Goal: Task Accomplishment & Management: Manage account settings

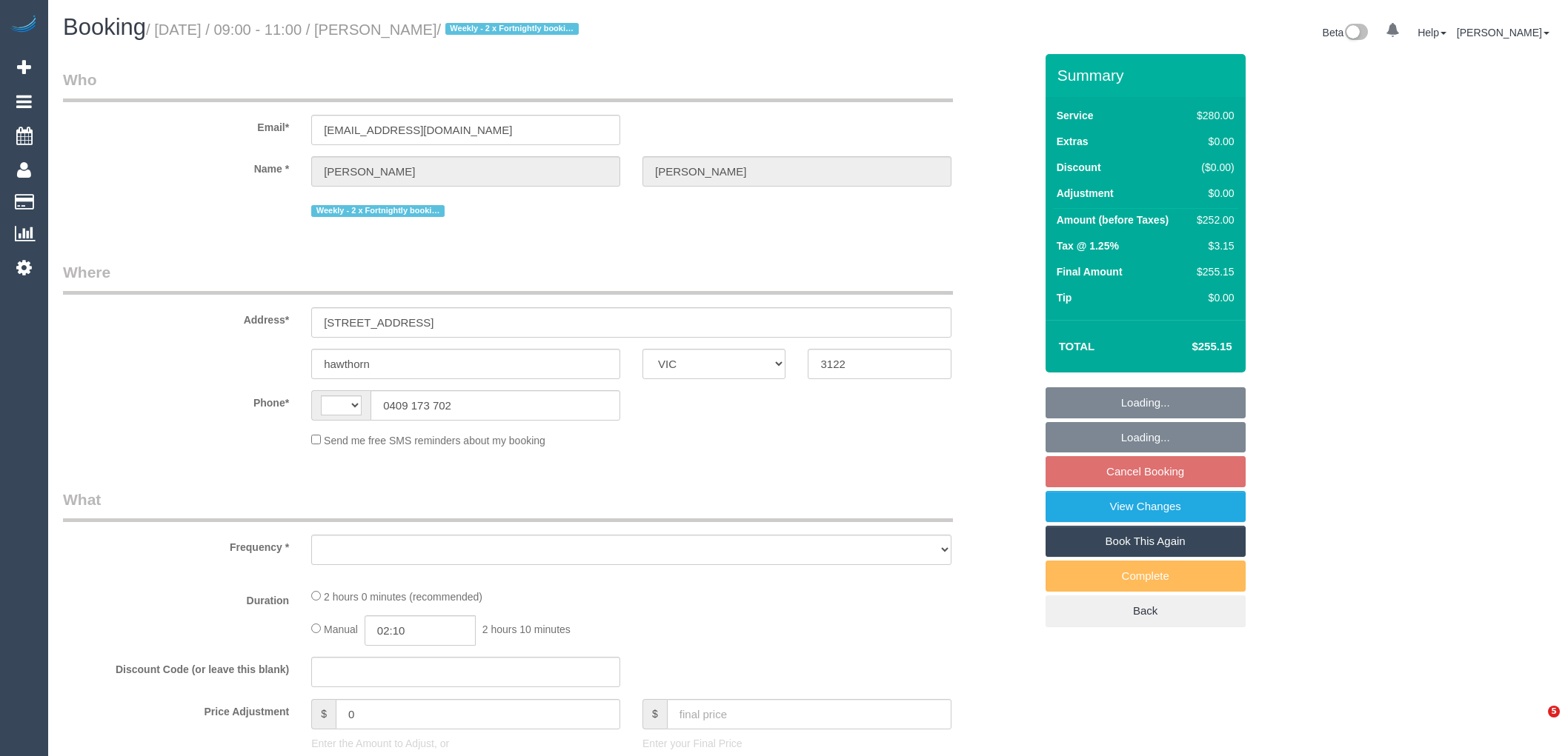
select select "VIC"
select select "object:323"
select select "number:27"
select select "number:14"
select select "number:19"
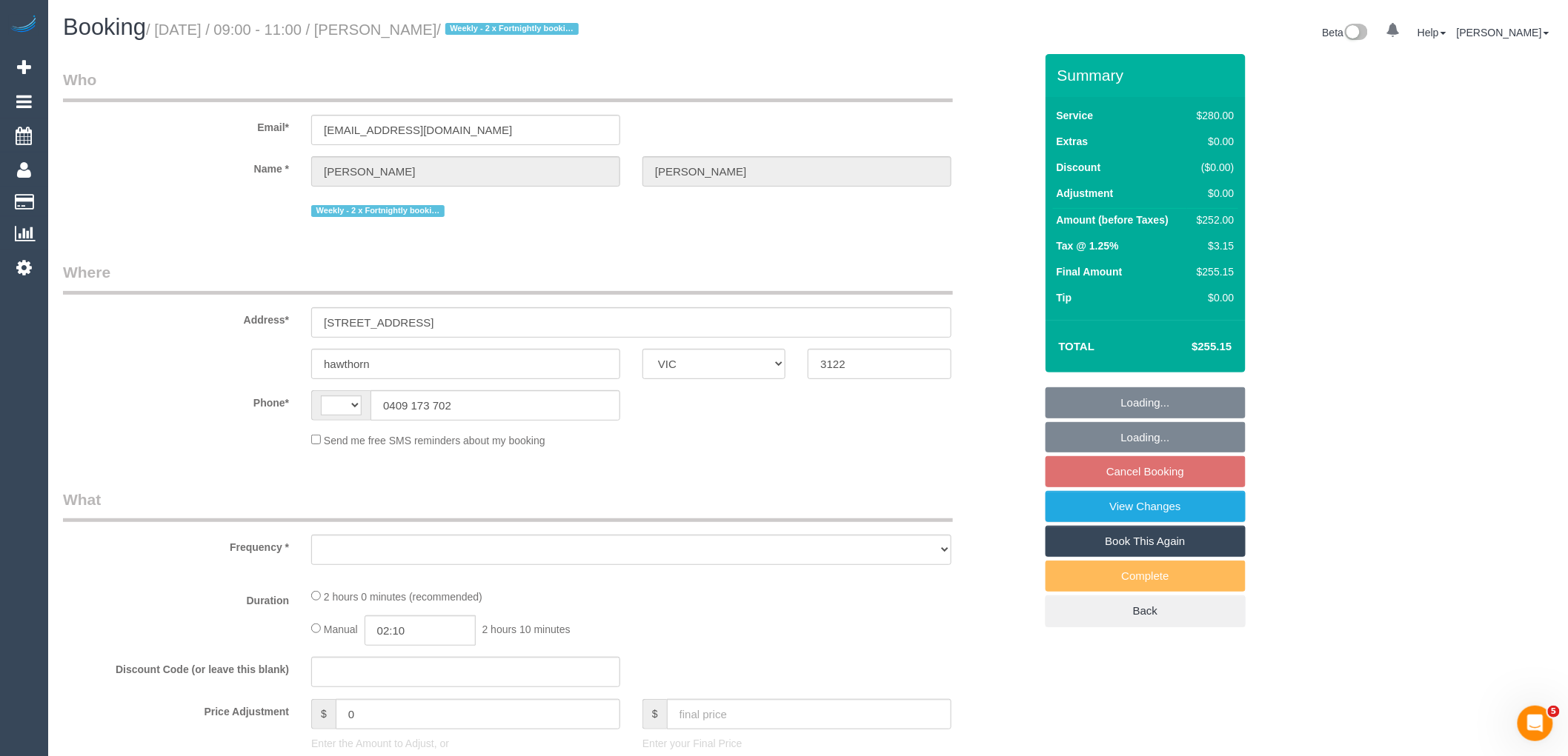
select select "number:22"
select select "number:35"
select select "number:11"
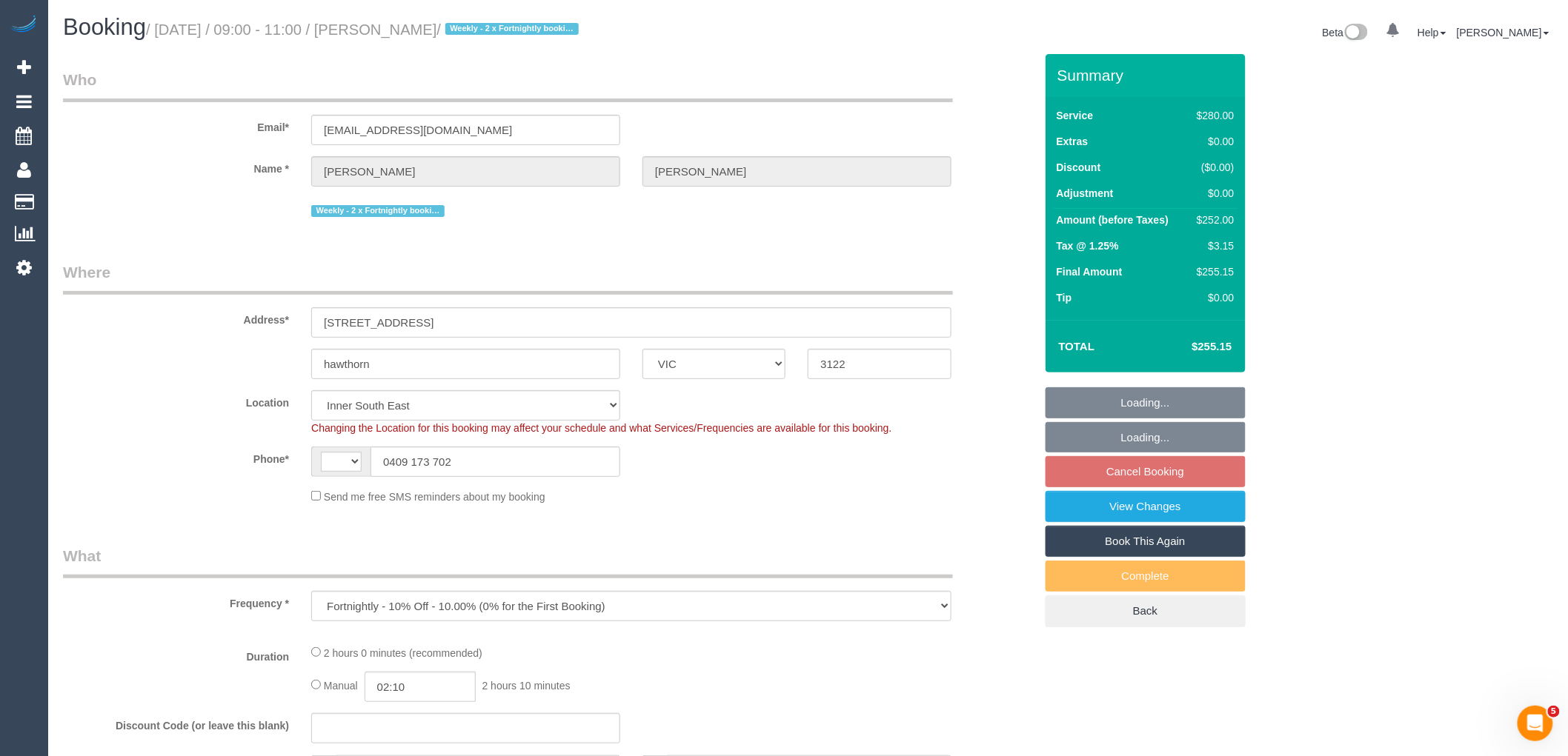
select select "object:723"
select select "string:AU"
select select "string:stripe-pm_1NkeKZ2GScqysDRVf1GuqPXX"
select select "2"
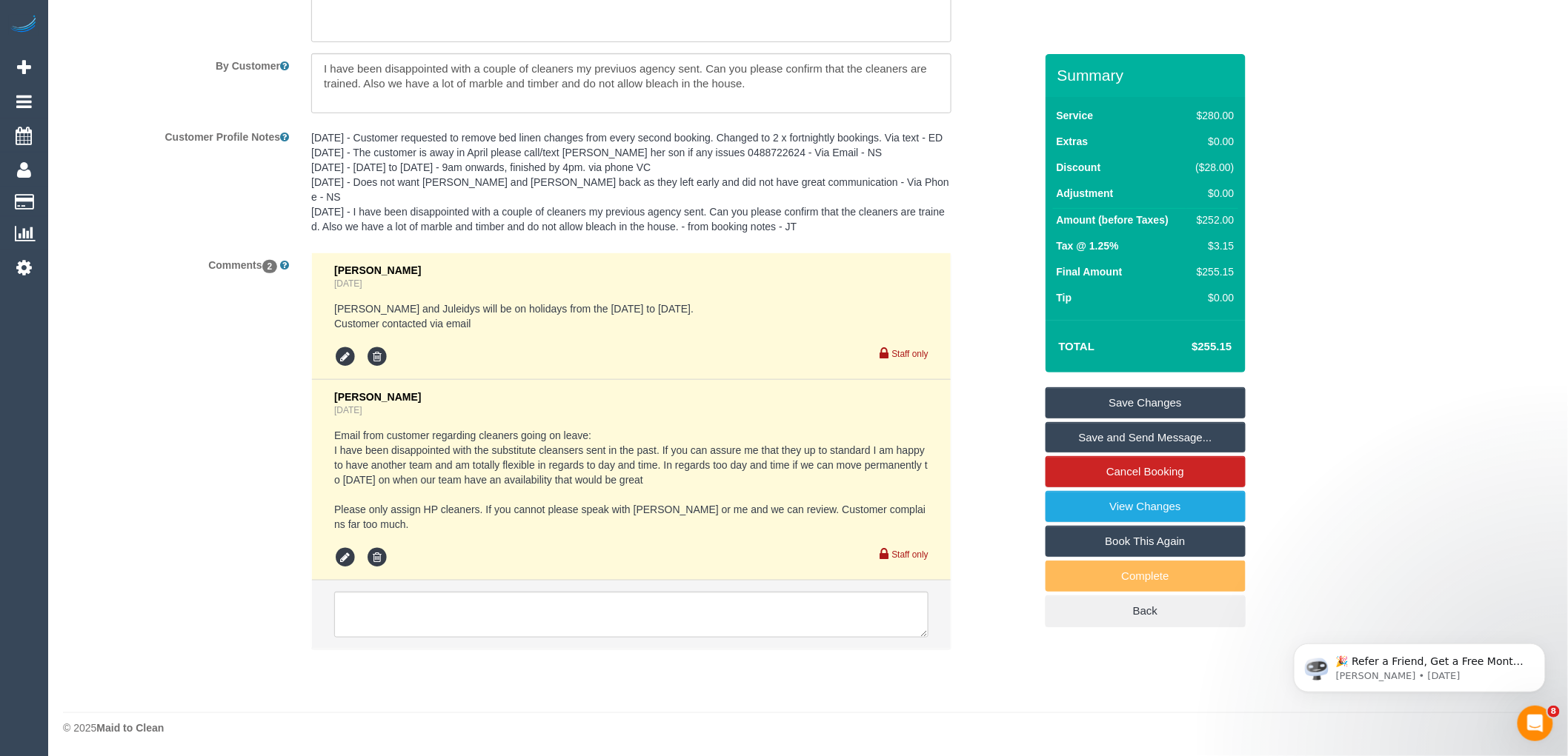
scroll to position [2633, 0]
click at [443, 605] on textarea at bounding box center [631, 614] width 594 height 46
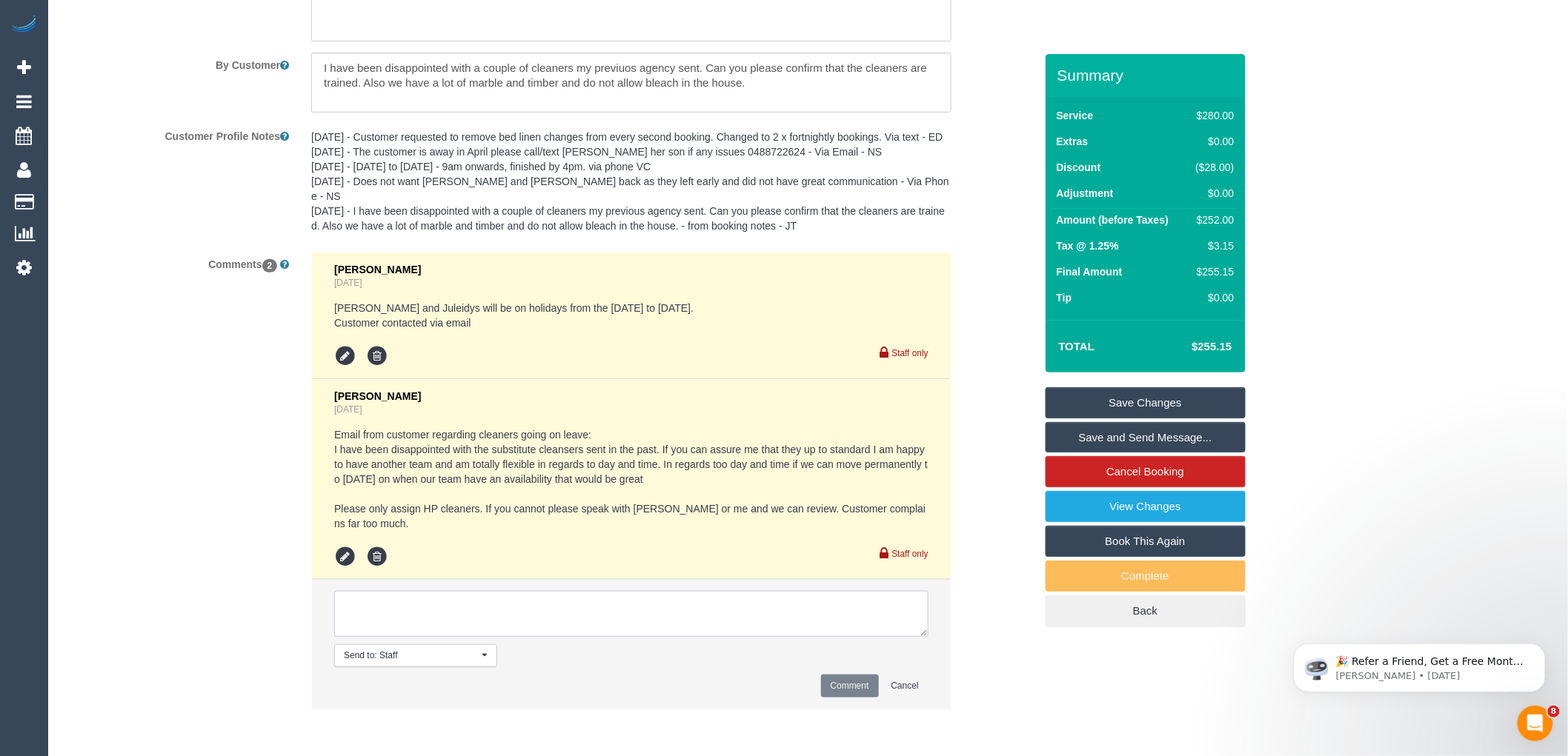
paste textarea "please let customer know who will be attending")"
click at [349, 606] on textarea at bounding box center [631, 614] width 594 height 46
click at [615, 609] on textarea at bounding box center [631, 614] width 594 height 46
type textarea "Please let customer know who will be attending while Cris + Juleidys are on hol…"
click at [832, 684] on button "Comment" at bounding box center [850, 686] width 58 height 23
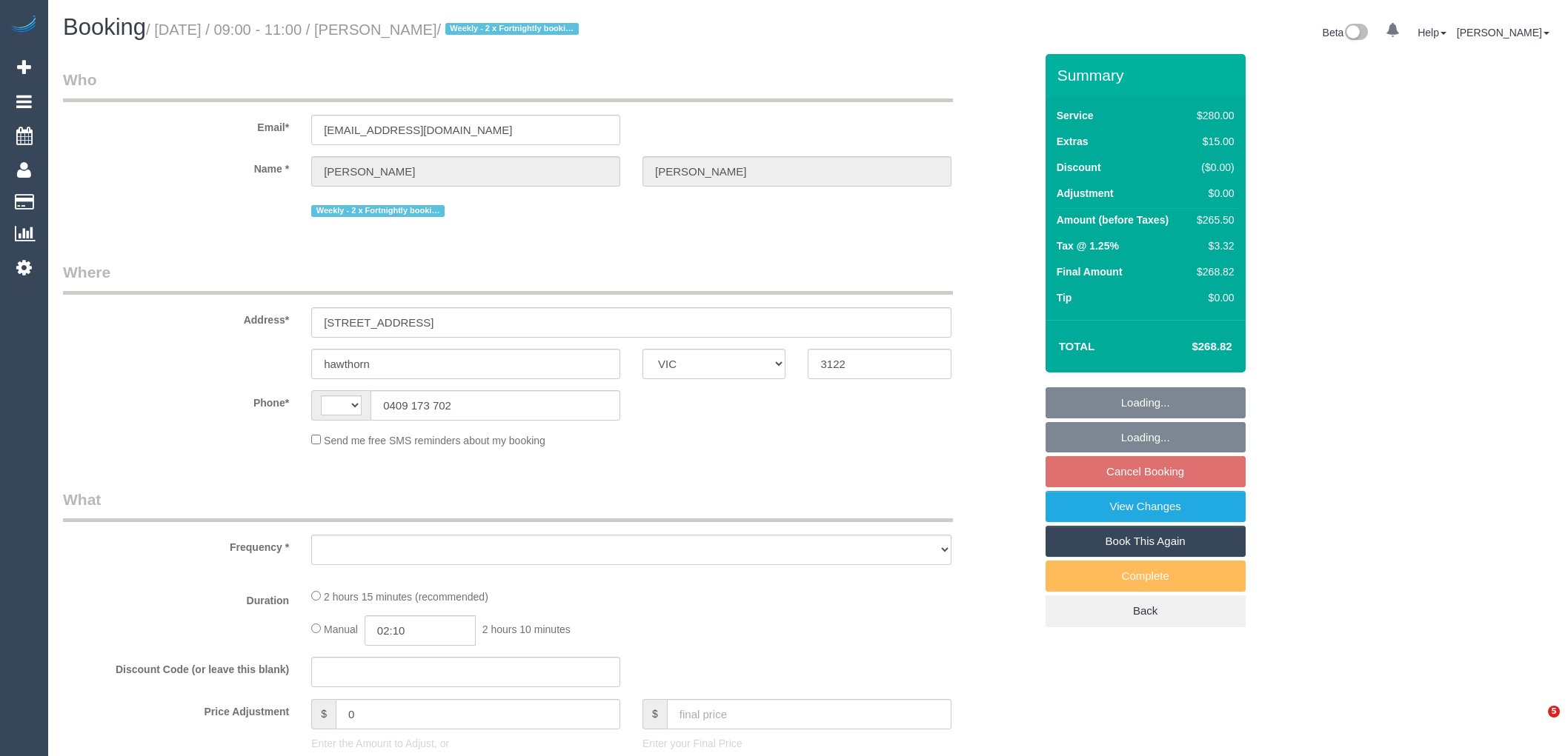
select select "VIC"
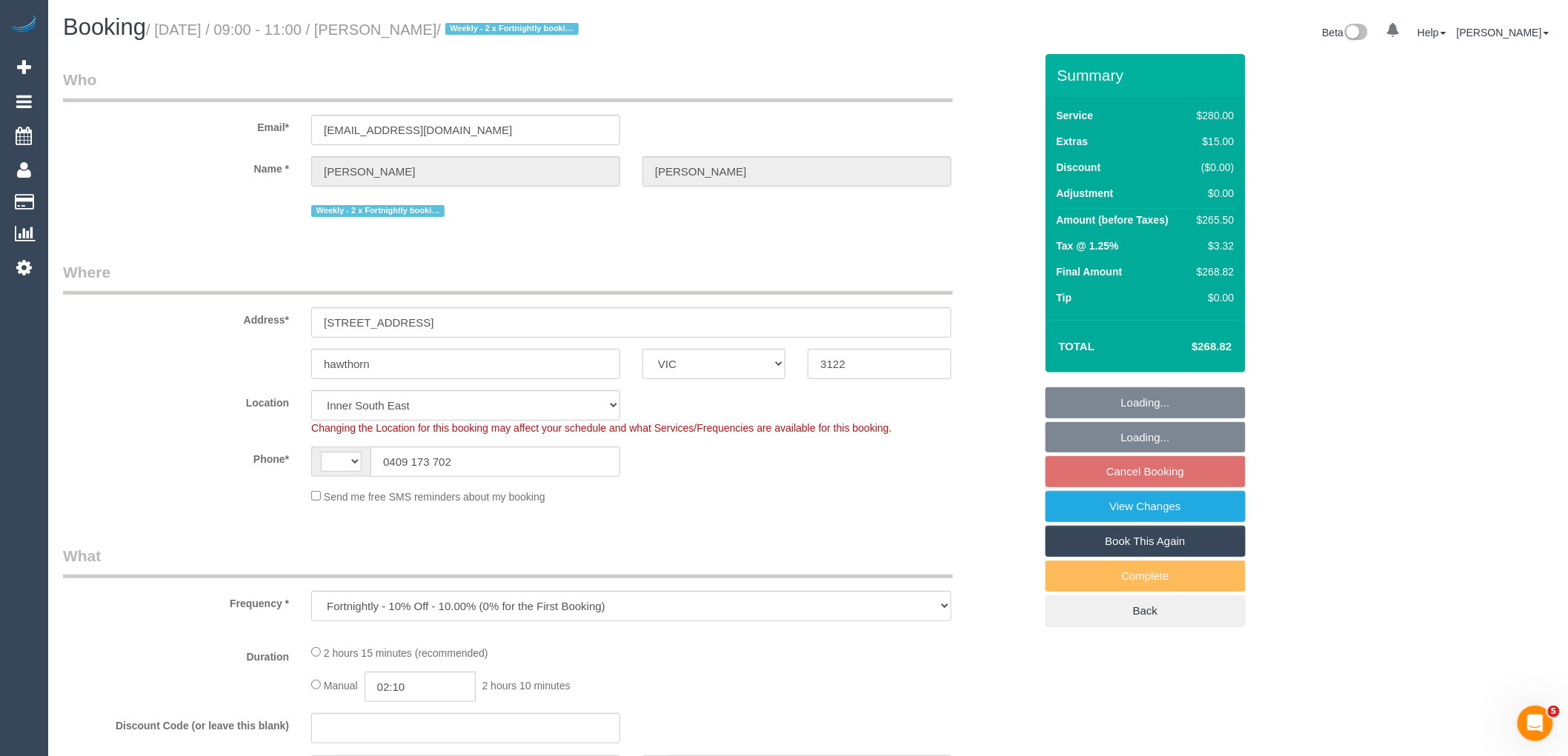
select select "object:476"
select select "string:AU"
select select "number:27"
select select "number:14"
select select "number:19"
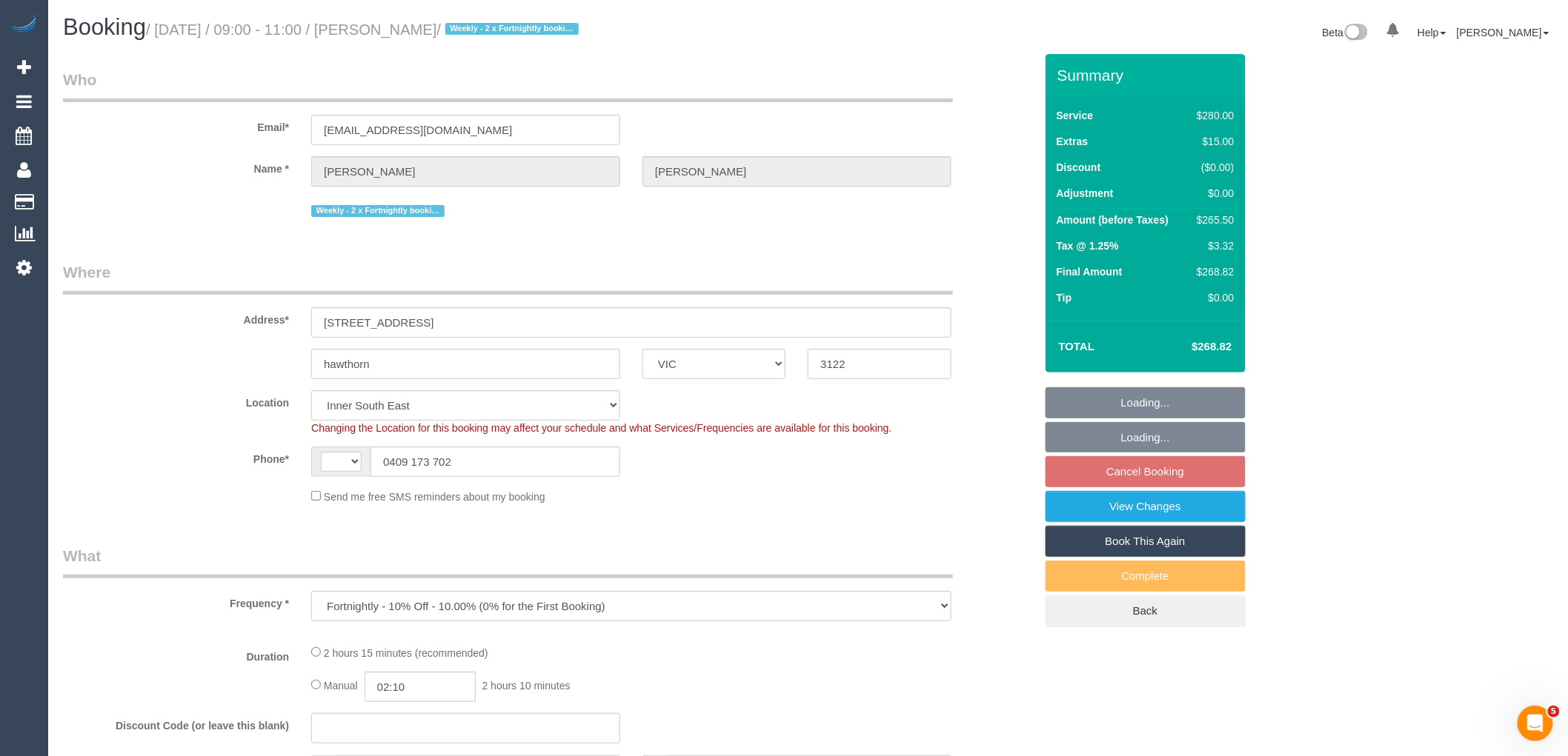
select select "number:22"
select select "number:35"
select select "number:11"
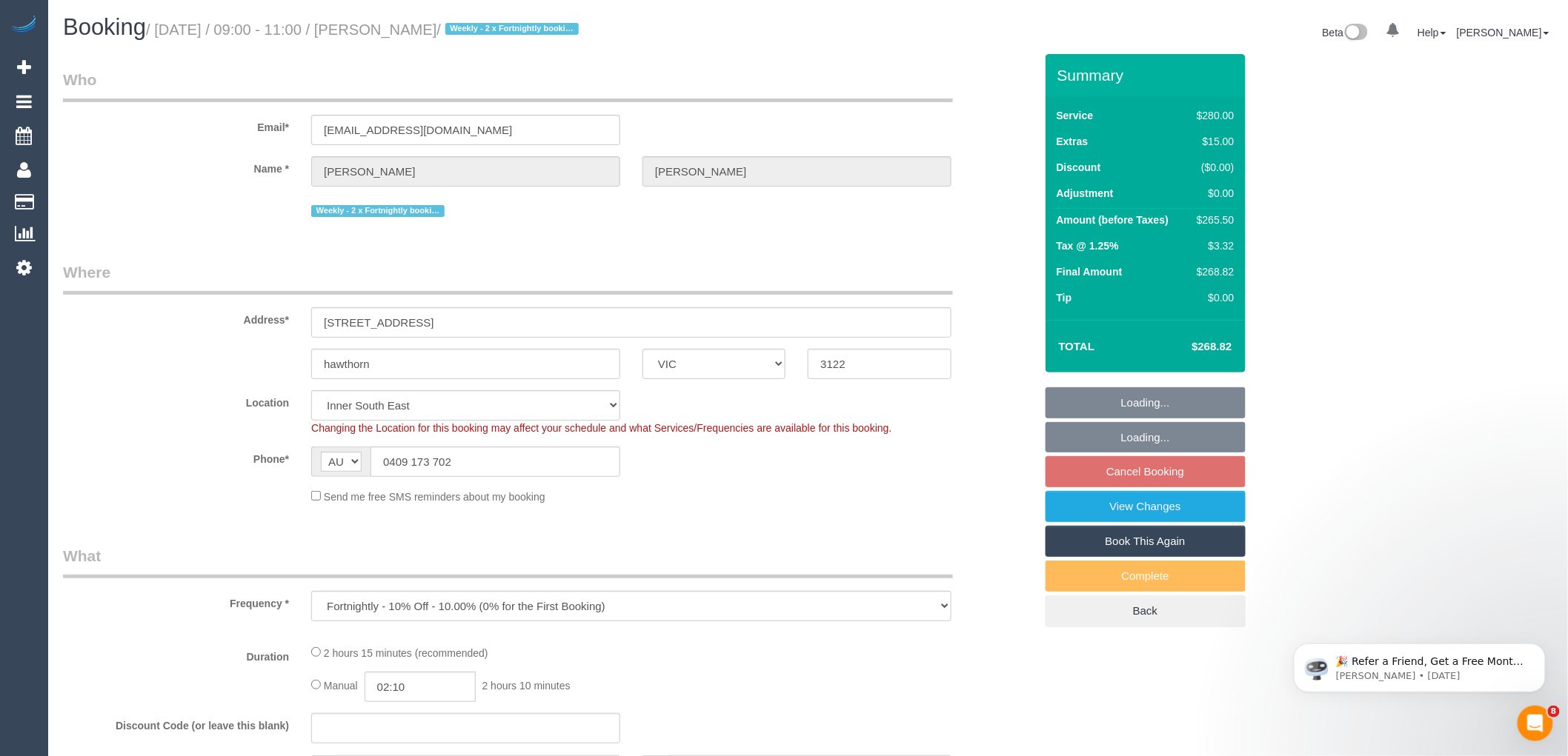
select select "string:stripe-pm_1NkeKZ2GScqysDRVf1GuqPXX"
select select "2"
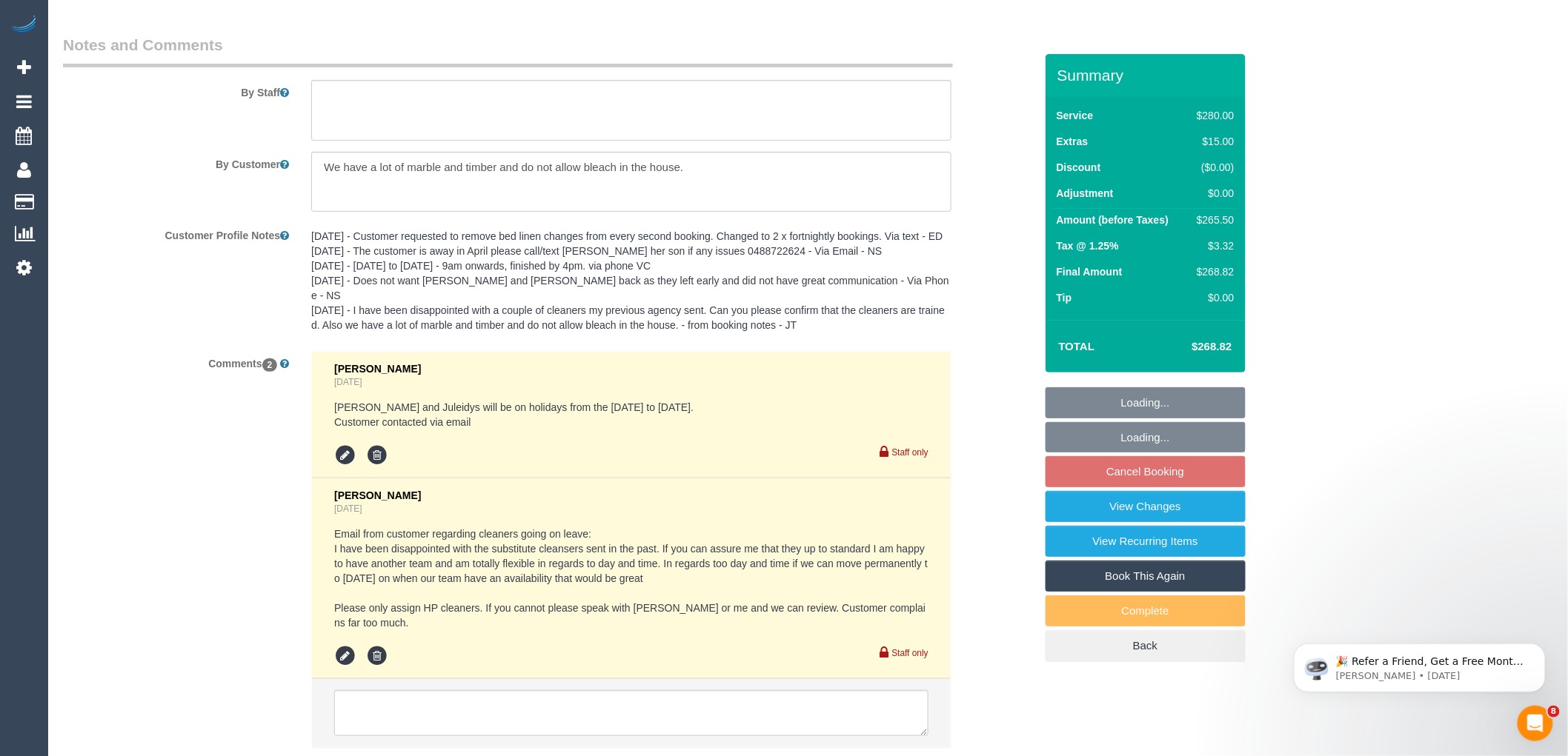
scroll to position [2633, 0]
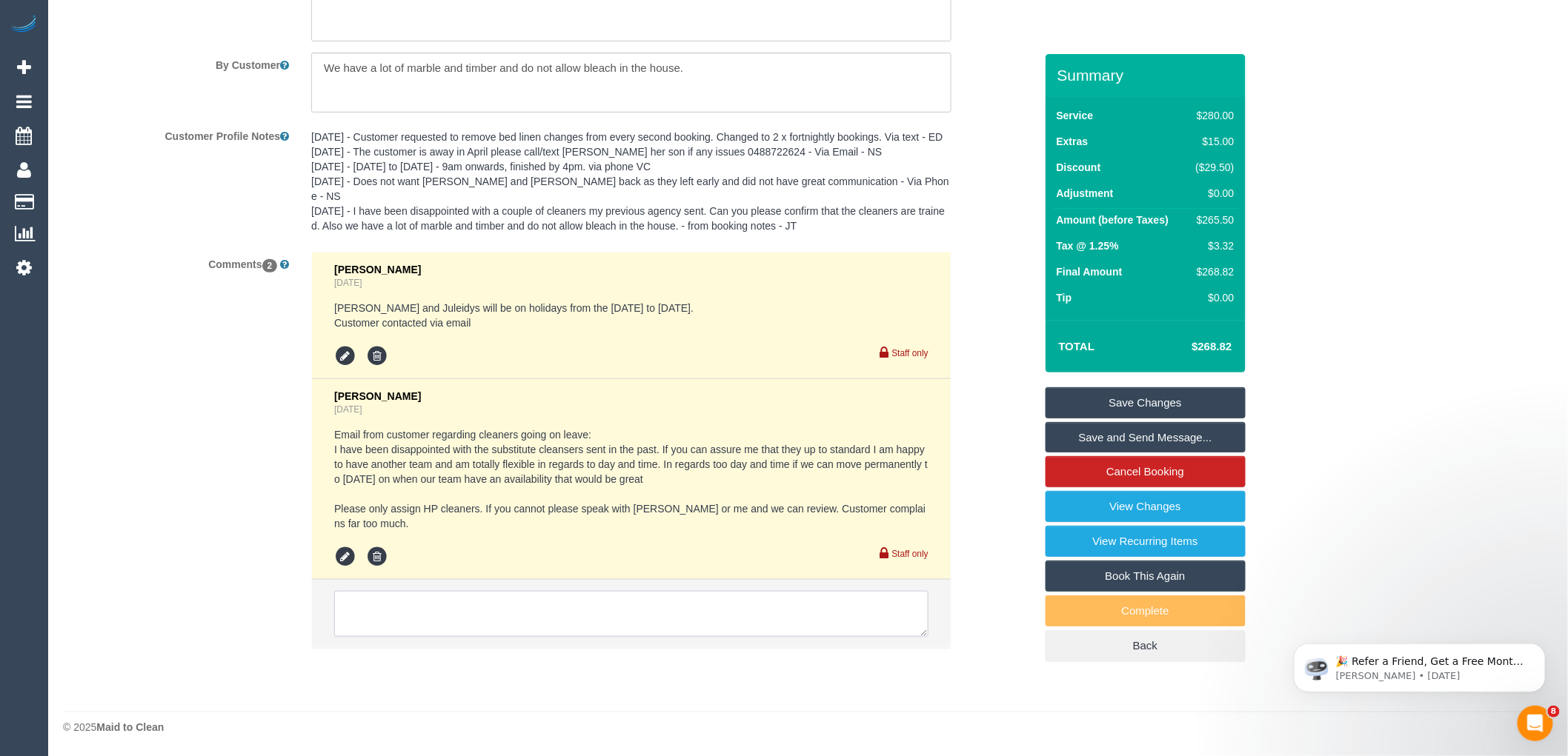
click at [771, 601] on textarea at bounding box center [631, 614] width 594 height 46
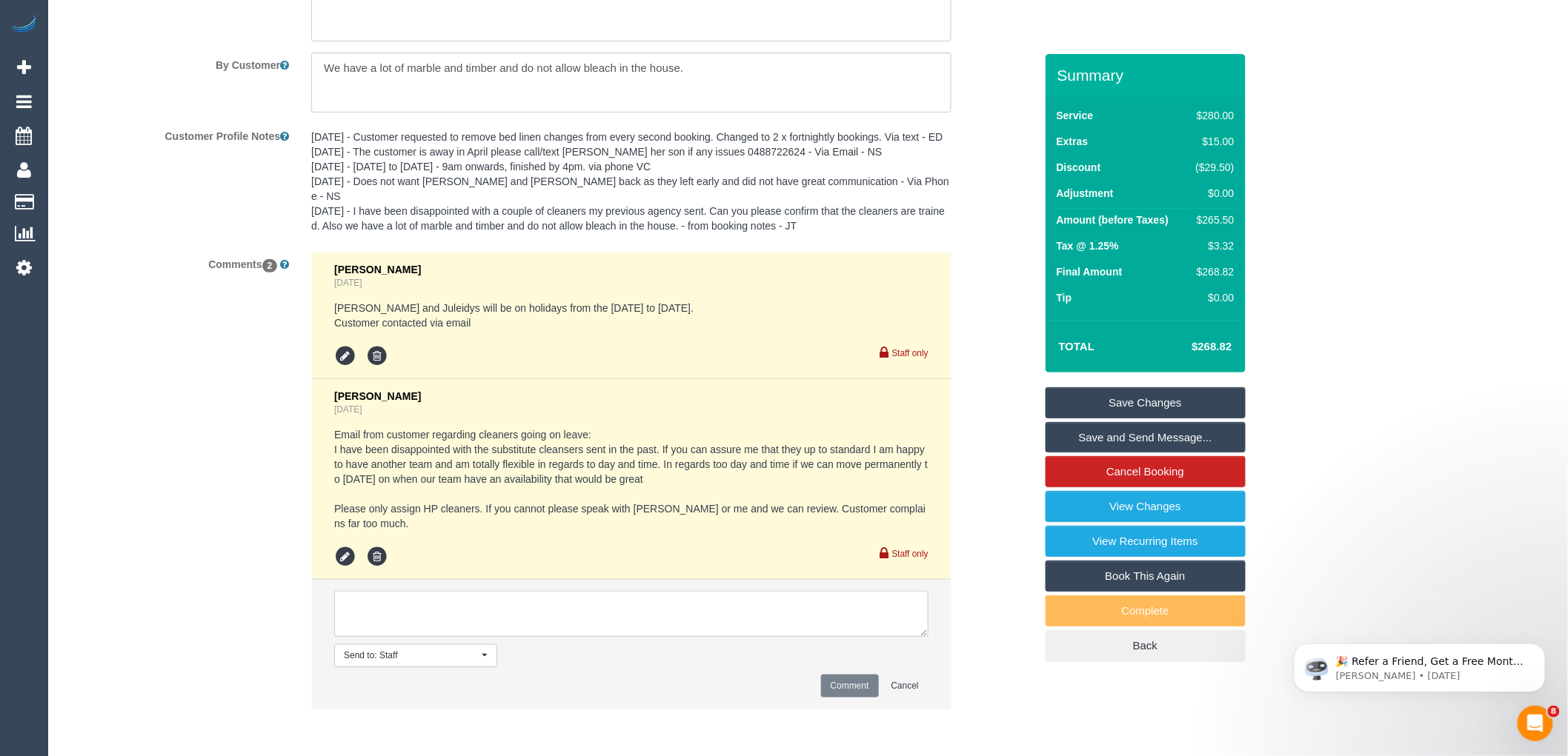
paste textarea "Please let customer know who will be attending while [PERSON_NAME] + Juleidys a…"
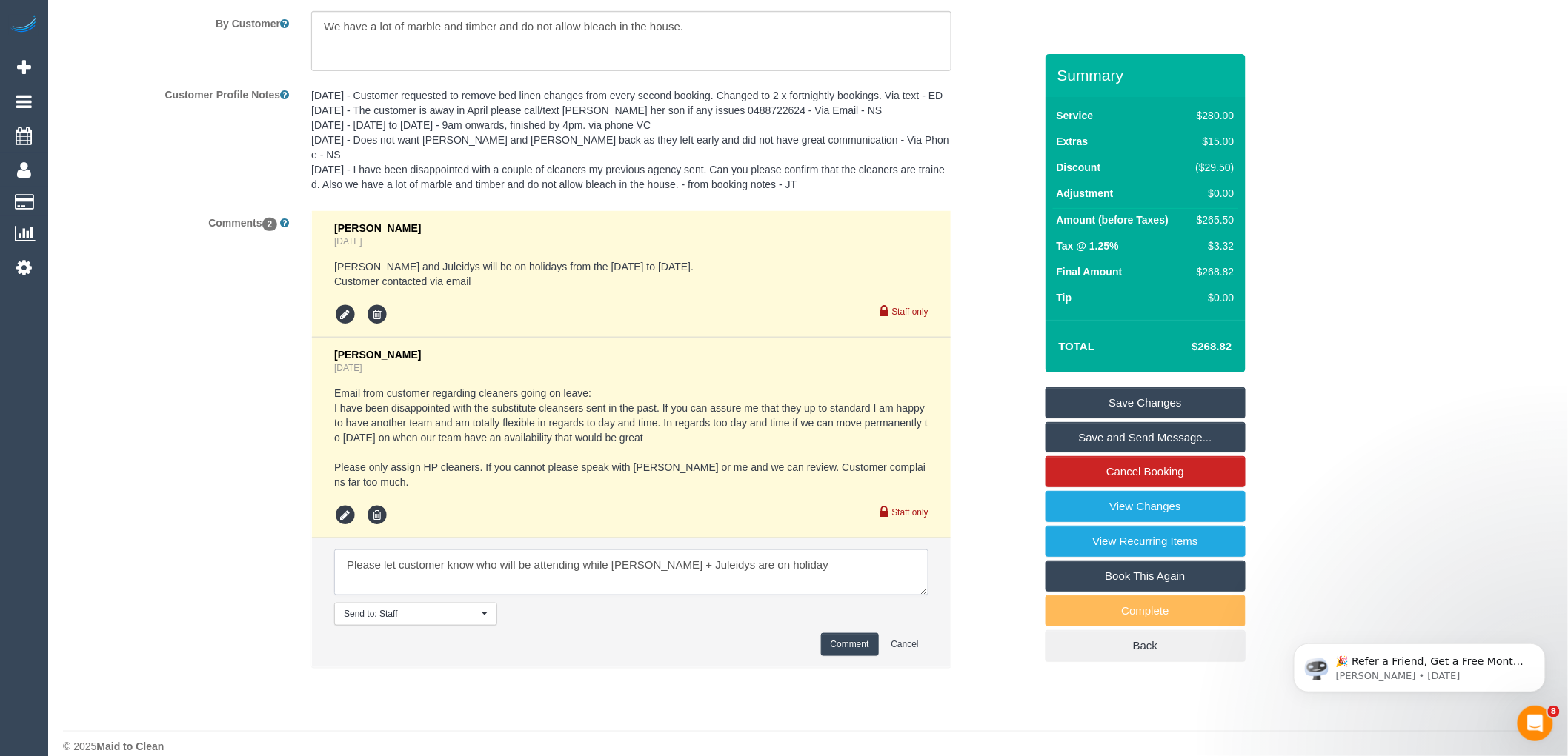
scroll to position [2693, 0]
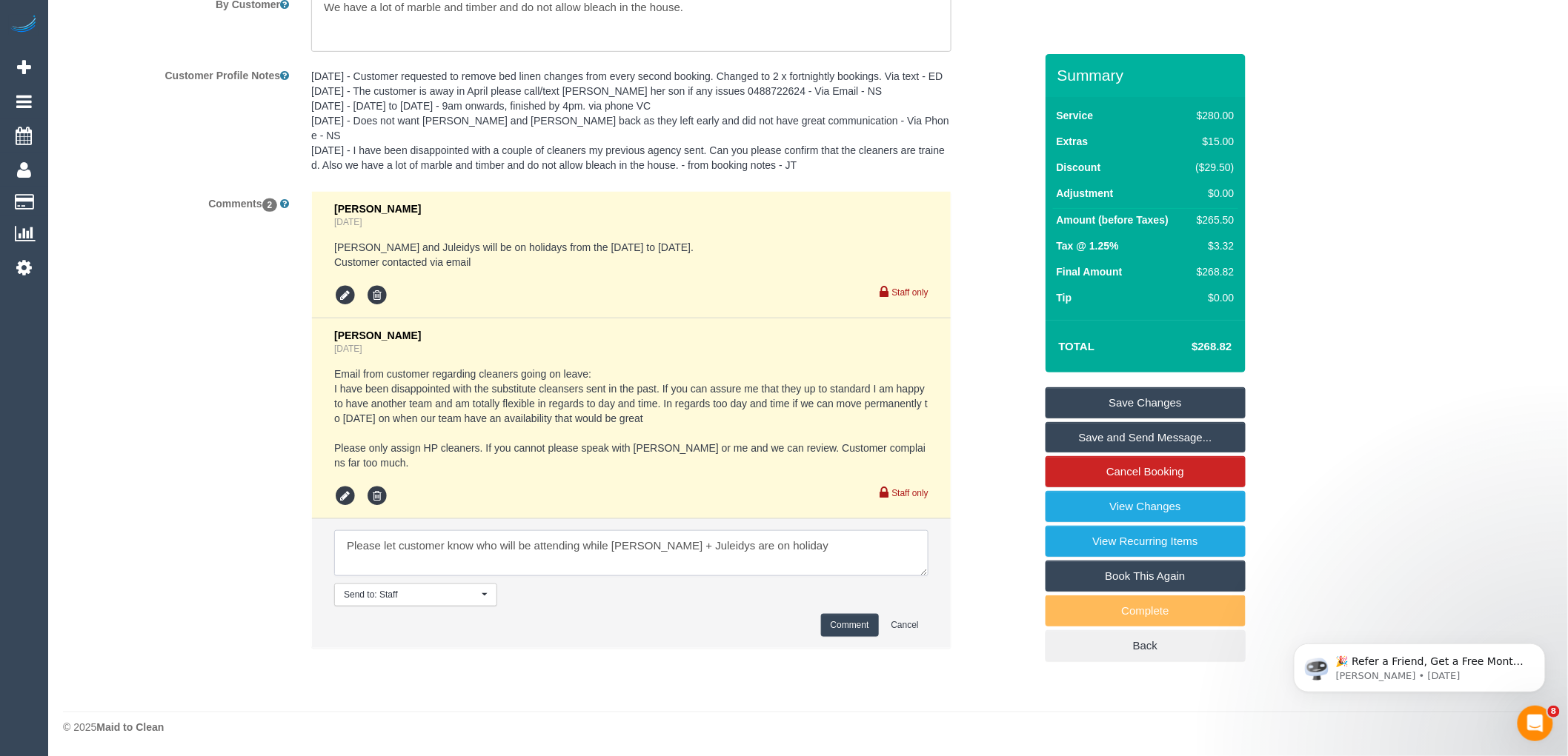
type textarea "Please let customer know who will be attending while [PERSON_NAME] + Juleidys a…"
click at [848, 624] on button "Comment" at bounding box center [850, 625] width 58 height 23
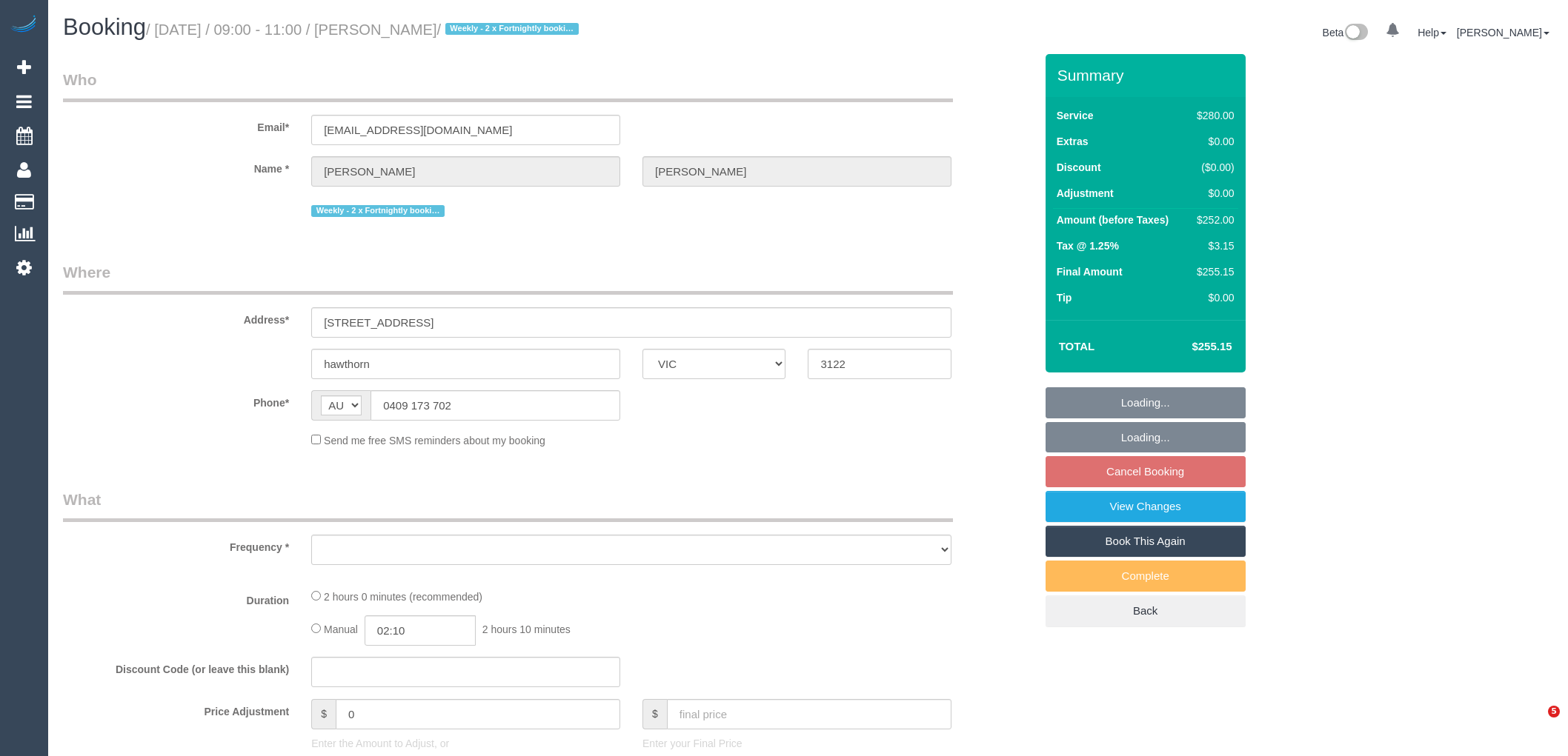
select select "VIC"
select select "string:stripe-pm_1NkeKZ2GScqysDRVf1GuqPXX"
select select "2"
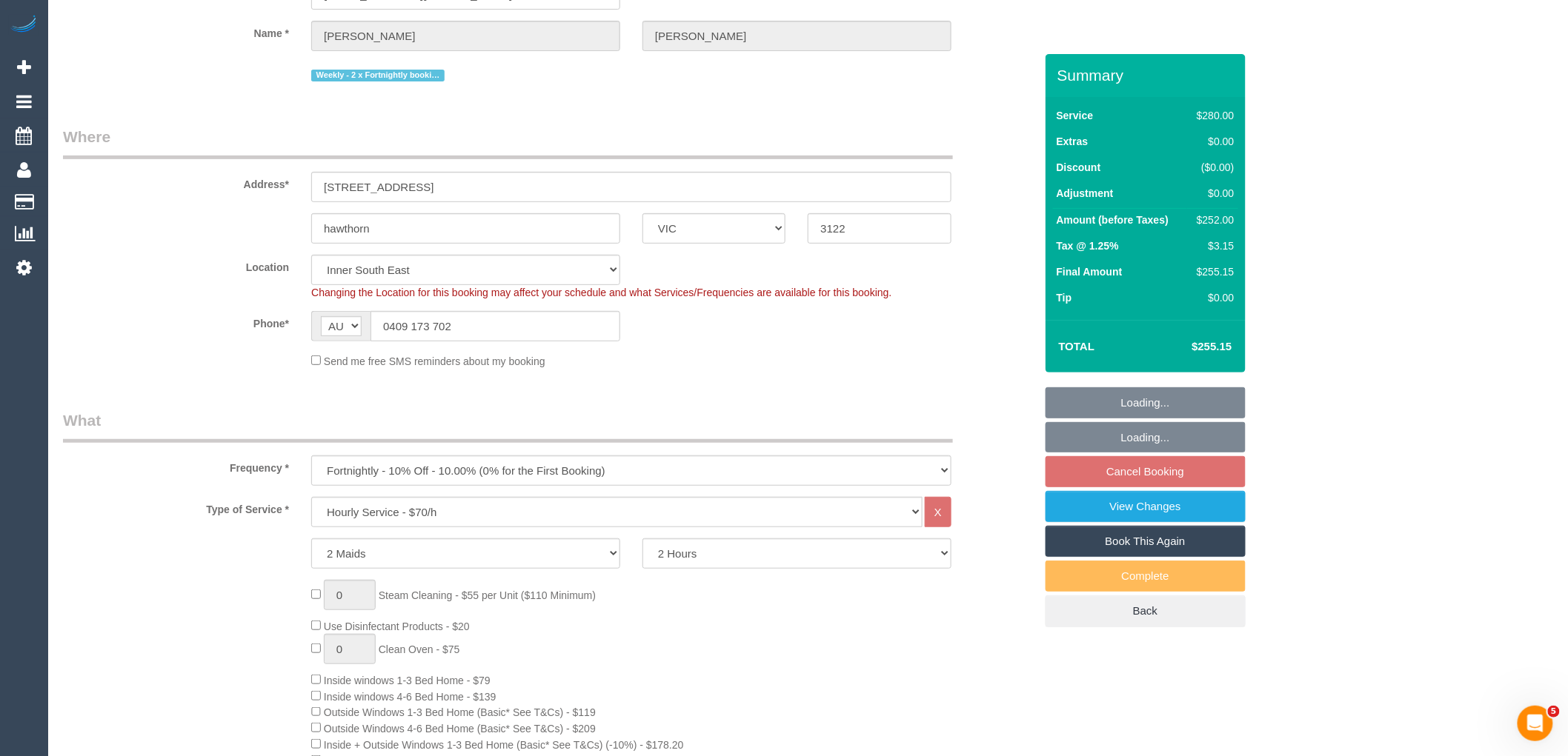
select select "object:1520"
select select "number:27"
select select "number:14"
select select "number:19"
select select "number:22"
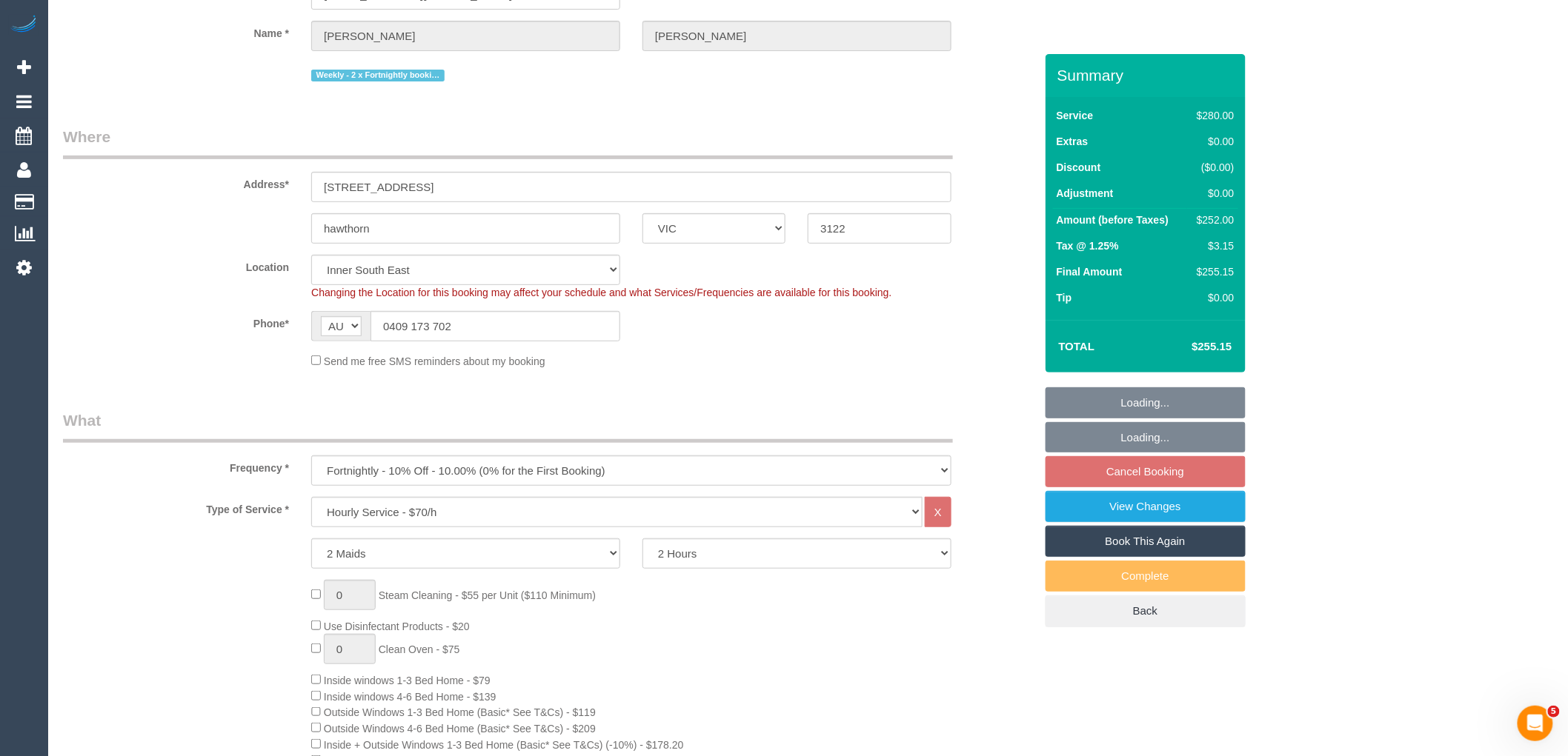
select select "number:35"
select select "number:11"
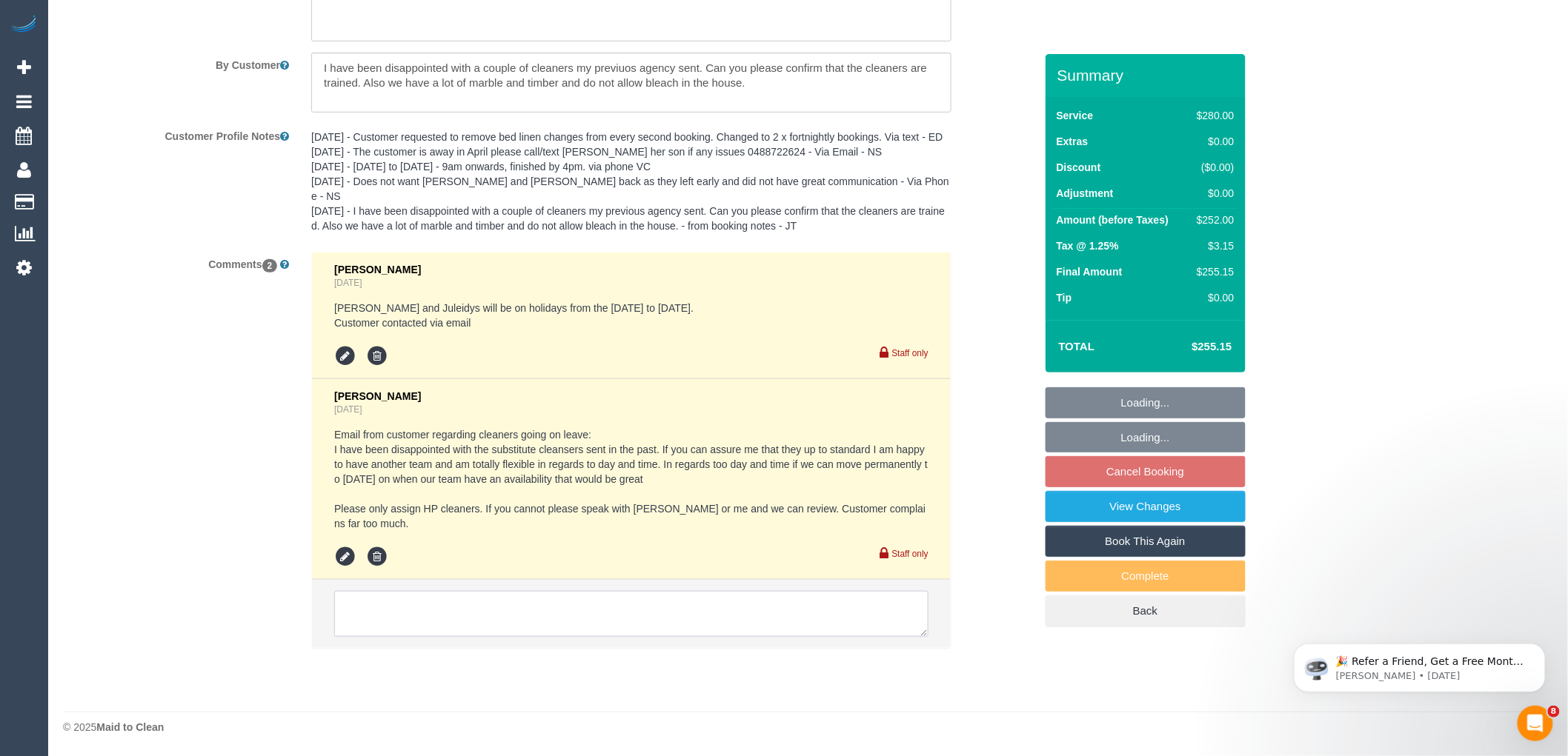
click at [576, 604] on textarea at bounding box center [631, 614] width 594 height 46
paste textarea "Please let customer know who will be attending while [PERSON_NAME] + Juleidys a…"
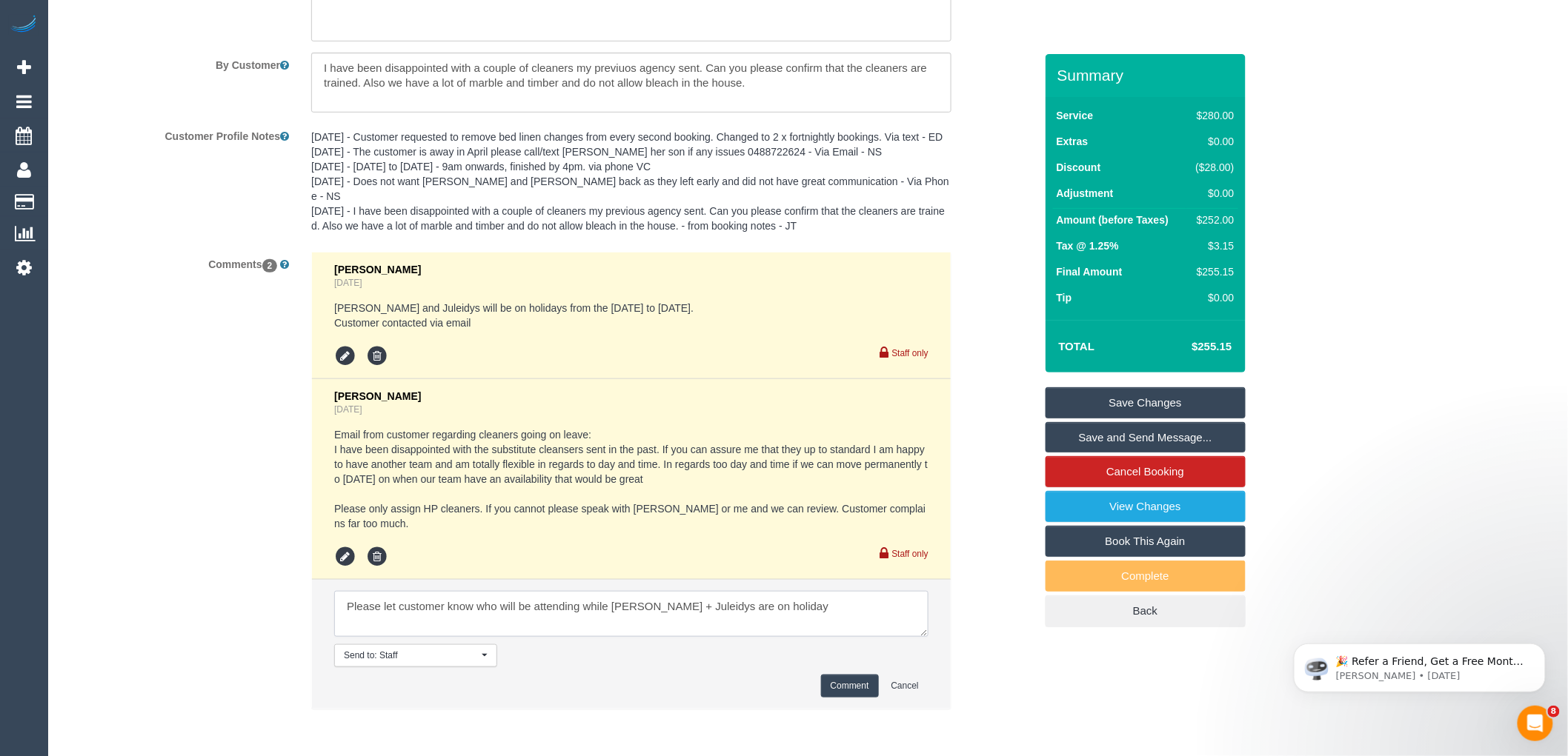
type textarea "Please let customer know who will be attending while [PERSON_NAME] + Juleidys a…"
click at [839, 685] on button "Comment" at bounding box center [850, 686] width 58 height 23
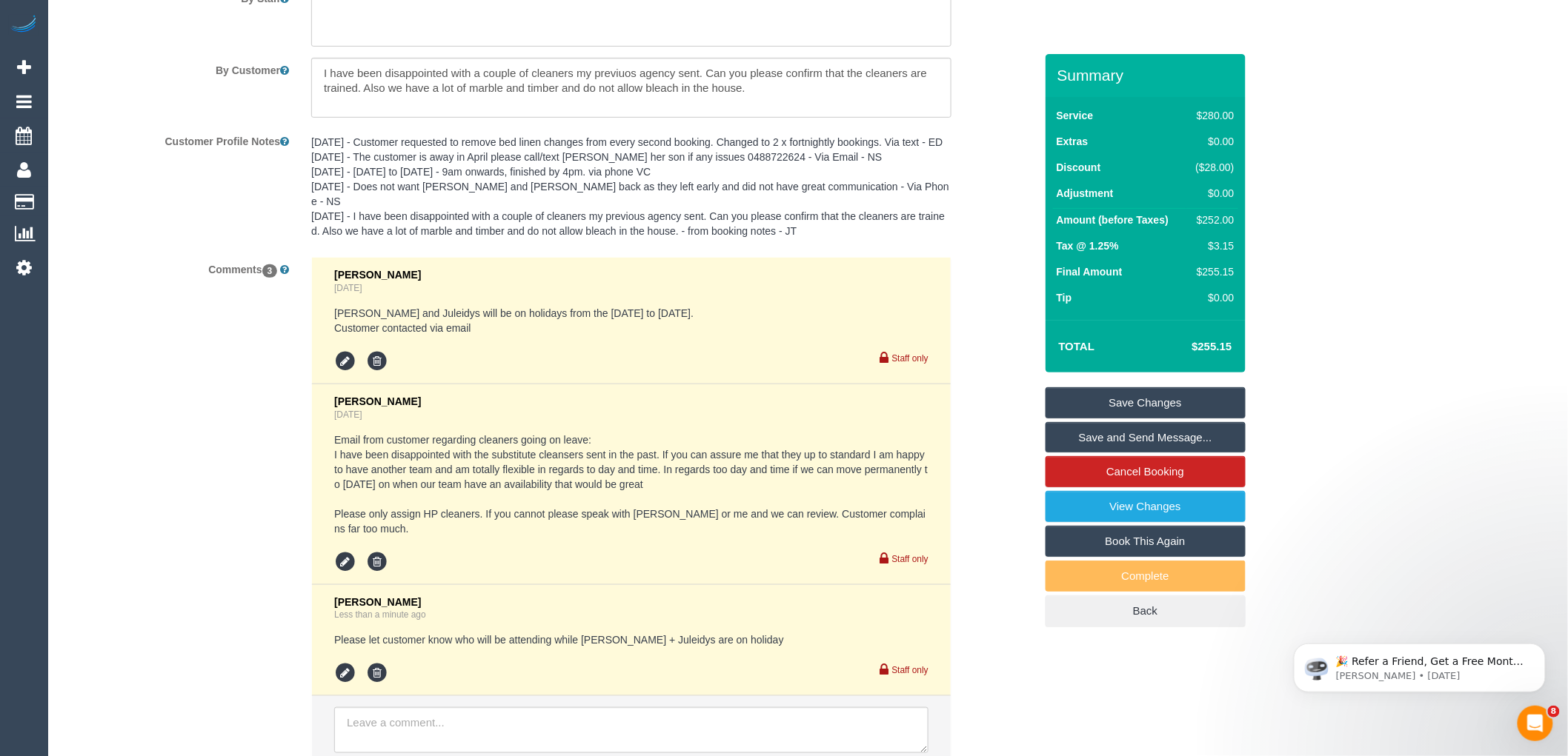
scroll to position [2468, 0]
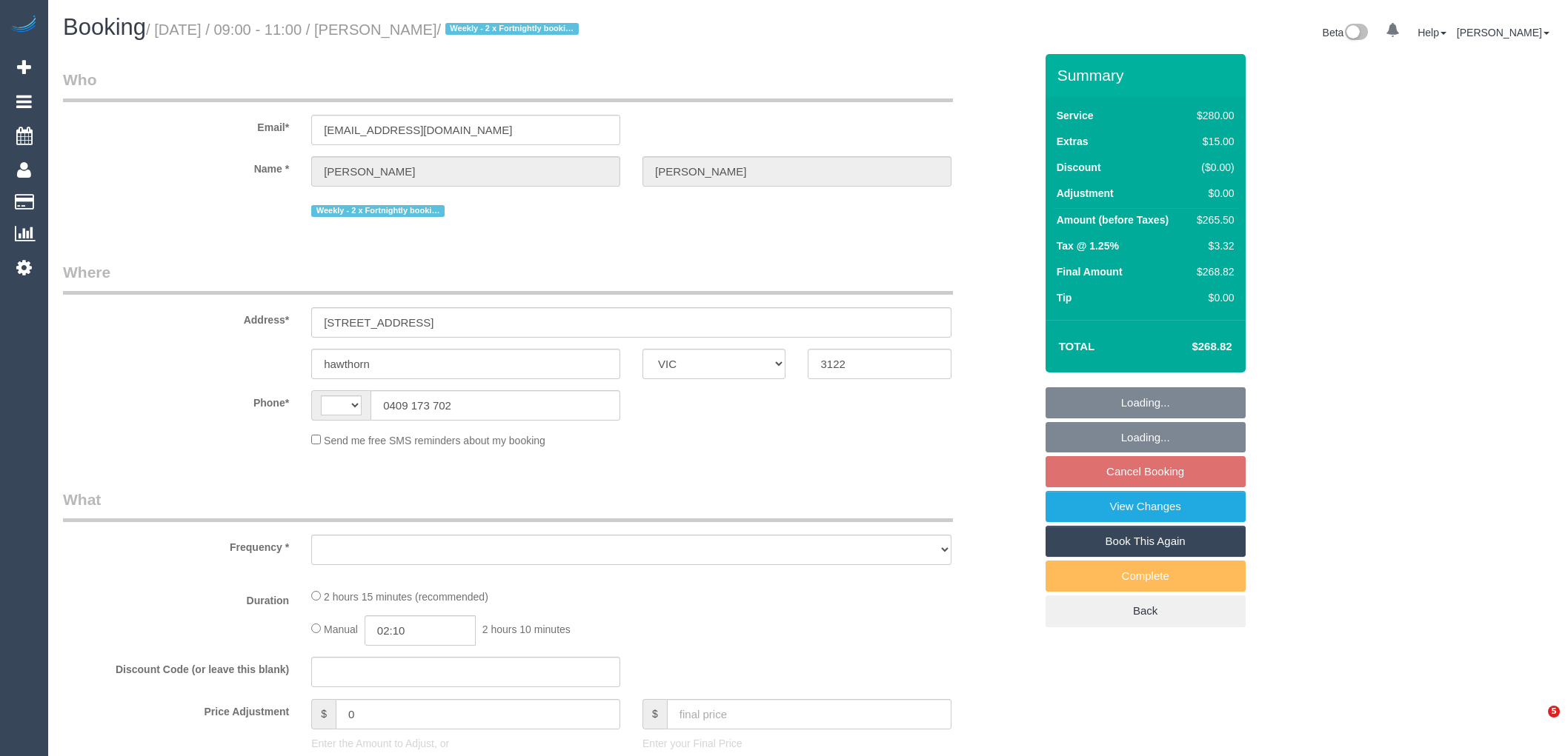
select select "VIC"
select select "object:284"
select select "string:stripe-pm_1NkeKZ2GScqysDRVf1GuqPXX"
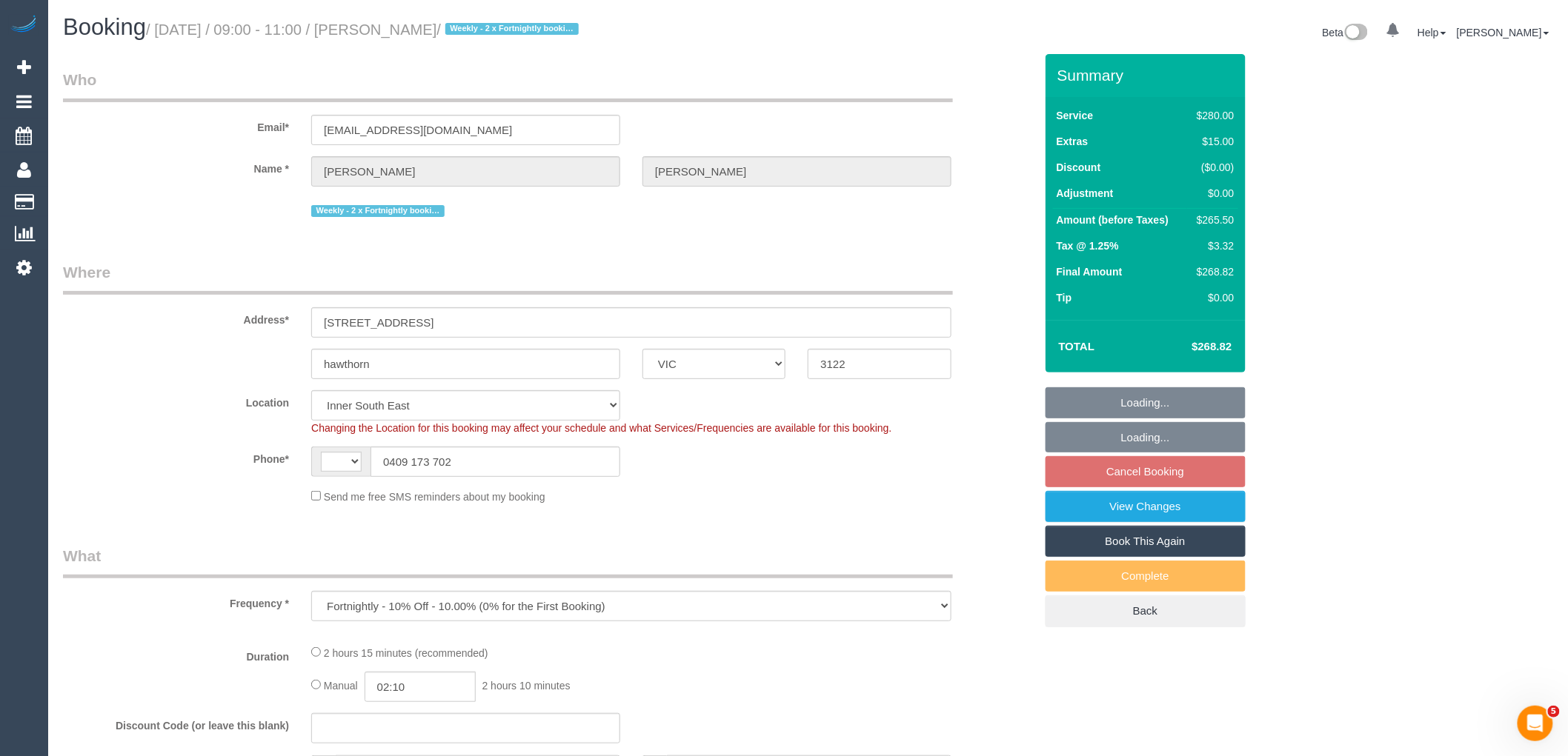
select select "object:538"
select select "string:AU"
select select "2"
select select "number:27"
select select "number:14"
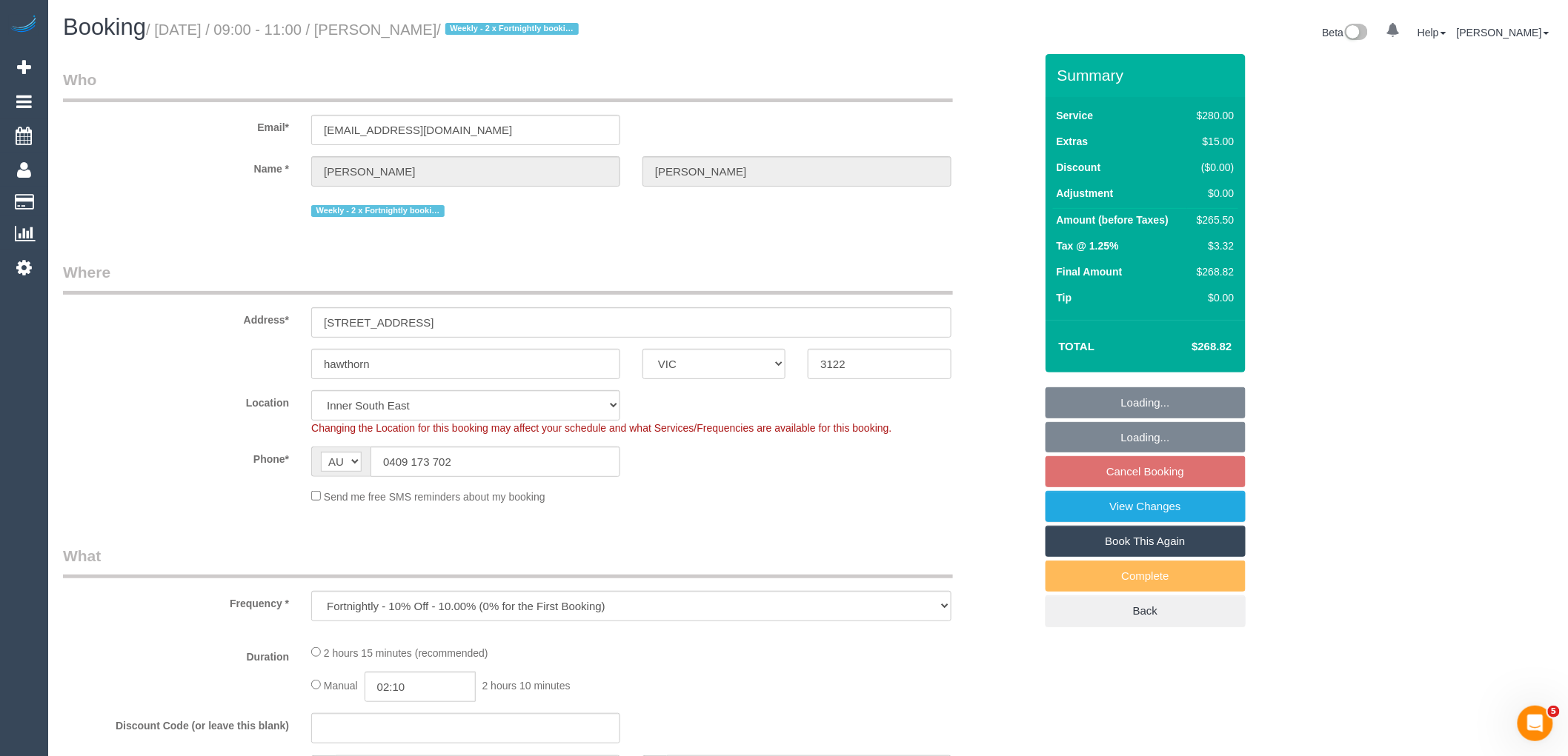
select select "number:19"
select select "number:22"
select select "number:35"
select select "number:11"
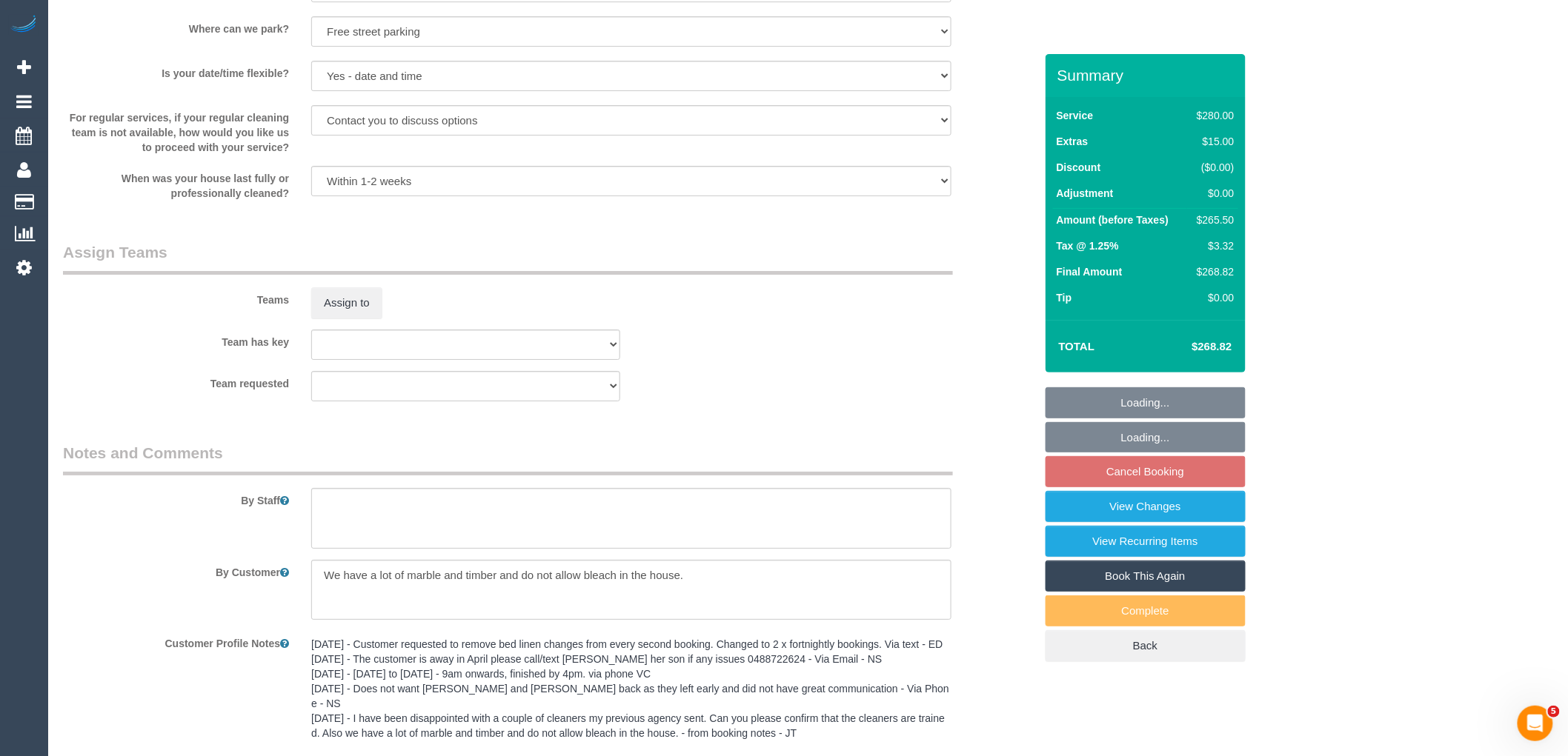
scroll to position [2633, 0]
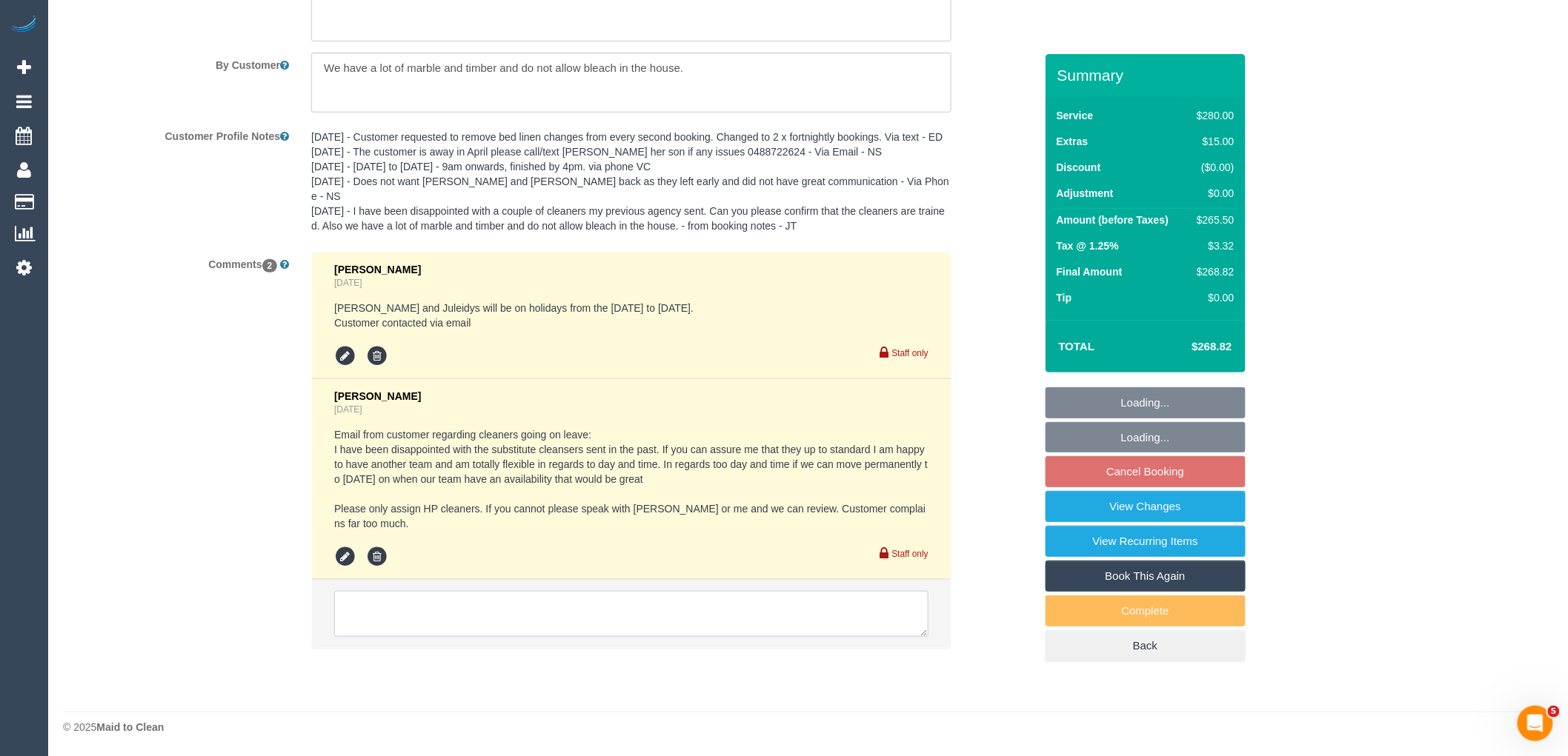
click at [742, 610] on textarea at bounding box center [631, 614] width 594 height 46
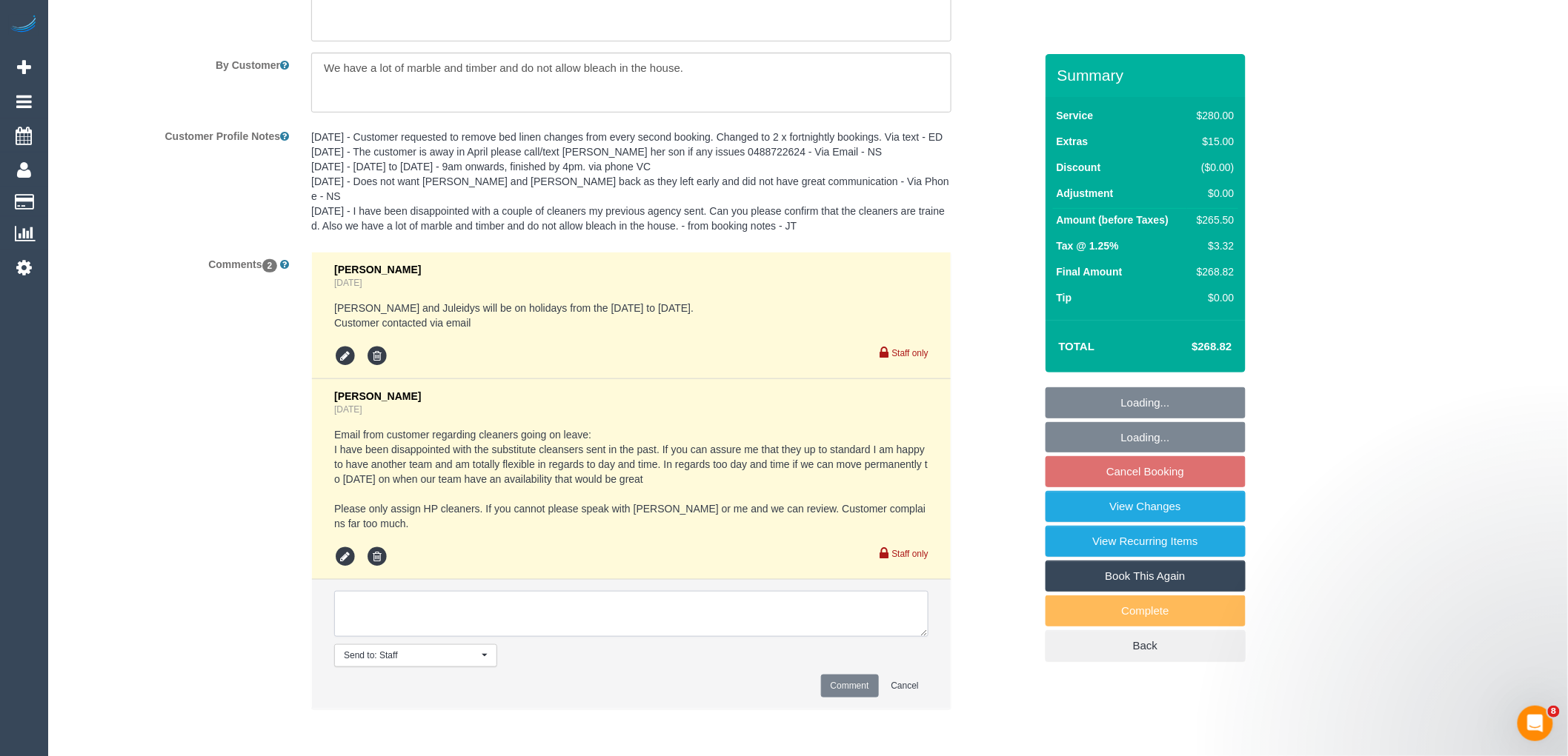
paste textarea "Please let customer know who will be attending while Cris + Juleidys are on hol…"
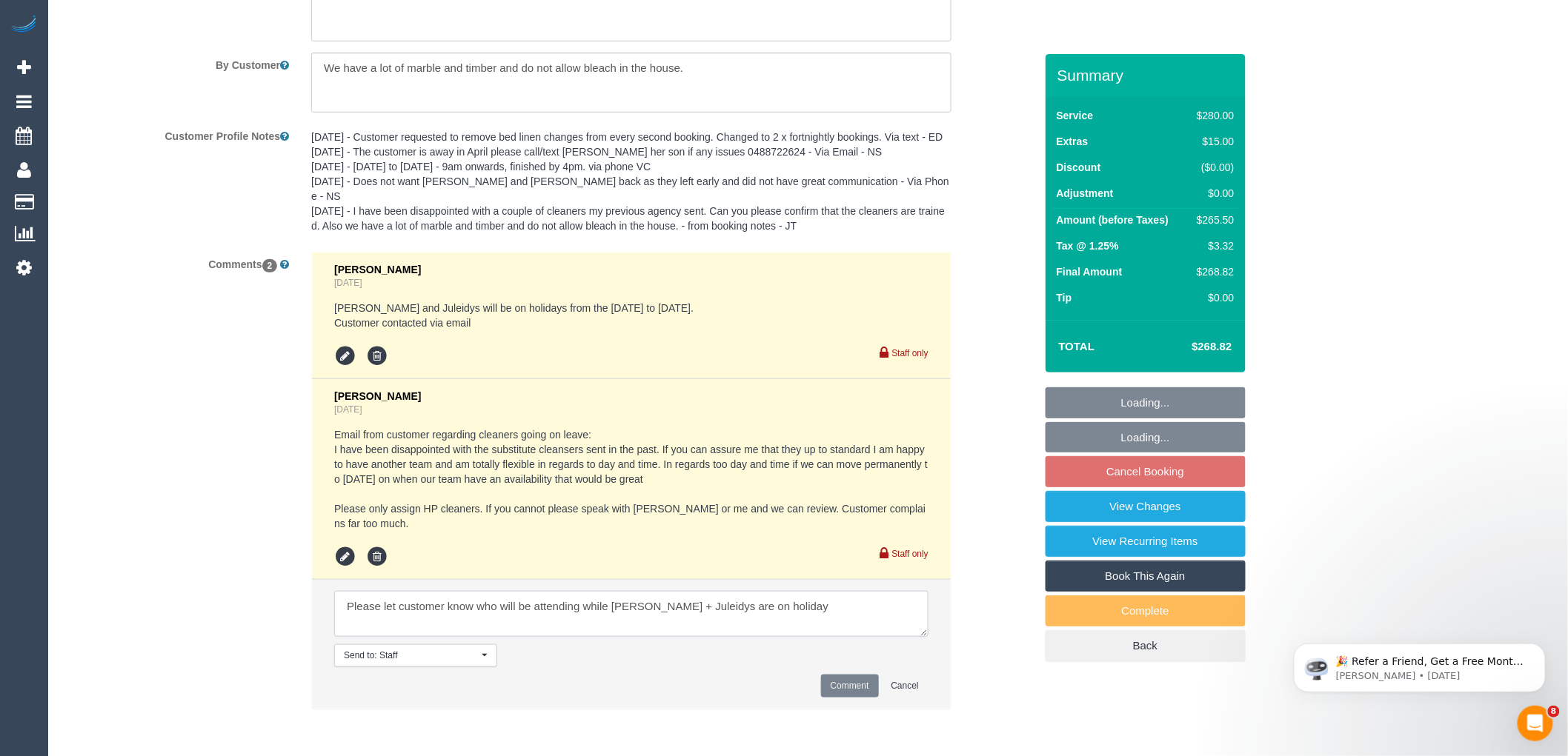
scroll to position [0, 0]
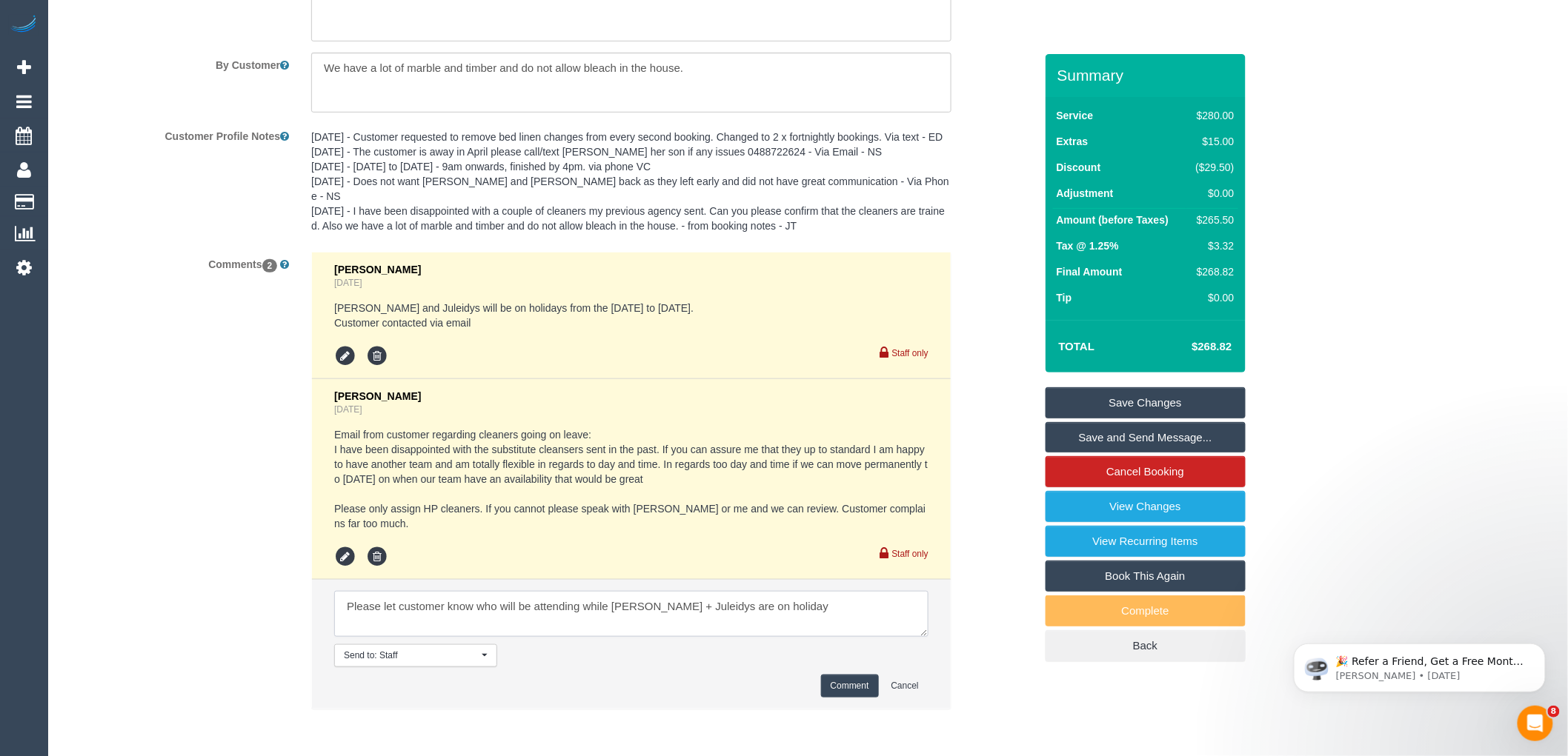
type textarea "Please let customer know who will be attending while Cris + Juleidys are on hol…"
click at [836, 688] on button "Comment" at bounding box center [850, 686] width 58 height 23
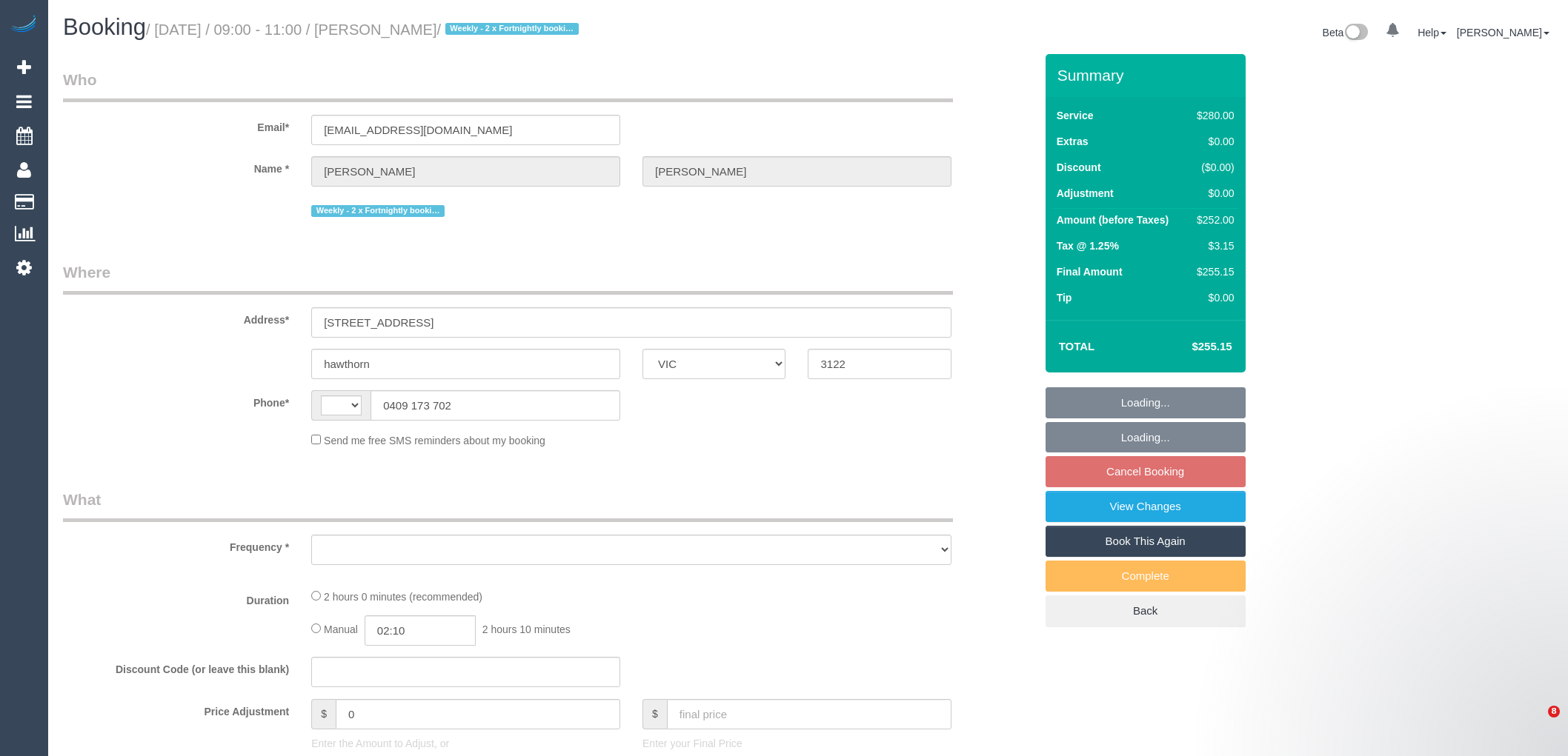
select select "VIC"
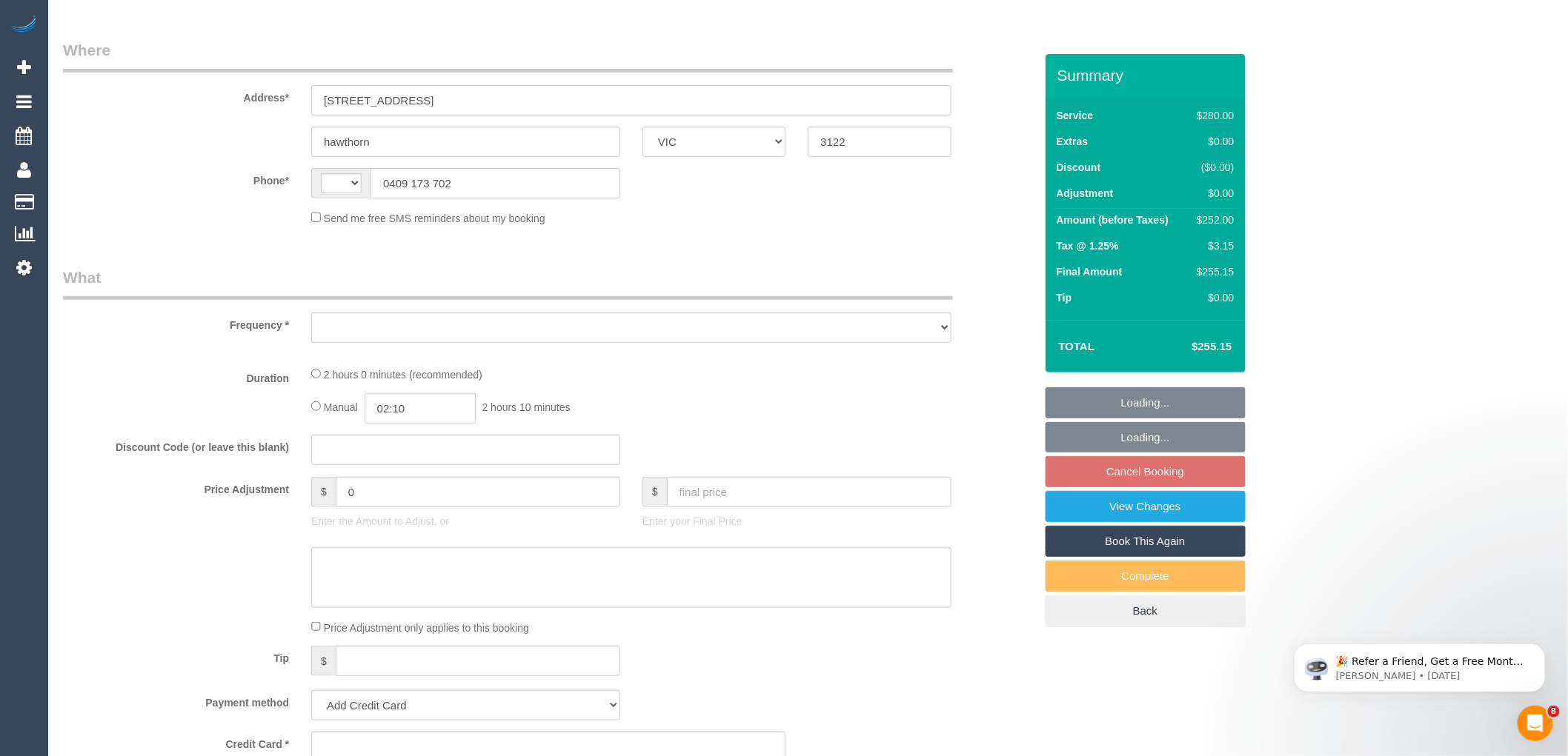
select select "object:323"
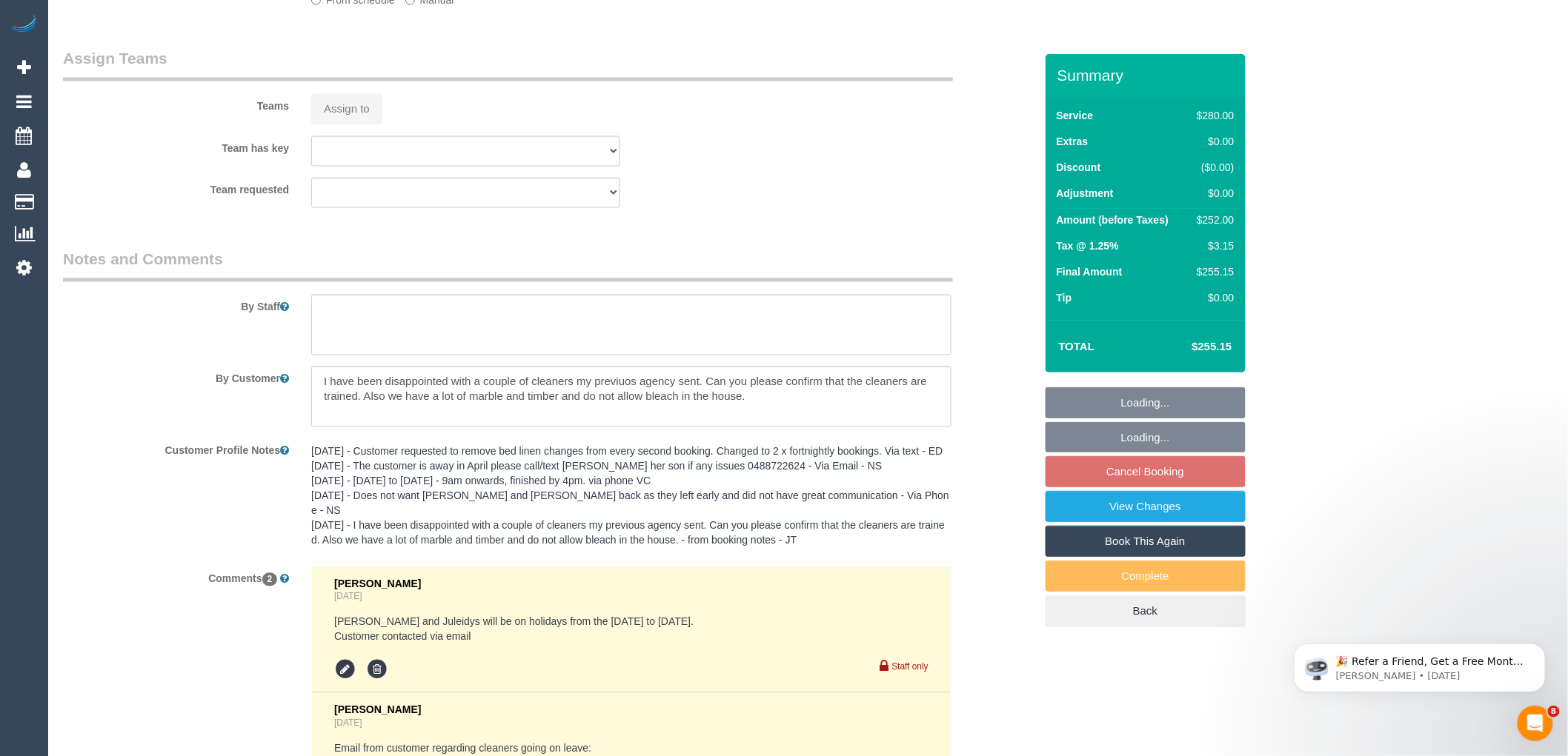
select select "string:stripe-pm_1NkeKZ2GScqysDRVf1GuqPXX"
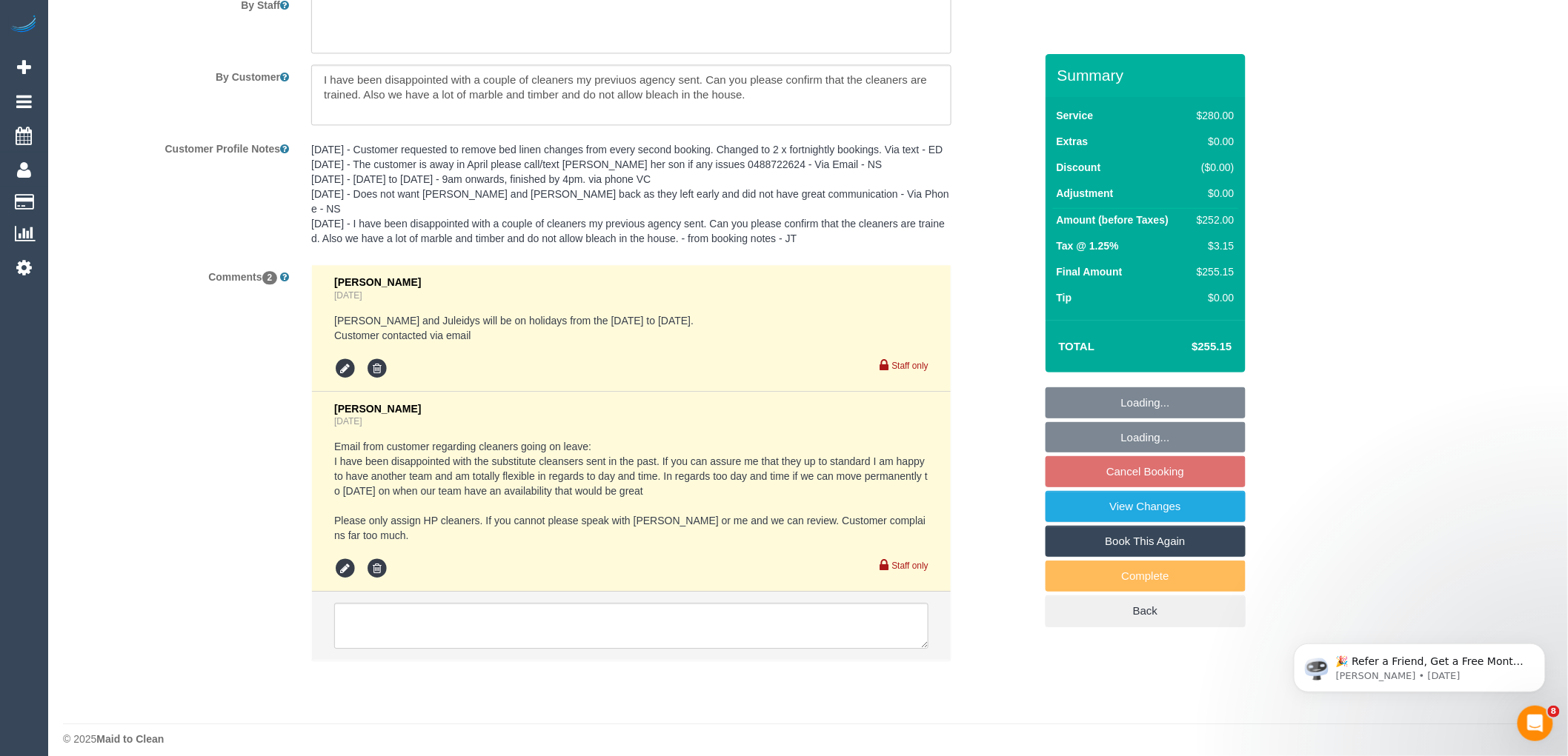
select select "object:330"
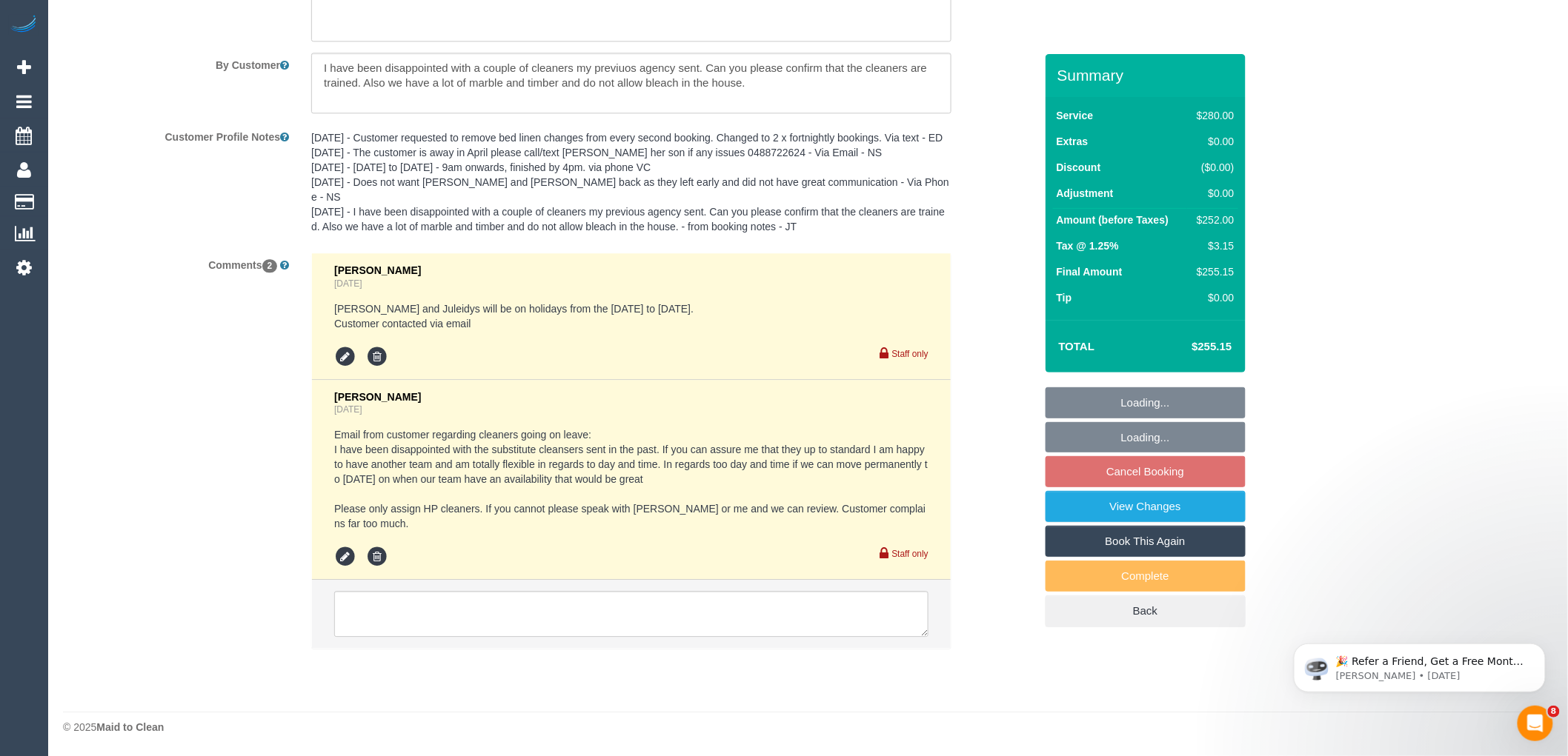
select select "string:AU"
select select "number:27"
select select "number:14"
select select "number:19"
select select "number:22"
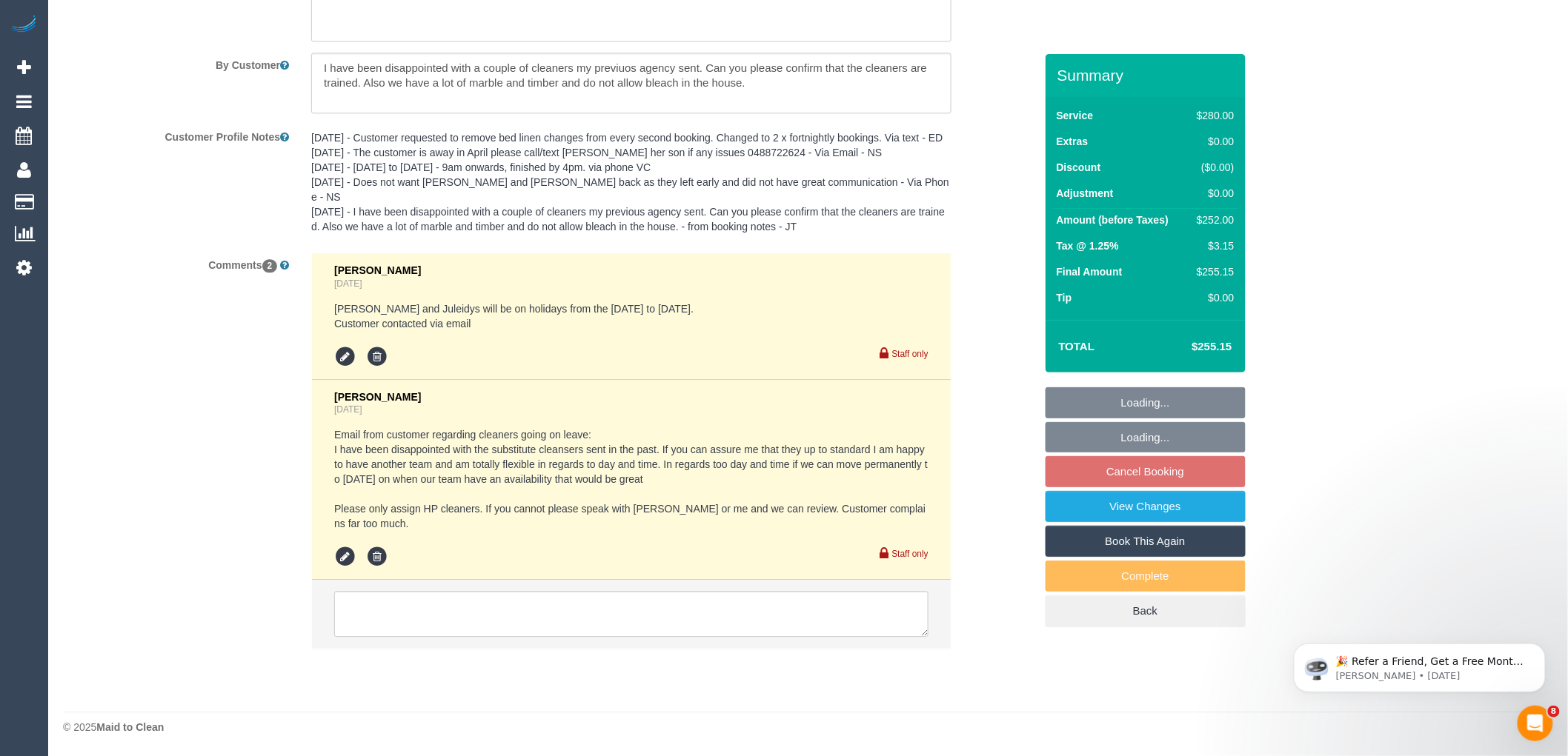
select select "number:35"
select select "number:11"
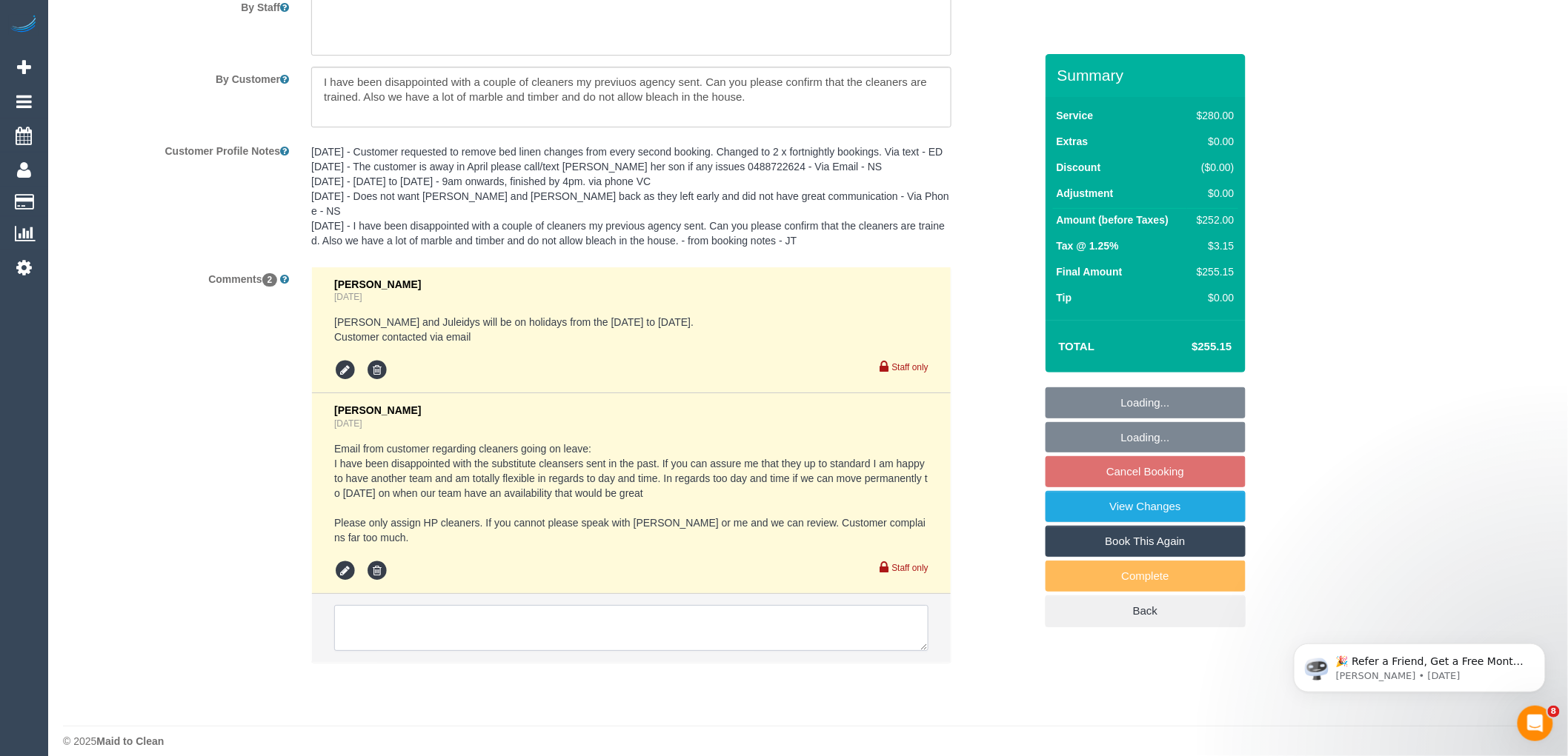
click at [735, 605] on textarea at bounding box center [631, 628] width 594 height 46
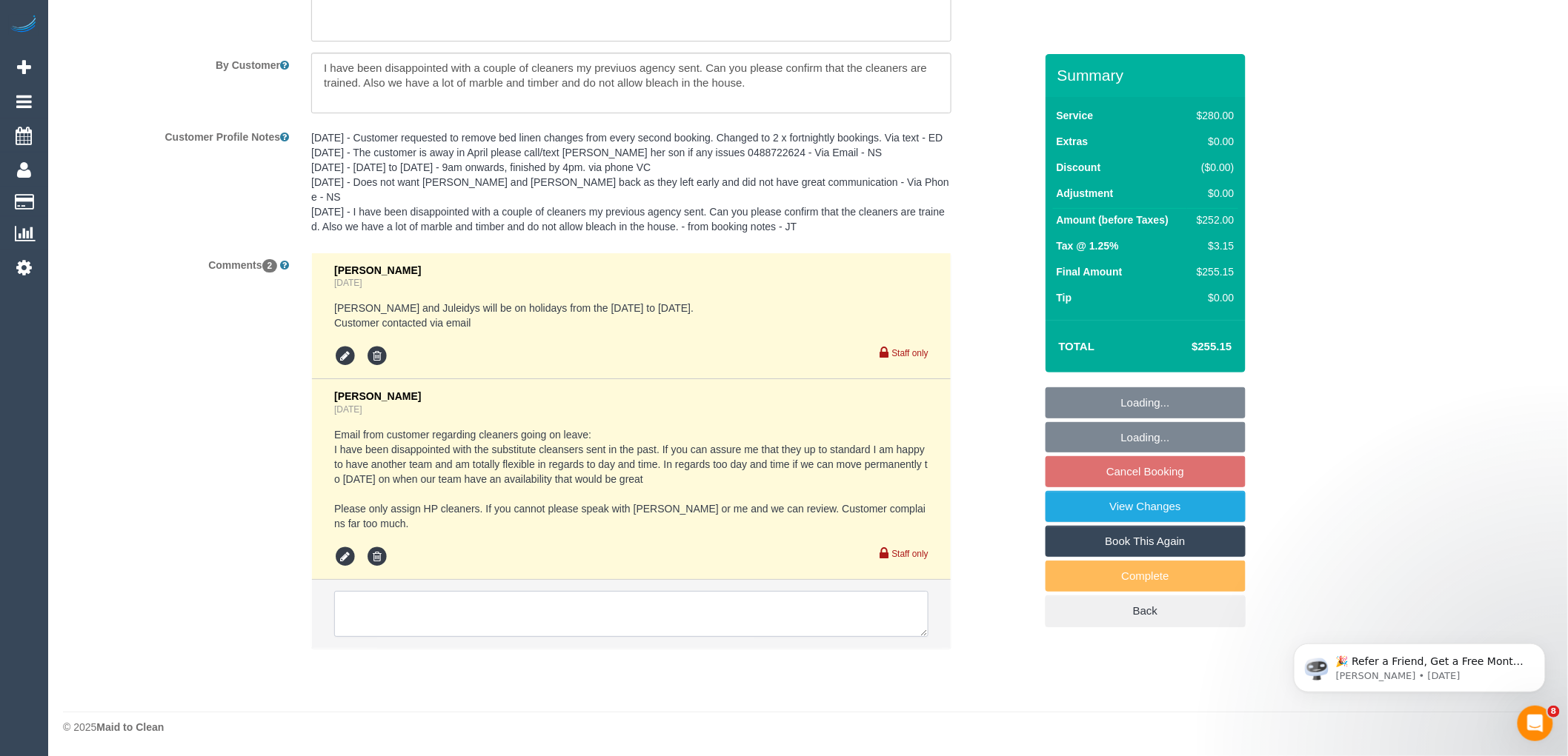
select select "2"
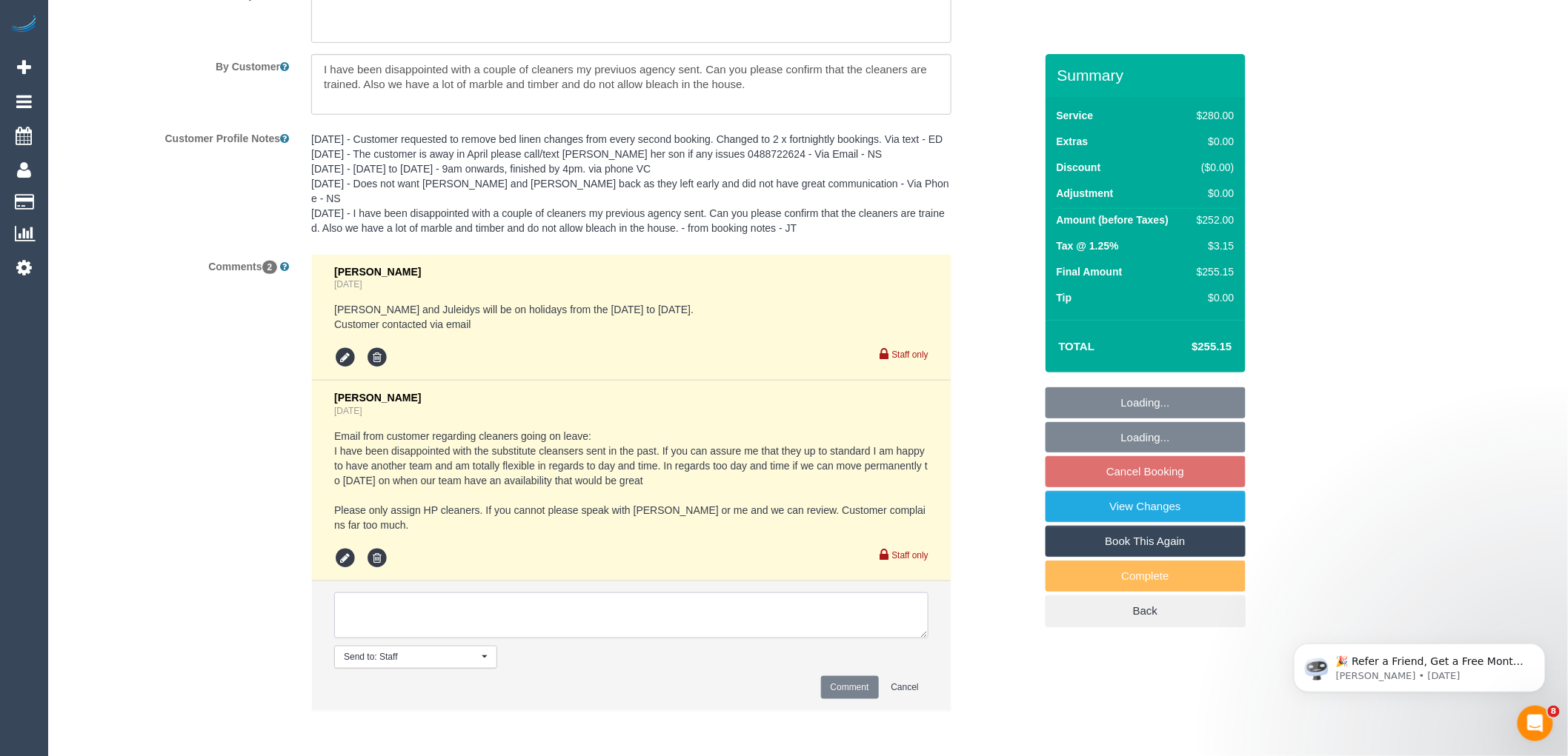
paste textarea "Please let customer know who will be attending while Cris + Juleidys are on hol…"
type textarea "Please let customer know who will be attending while Cris + Juleidys are on hol…"
click at [835, 682] on button "Comment" at bounding box center [850, 687] width 58 height 23
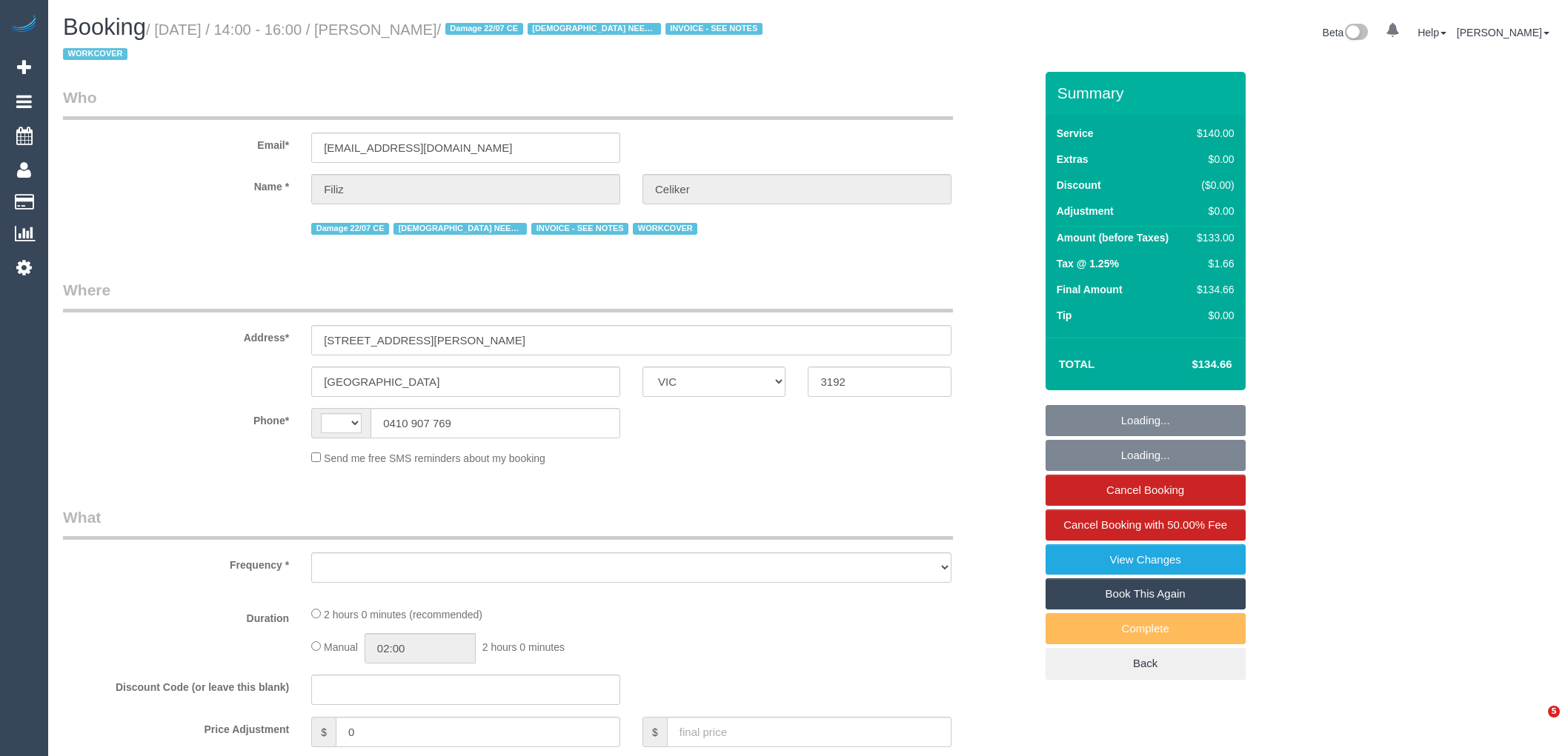
select select "VIC"
select select "object:339"
select select "string:stripe-pm_1PvSAA2GScqysDRVS4XqU82q"
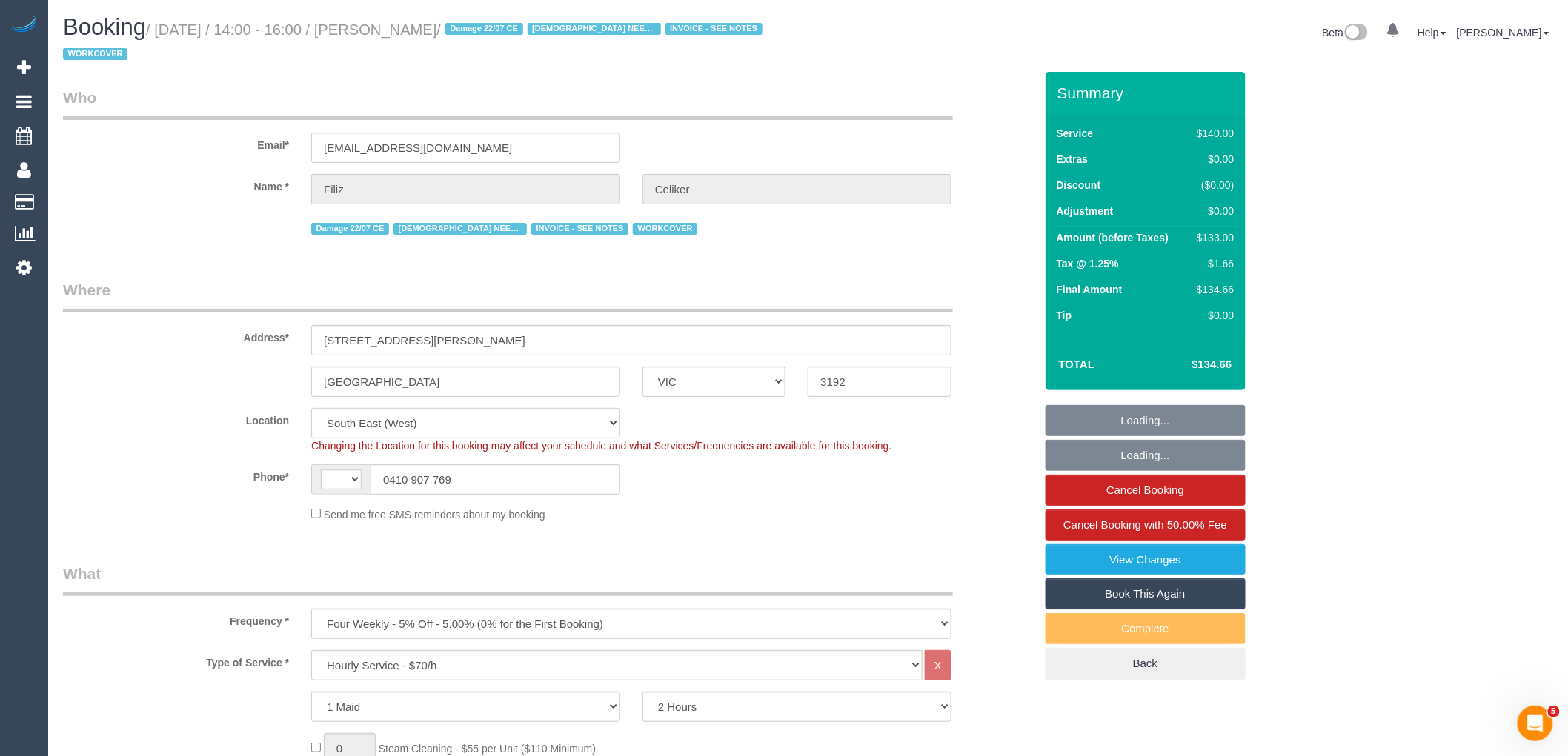
select select "object:769"
select select "string:AU"
select select "number:30"
select select "number:14"
select select "number:19"
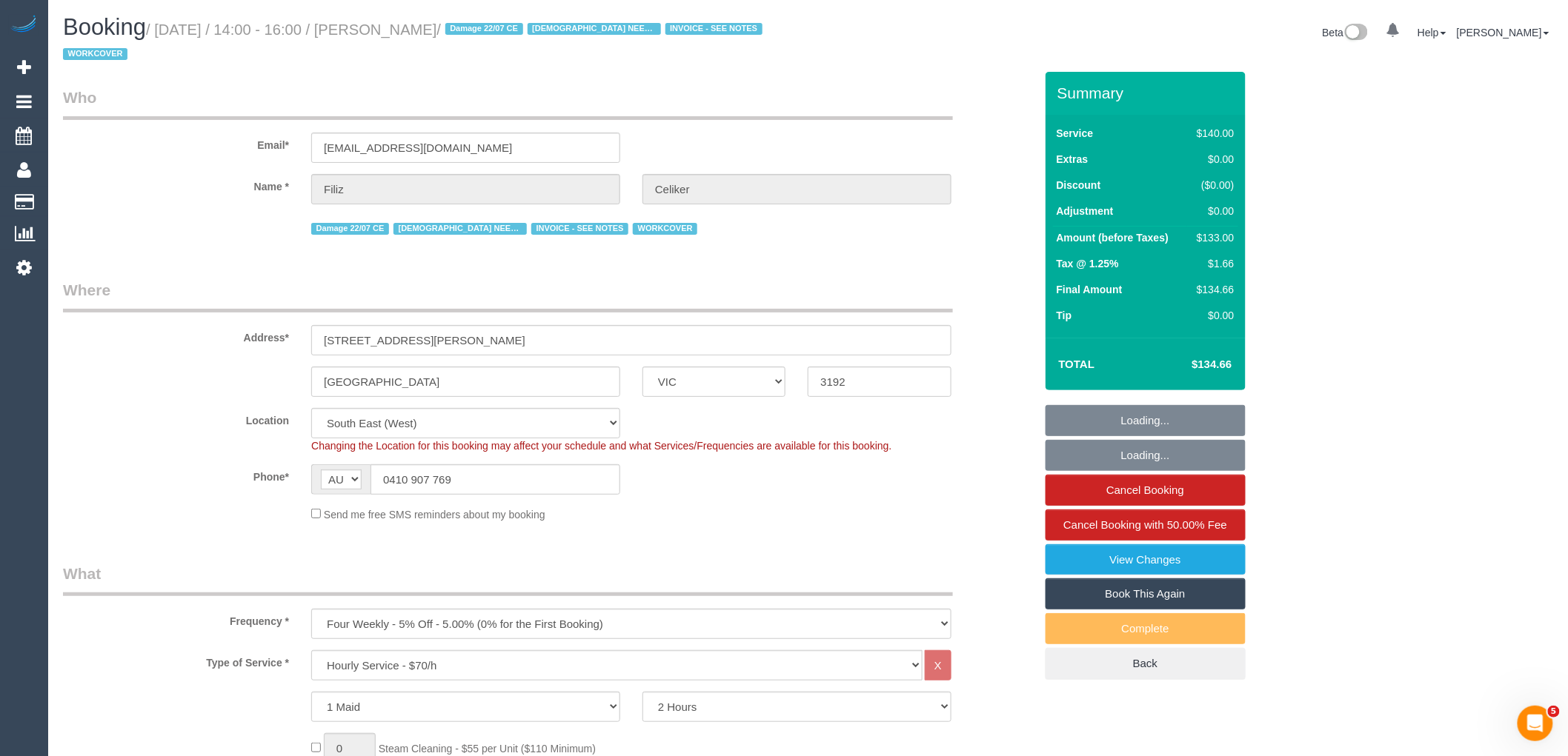
select select "number:22"
select select "number:35"
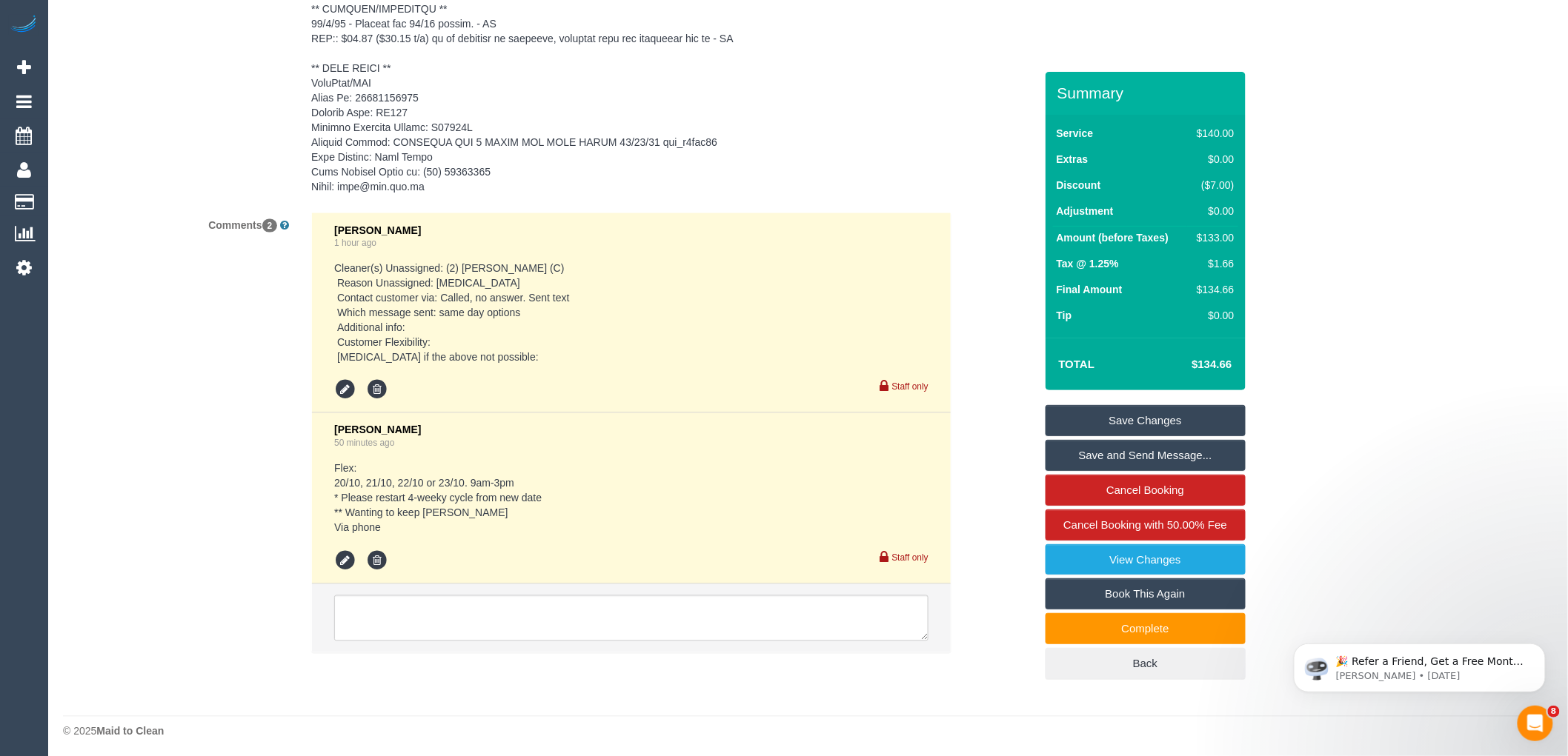
scroll to position [3167, 0]
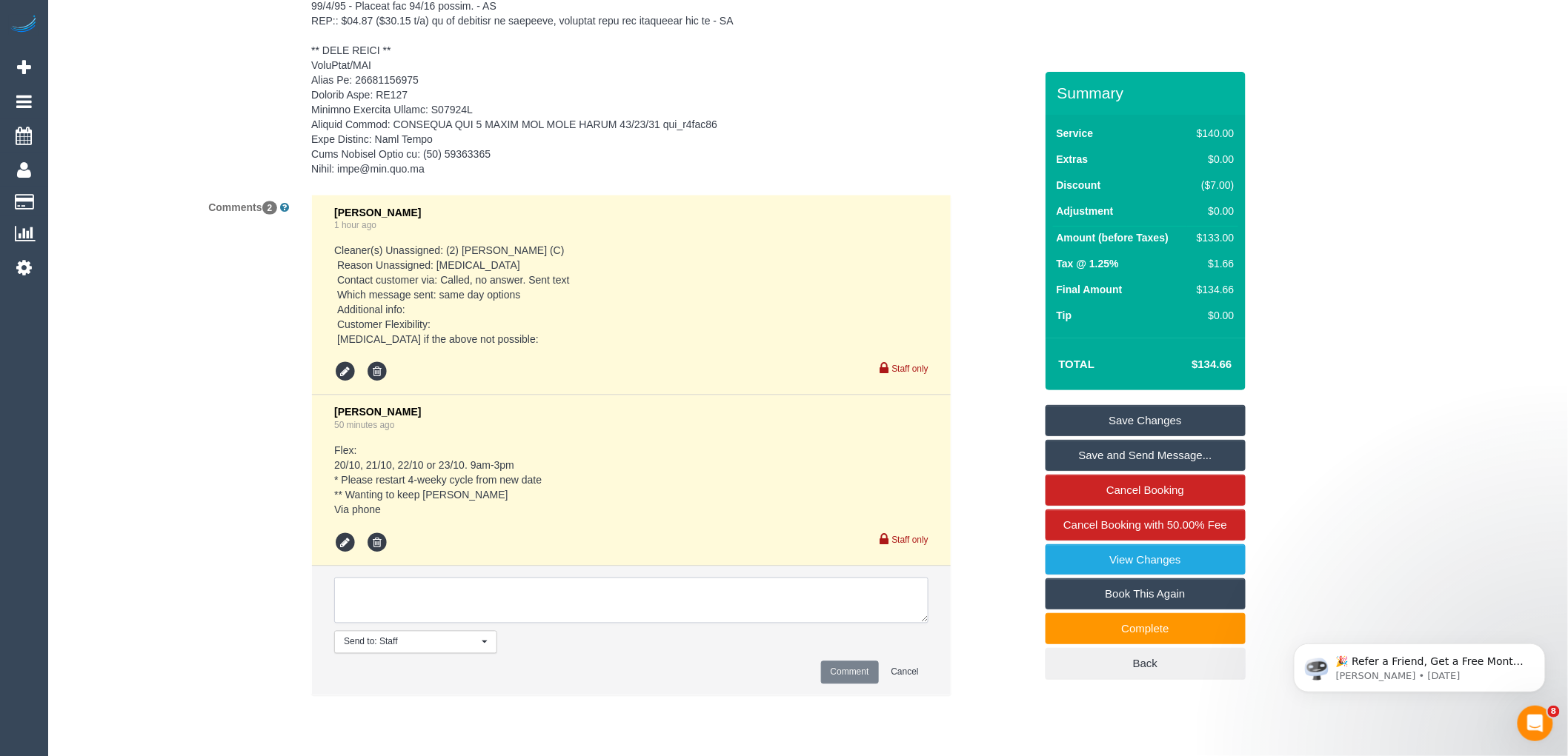
click at [602, 618] on textarea at bounding box center [631, 601] width 594 height 46
type textarea "Checked Priyanshi's availability and she has a slot every Monday AW 9am-11am"
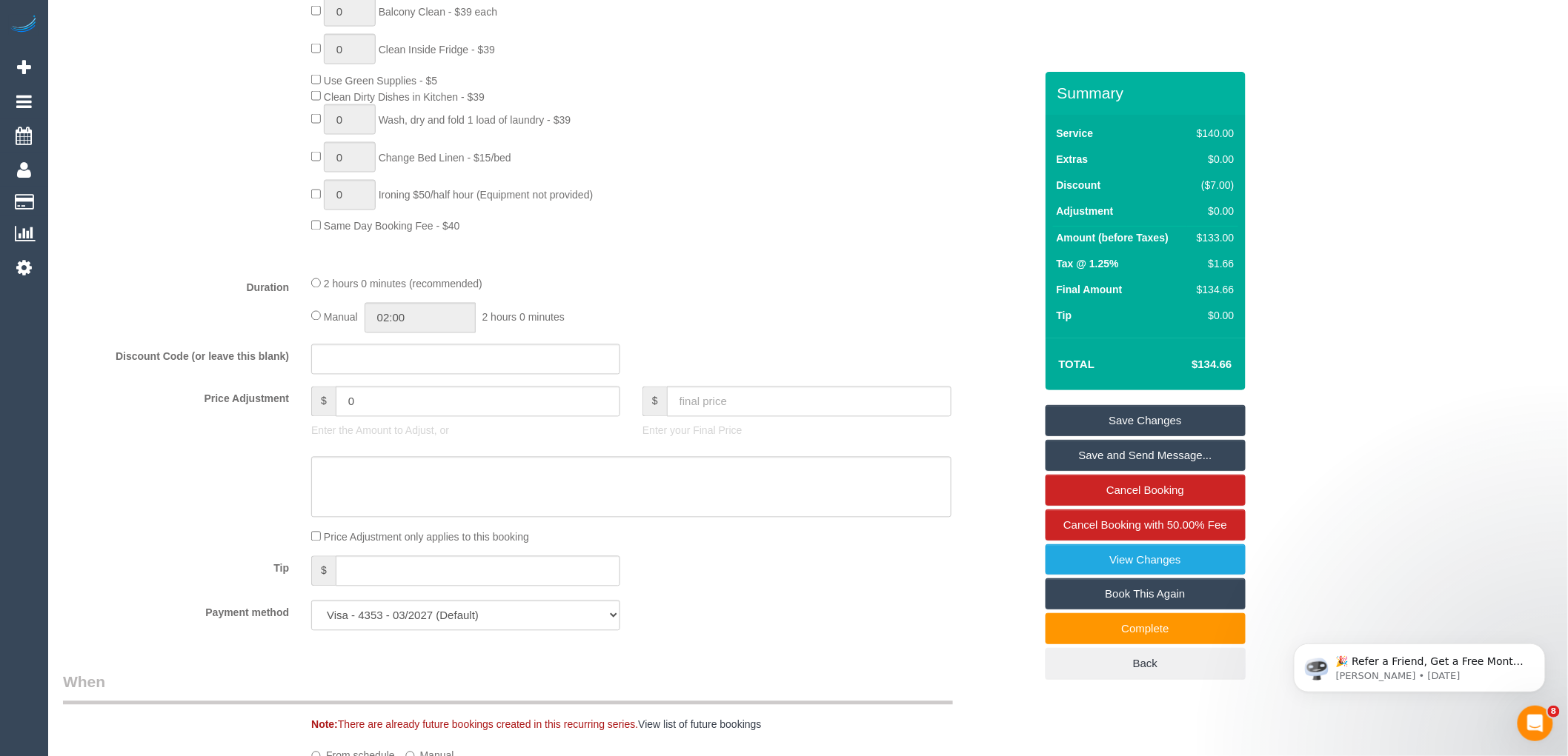
scroll to position [3229, 0]
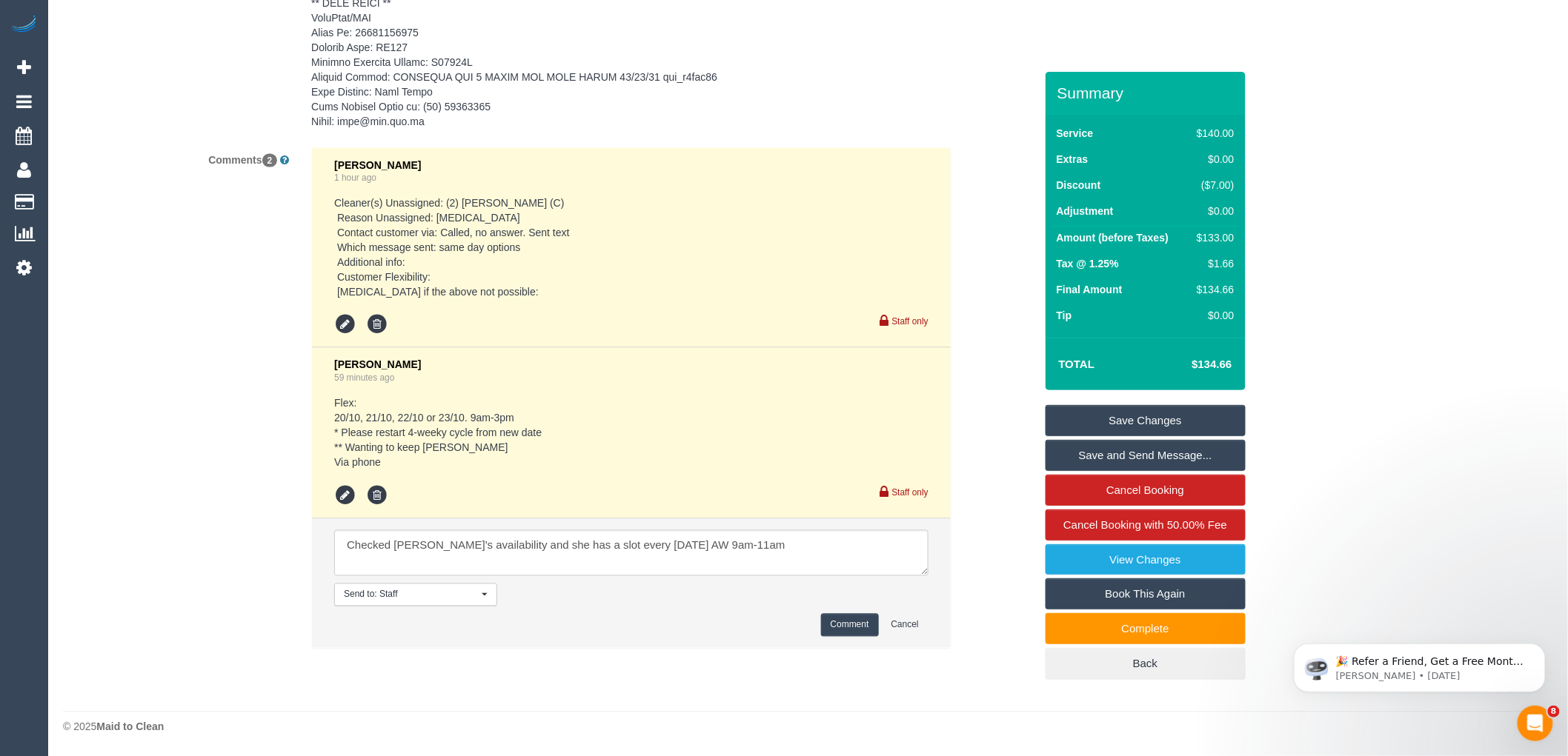
click at [855, 627] on button "Comment" at bounding box center [850, 625] width 58 height 23
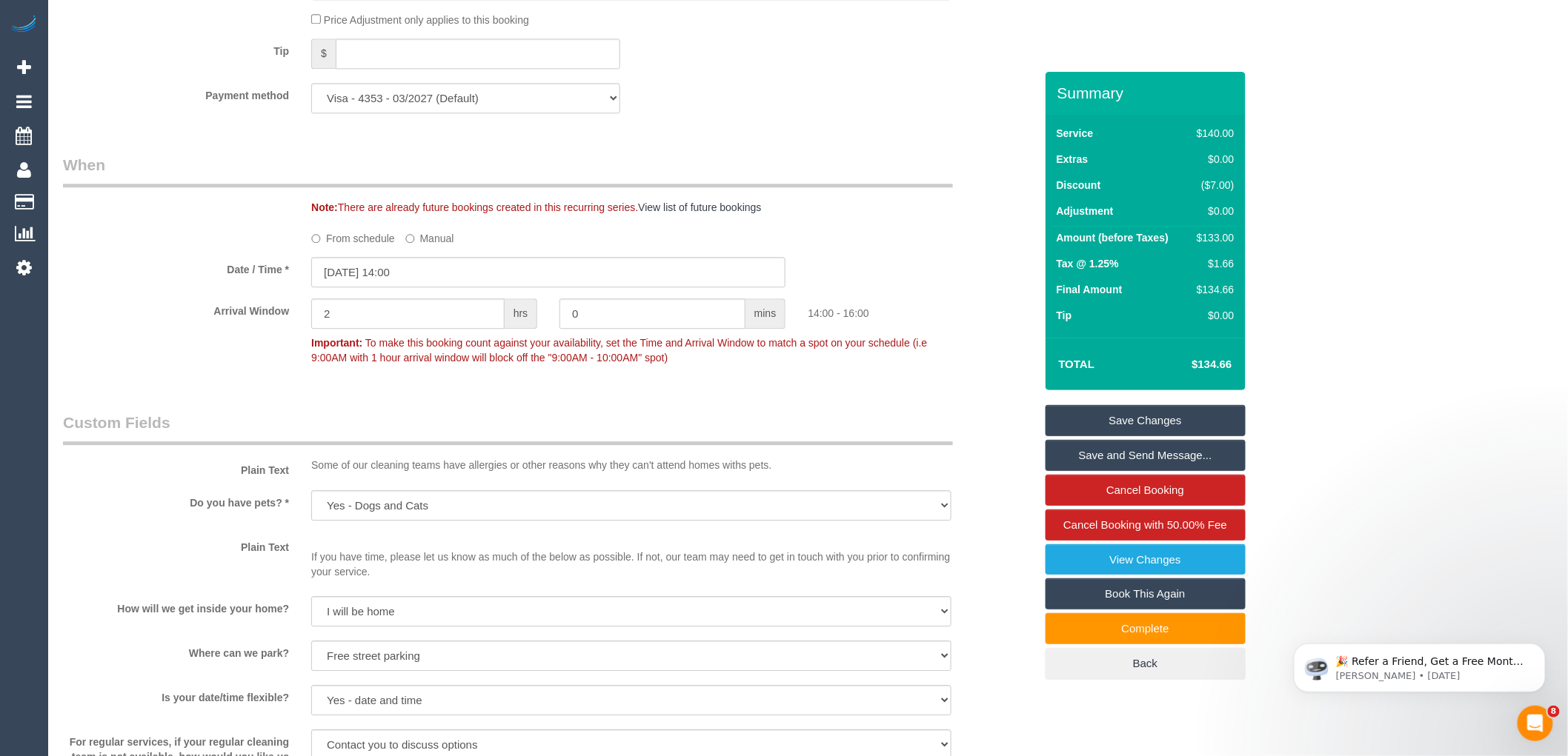
scroll to position [1500, 0]
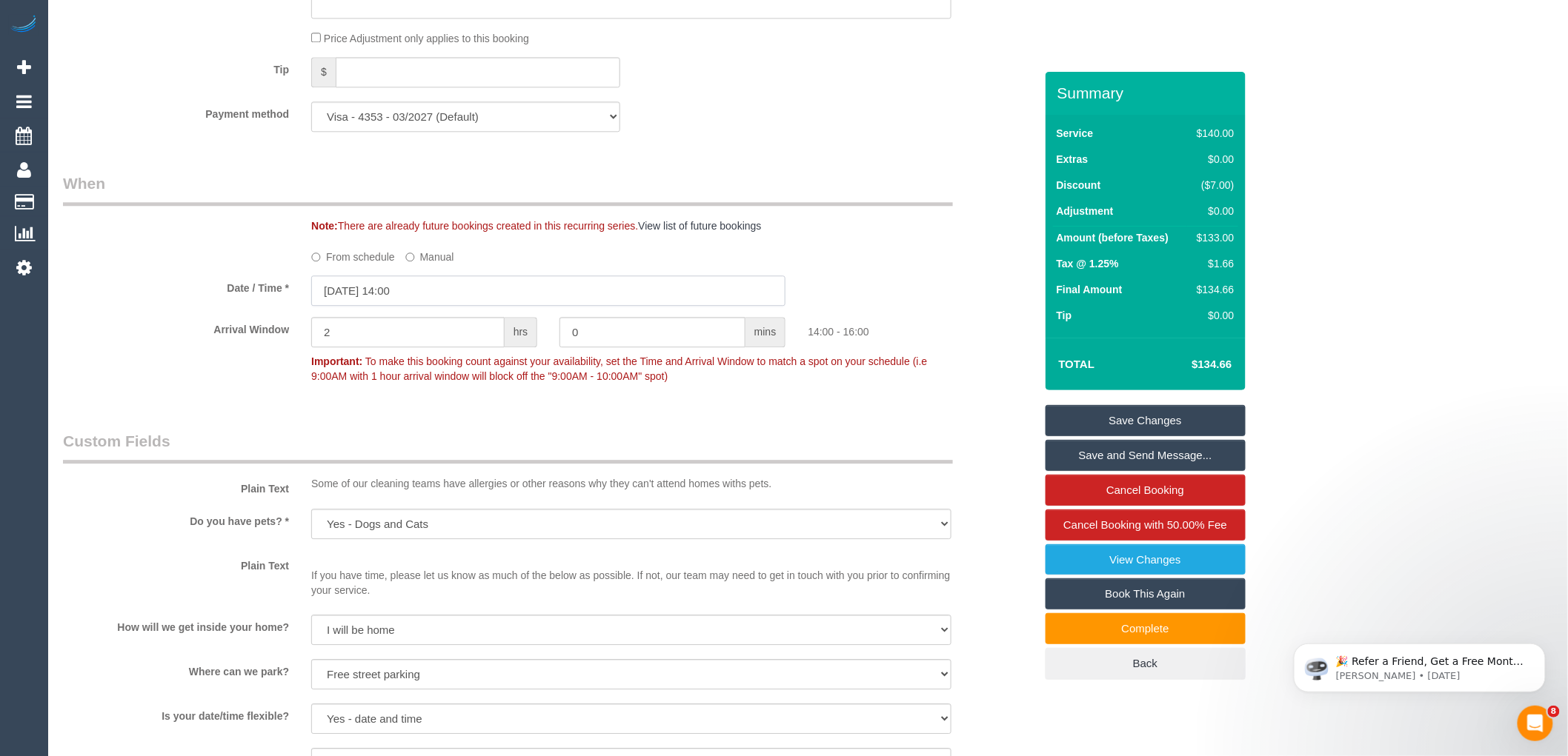
click at [406, 305] on input "14/10/2025 14:00" at bounding box center [548, 291] width 475 height 30
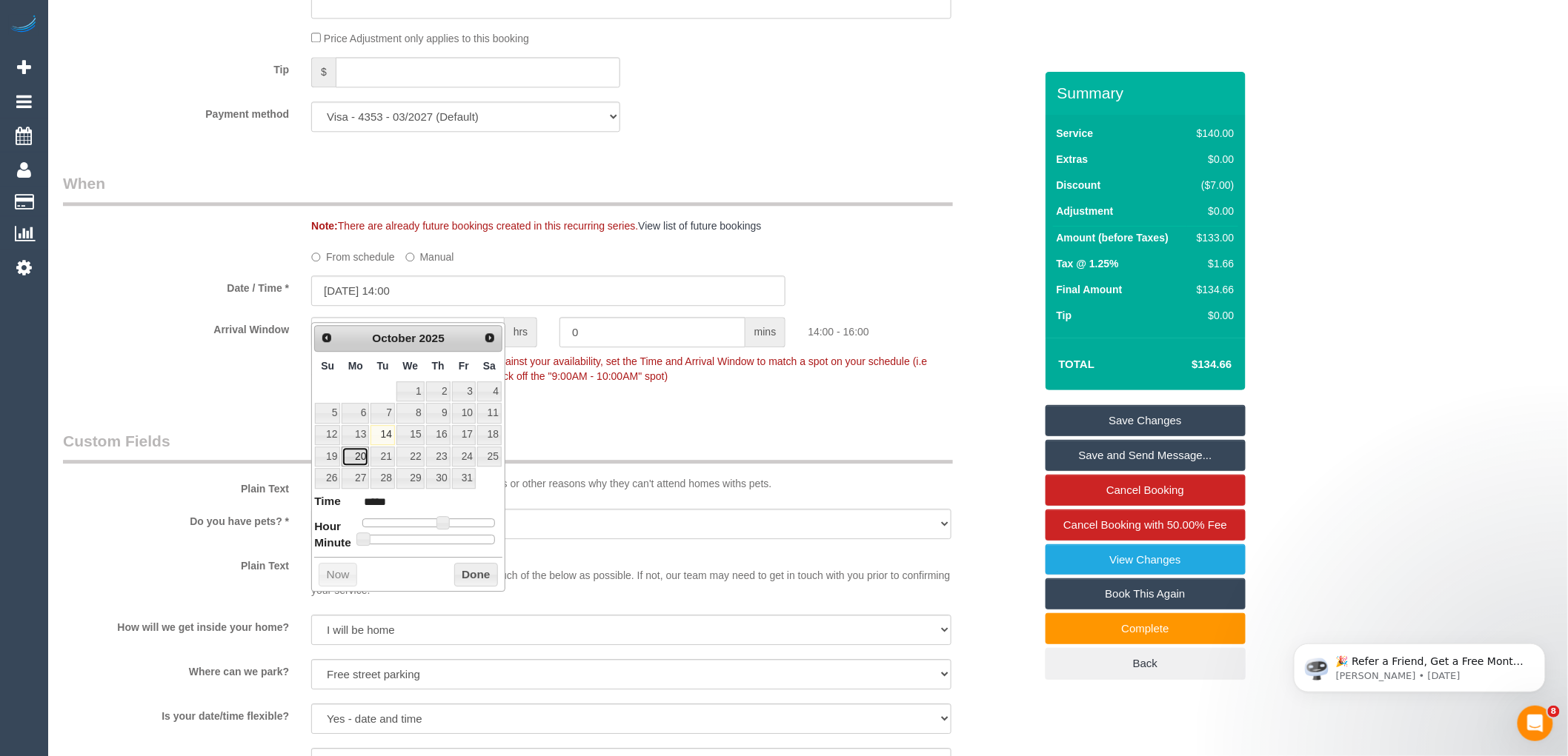
click at [359, 453] on link "20" at bounding box center [355, 456] width 28 height 20
type input "20/10/2025 12:00"
type input "*****"
type input "20/10/2025 11:00"
type input "*****"
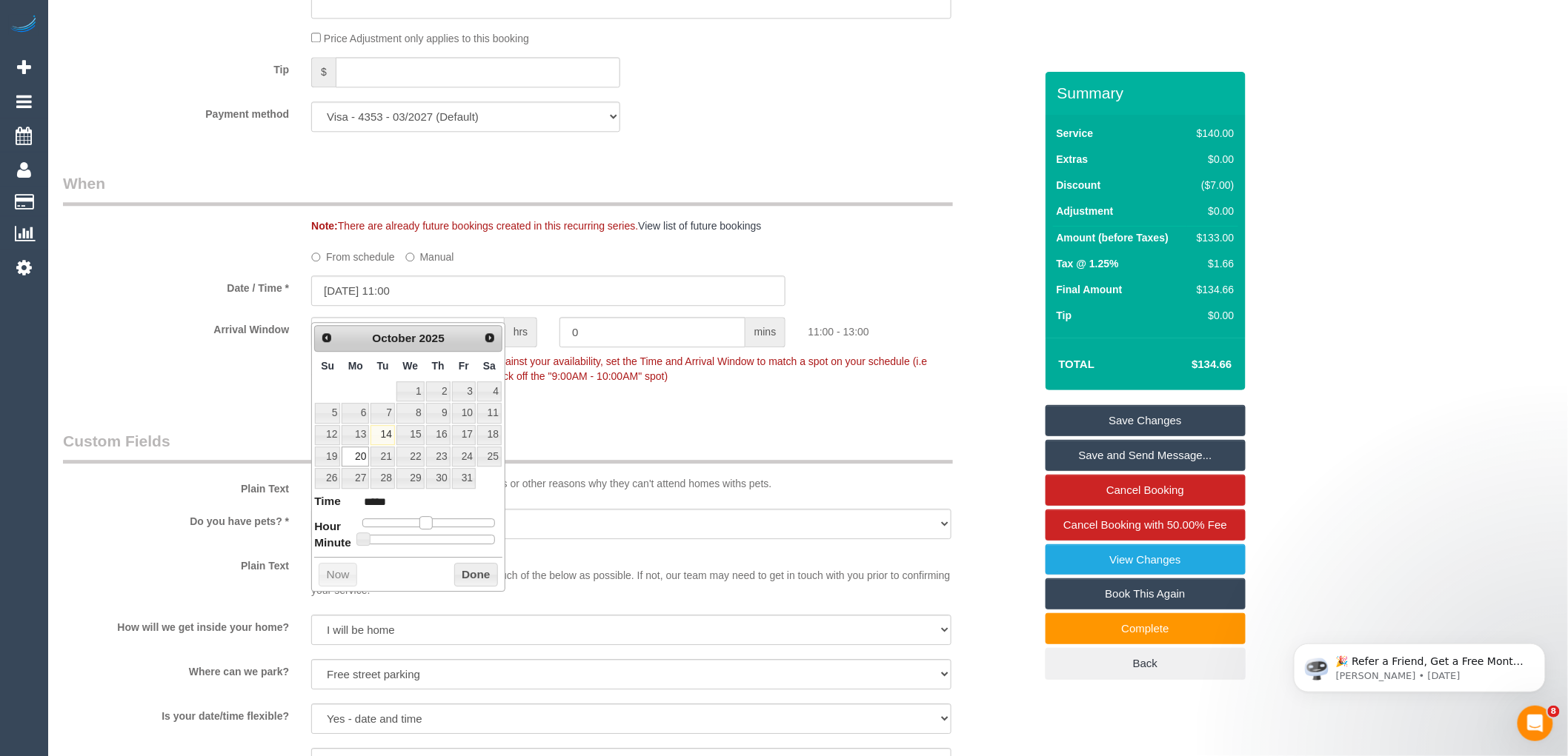
type input "20/10/2025 10:00"
type input "*****"
type input "20/10/2025 09:00"
type input "*****"
drag, startPoint x: 440, startPoint y: 523, endPoint x: 415, endPoint y: 519, distance: 25.3
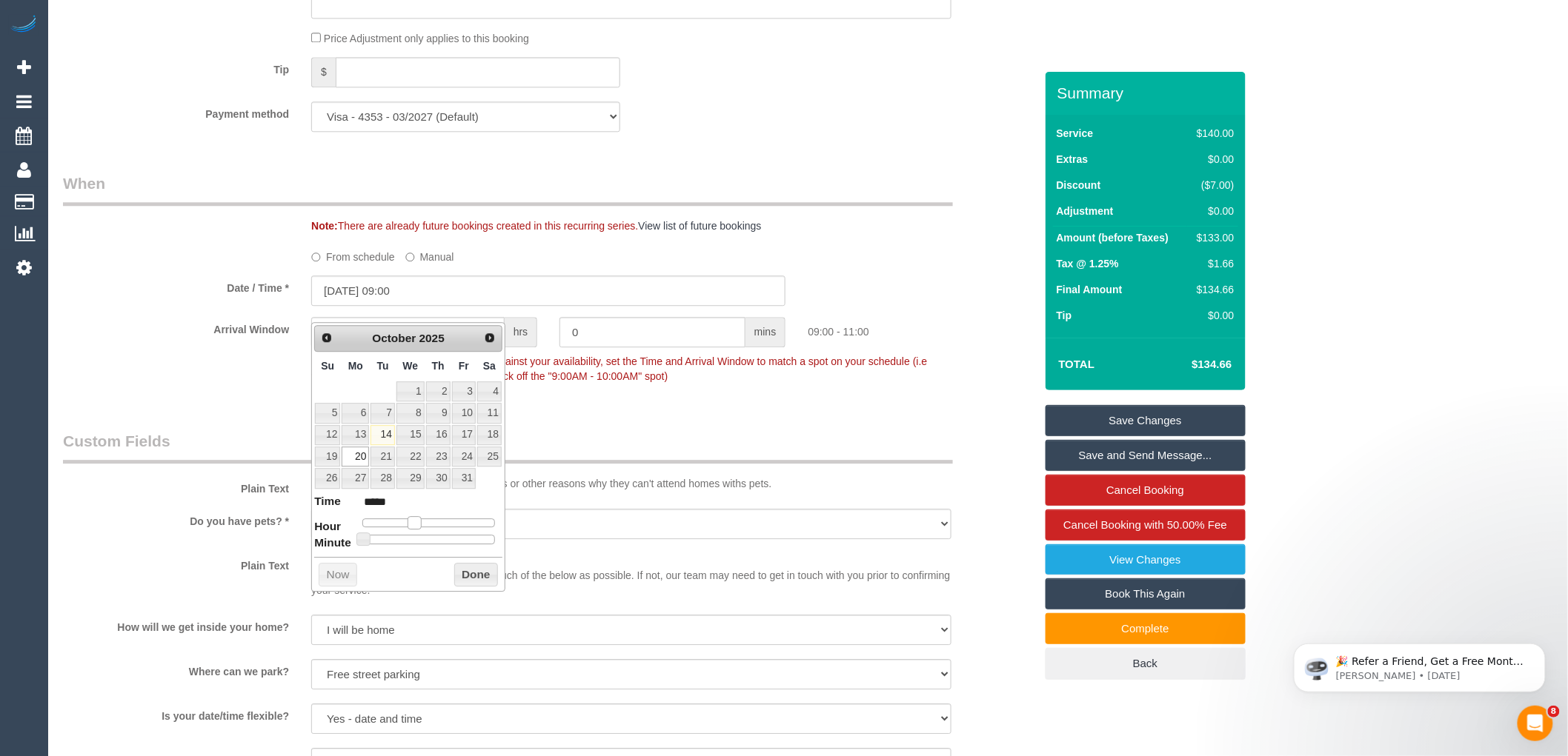
click at [415, 519] on span at bounding box center [414, 523] width 13 height 13
click at [465, 573] on button "Done" at bounding box center [476, 575] width 44 height 24
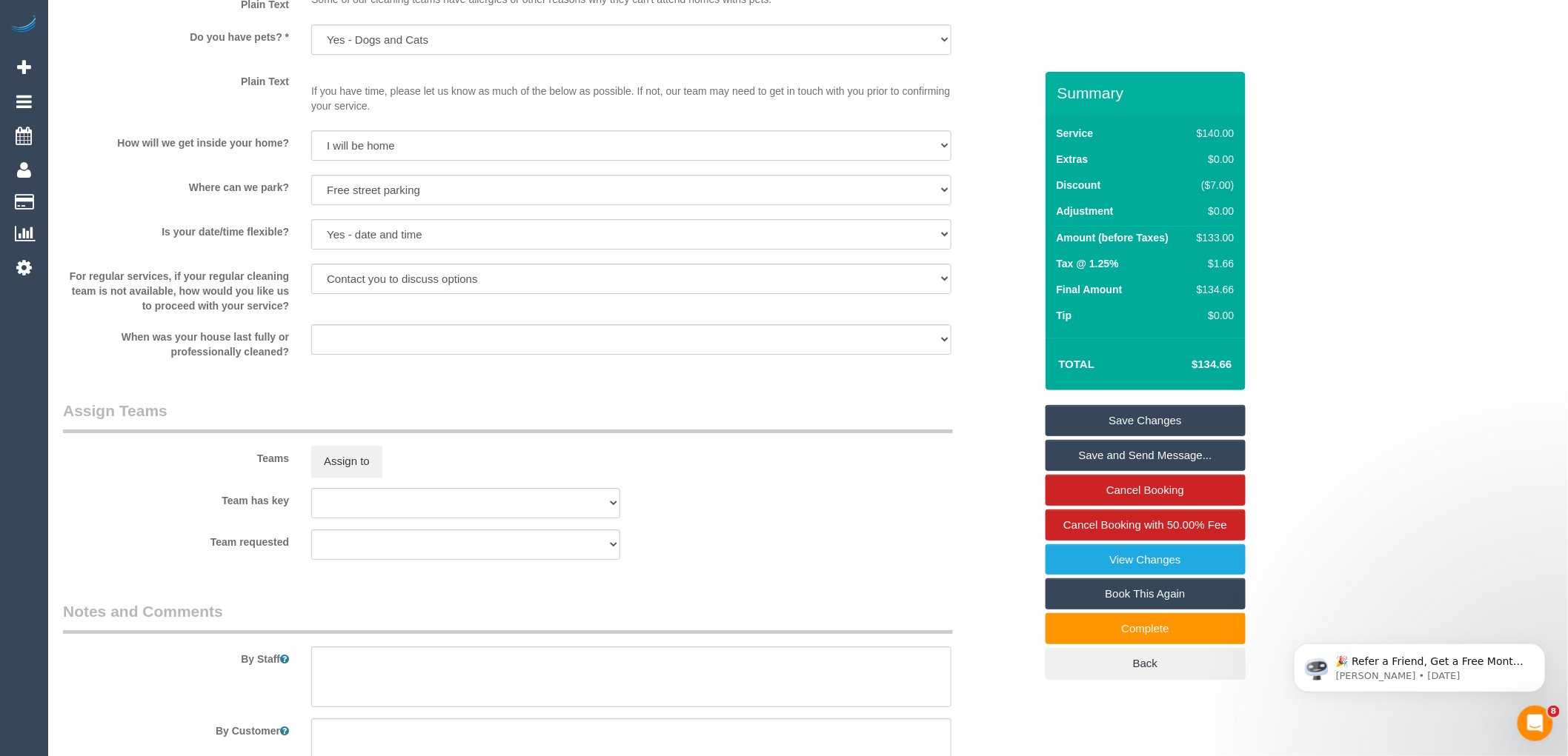
scroll to position [1994, 0]
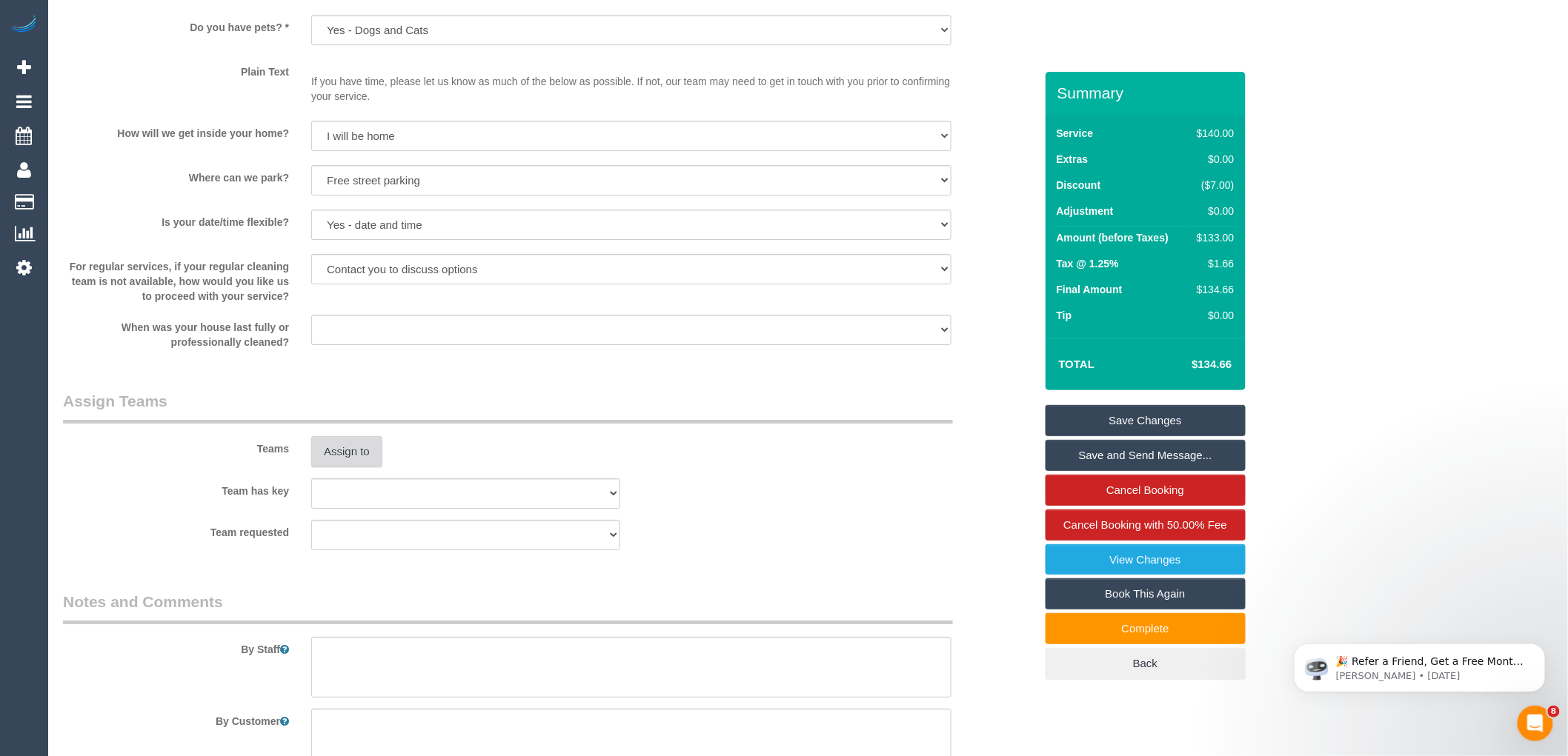
click at [336, 468] on button "Assign to" at bounding box center [347, 452] width 71 height 31
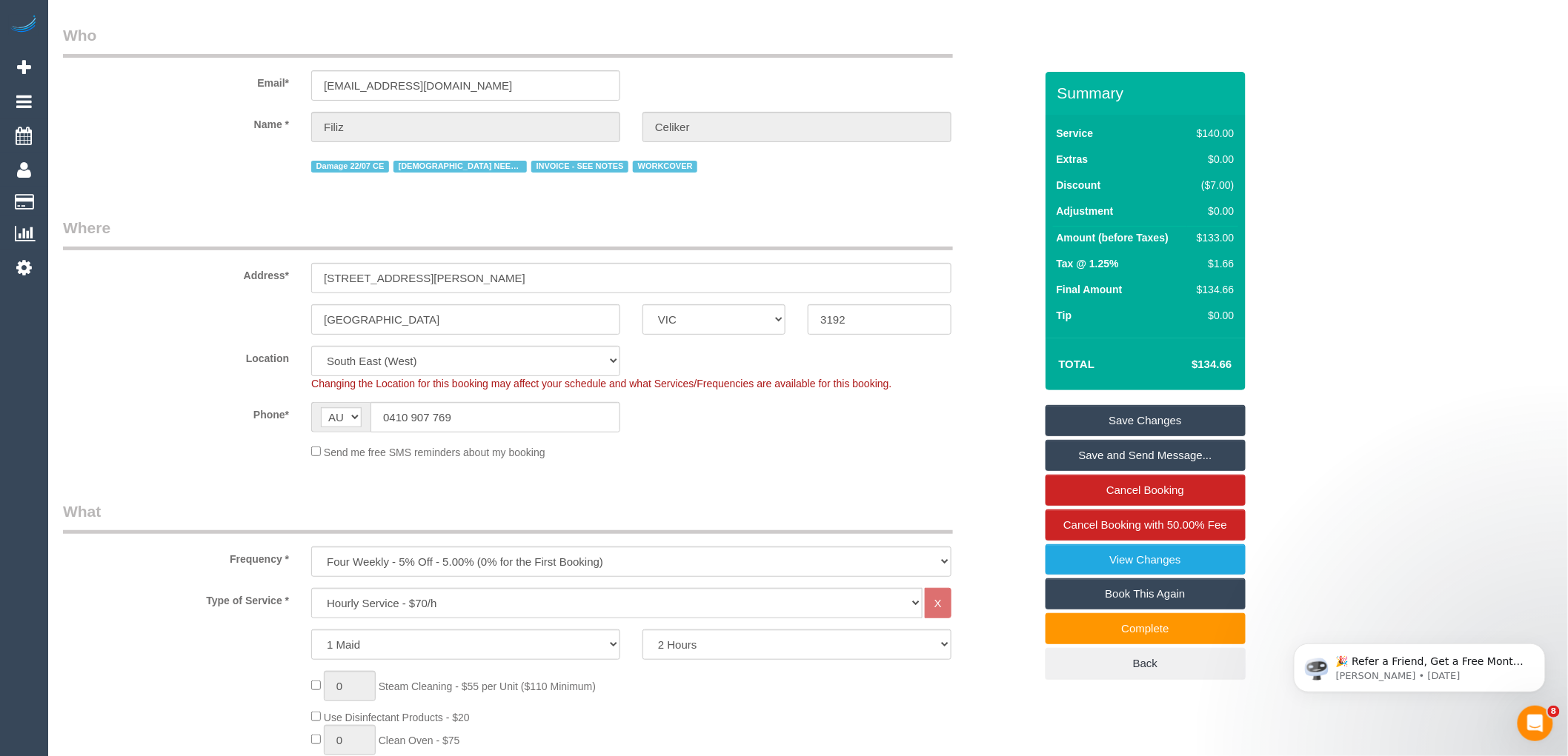
scroll to position [19, 0]
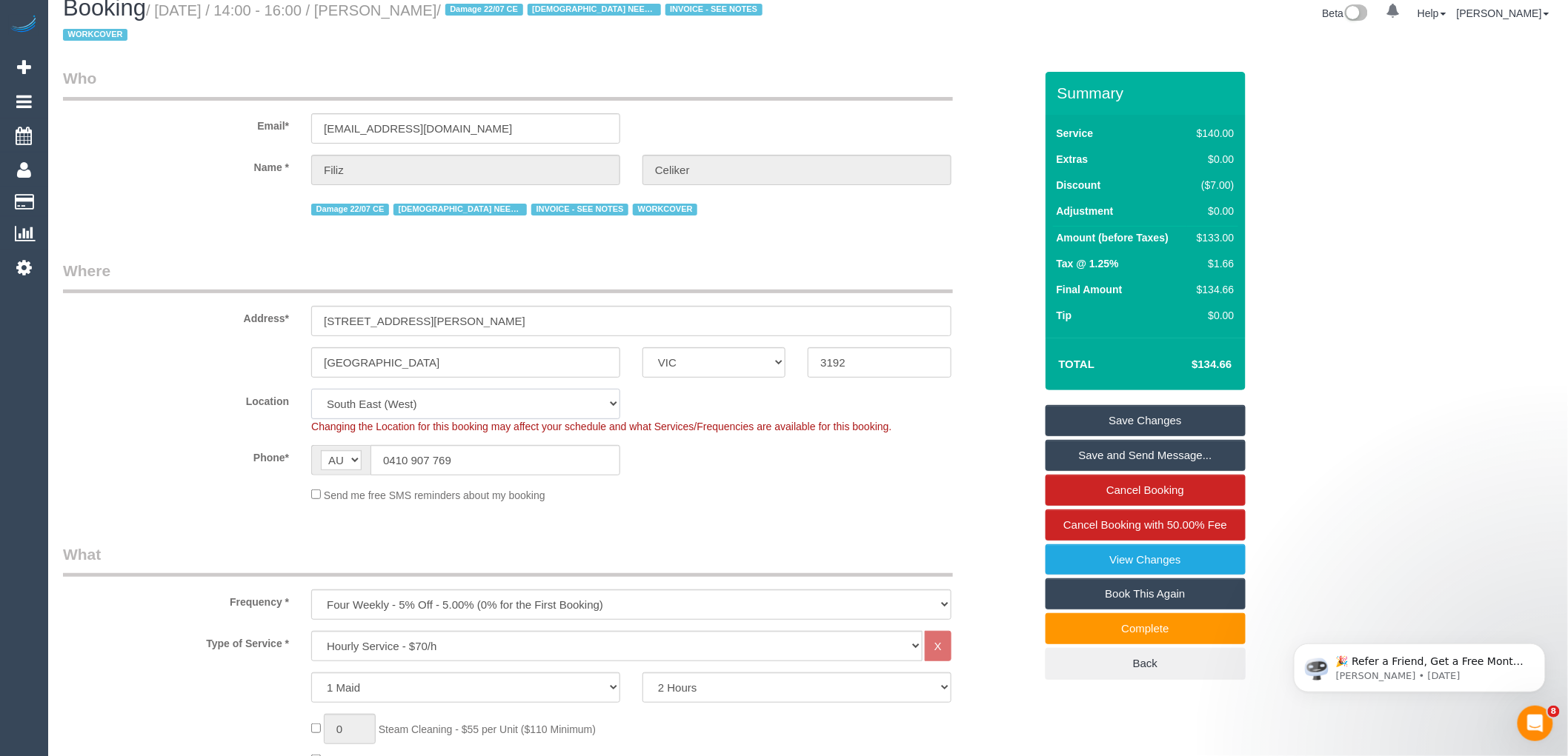
click at [352, 403] on select "Office City East (North) East (South) Inner East Inner North (East) Inner North…" at bounding box center [465, 404] width 309 height 30
select select "50"
click at [311, 389] on select "Office City East (North) East (South) Inner East Inner North (East) Inner North…" at bounding box center [465, 404] width 309 height 30
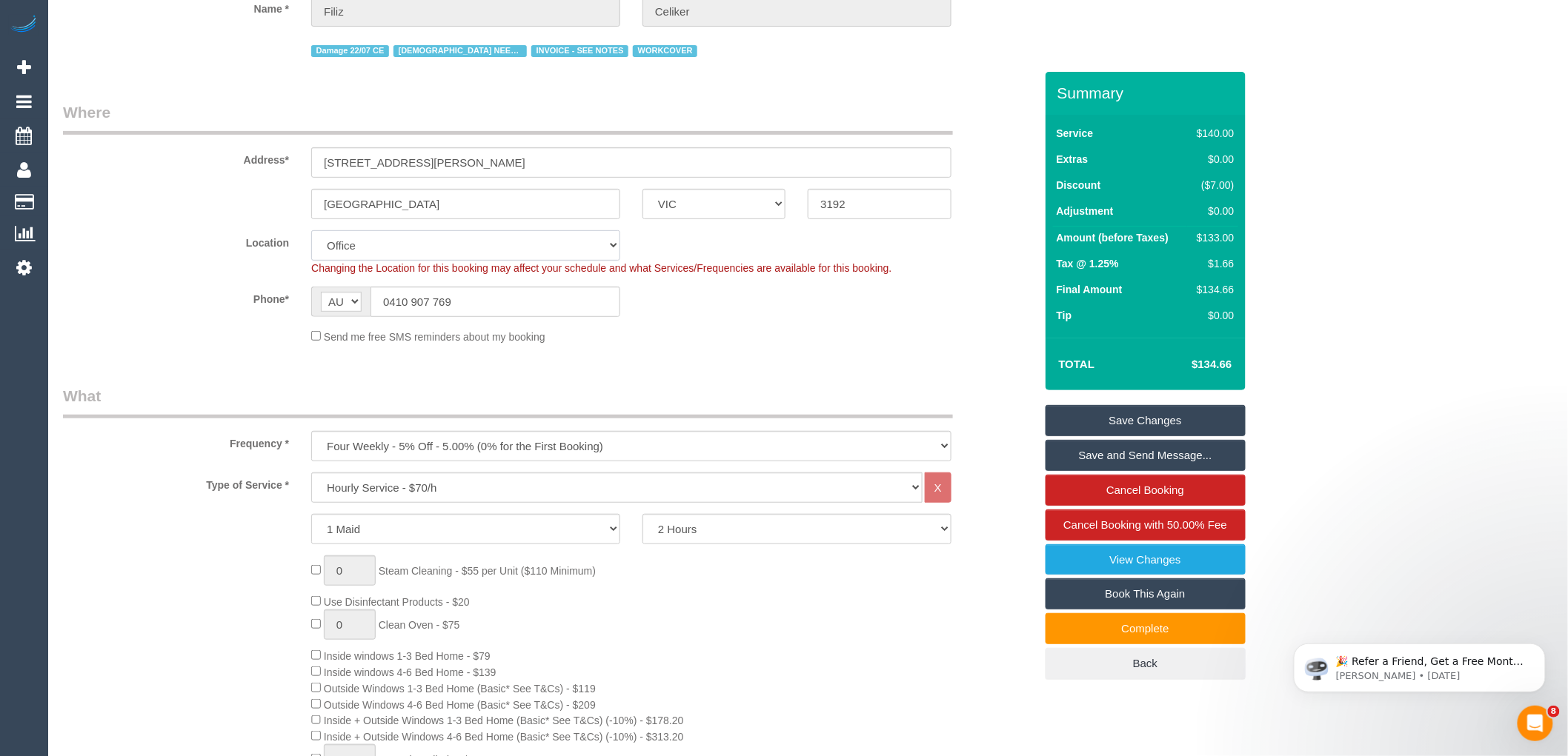
select select "object:4607"
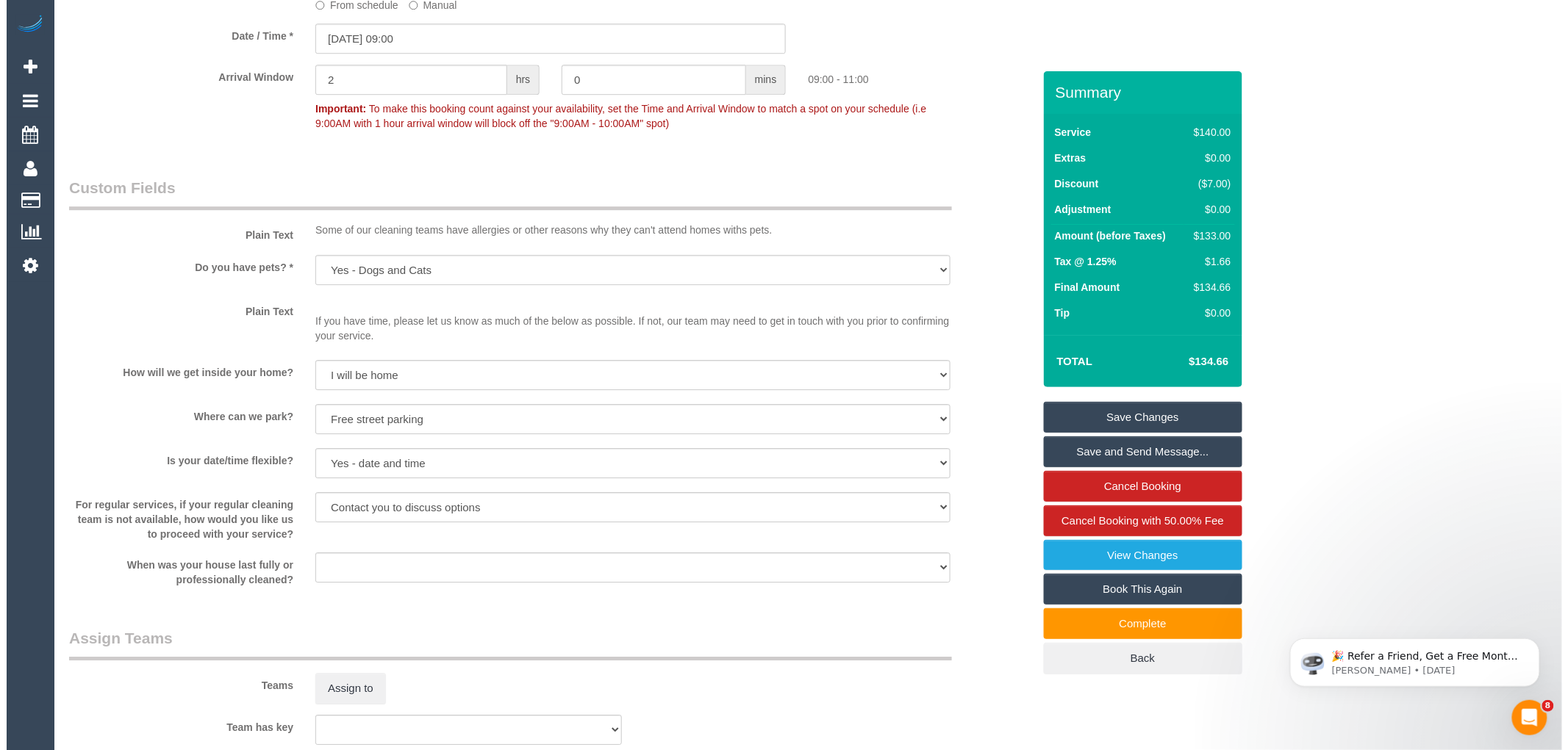
scroll to position [1897, 0]
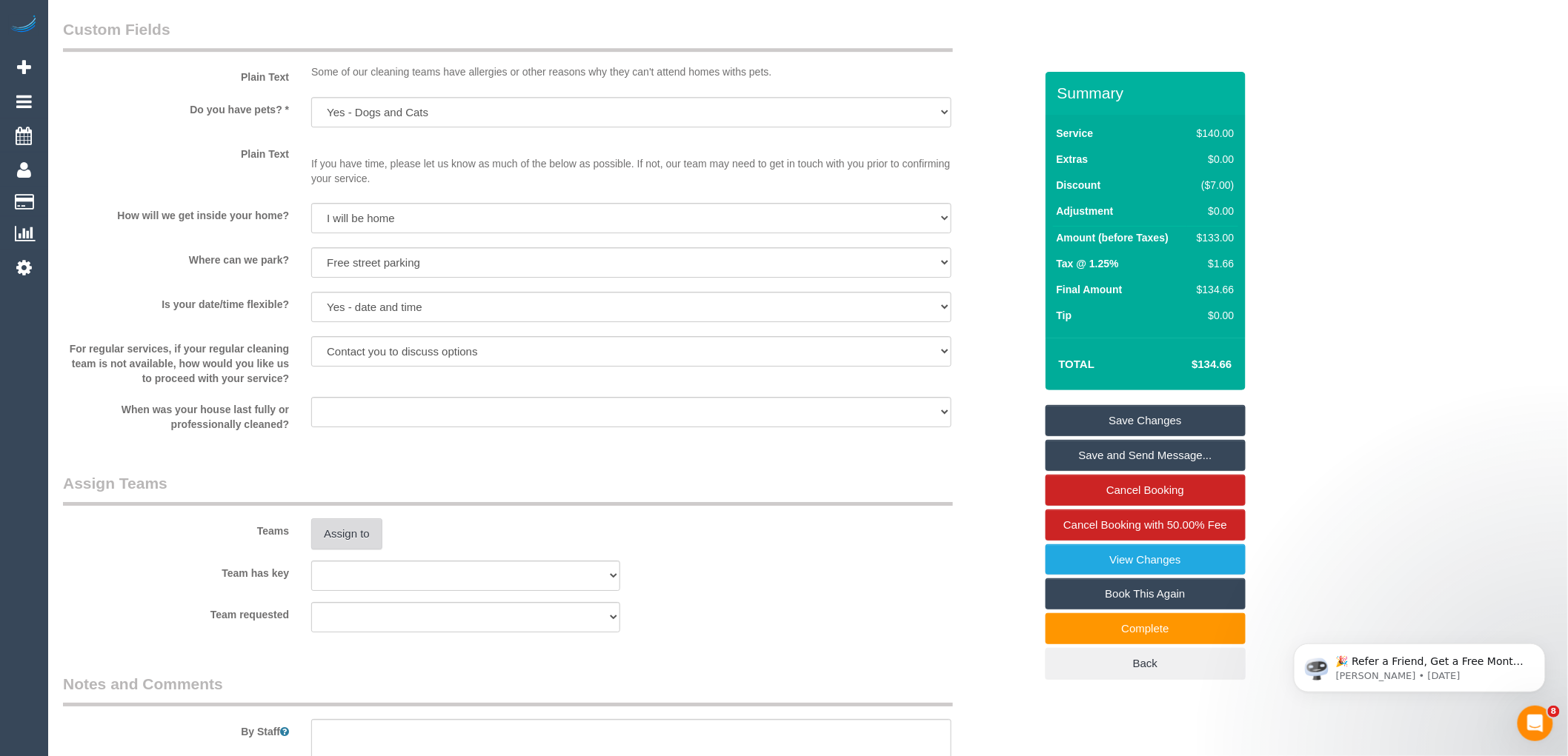
click at [334, 549] on button "Assign to" at bounding box center [347, 534] width 71 height 31
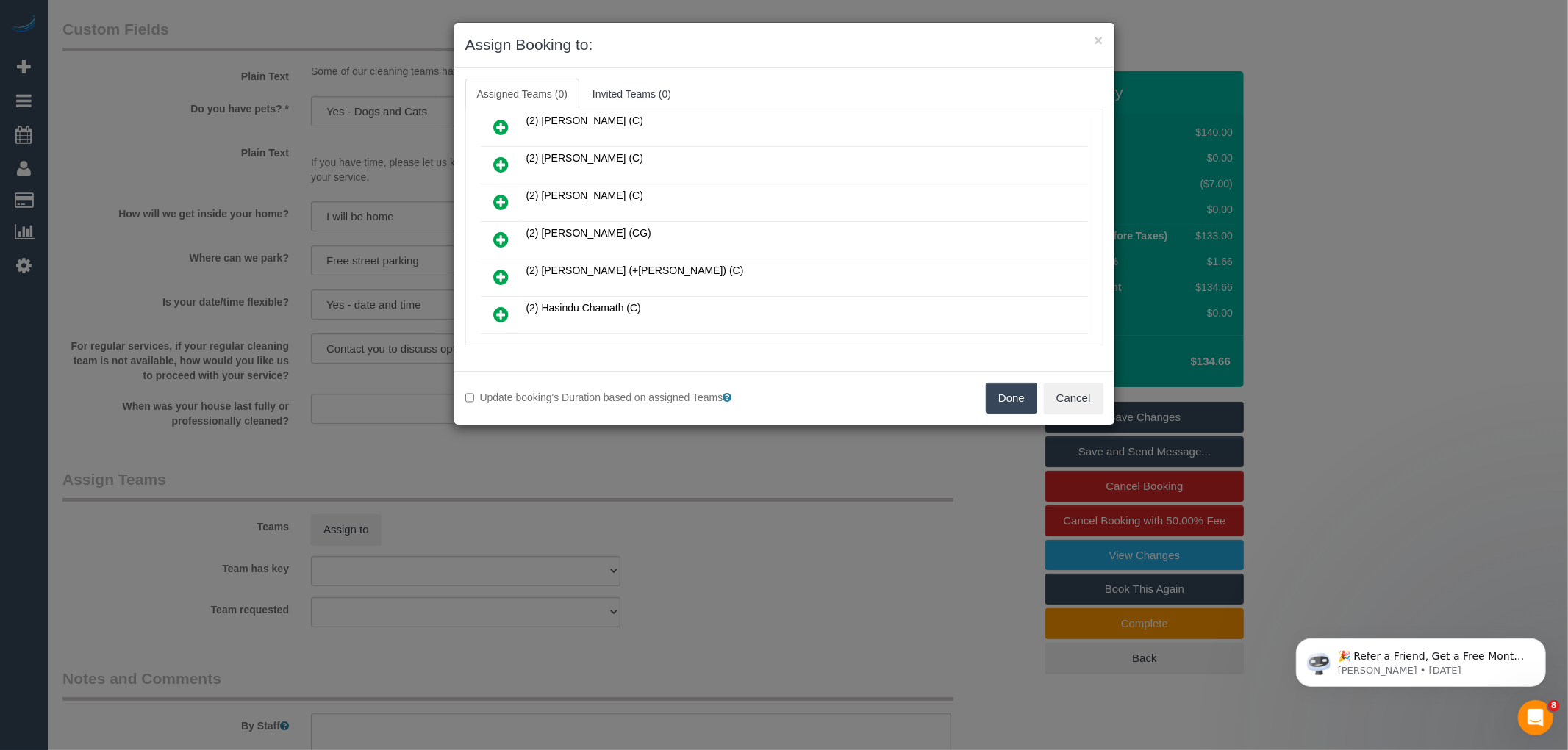
scroll to position [461, 0]
click at [497, 235] on icon at bounding box center [501, 244] width 15 height 18
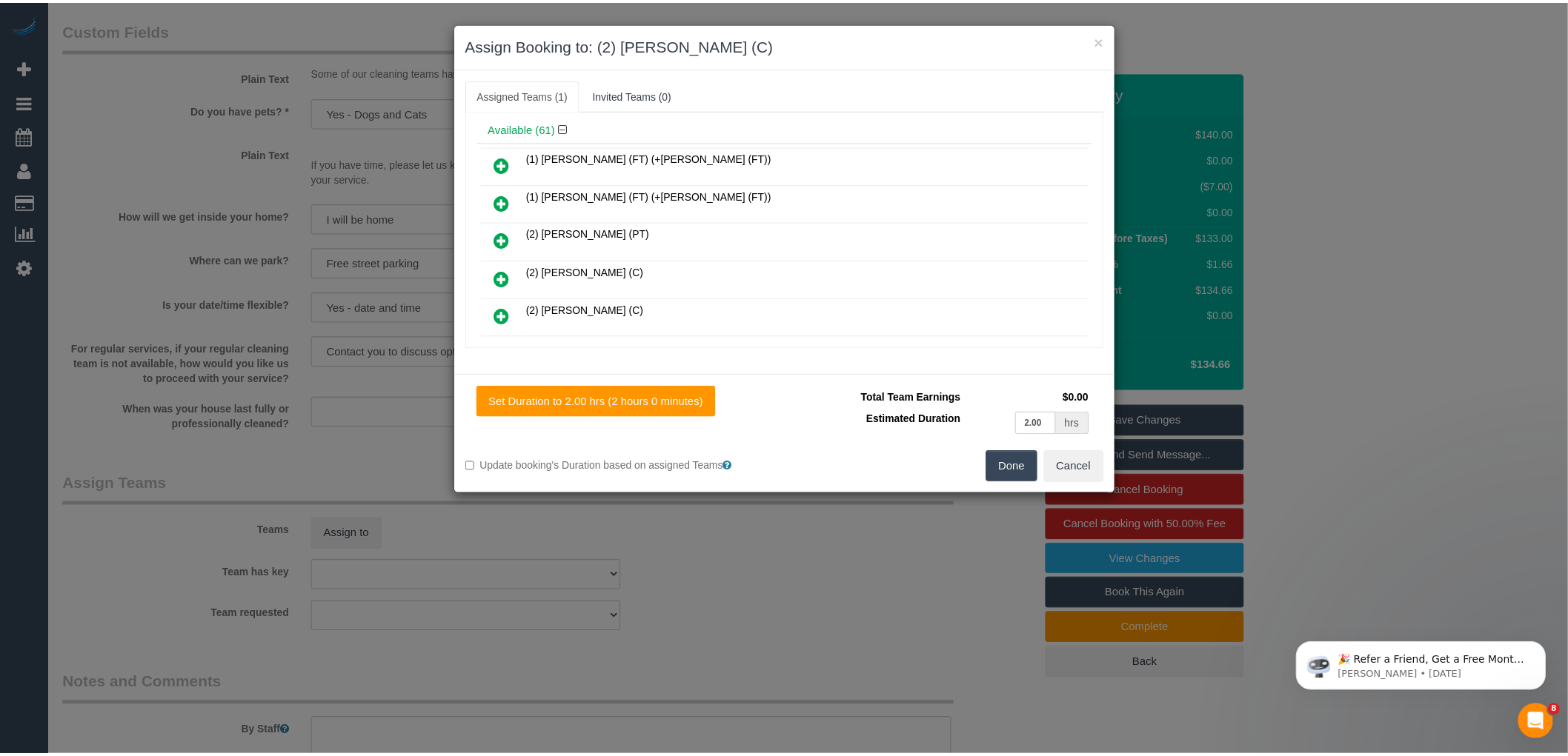
scroll to position [6, 0]
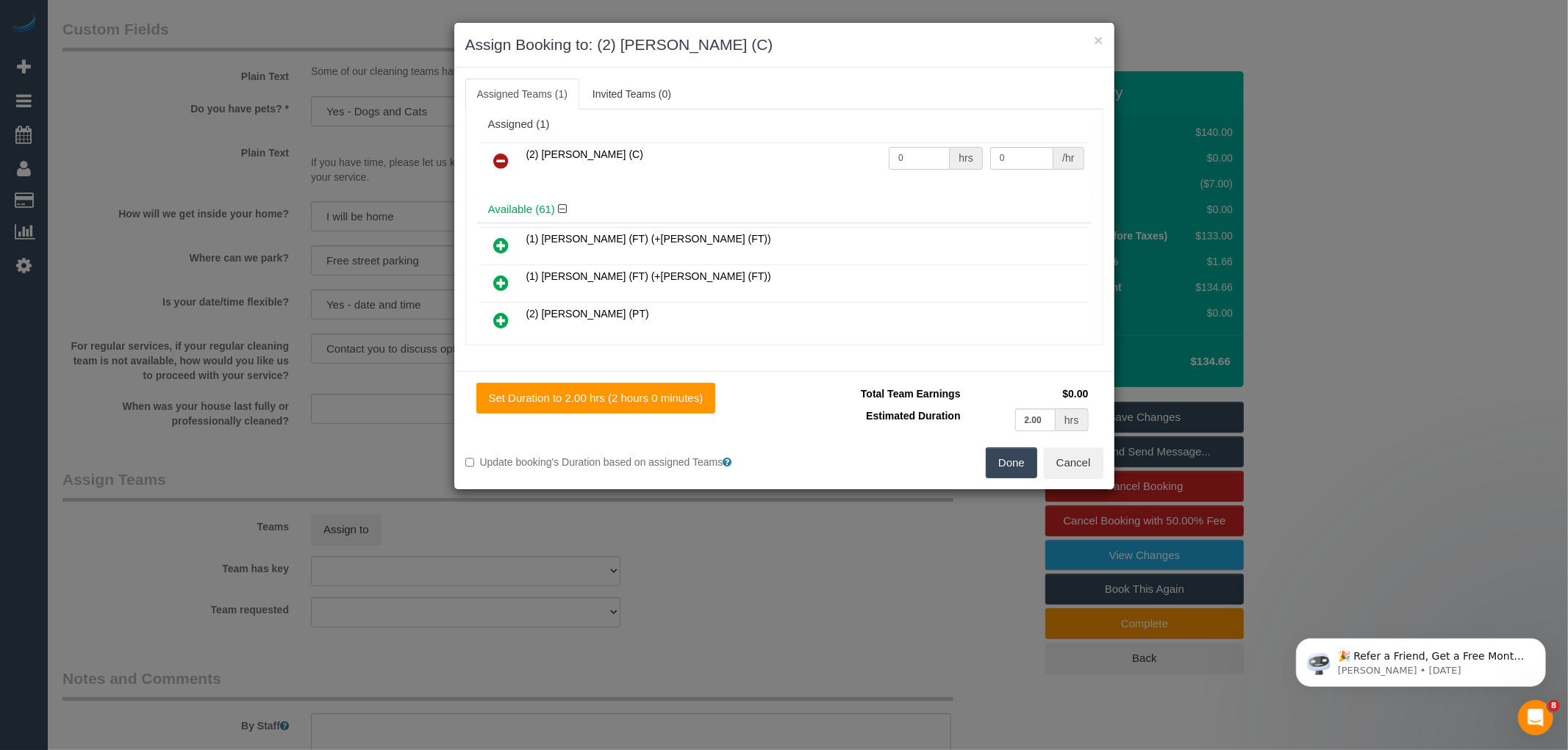
click at [914, 158] on input "0" at bounding box center [919, 158] width 61 height 23
type input "2"
type input "37.5"
click at [1009, 459] on button "Done" at bounding box center [1012, 463] width 52 height 31
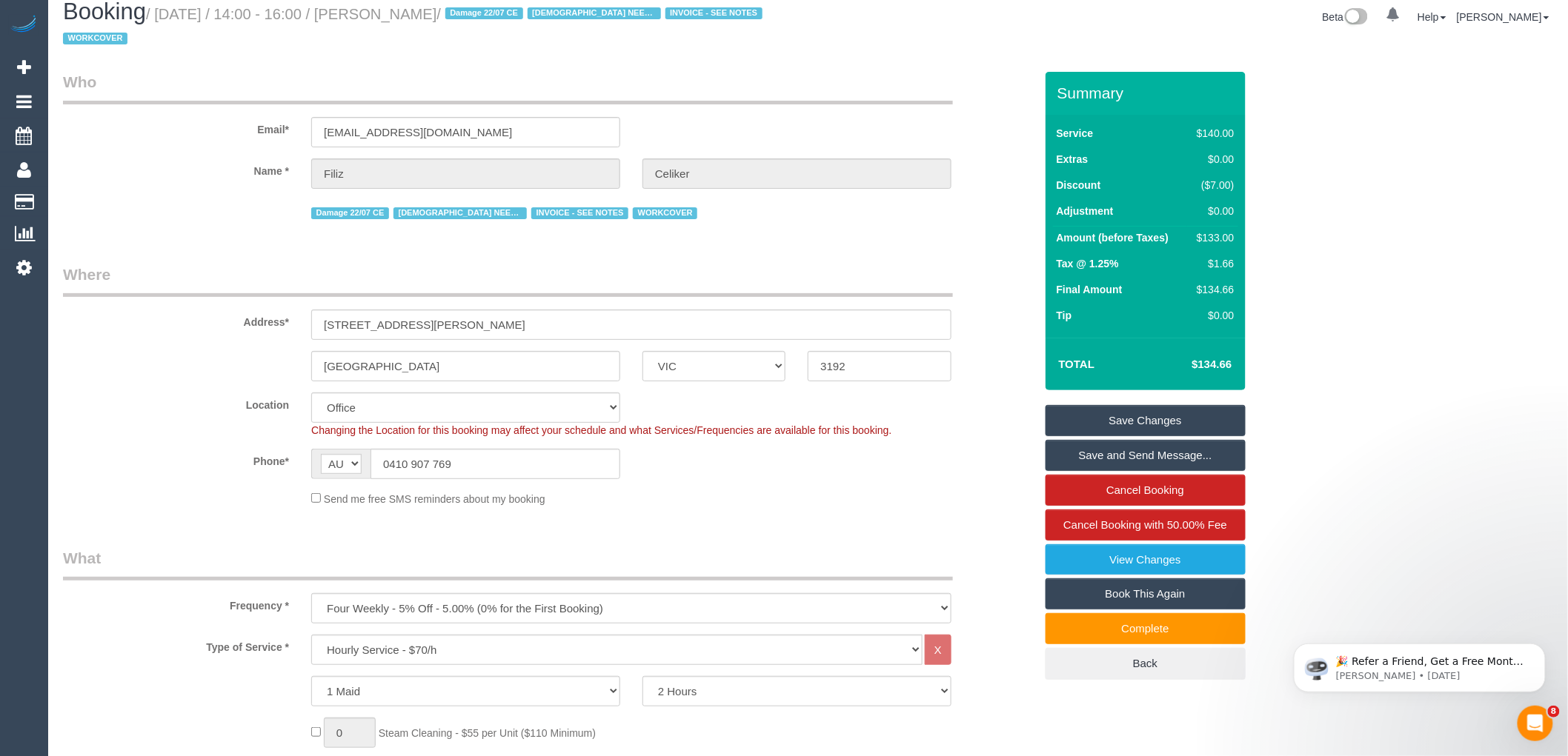
scroll to position [0, 0]
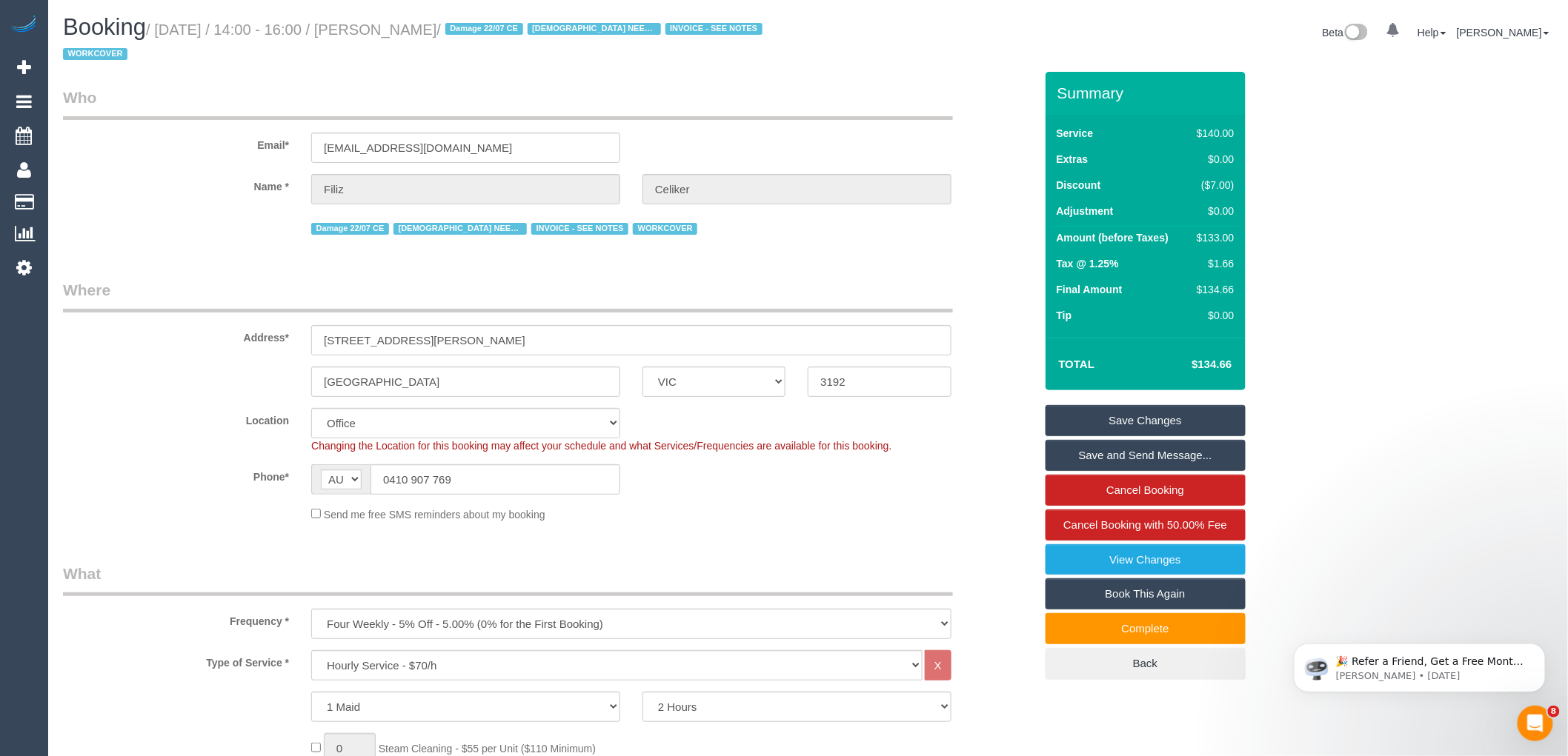
drag, startPoint x: 394, startPoint y: 28, endPoint x: 467, endPoint y: 32, distance: 73.1
click at [467, 32] on small "/ October 14, 2025 / 14:00 - 16:00 / Filiz Celiker / Damage 22/07 CE FEMALE NEE…" at bounding box center [415, 42] width 704 height 42
copy small "Filiz Celiker"
click at [1147, 448] on link "Save and Send Message..." at bounding box center [1146, 456] width 200 height 31
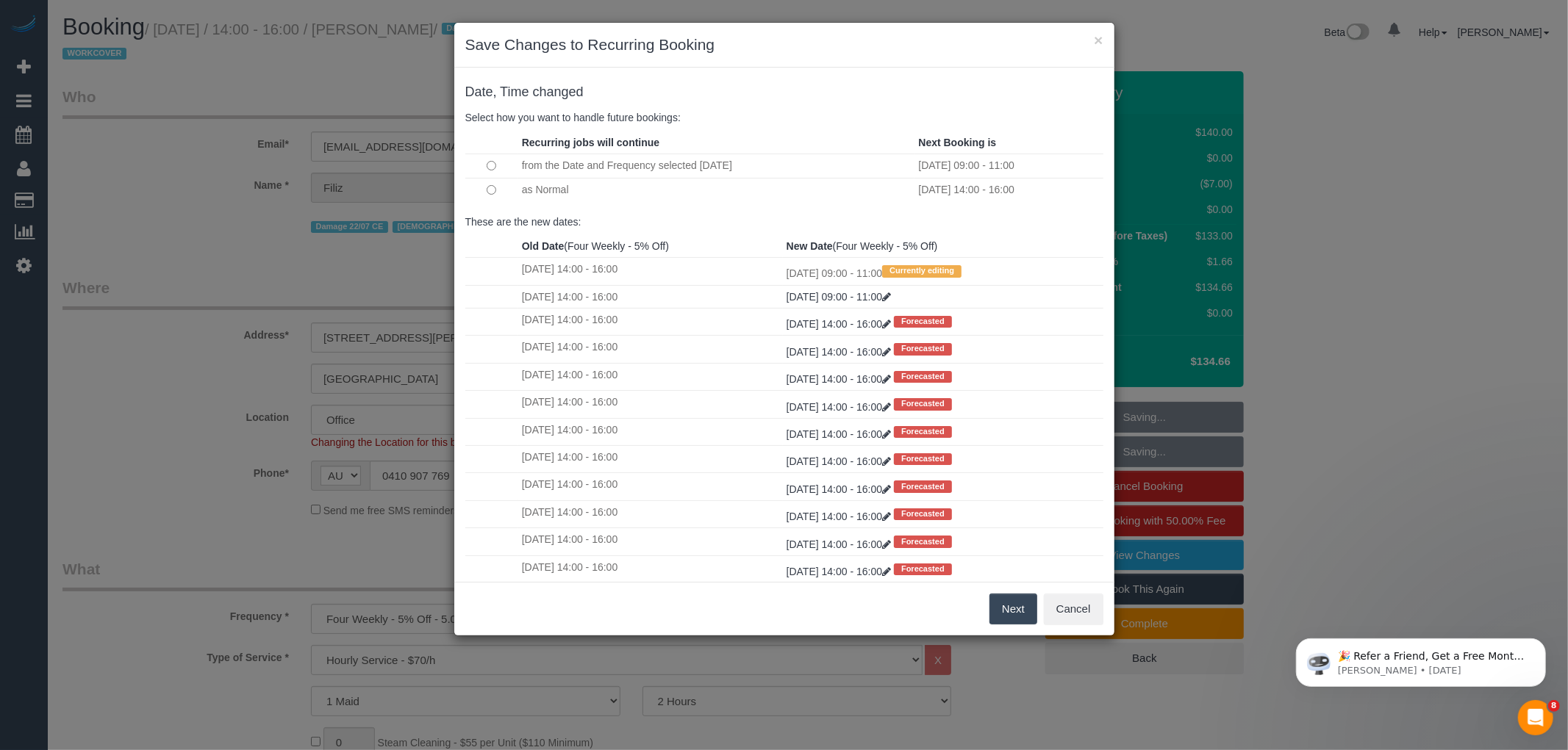
click at [1008, 599] on button "Next" at bounding box center [1013, 609] width 48 height 31
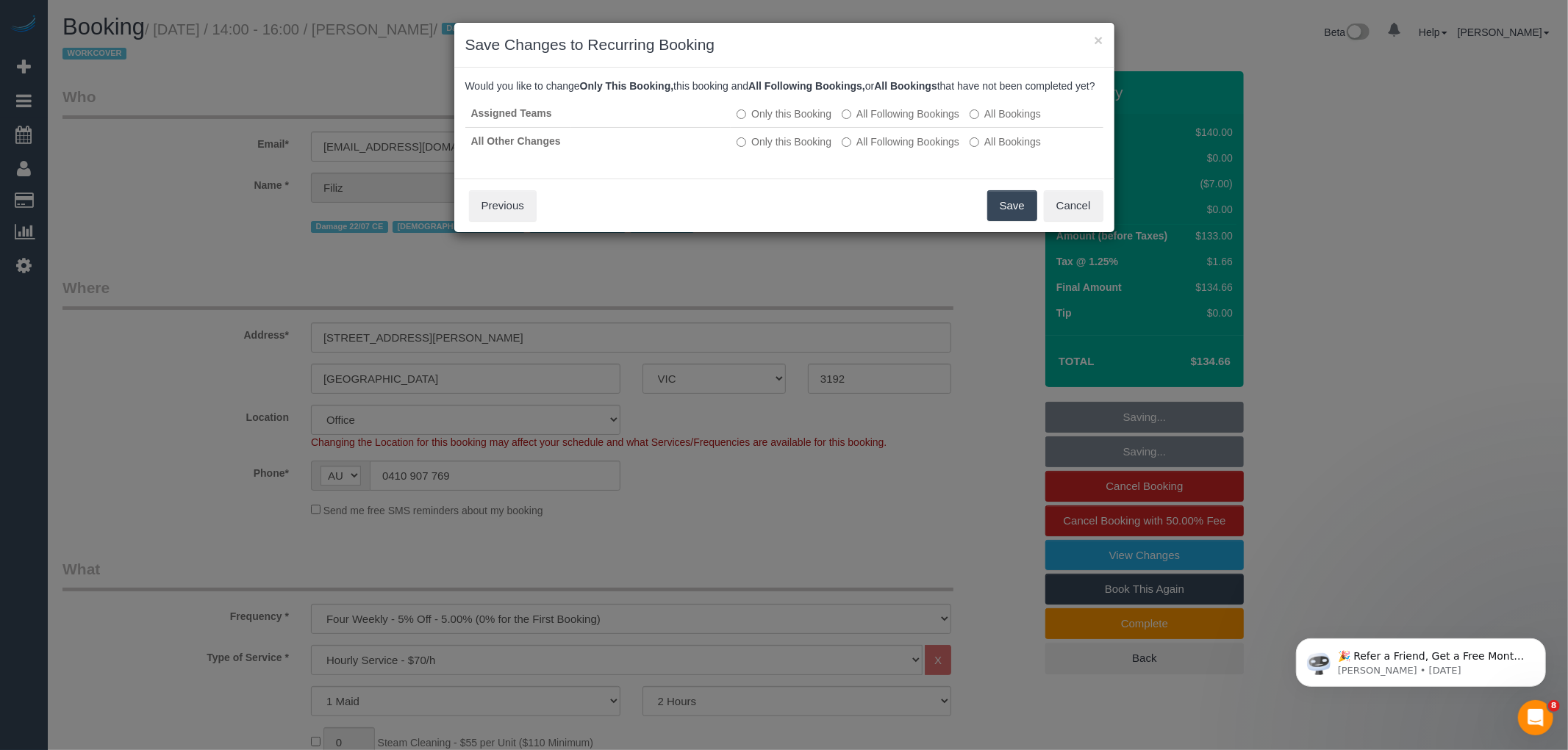
click at [1010, 221] on button "Save" at bounding box center [1012, 206] width 50 height 31
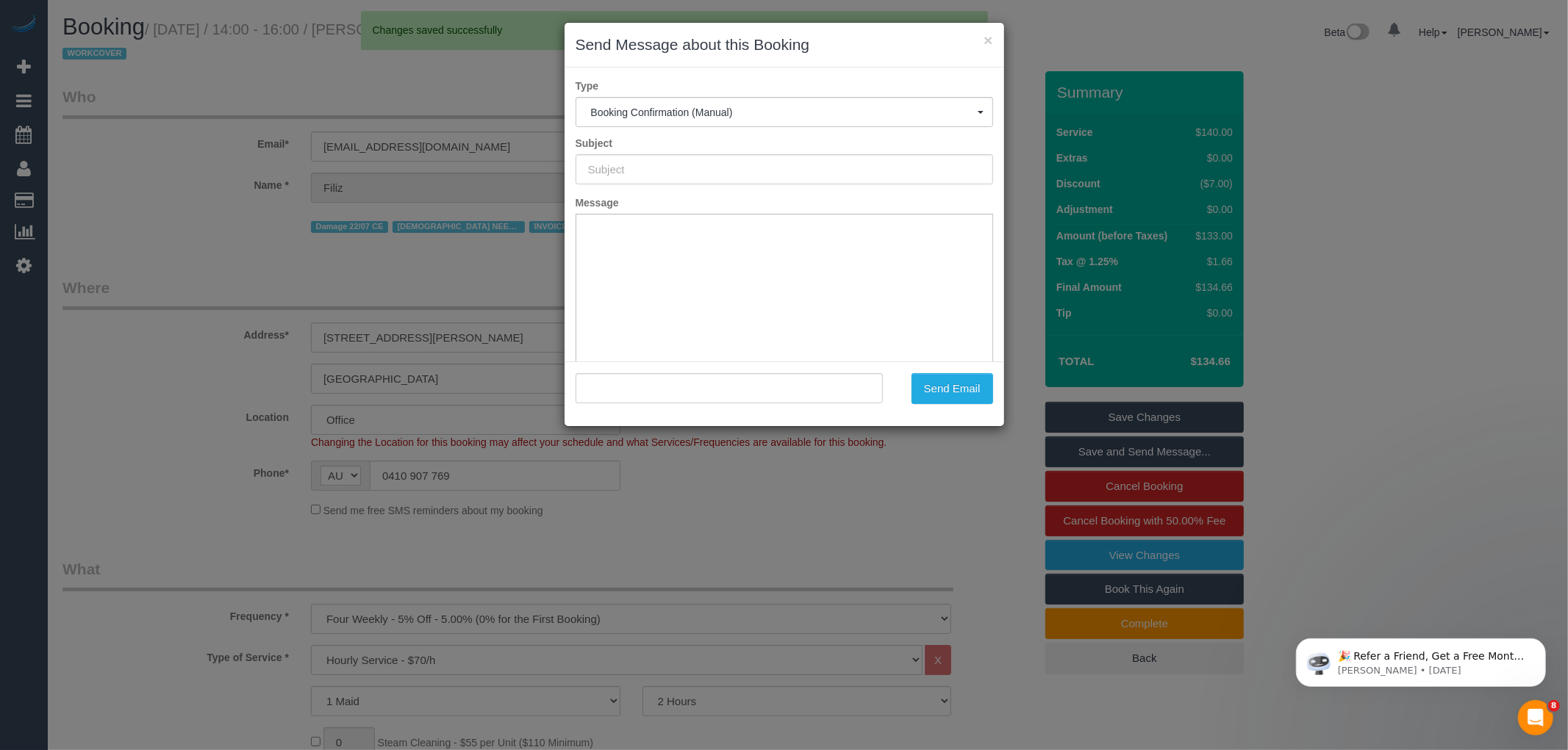
type input "Booking Confirmed"
type input ""Filiz Celiker" <lizceliker4@gmail.com>"
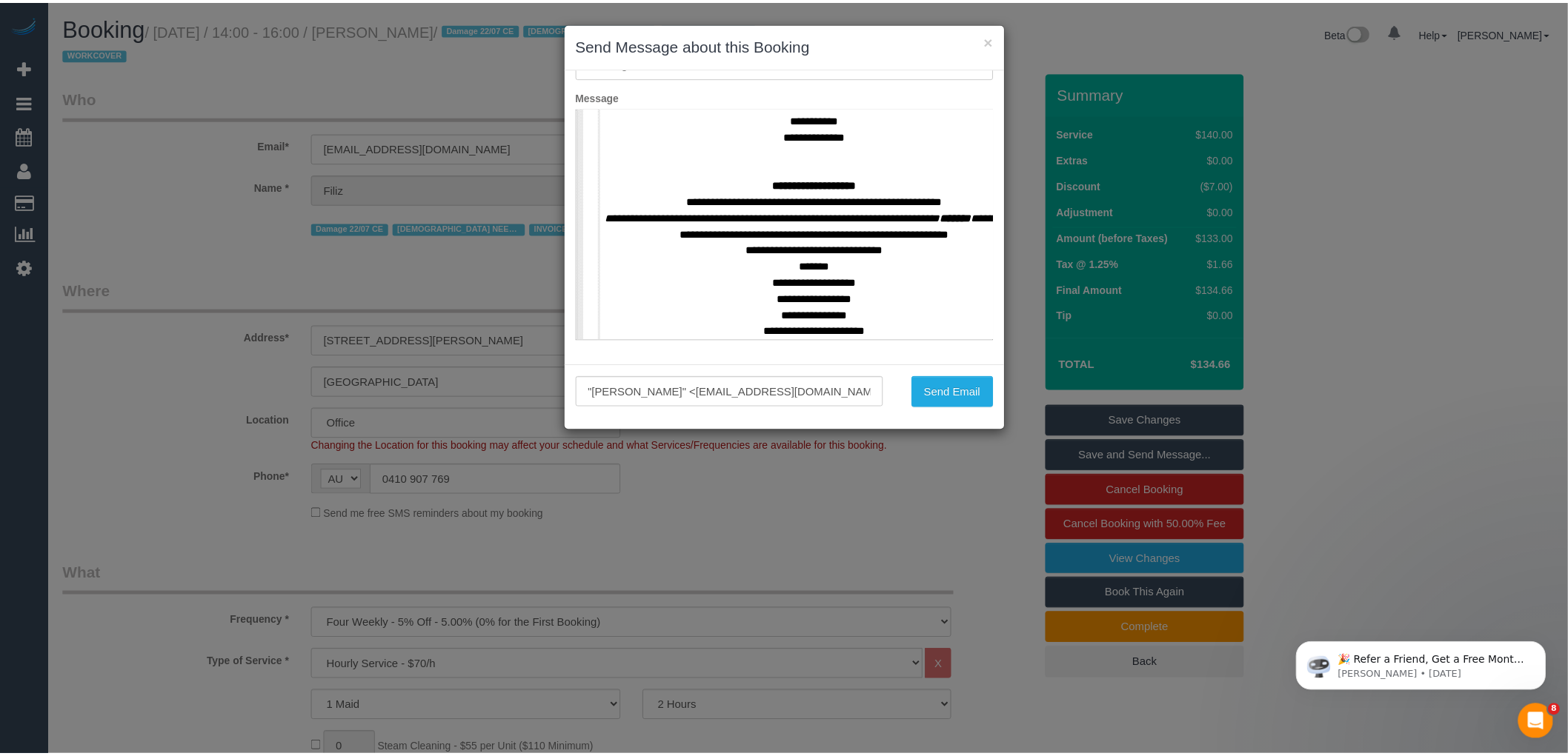
scroll to position [658, 0]
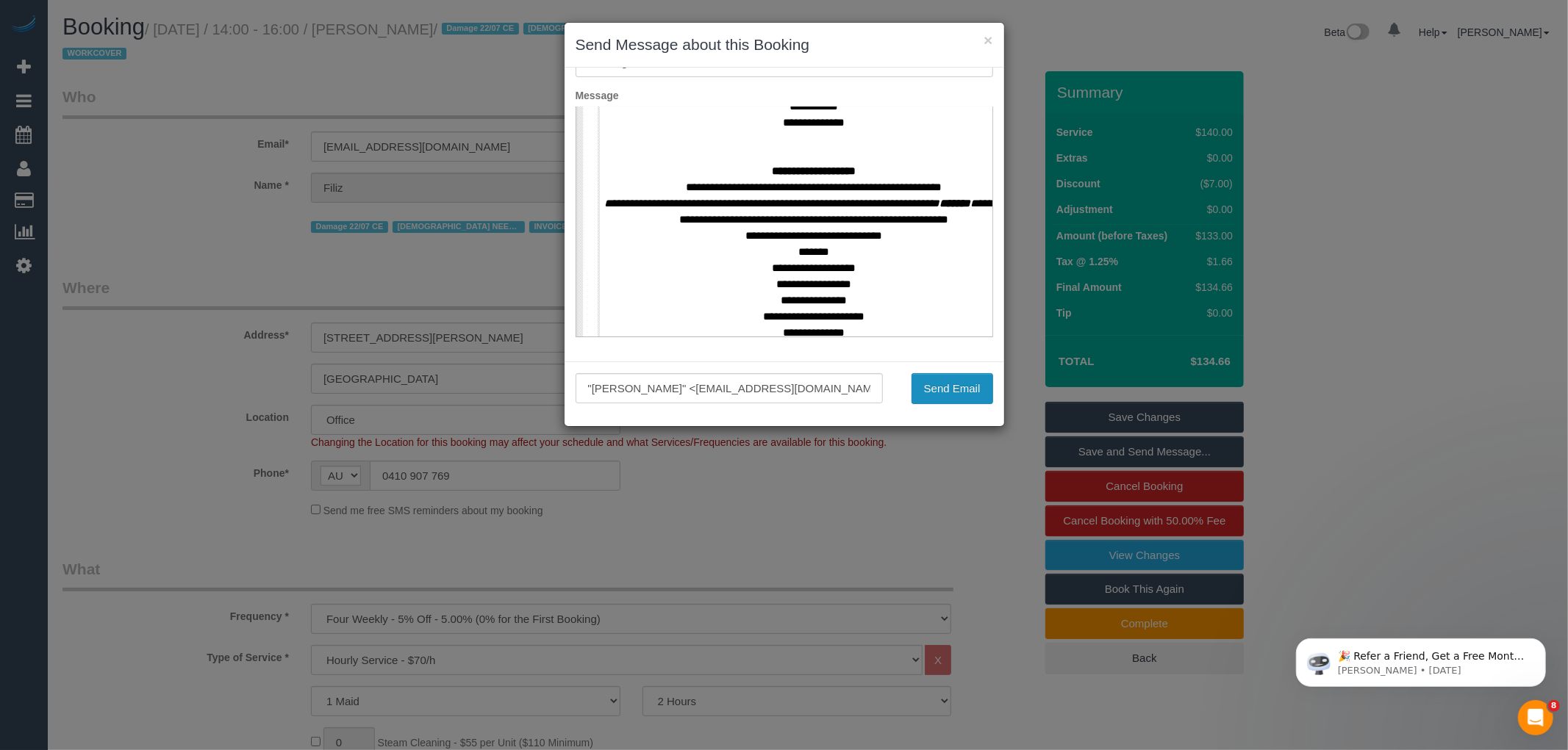
click at [954, 392] on button "Send Email" at bounding box center [952, 389] width 82 height 31
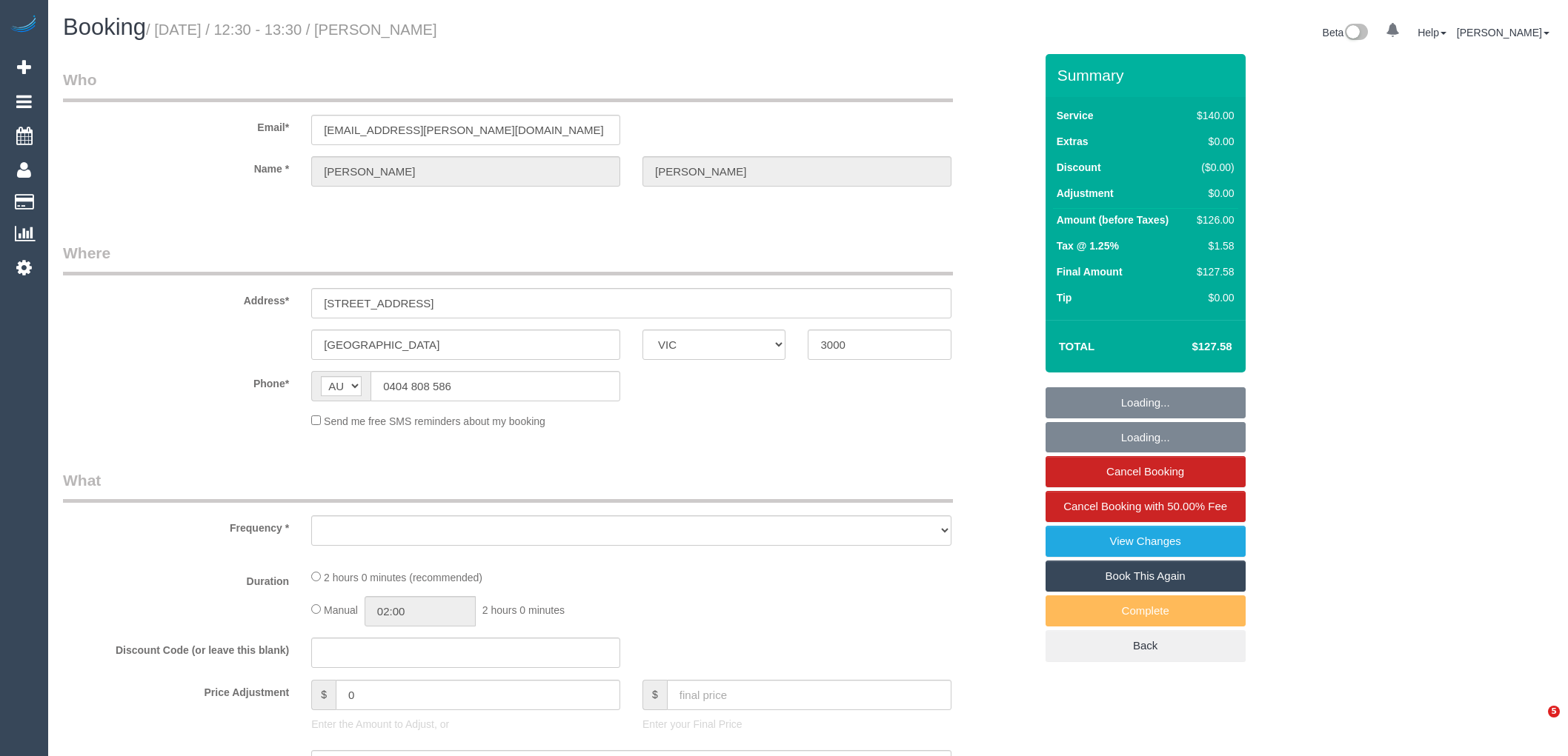
select select "VIC"
select select "object:528"
select select "string:stripe-pm_1O4Afb2GScqysDRVgqkikGsr"
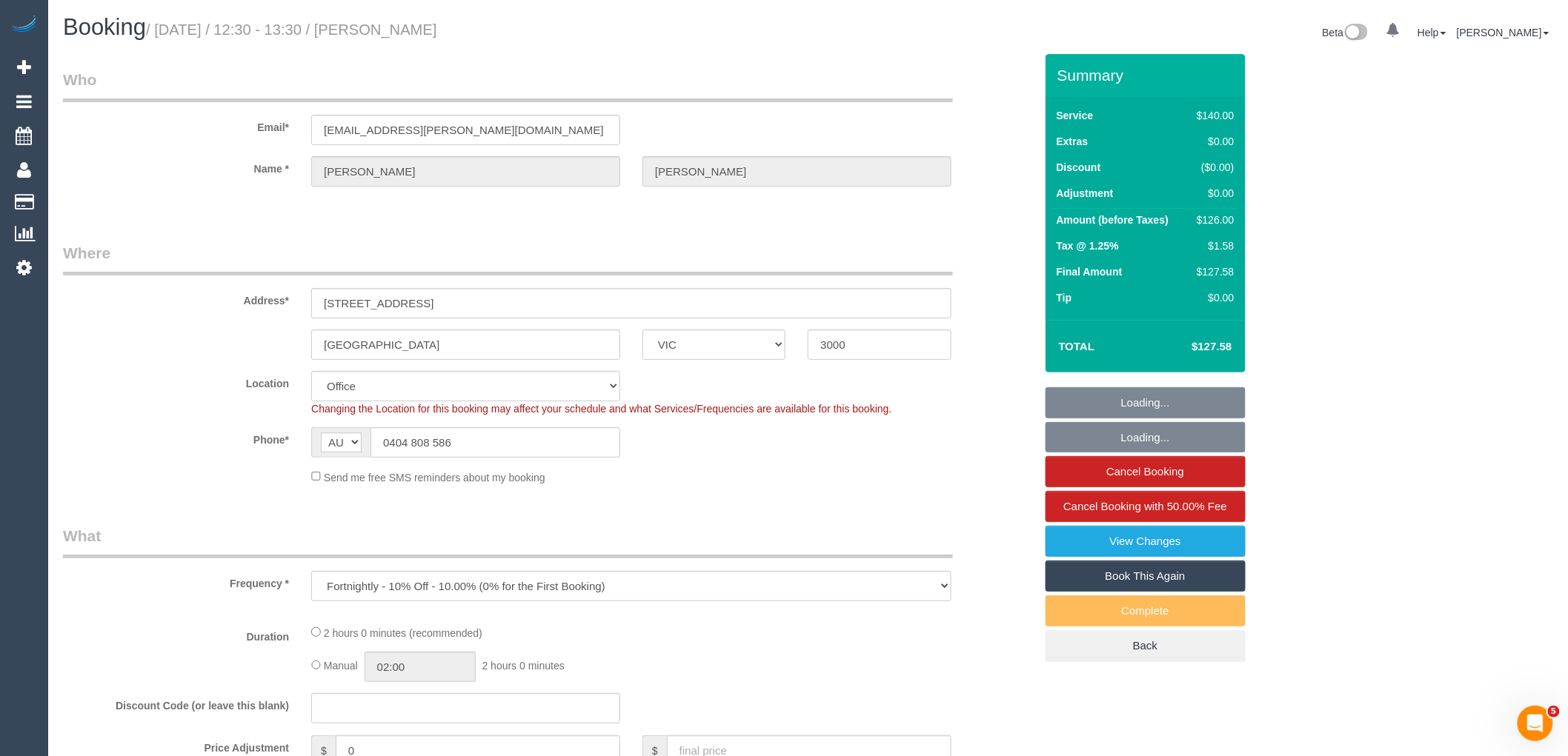
select select "object:533"
select select "number:29"
select select "number:14"
select select "number:20"
select select "number:24"
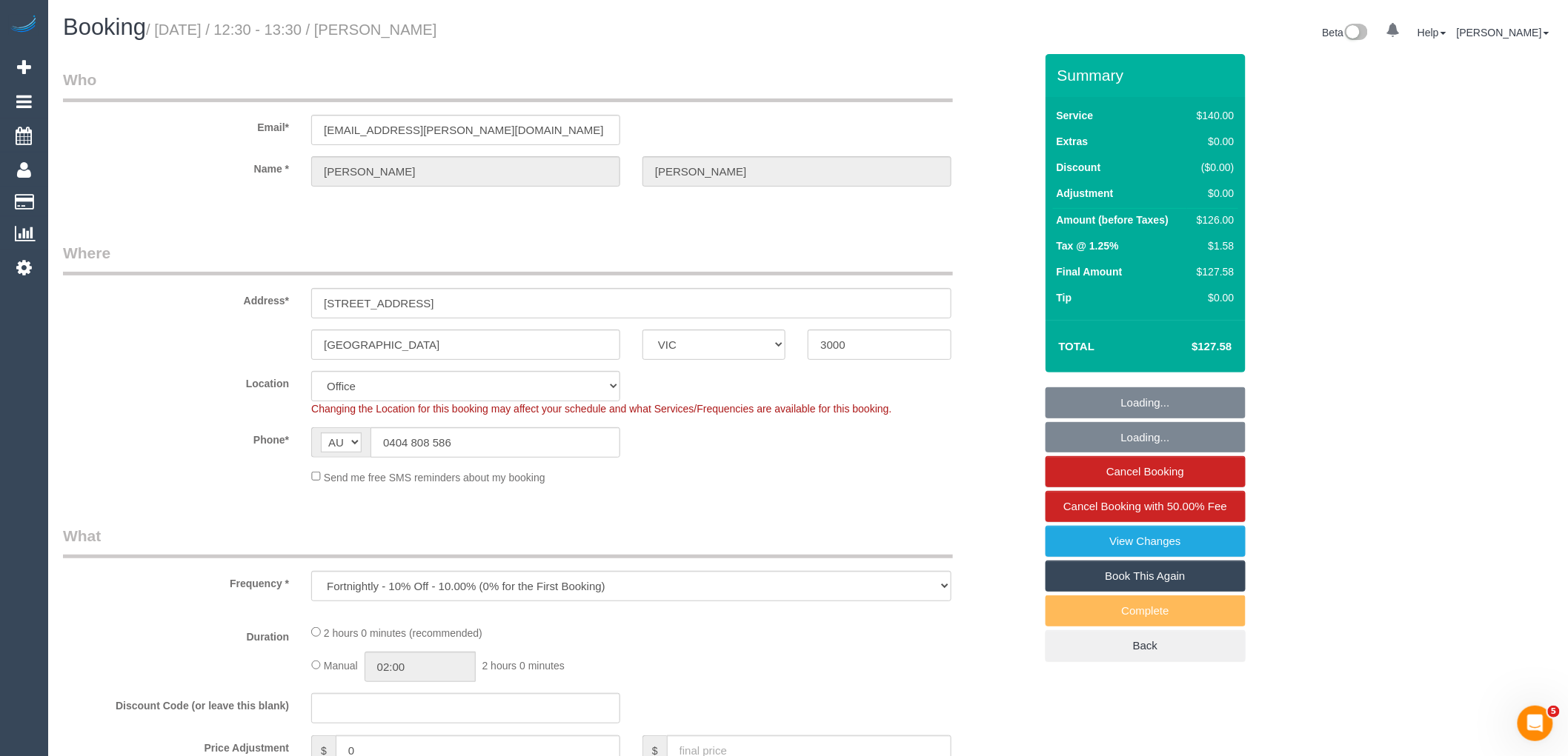
select select "number:34"
select select "number:26"
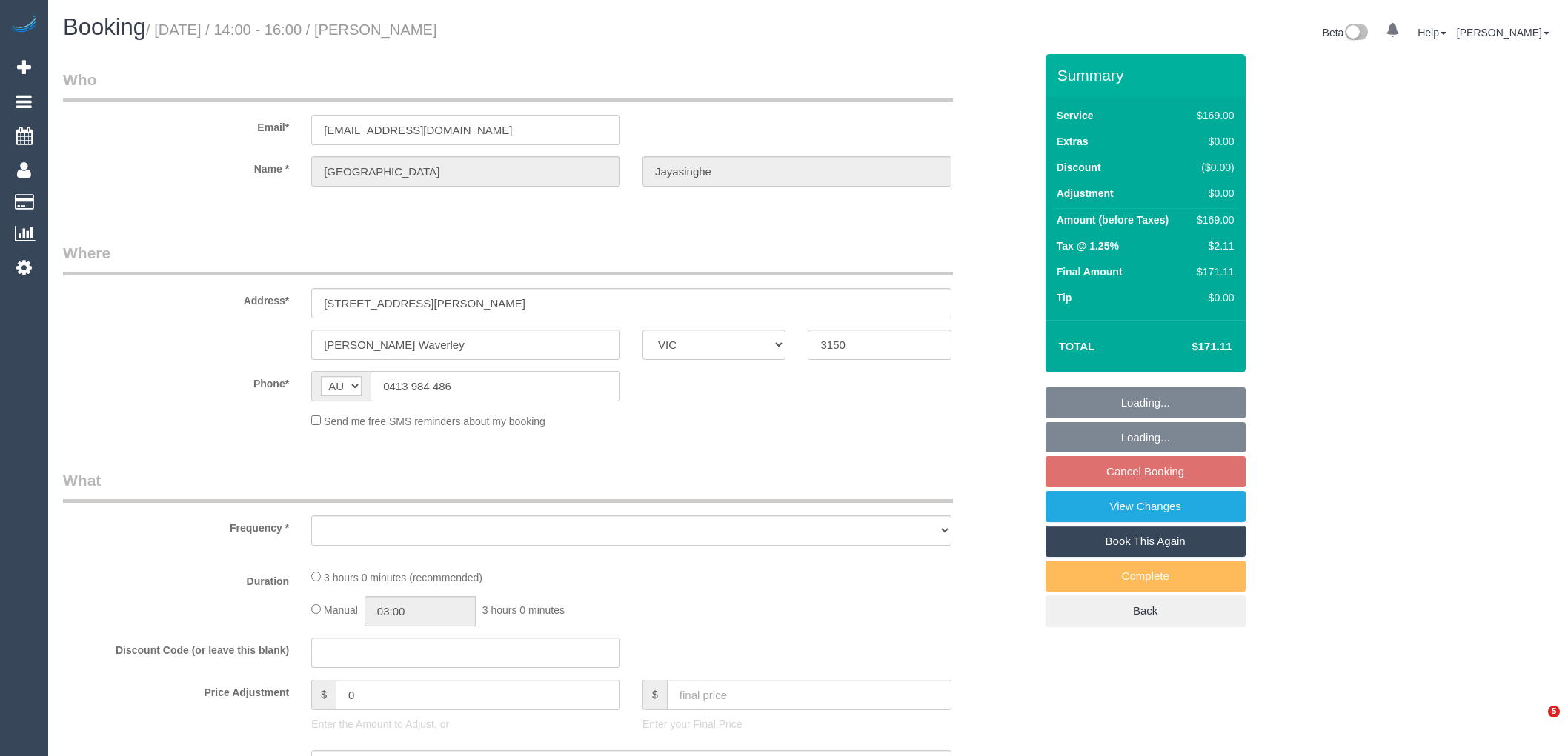
select select "VIC"
select select "string:stripe-pm_1RsDgN2GScqysDRVpnppQjHr"
select select "number:28"
select select "number:14"
select select "number:19"
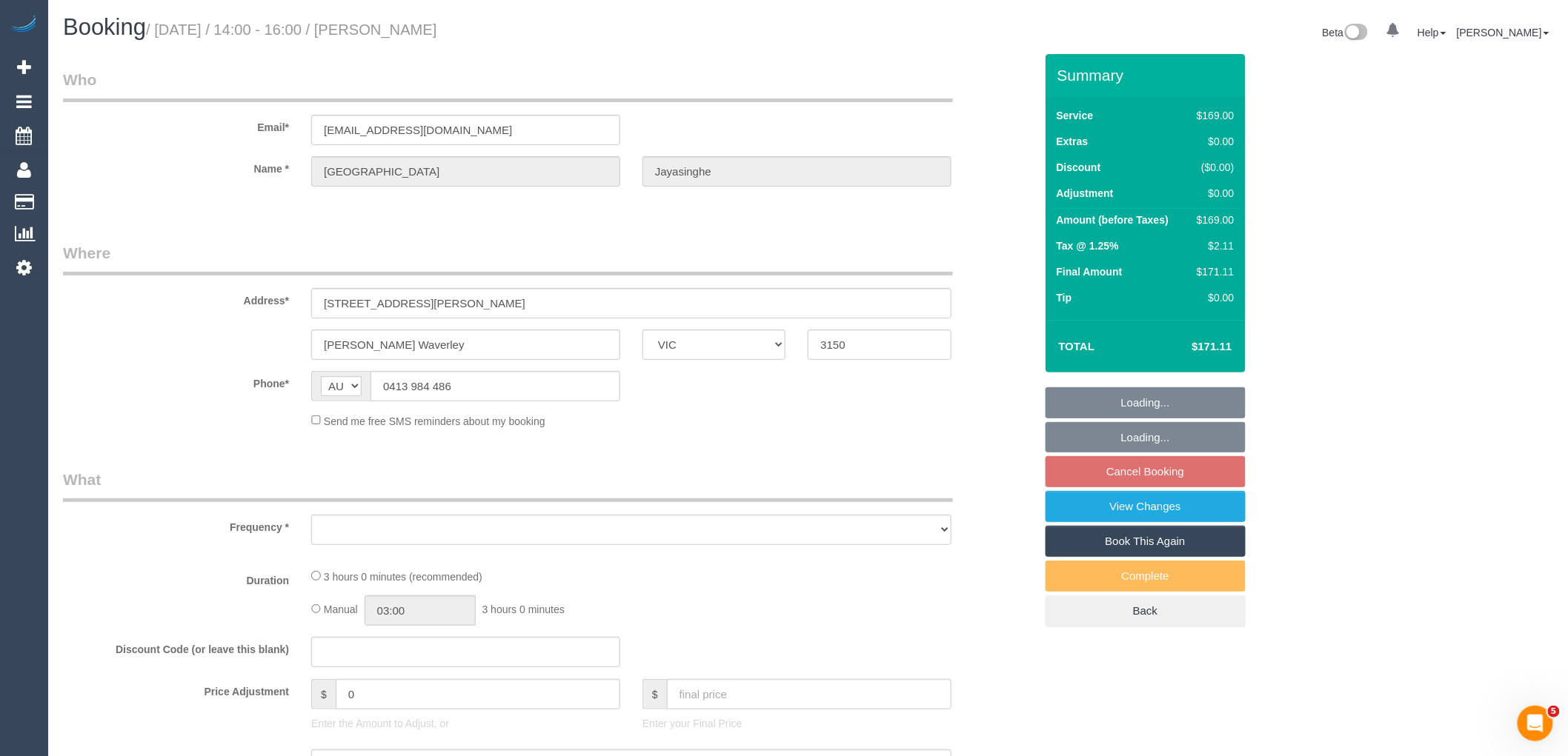
select select "number:25"
select select "number:13"
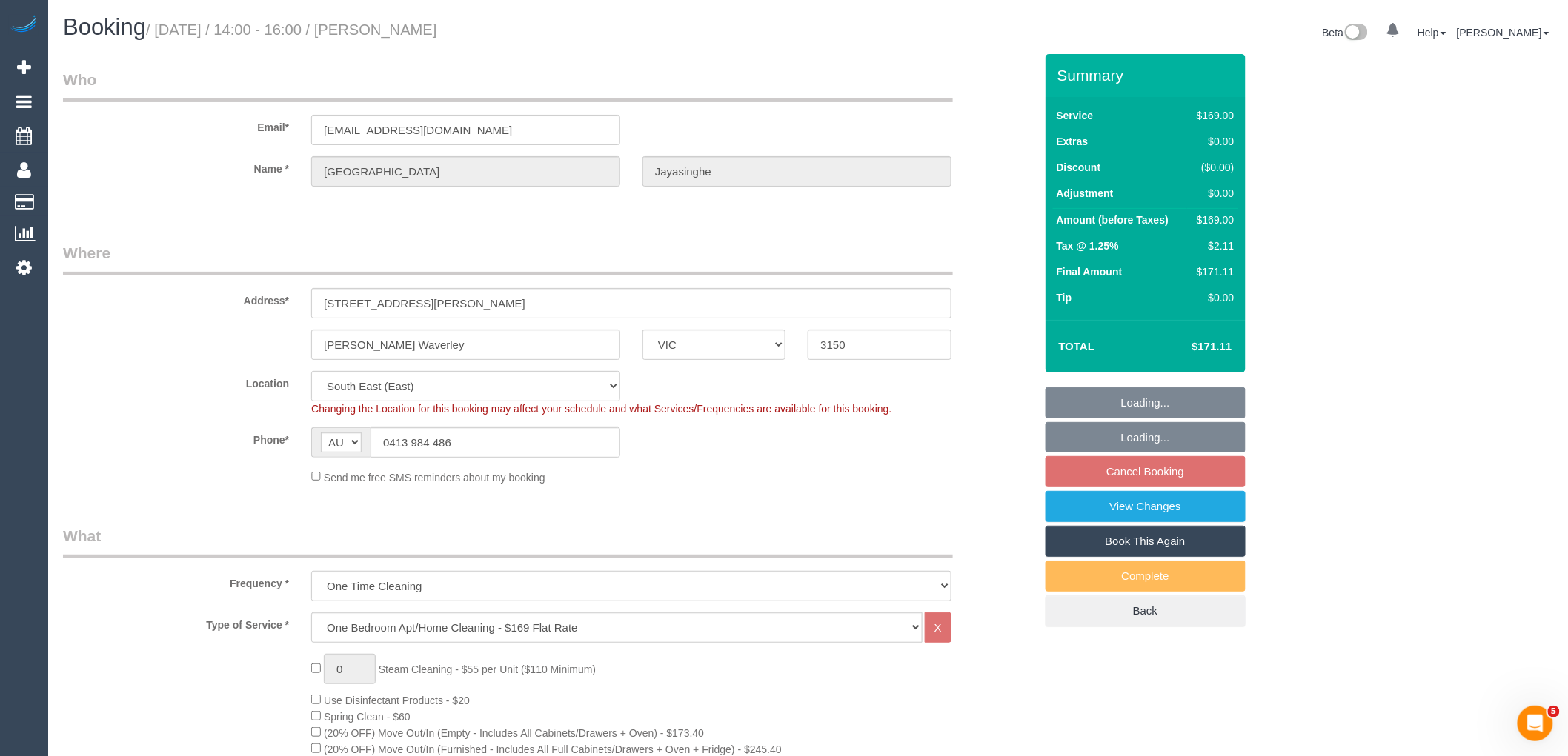
select select "object:1333"
select select "spot5"
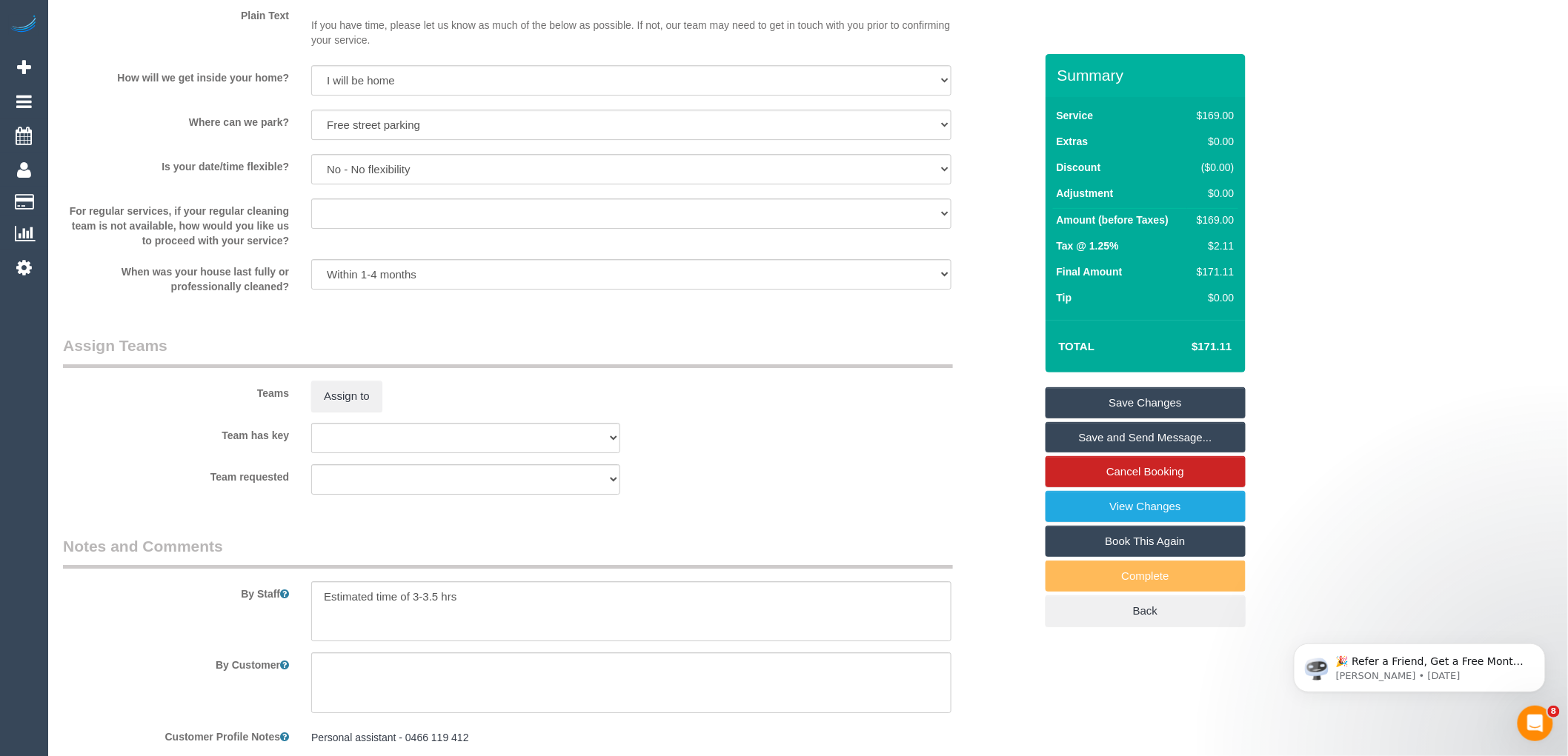
scroll to position [1974, 0]
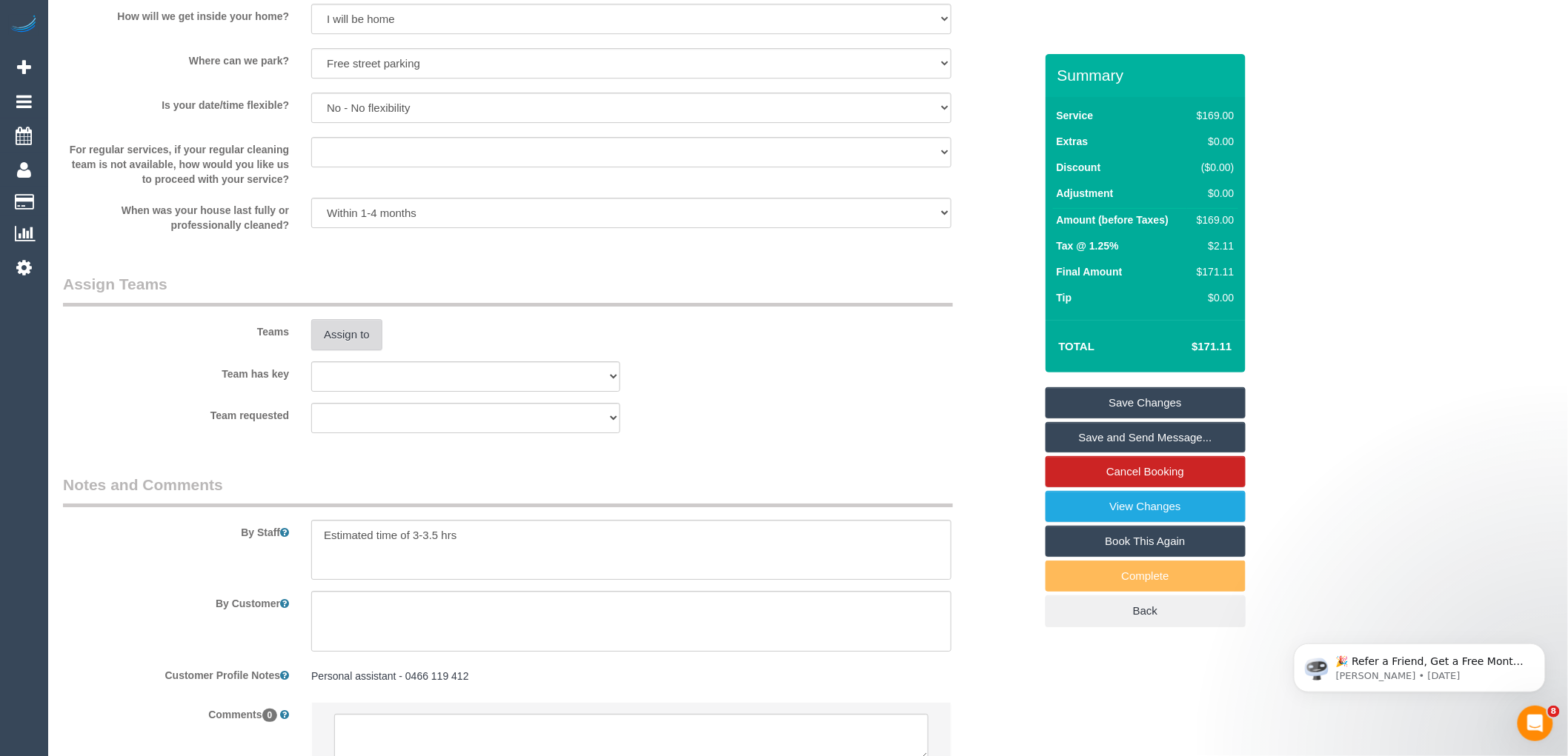
click at [351, 350] on button "Assign to" at bounding box center [347, 335] width 71 height 31
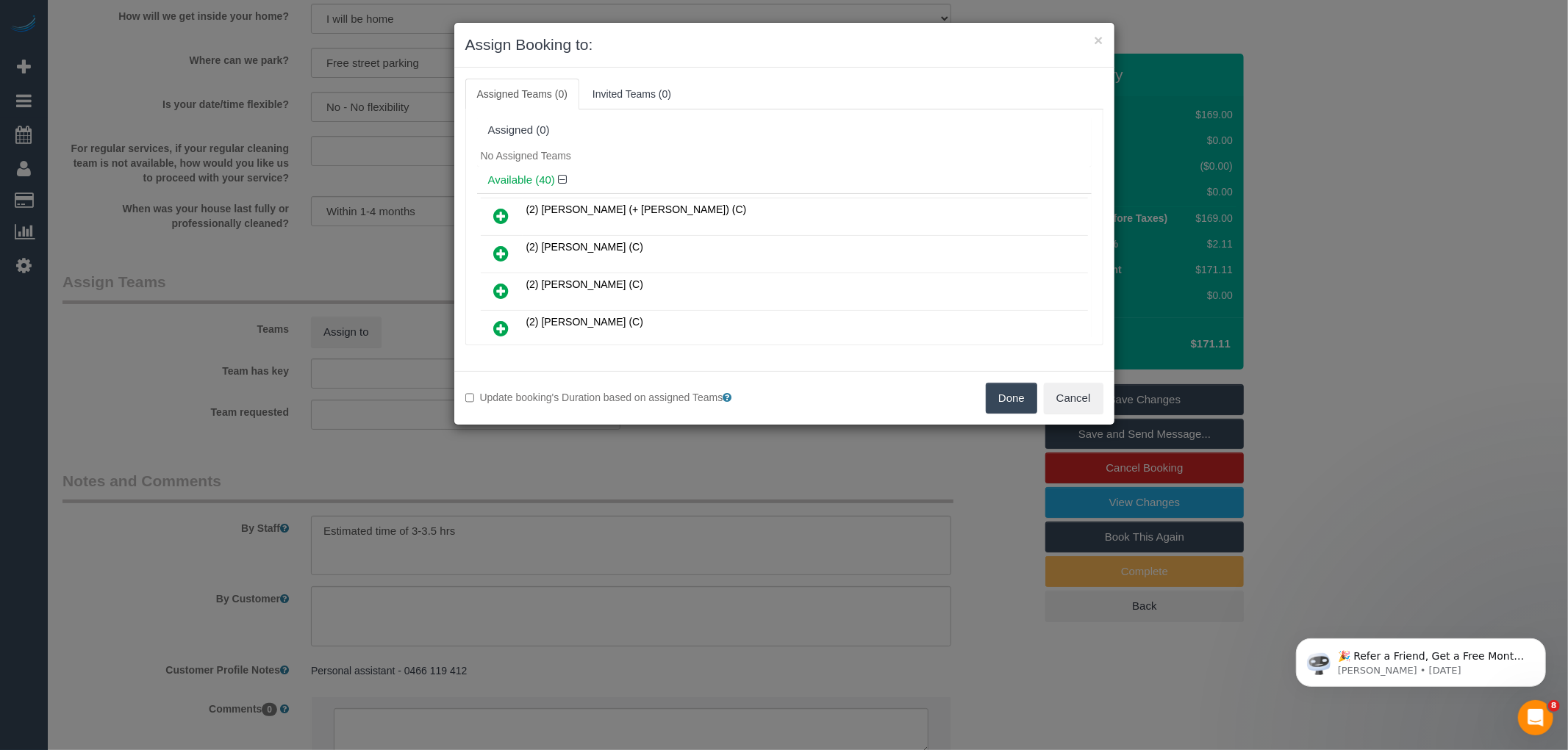
click at [502, 247] on icon at bounding box center [501, 254] width 15 height 18
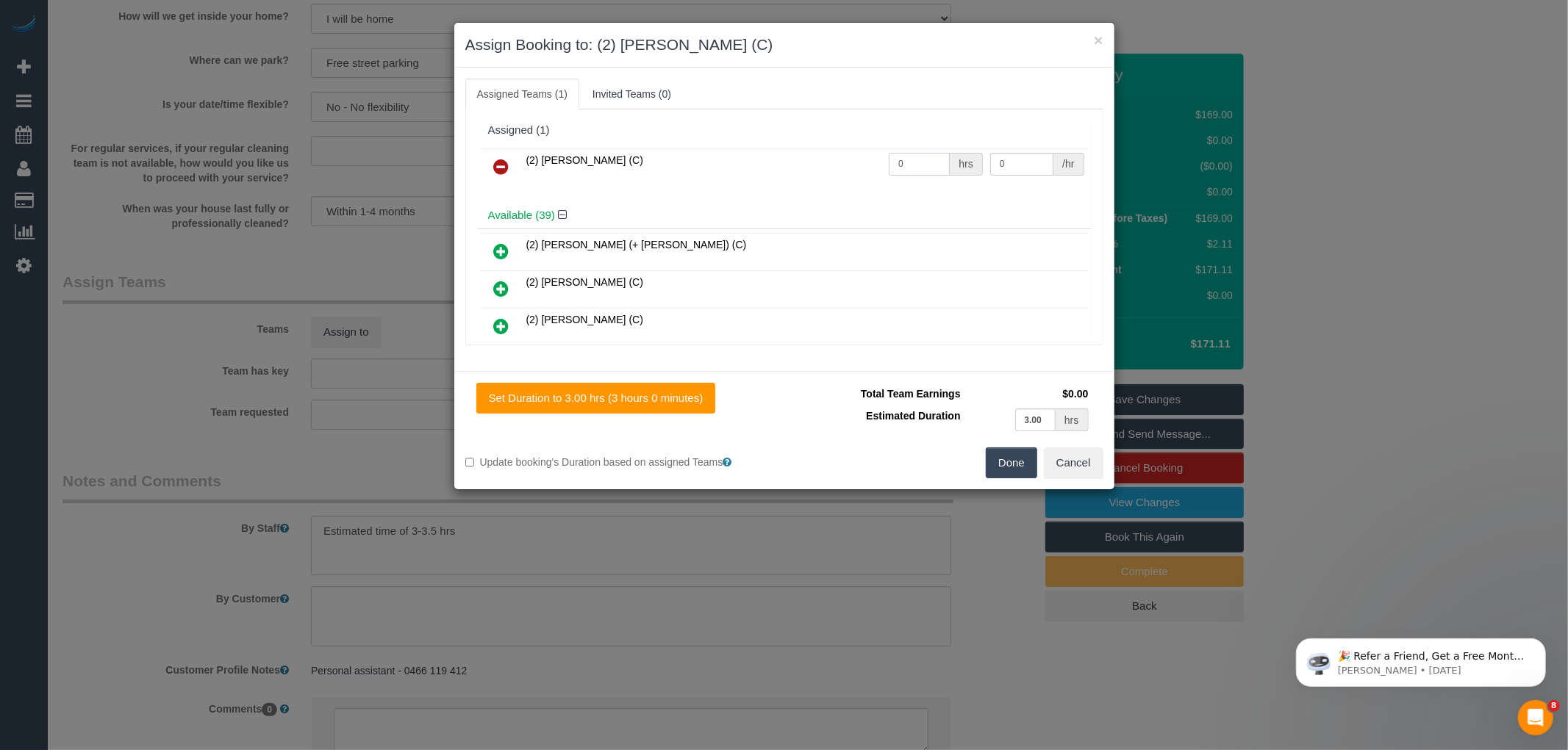
click at [919, 165] on input "0" at bounding box center [919, 164] width 61 height 23
click at [1009, 465] on button "Done" at bounding box center [1012, 463] width 52 height 31
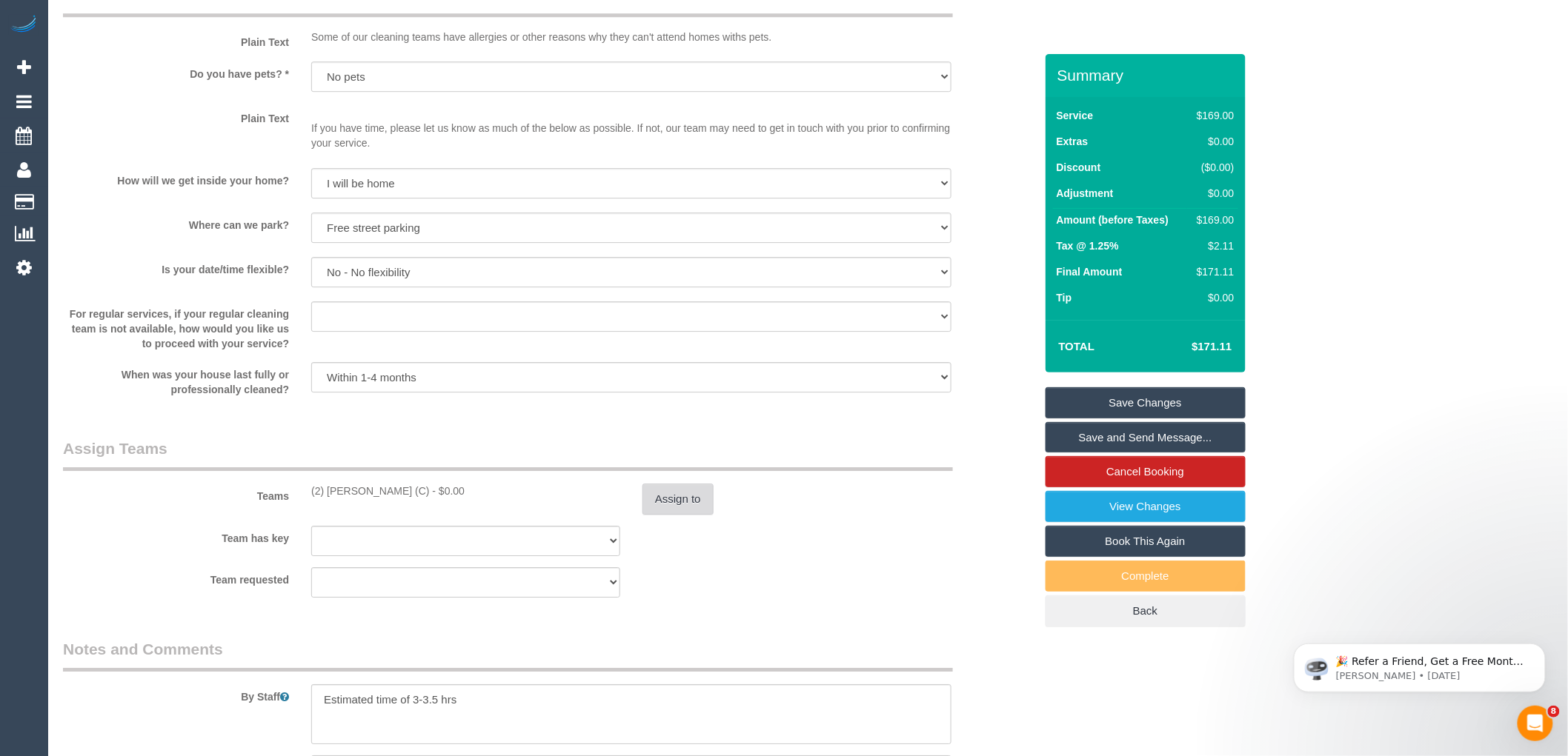
scroll to position [1892, 0]
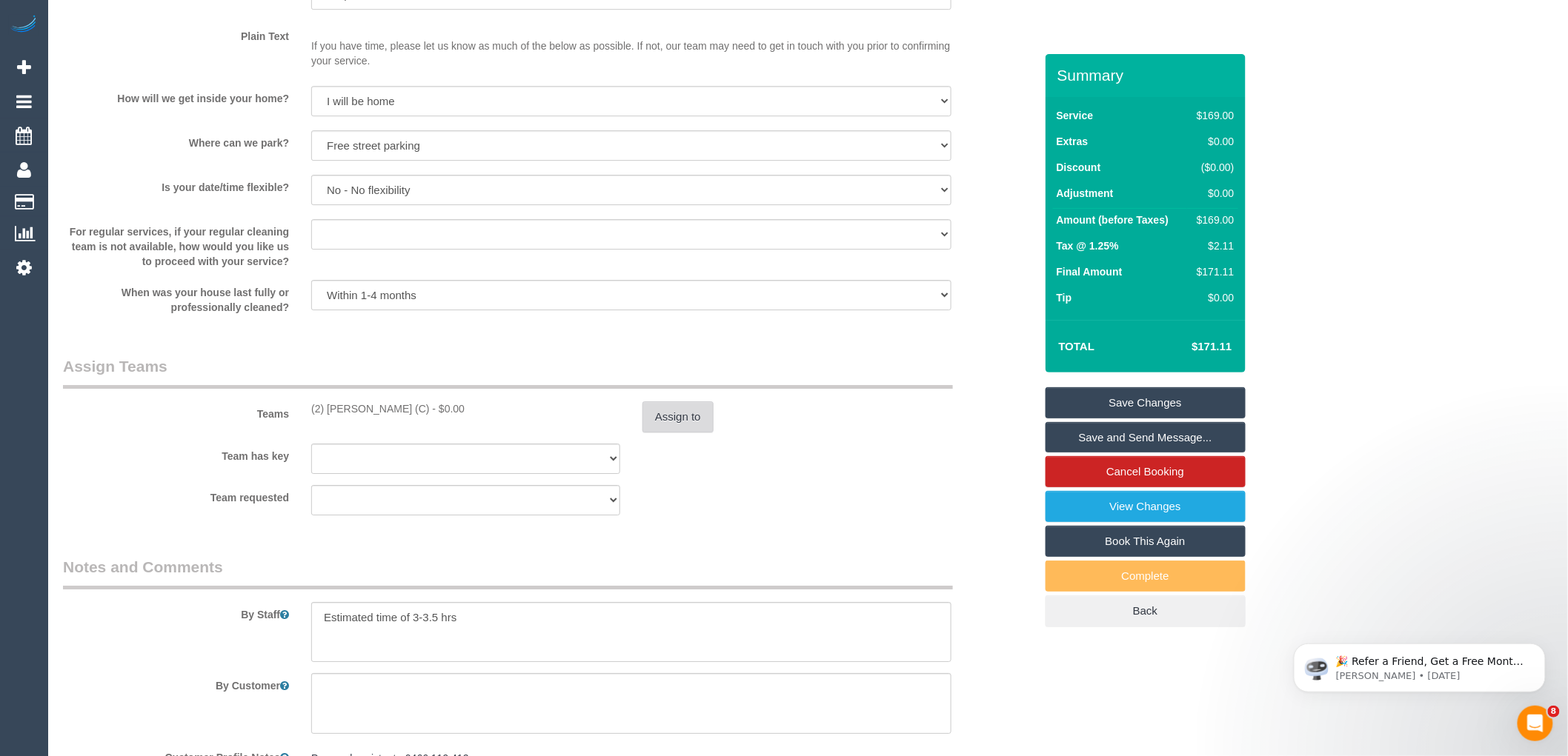
click at [668, 433] on button "Assign to" at bounding box center [678, 417] width 71 height 31
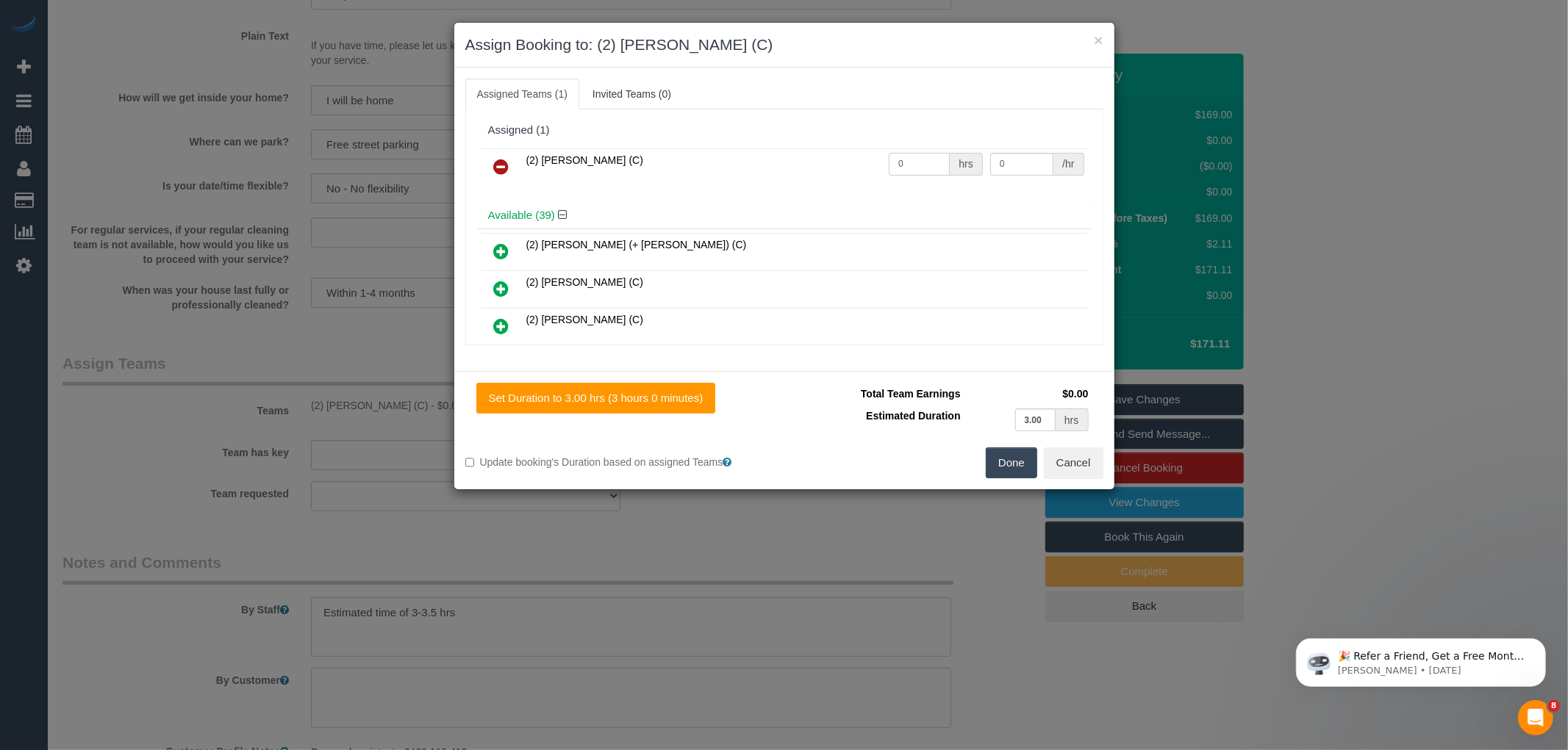
click at [908, 160] on input "0" at bounding box center [919, 164] width 61 height 23
type input "1"
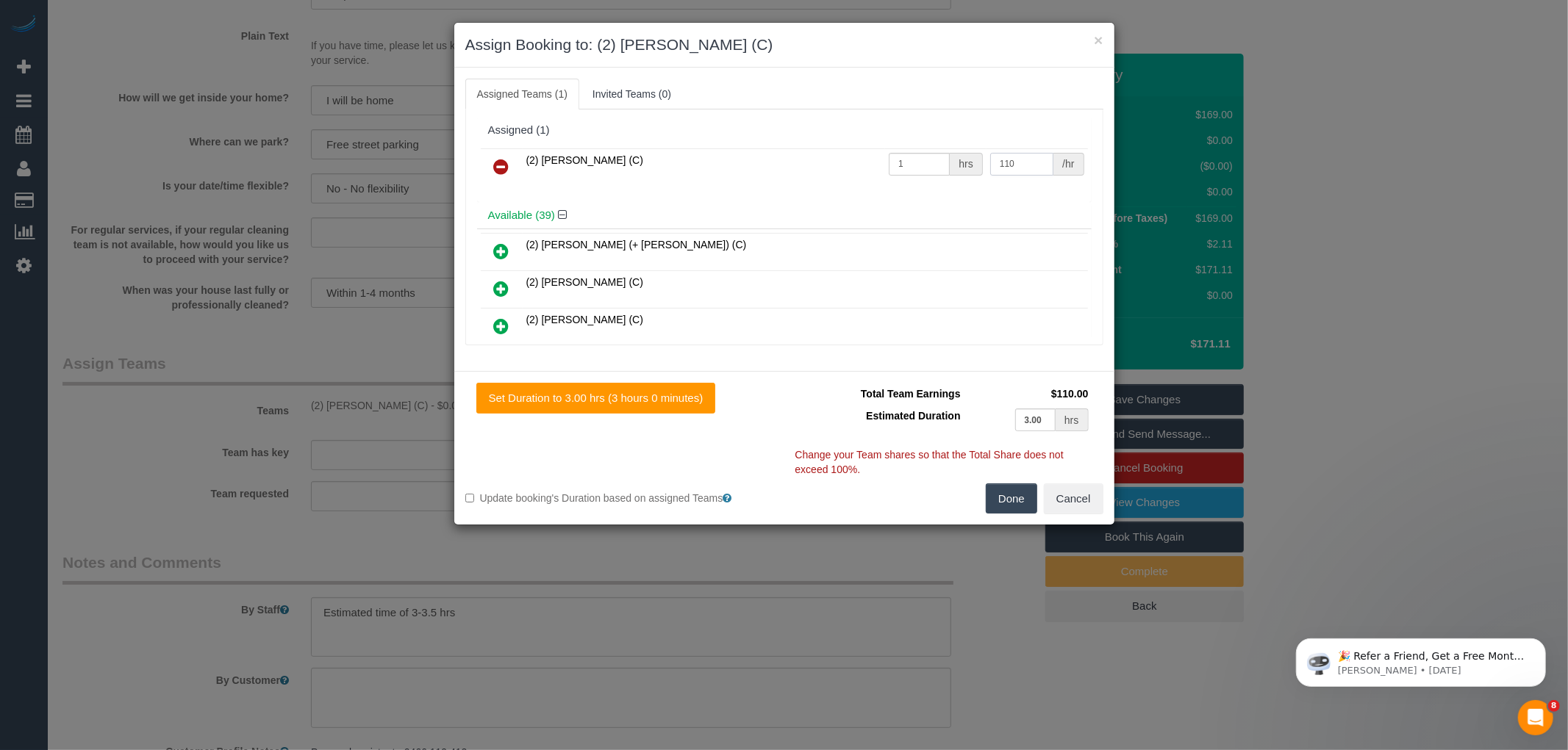
type input "110"
click at [1012, 496] on button "Done" at bounding box center [1012, 499] width 52 height 31
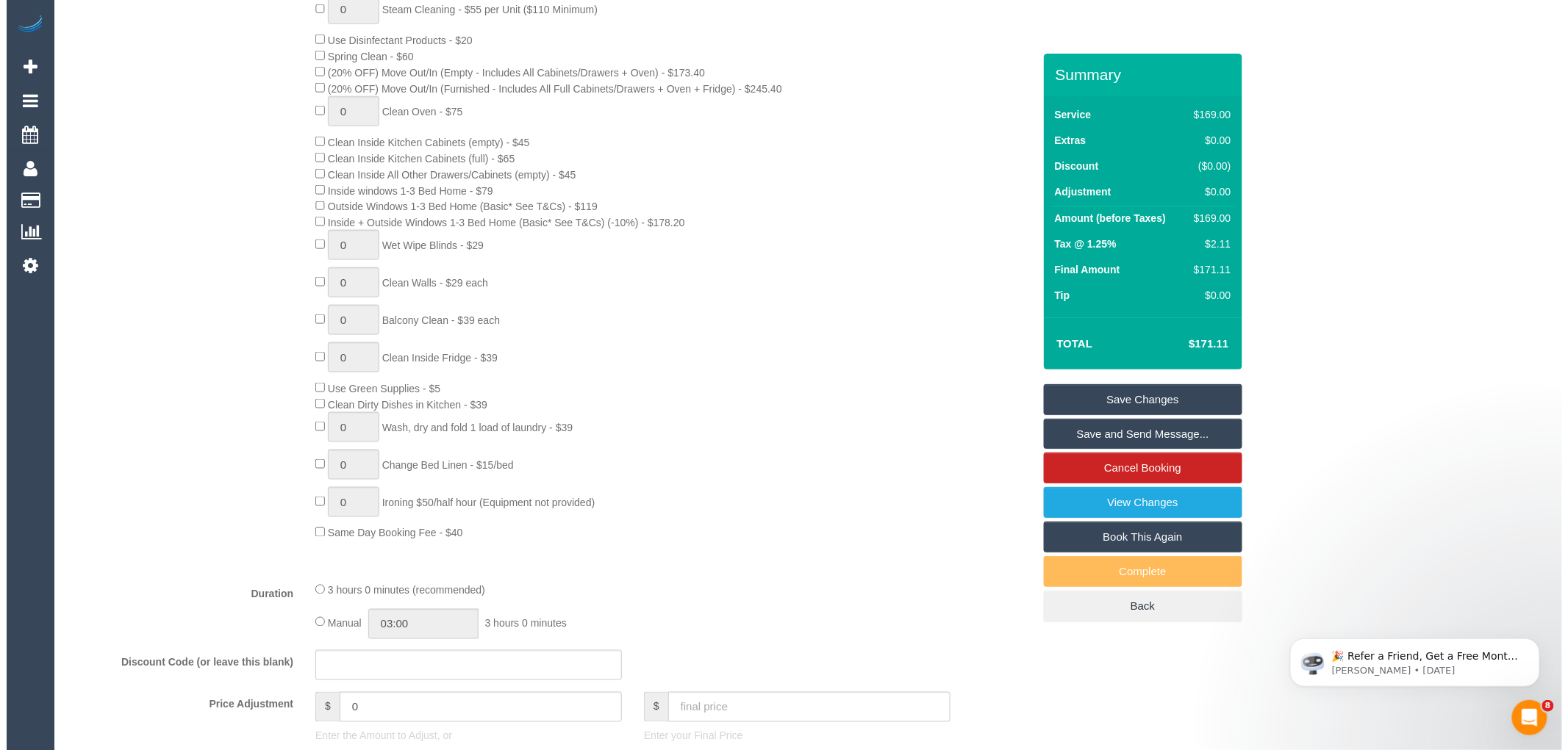
scroll to position [0, 0]
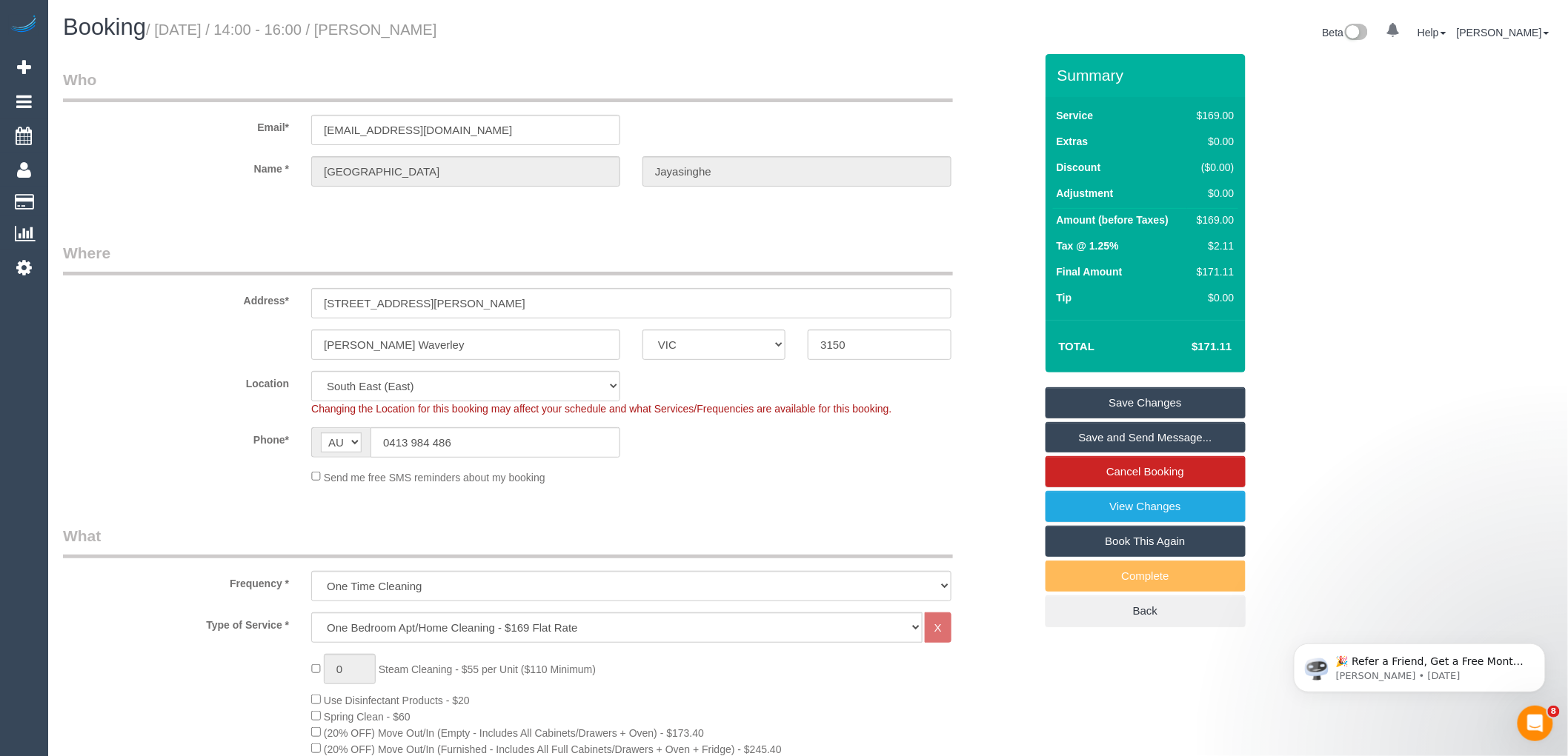
drag, startPoint x: 389, startPoint y: 28, endPoint x: 553, endPoint y: 25, distance: 164.0
click at [553, 25] on h1 "Booking / October 21, 2025 / 14:00 - 16:00 / Ramodh Jayasinghe" at bounding box center [430, 28] width 734 height 25
copy small "Ramodh Jayasinghe"
click at [1149, 433] on link "Save and Send Message..." at bounding box center [1146, 438] width 200 height 31
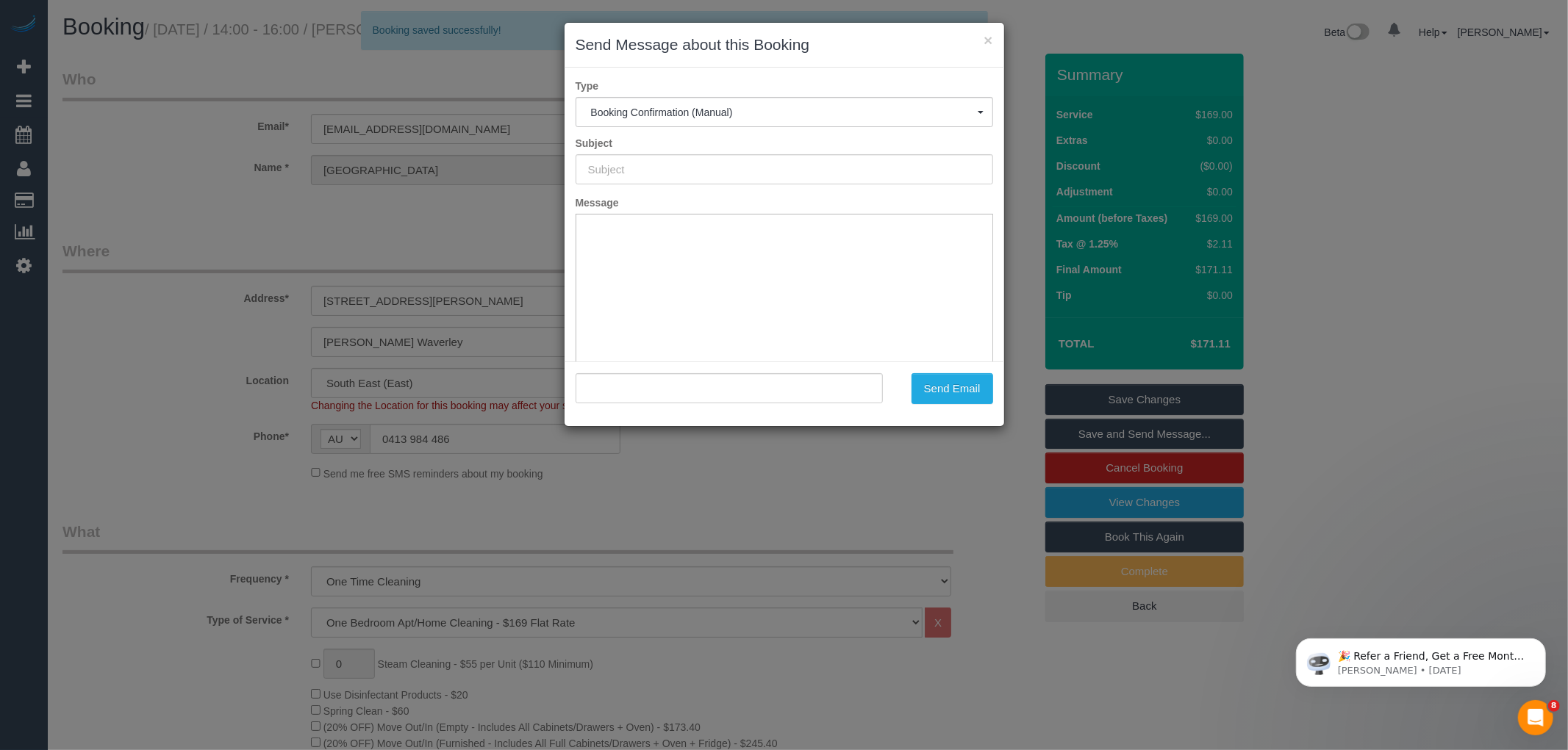
type input "Booking Confirmed"
type input ""Ramodh Jayasinghe" <ramodh77@gmail.com>"
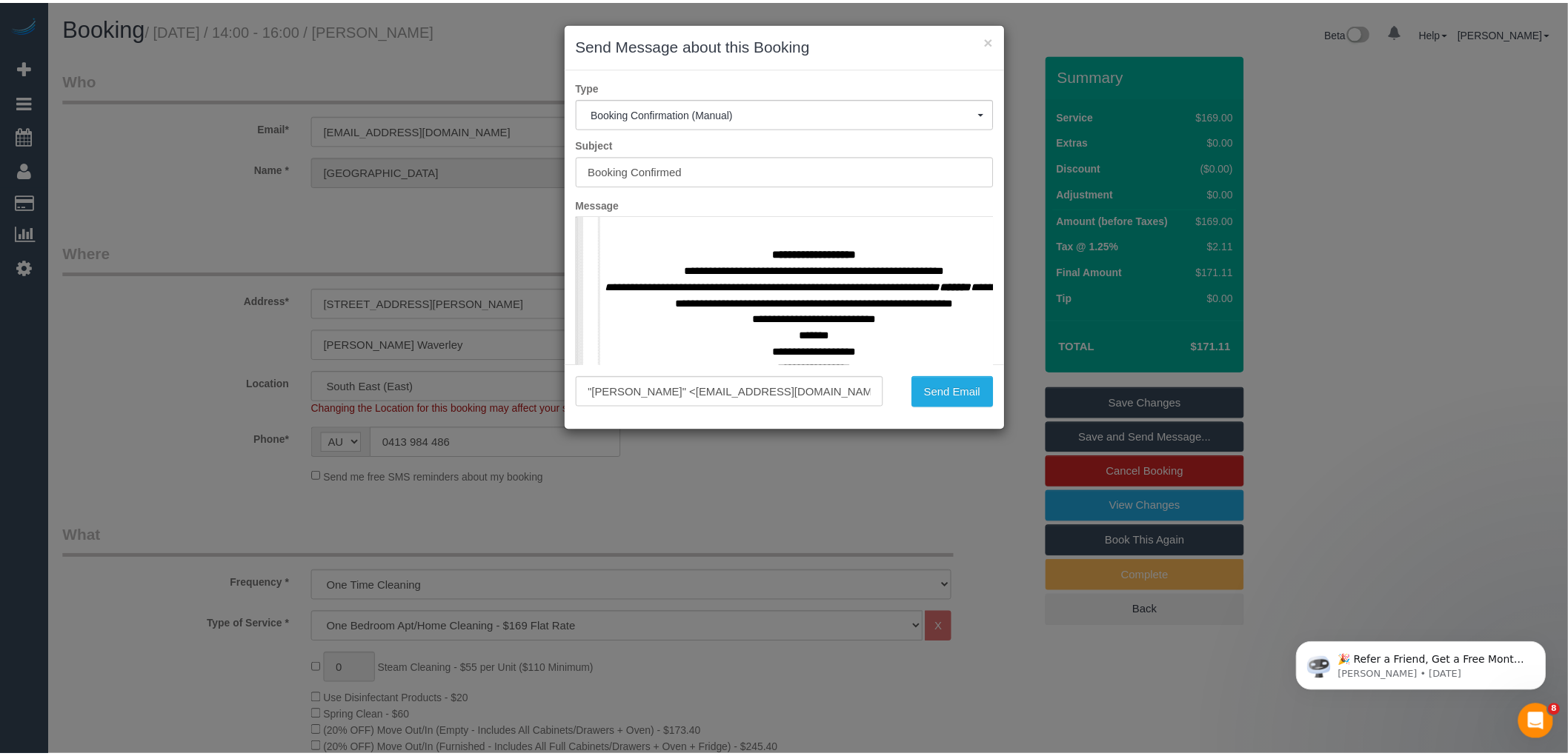
scroll to position [658, 0]
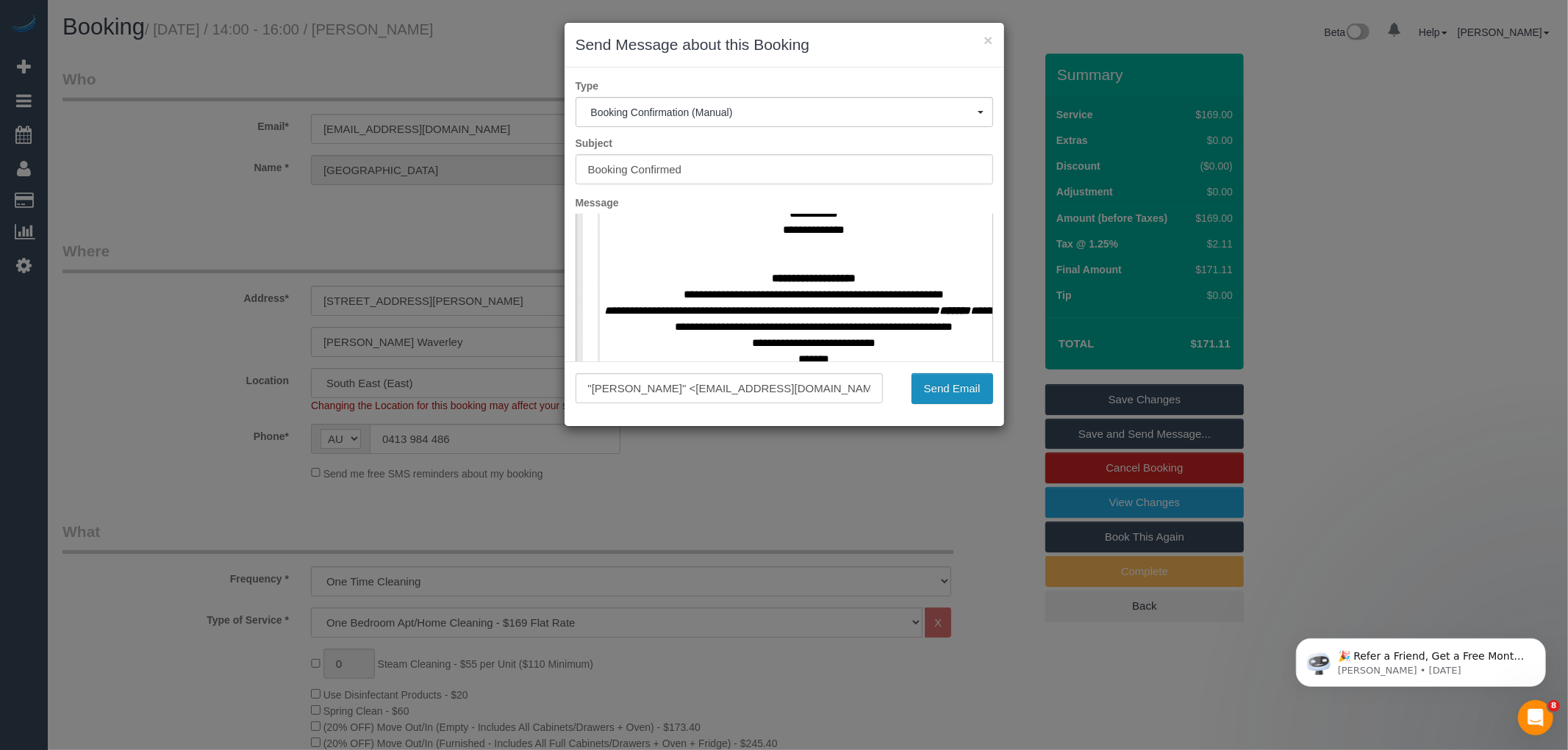
click at [939, 397] on button "Send Email" at bounding box center [952, 389] width 82 height 31
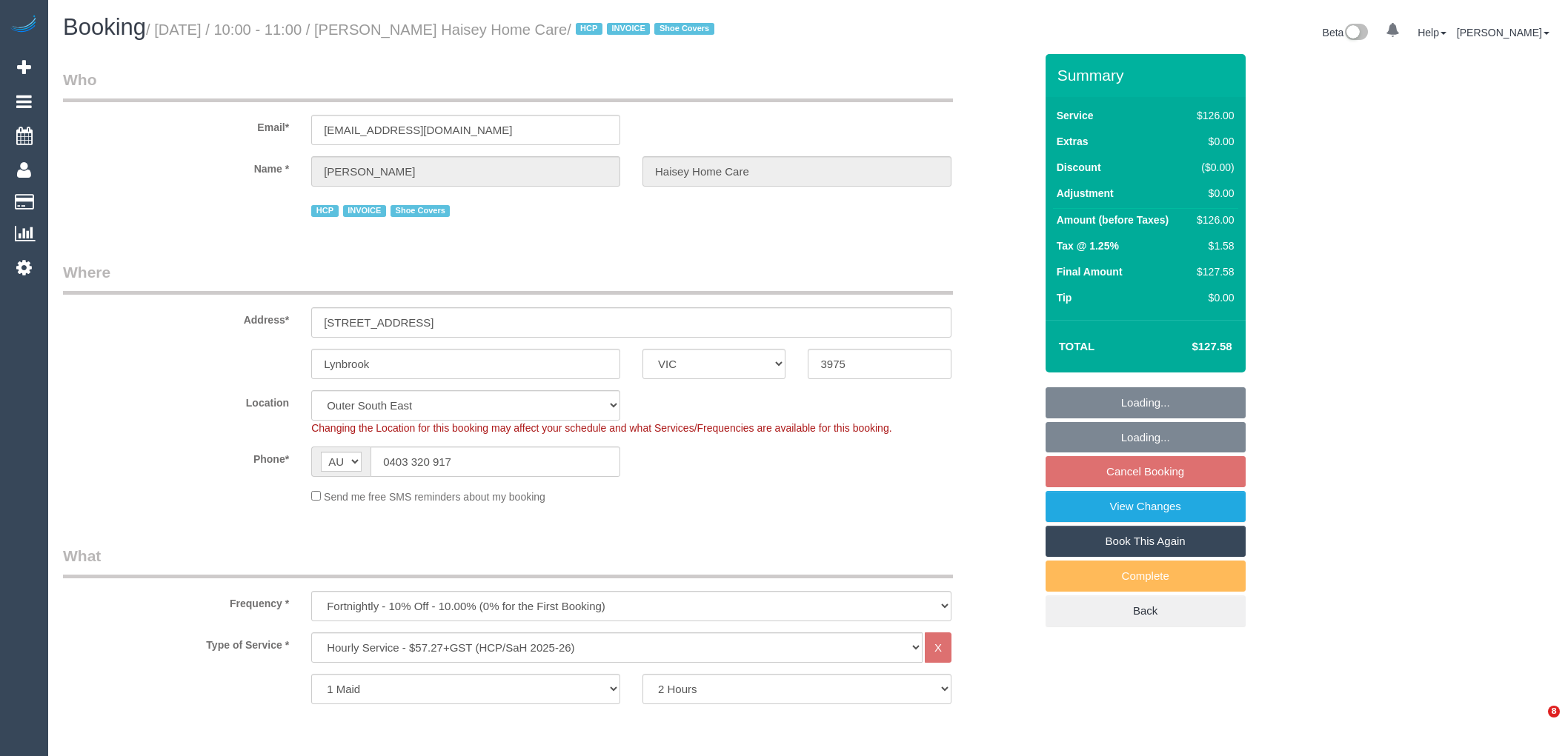
select select "VIC"
select select "120"
select select "number:28"
select select "number:14"
select select "number:19"
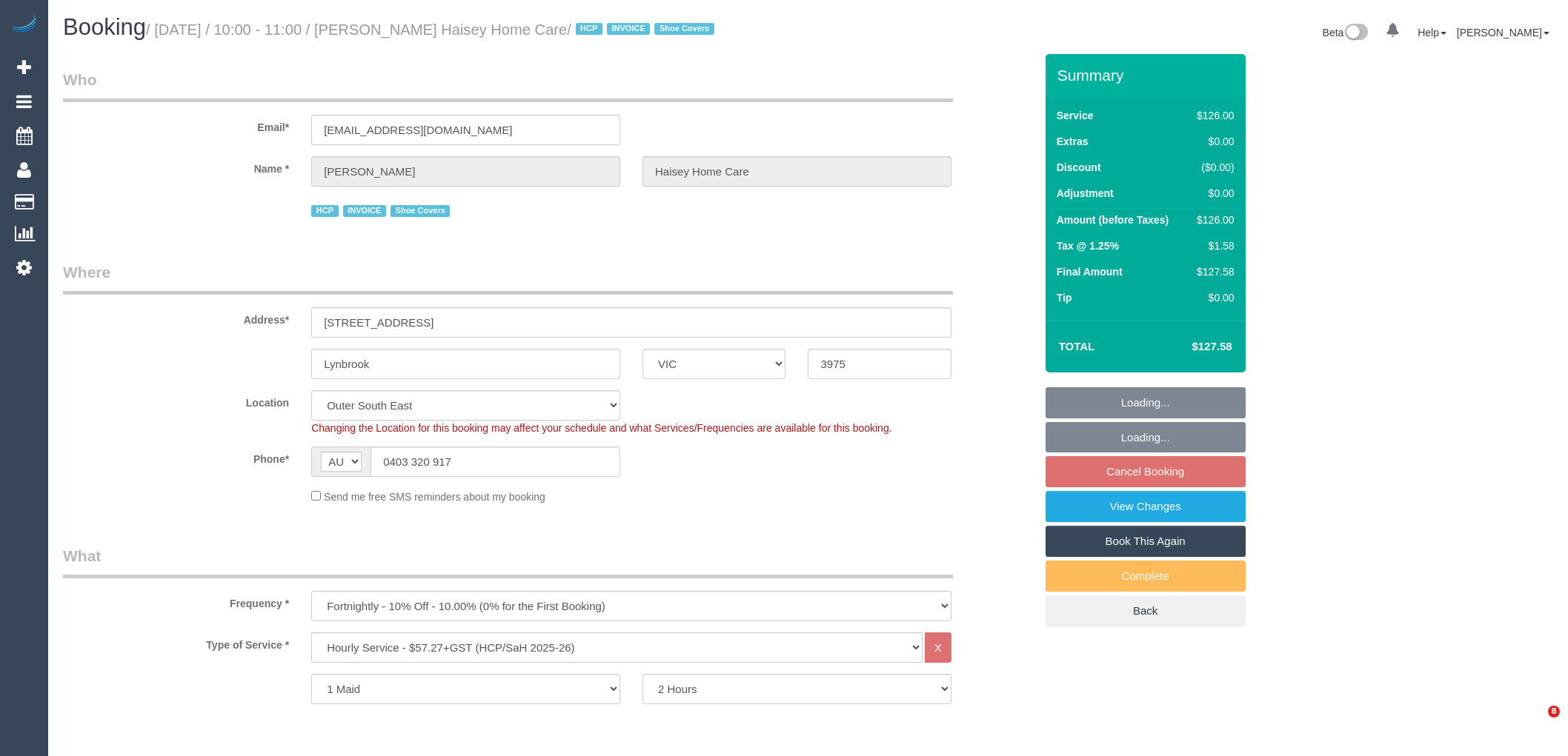
select select "number:25"
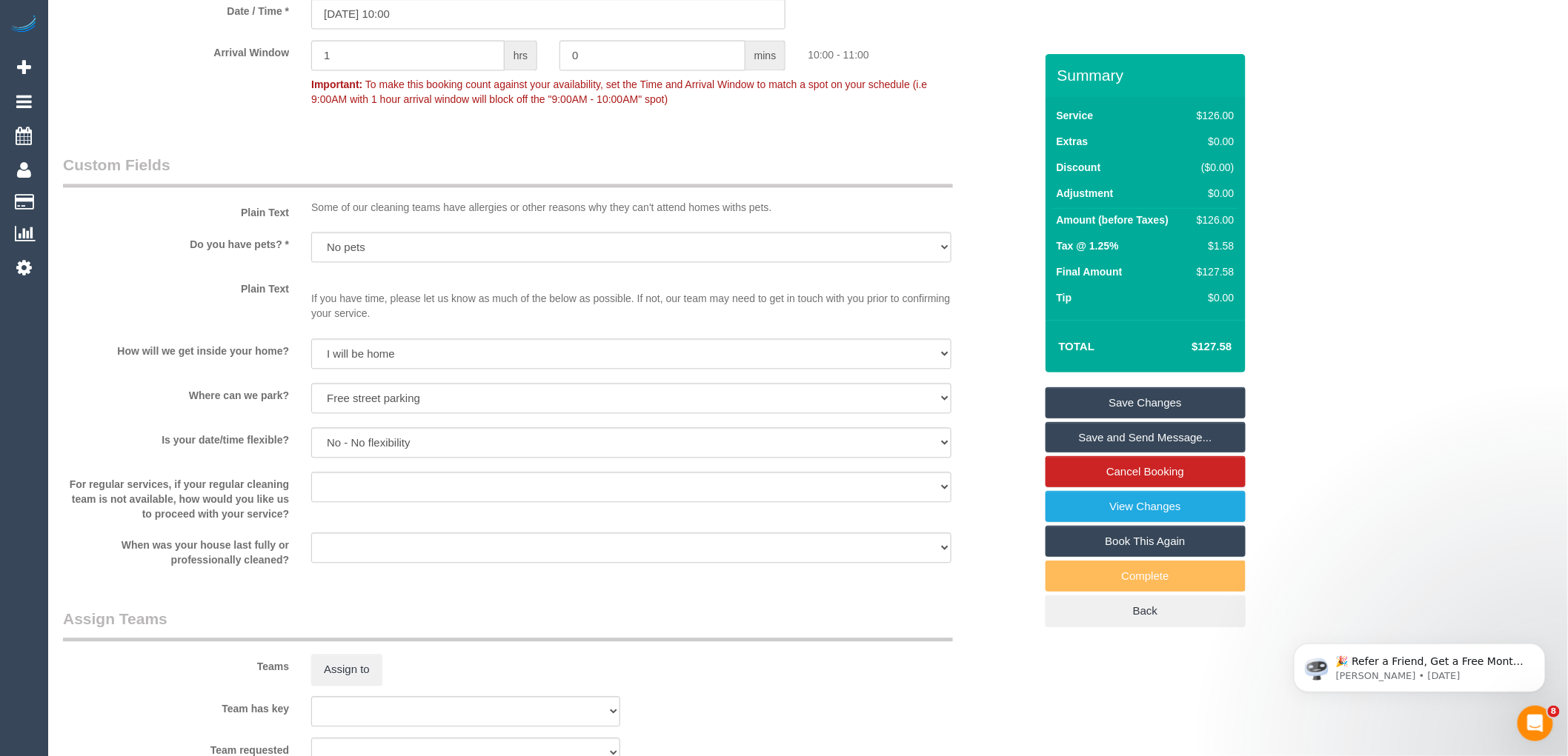
scroll to position [1234, 0]
click at [350, 659] on button "Assign to" at bounding box center [347, 668] width 71 height 31
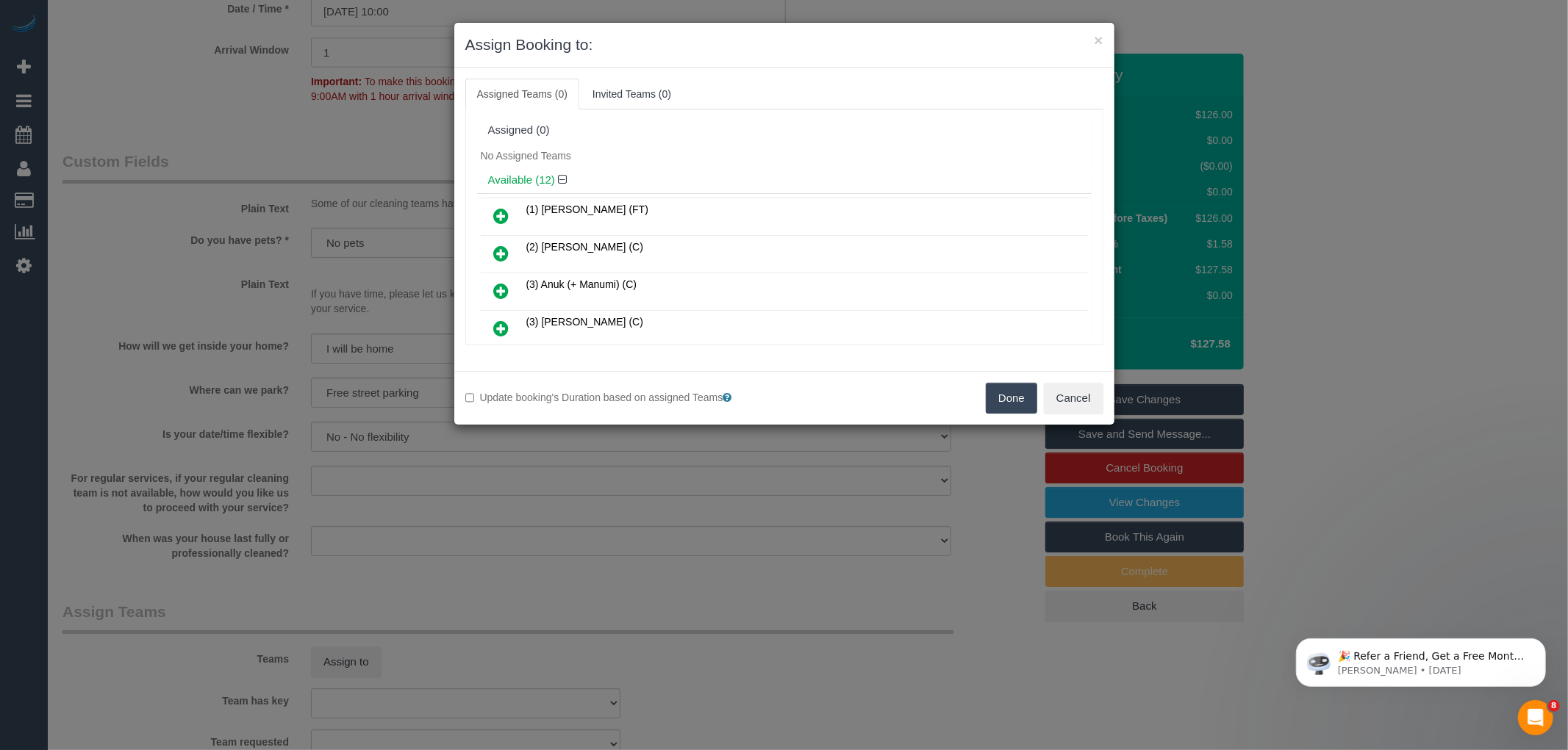
click at [500, 323] on icon at bounding box center [501, 328] width 15 height 18
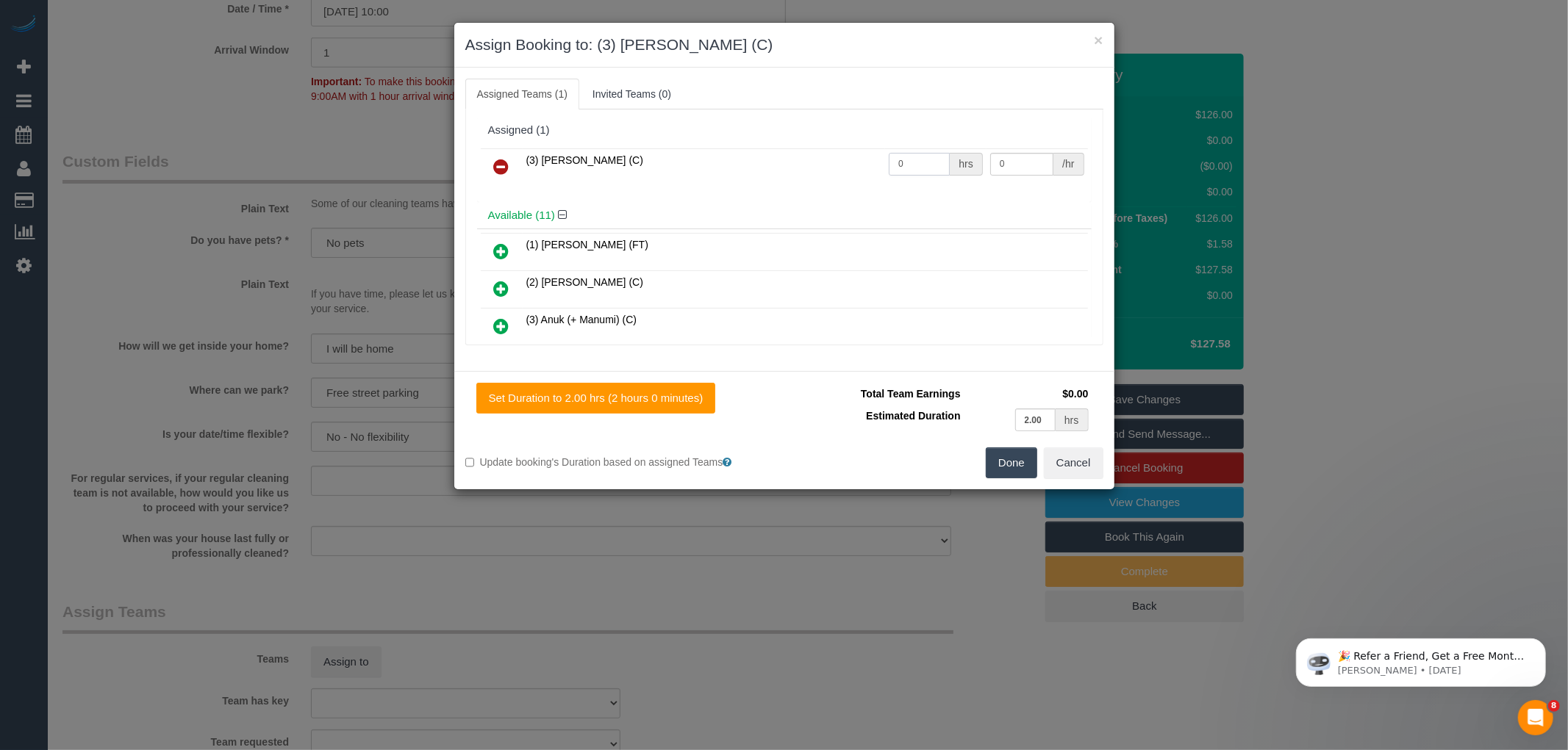
click at [906, 153] on input "0" at bounding box center [919, 164] width 61 height 23
type input "2"
type input "35"
click at [1018, 459] on button "Done" at bounding box center [1012, 463] width 52 height 31
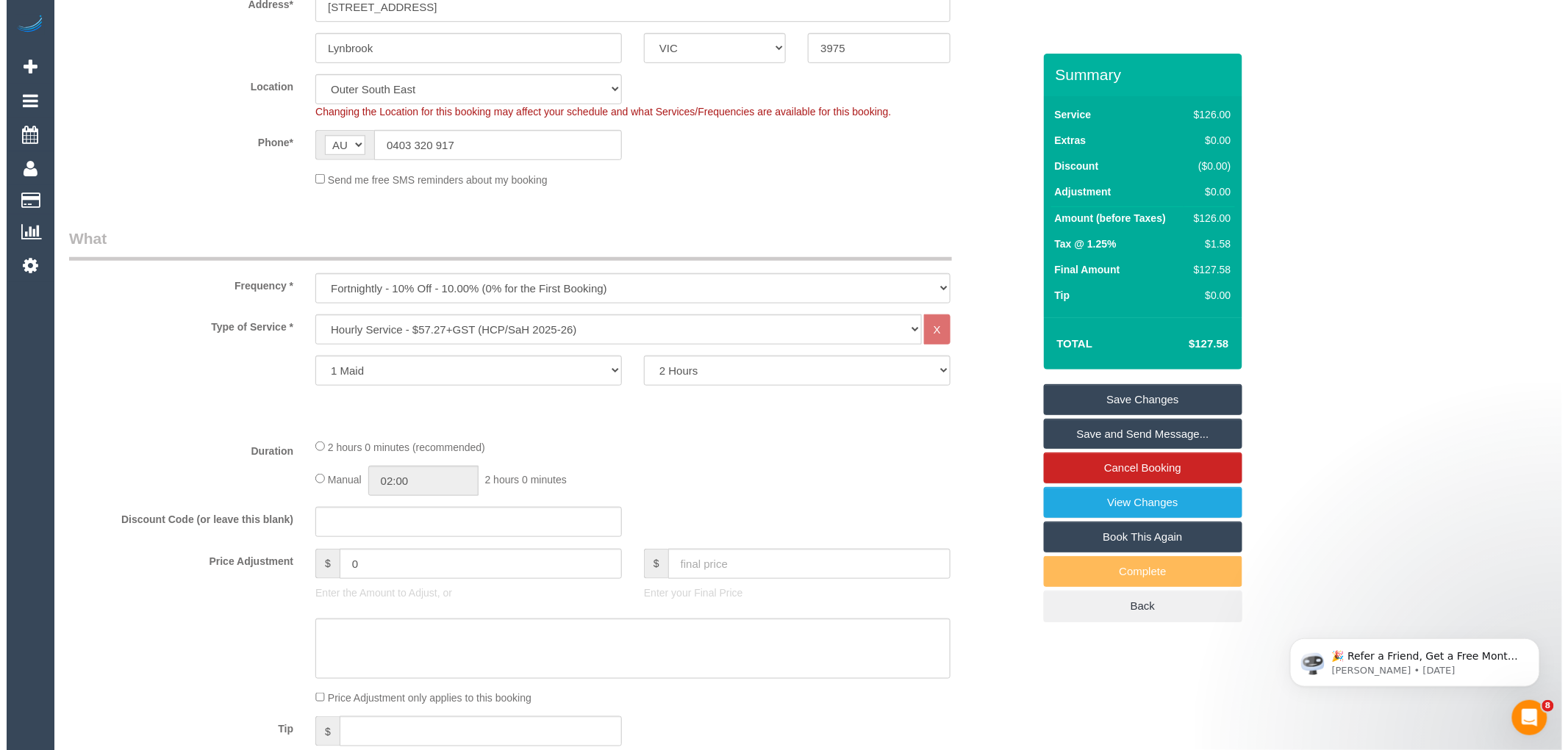
scroll to position [0, 0]
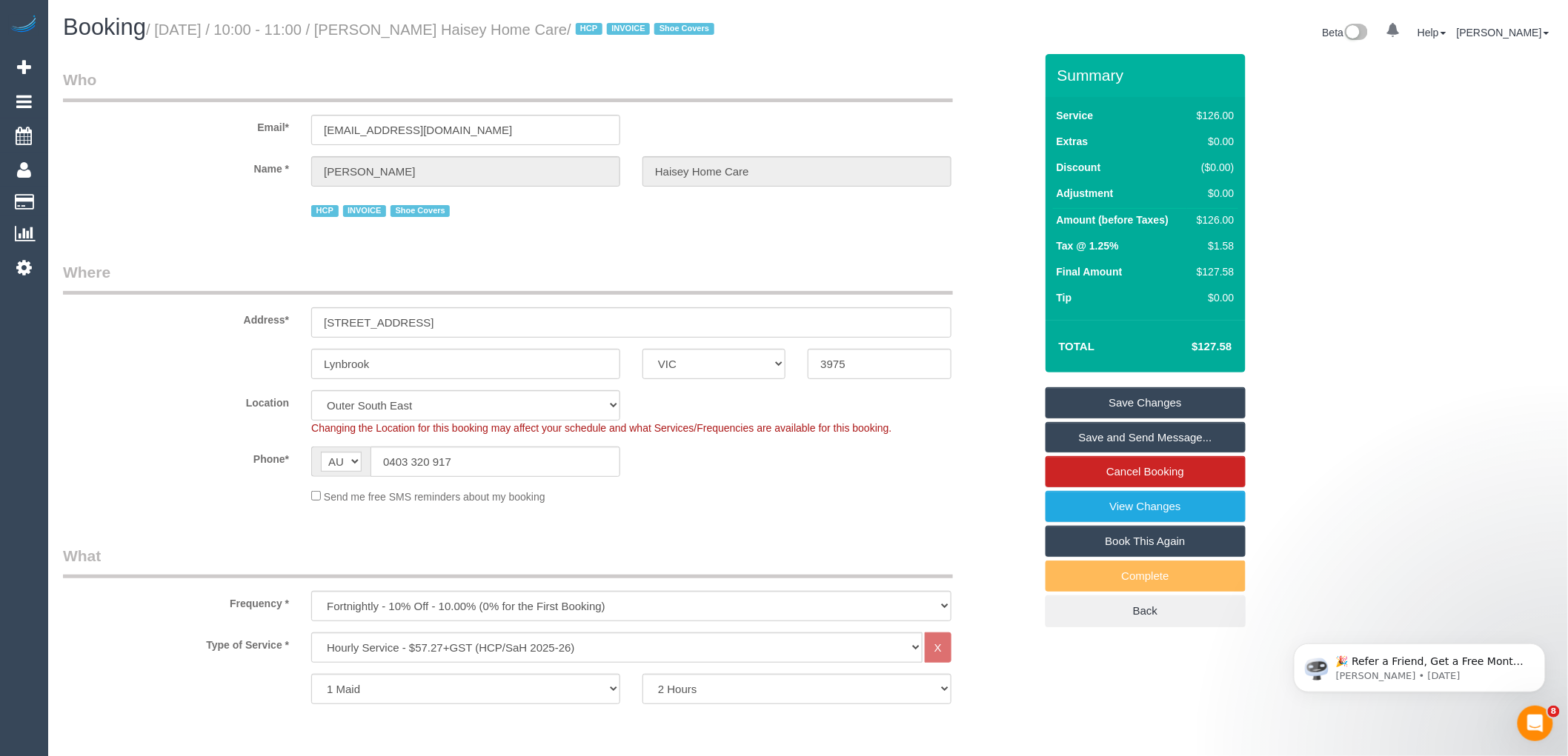
drag, startPoint x: 388, startPoint y: 31, endPoint x: 629, endPoint y: 25, distance: 241.1
click at [629, 25] on small "/ October 21, 2025 / 10:00 - 11:00 / Sayed Hewadpal Haisey Home Care / HCP INVO…" at bounding box center [432, 30] width 573 height 16
copy small "Sayed Hewadpal Haisey Home Care"
click at [1132, 431] on link "Save and Send Message..." at bounding box center [1146, 438] width 200 height 31
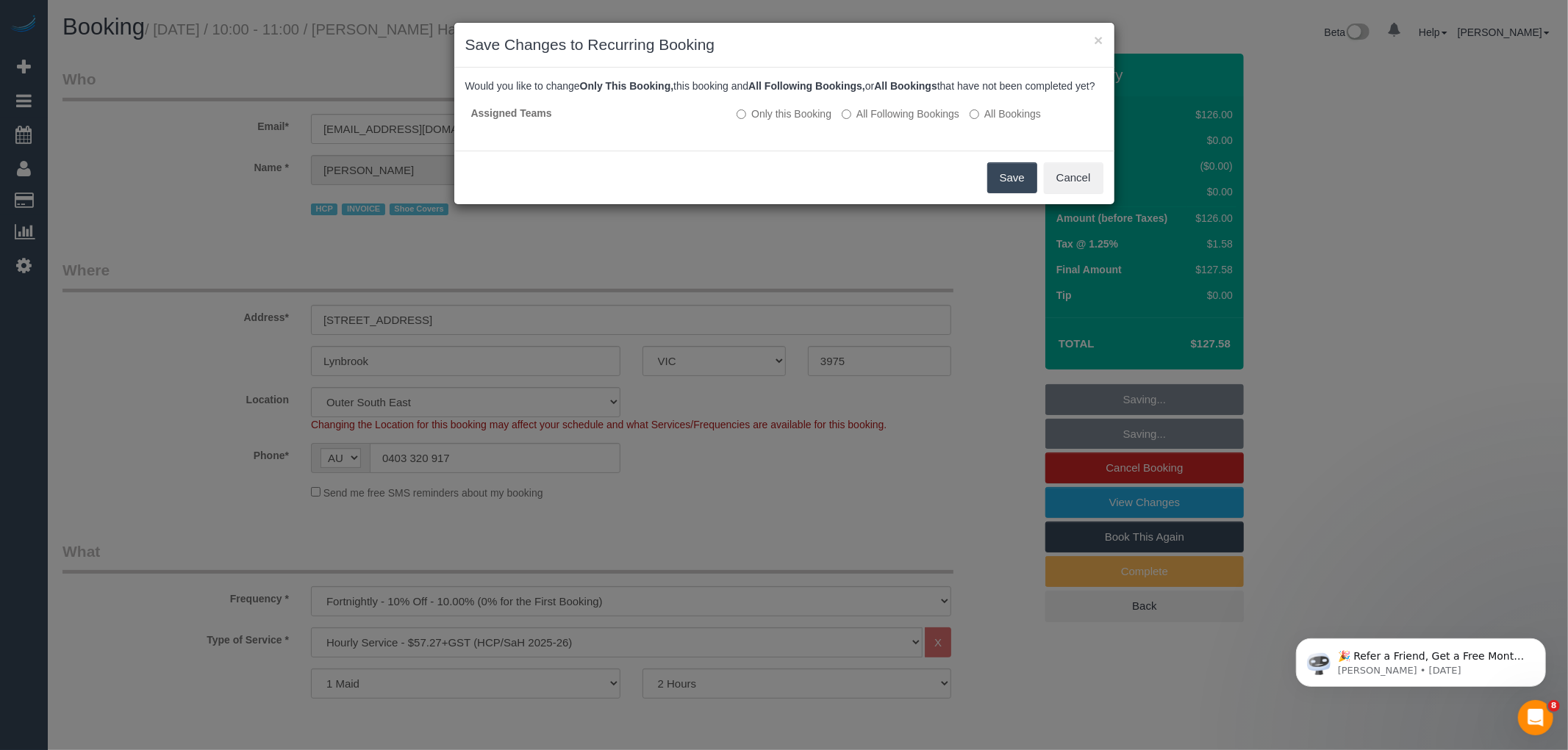
click at [998, 192] on button "Save" at bounding box center [1012, 178] width 50 height 31
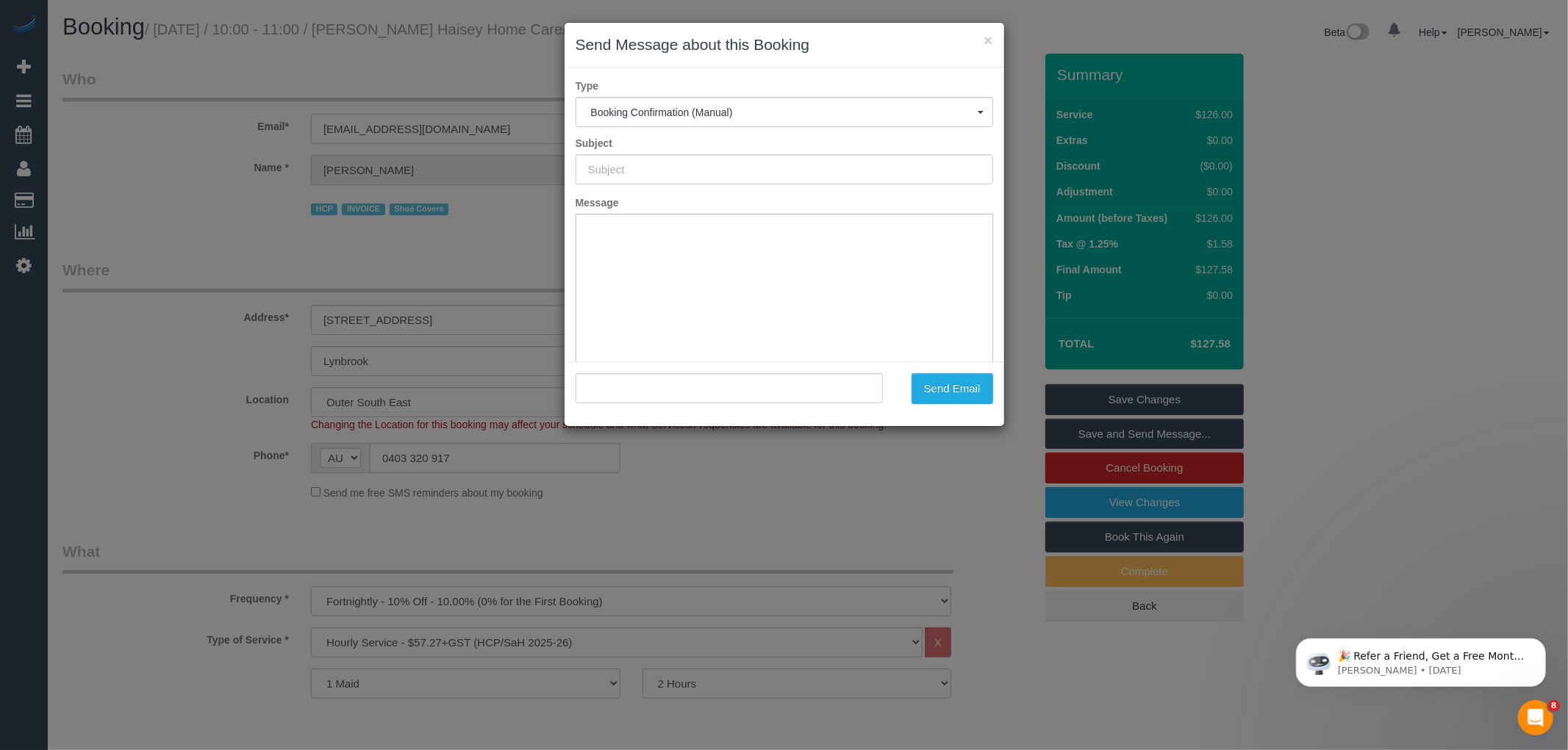
type input "Booking Confirmed"
type input ""Sayed Hewadpal Haisey Home Care" <sayed.haiseyhomecare@fake.com>"
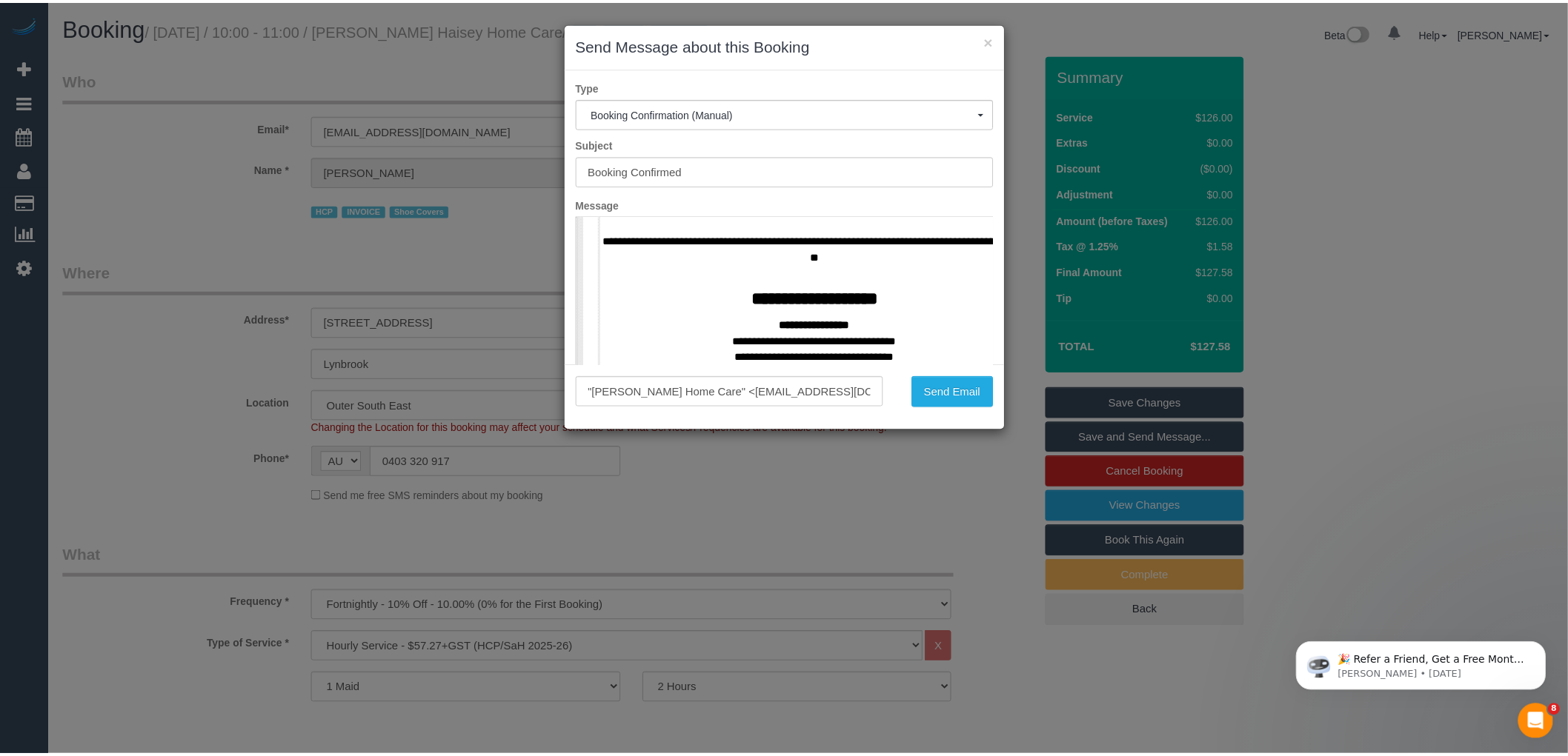
scroll to position [411, 0]
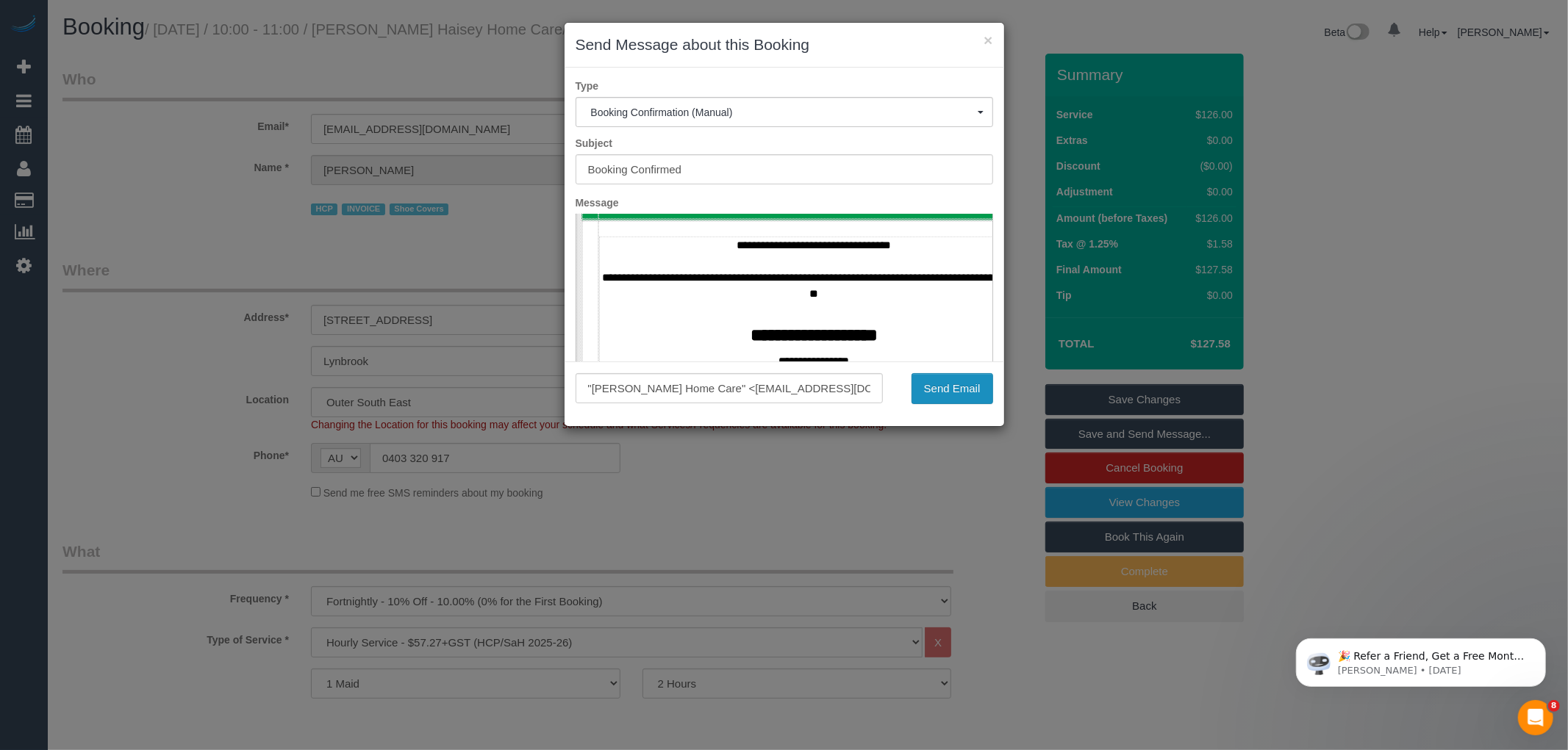
click at [928, 383] on button "Send Email" at bounding box center [952, 389] width 82 height 31
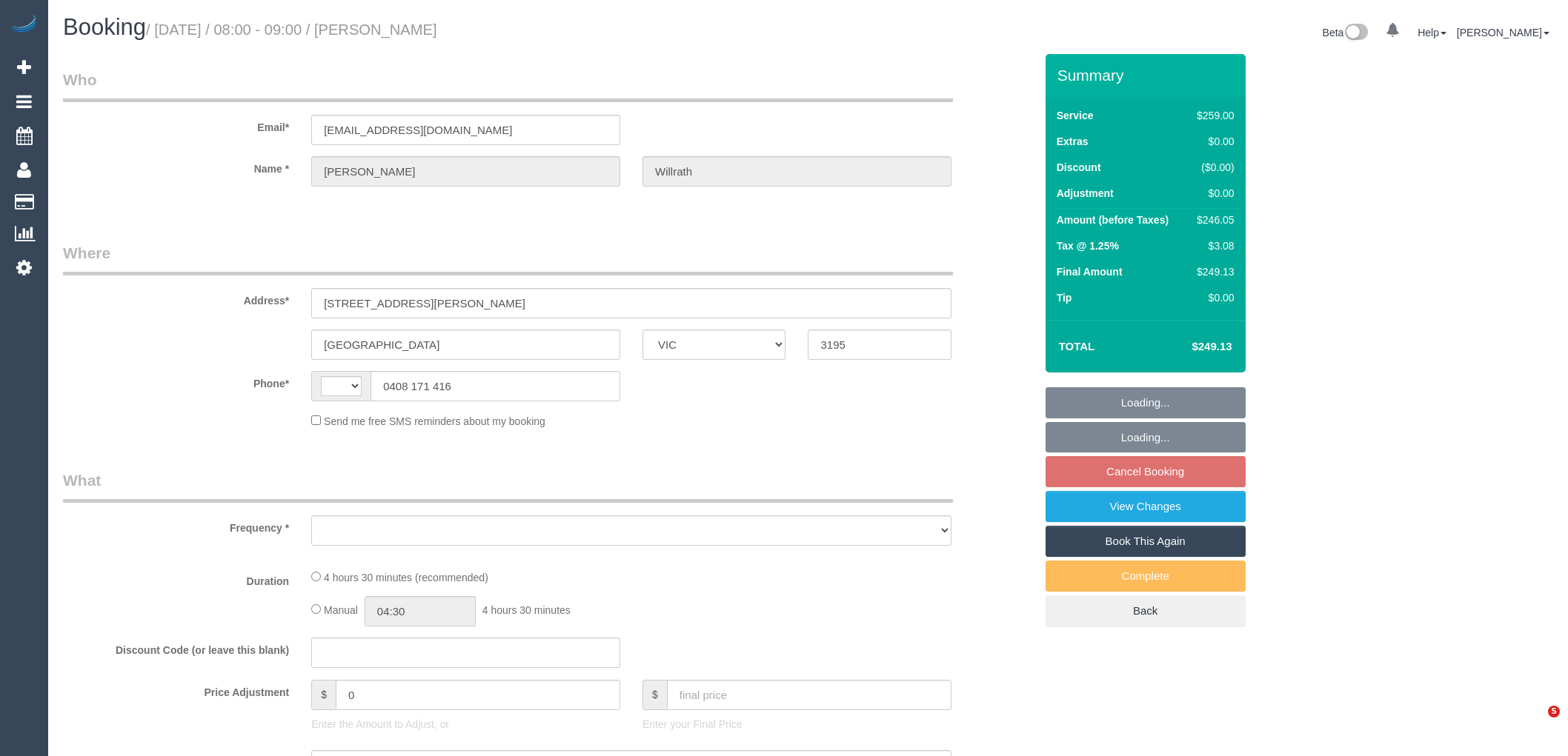
select select "VIC"
select select "string:AU"
select select "string:stripe-pm_1LrthK2GScqysDRVWF5IwPTR"
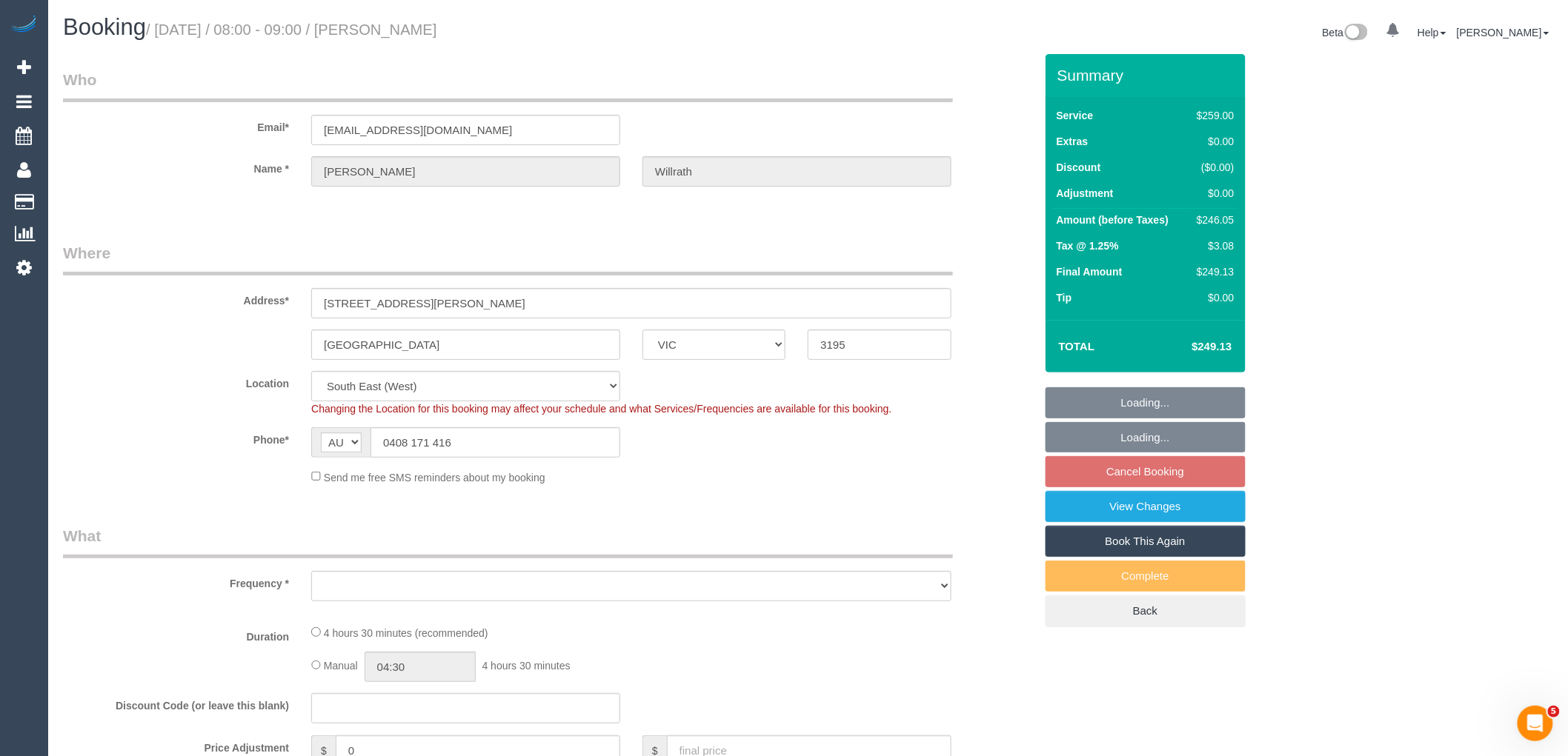
select select "number:28"
select select "object:720"
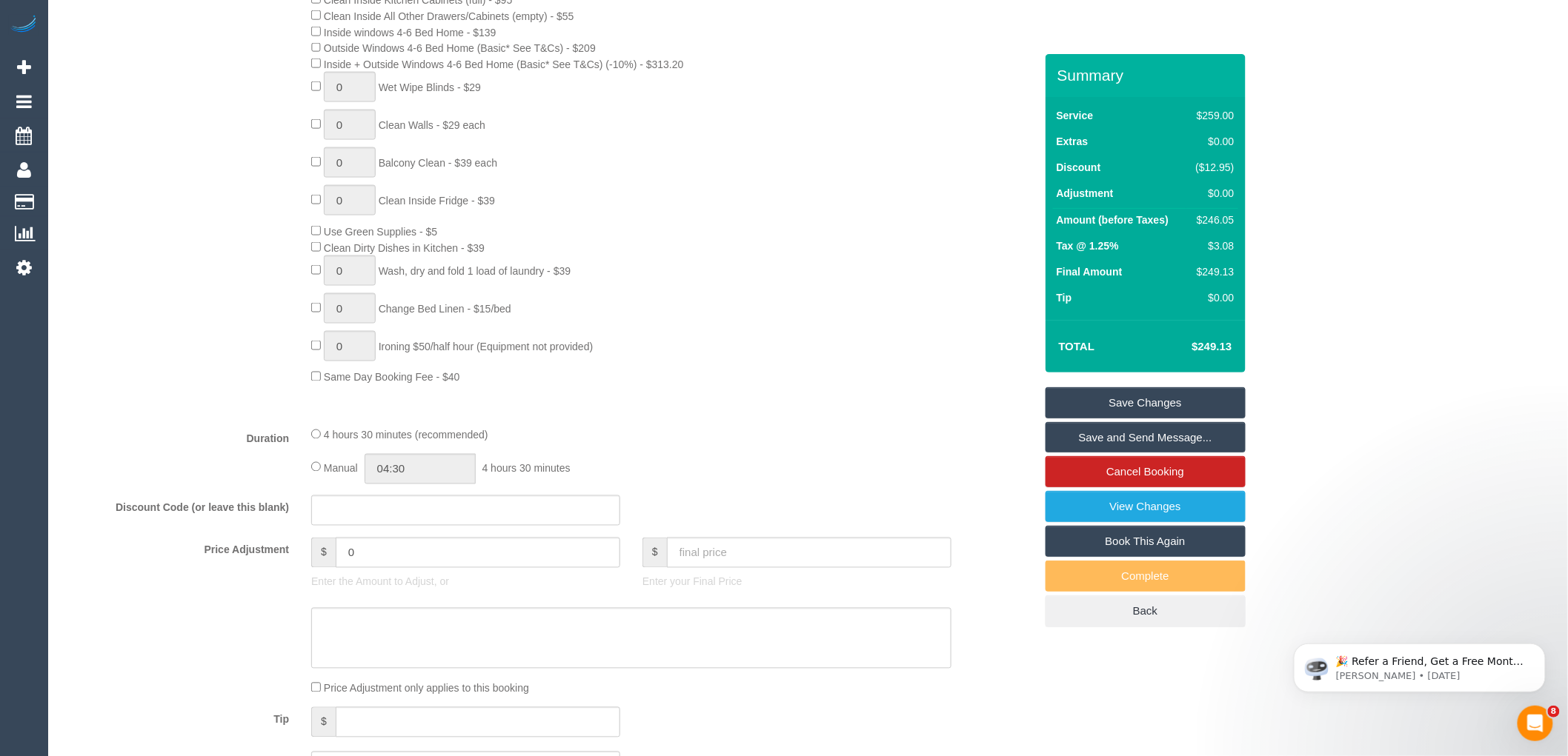
scroll to position [823, 0]
click at [309, 479] on div "4 hours 30 minutes (recommended) Manual 04:30 4 hours 30 minutes" at bounding box center [631, 453] width 663 height 58
drag, startPoint x: 453, startPoint y: 484, endPoint x: 344, endPoint y: 459, distance: 111.8
click at [344, 462] on div "4 hours 30 minutes (recommended) Manual 04:30 4 hours 30 minutes" at bounding box center [631, 453] width 663 height 58
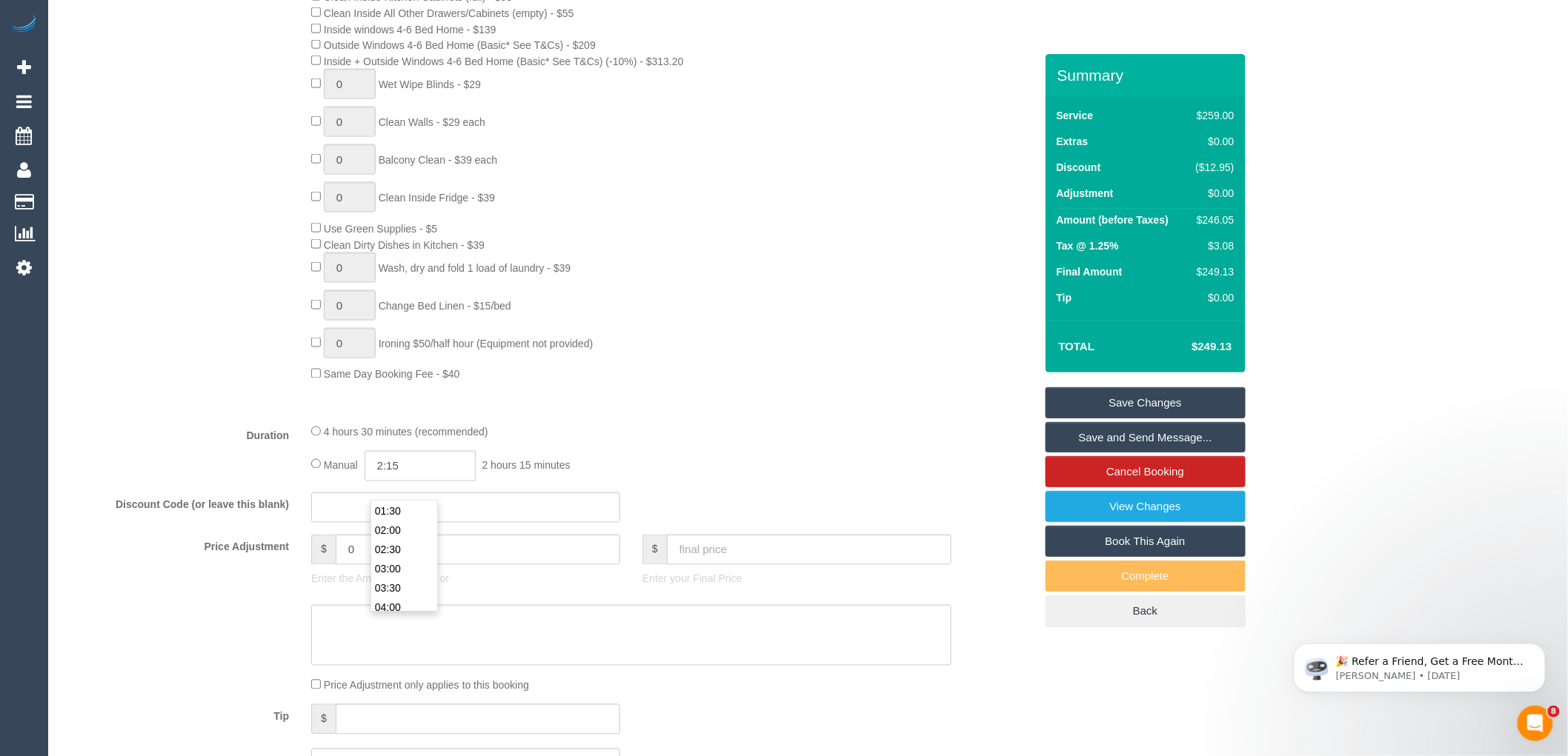
type input "02:15"
click at [815, 440] on div "4 hours 30 minutes (recommended)" at bounding box center [631, 432] width 640 height 16
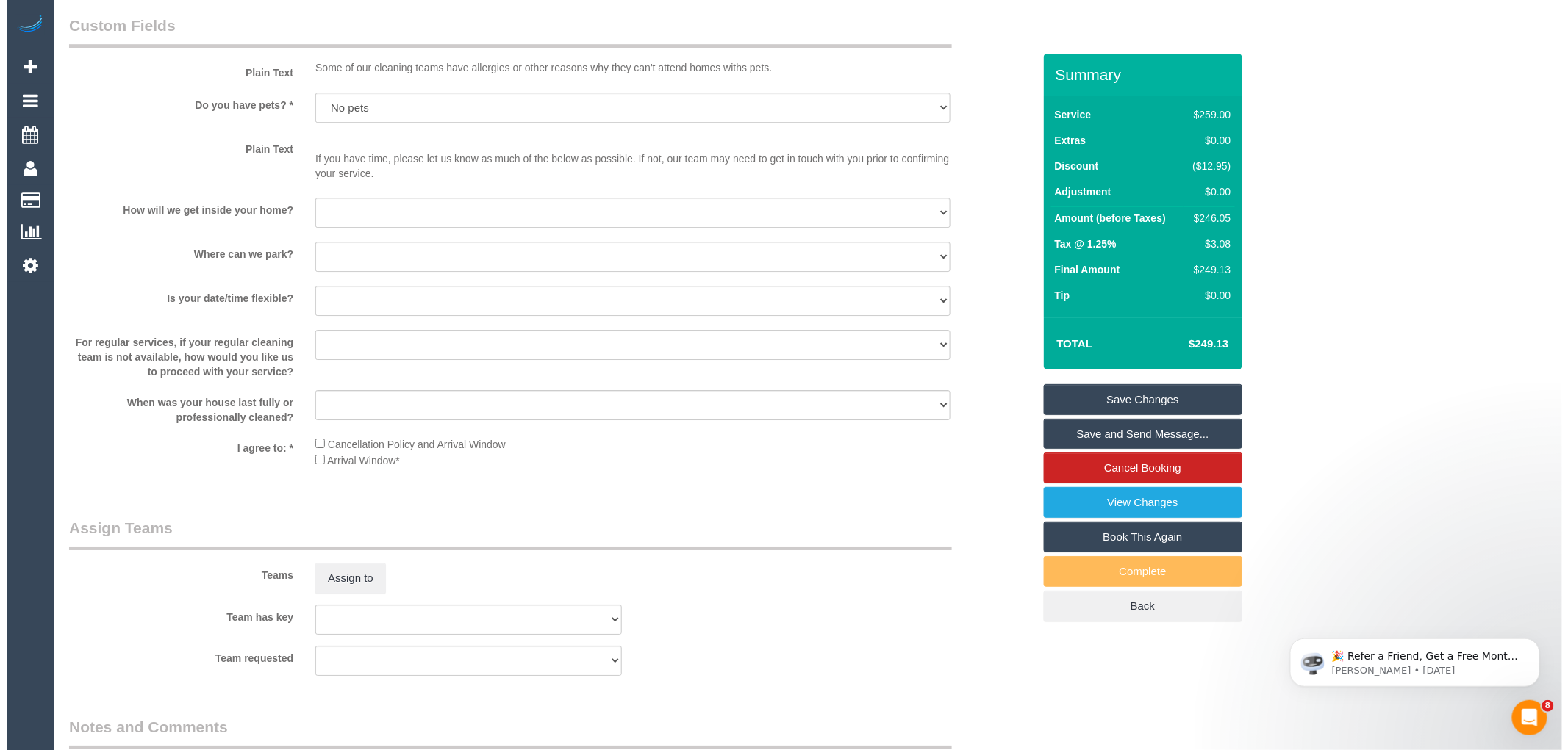
scroll to position [1959, 0]
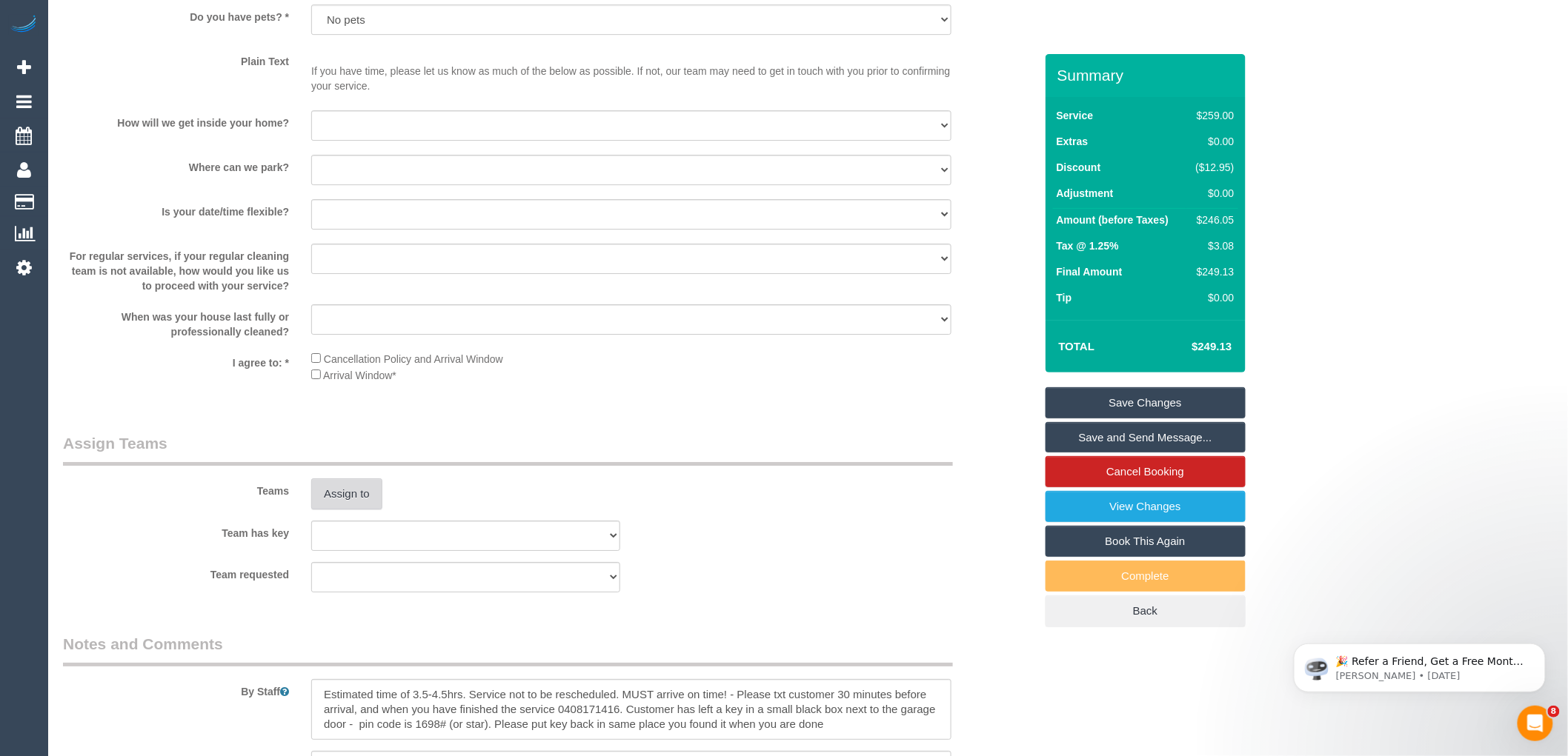
click at [359, 509] on button "Assign to" at bounding box center [347, 494] width 71 height 31
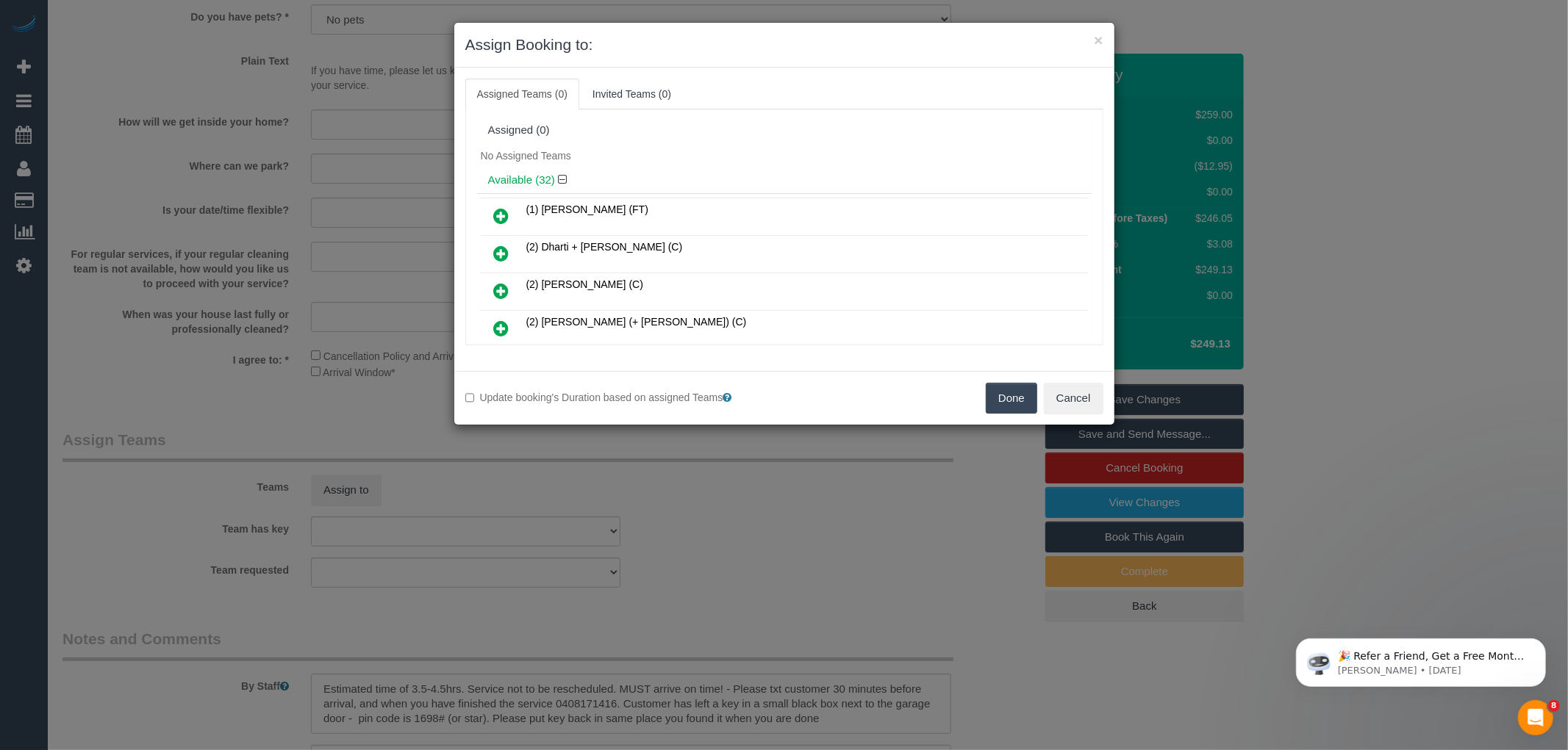
scroll to position [313, 0]
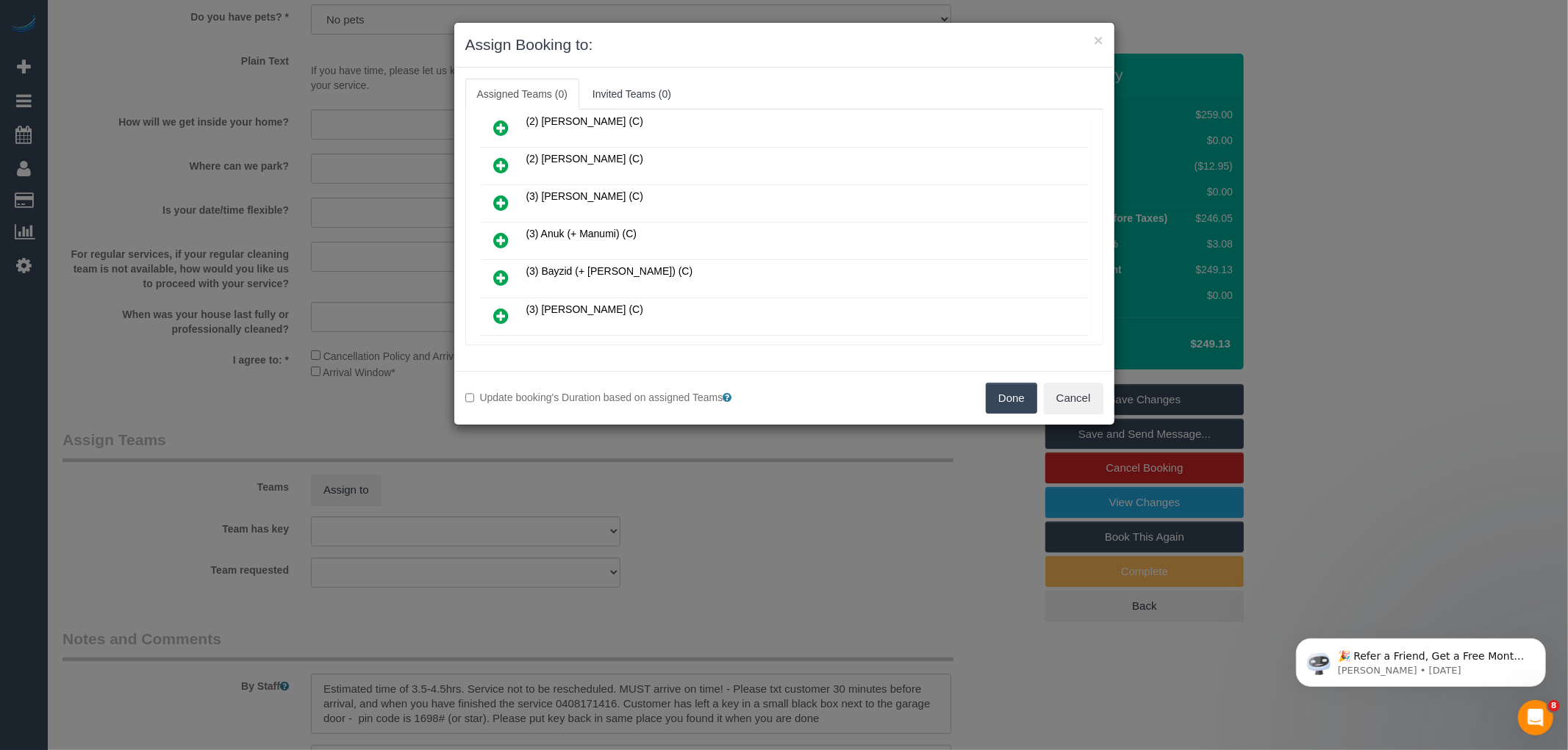
click at [498, 233] on icon at bounding box center [501, 240] width 15 height 18
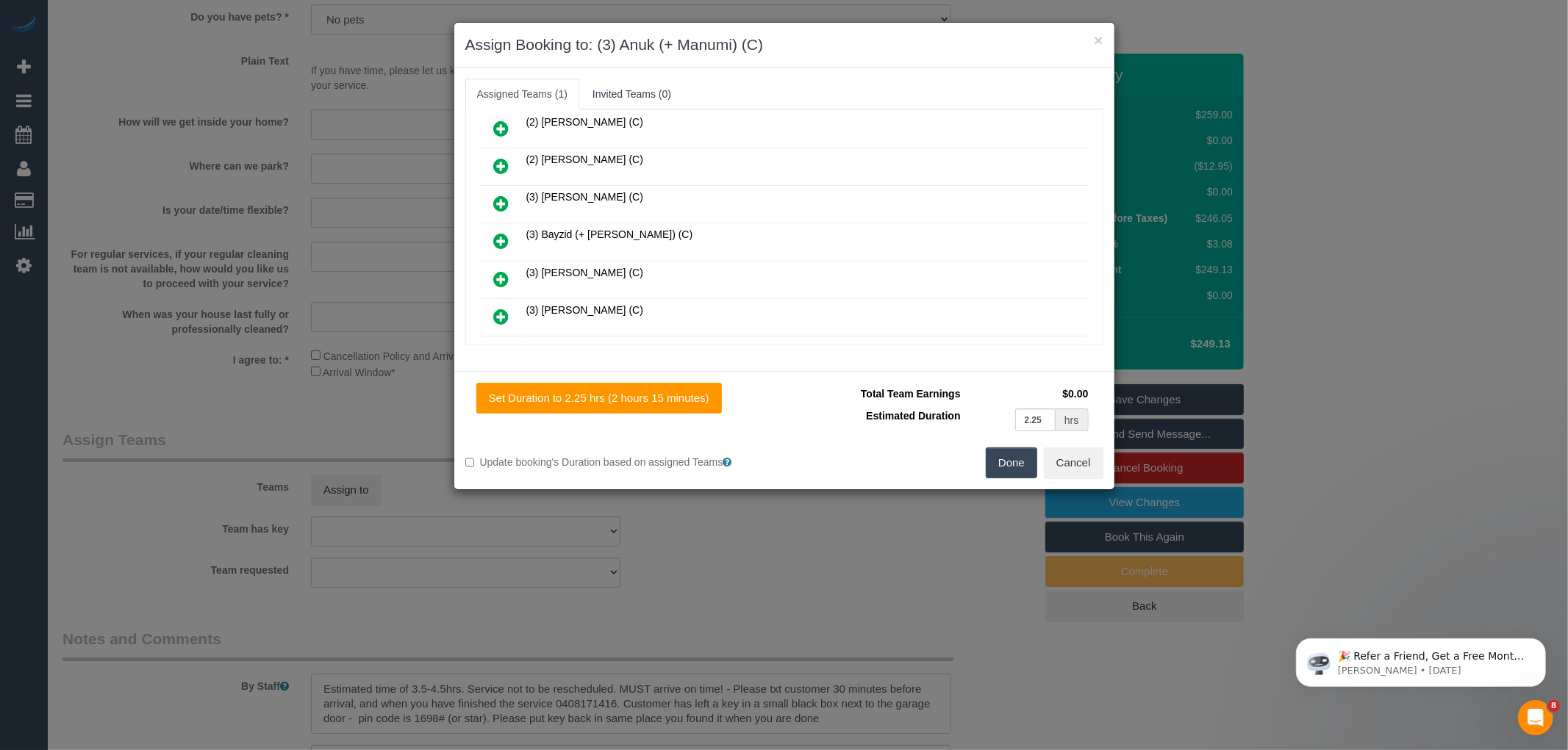
scroll to position [791, 0]
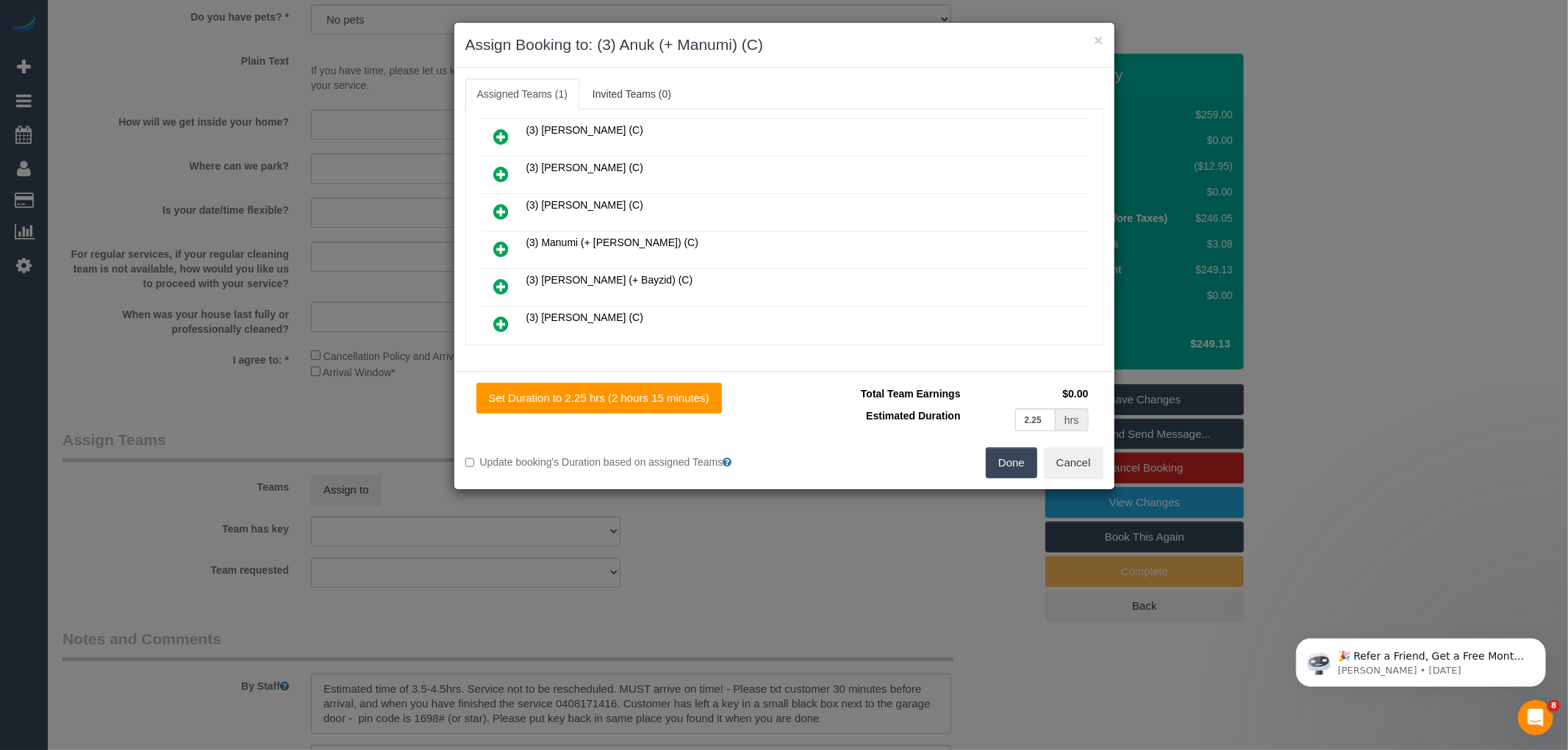
click at [500, 240] on icon at bounding box center [501, 249] width 15 height 18
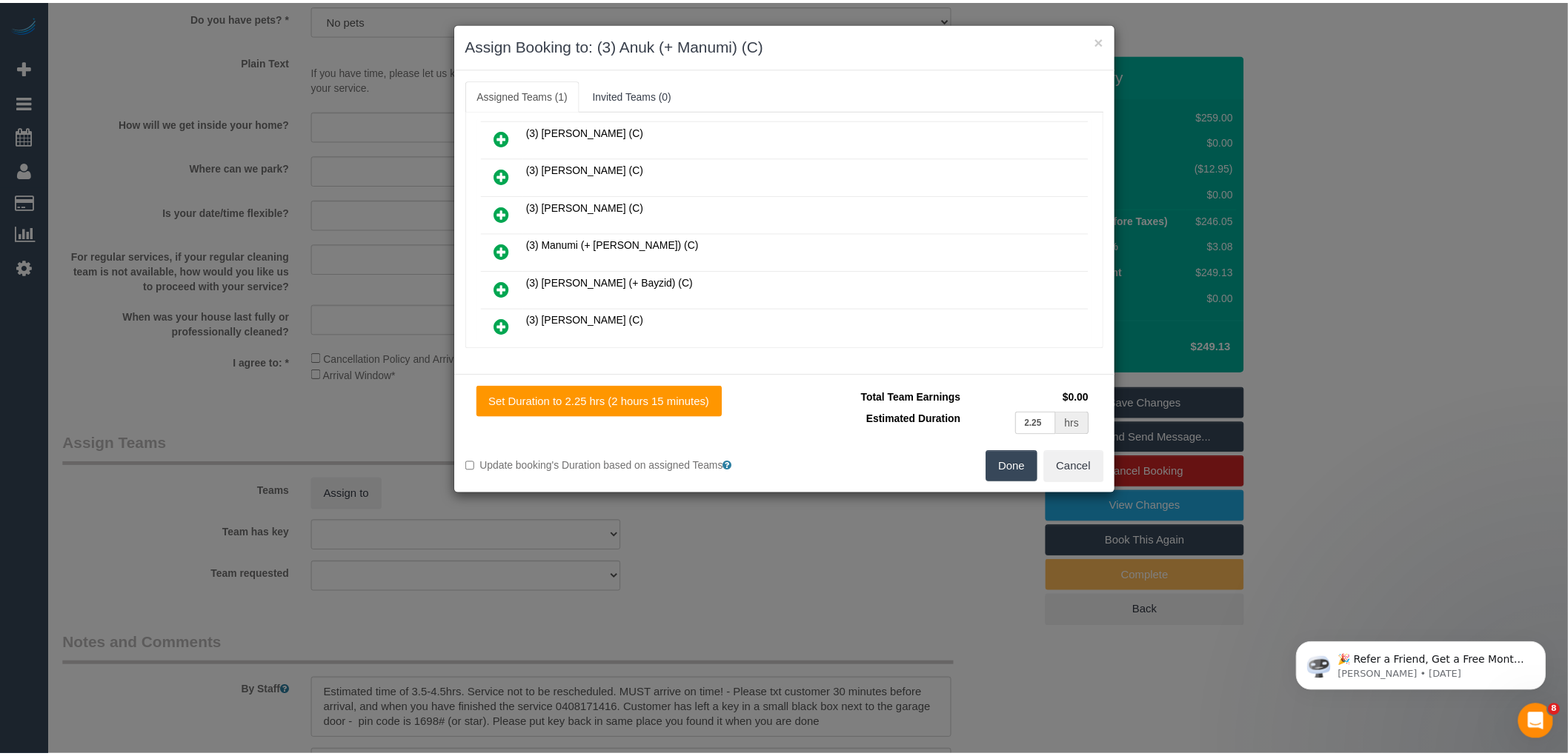
scroll to position [836, 0]
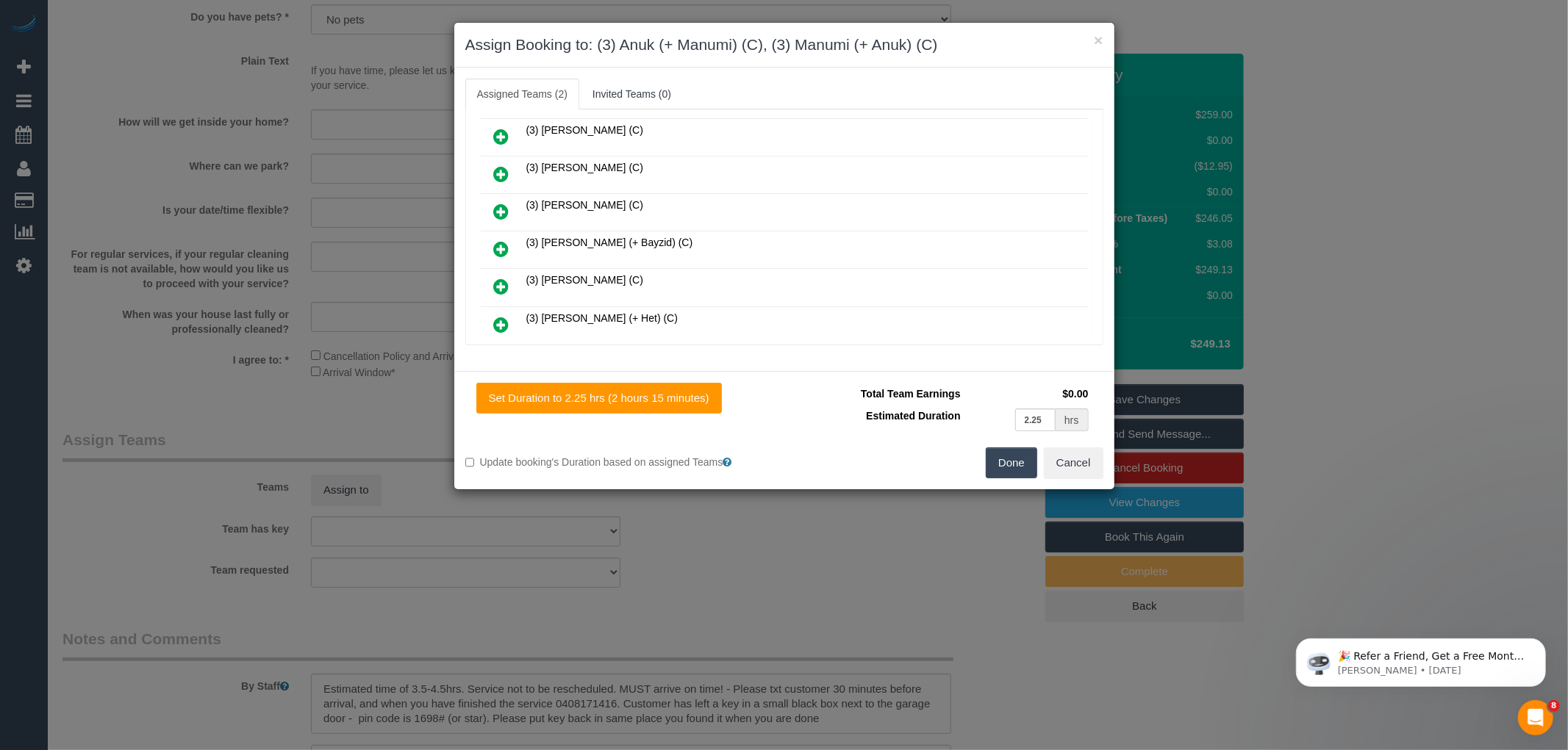
click at [1010, 469] on button "Done" at bounding box center [1012, 463] width 52 height 31
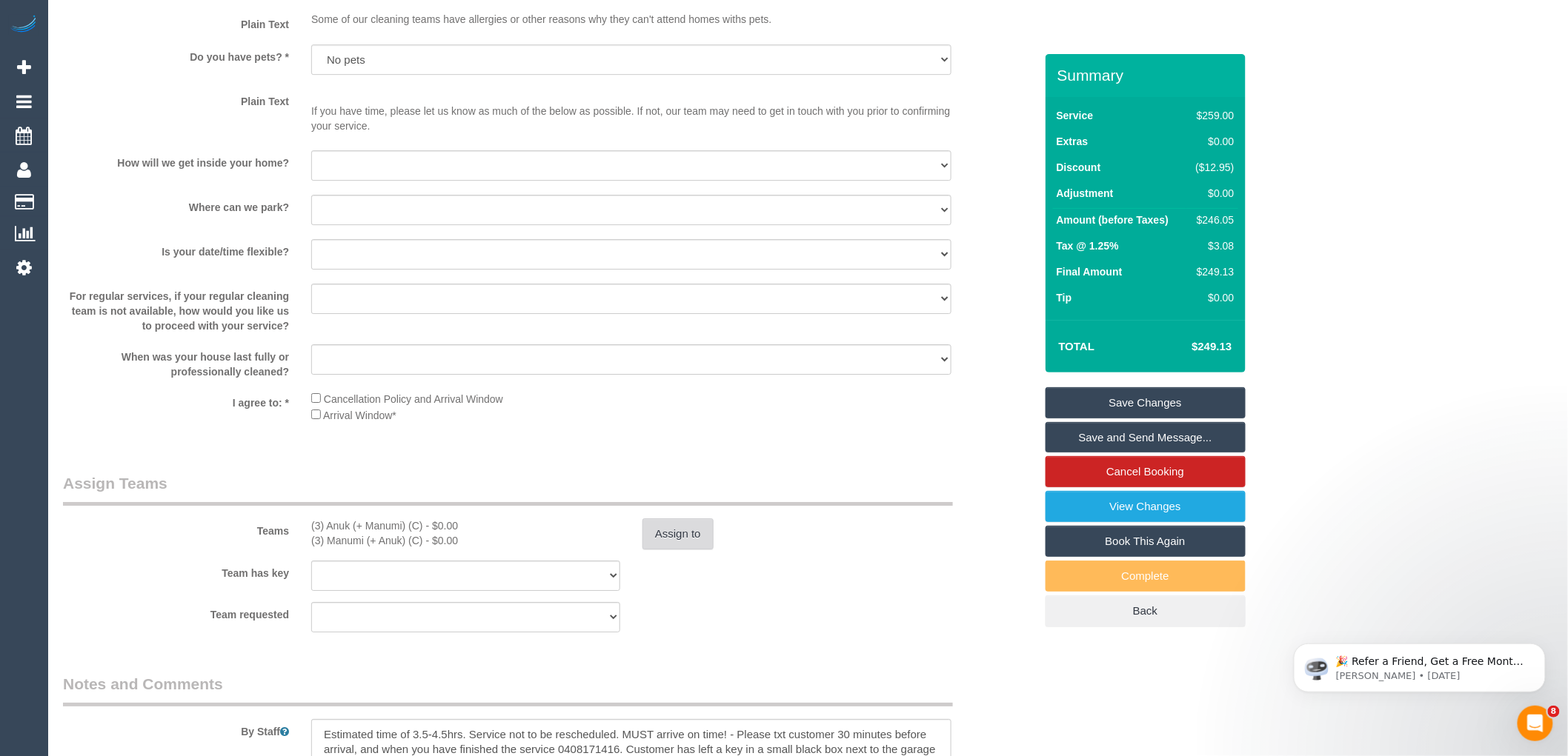
scroll to position [2057, 0]
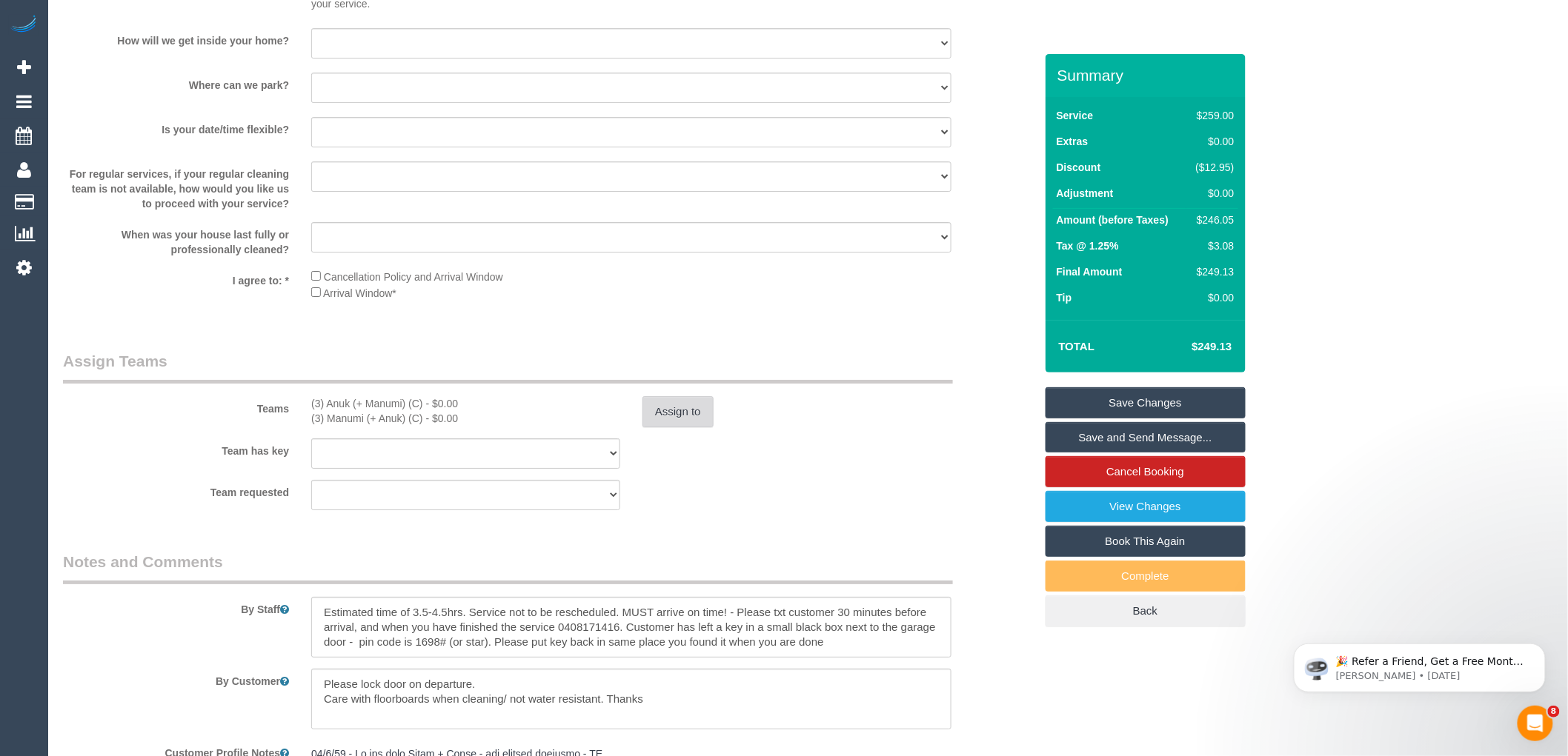
click at [678, 426] on button "Assign to" at bounding box center [678, 412] width 71 height 31
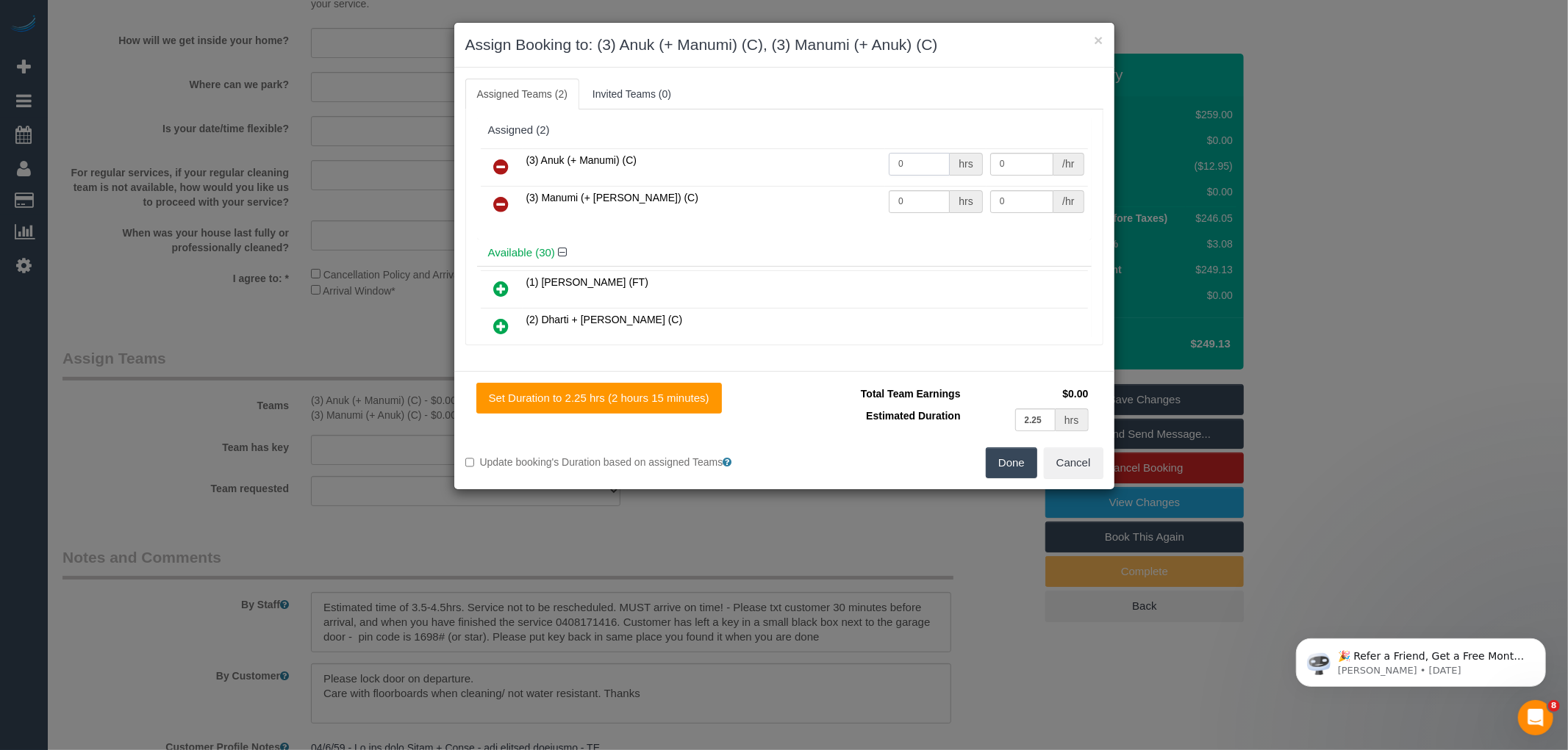
click at [908, 164] on input "0" at bounding box center [919, 164] width 61 height 23
type input "1"
type input "80"
click at [920, 199] on input "0" at bounding box center [919, 201] width 61 height 23
type input "1"
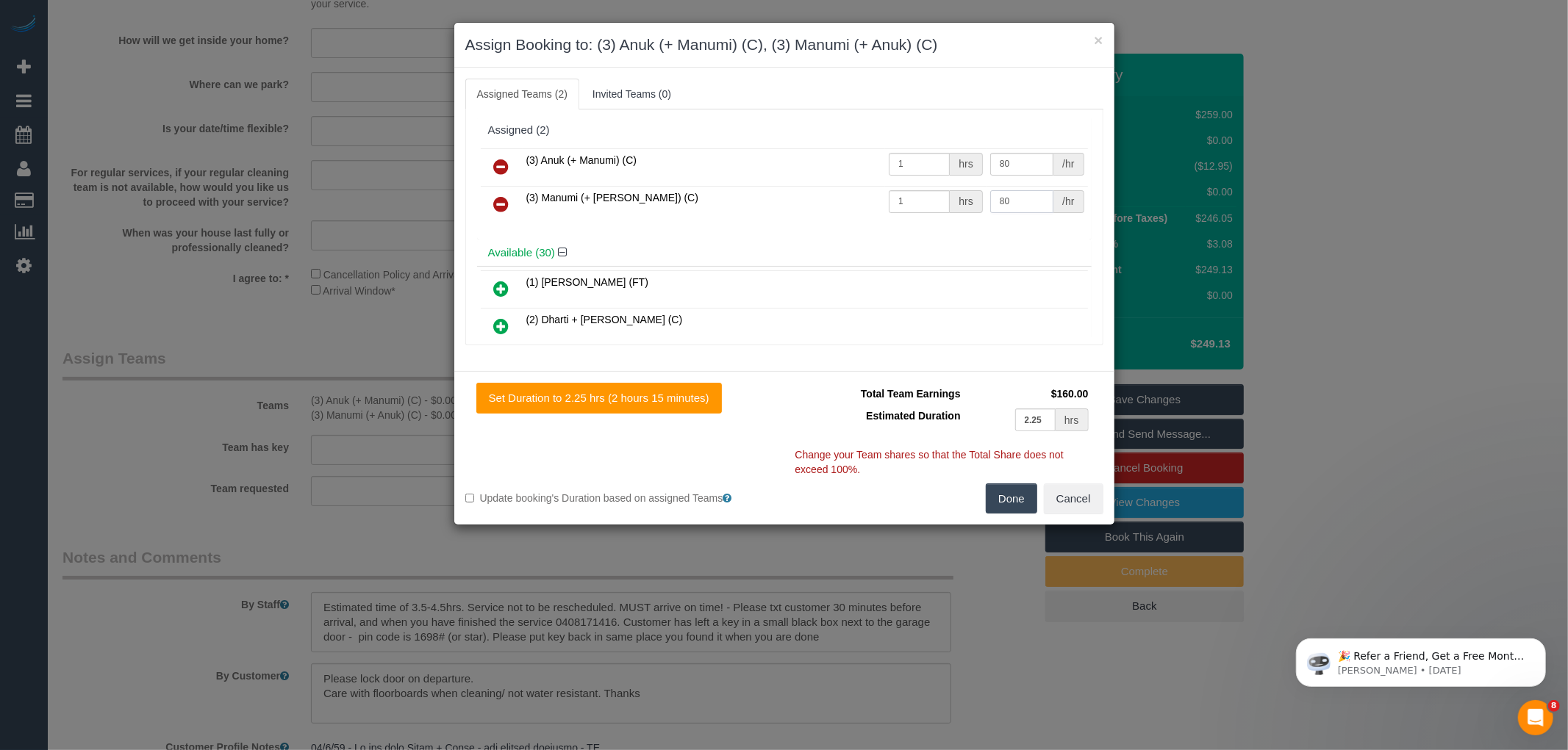
type input "80"
click at [836, 228] on div "(3) Anuk (+ Manumi) (C) 1 hrs 80 /hr (3) Manumi (+ Anuk) (C) 1 hrs 80 /hr" at bounding box center [784, 192] width 615 height 95
click at [996, 501] on button "Done" at bounding box center [1012, 499] width 52 height 31
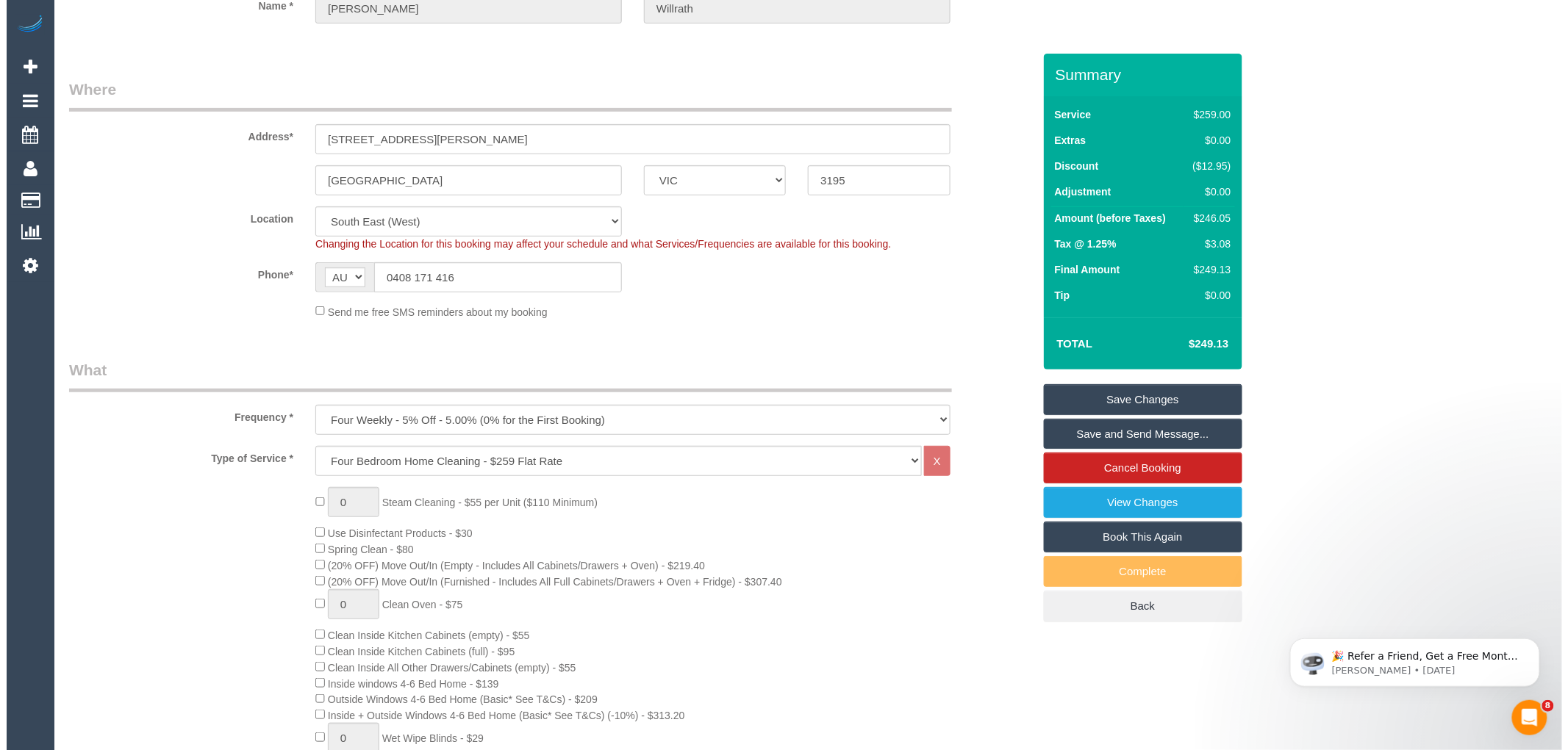
scroll to position [0, 0]
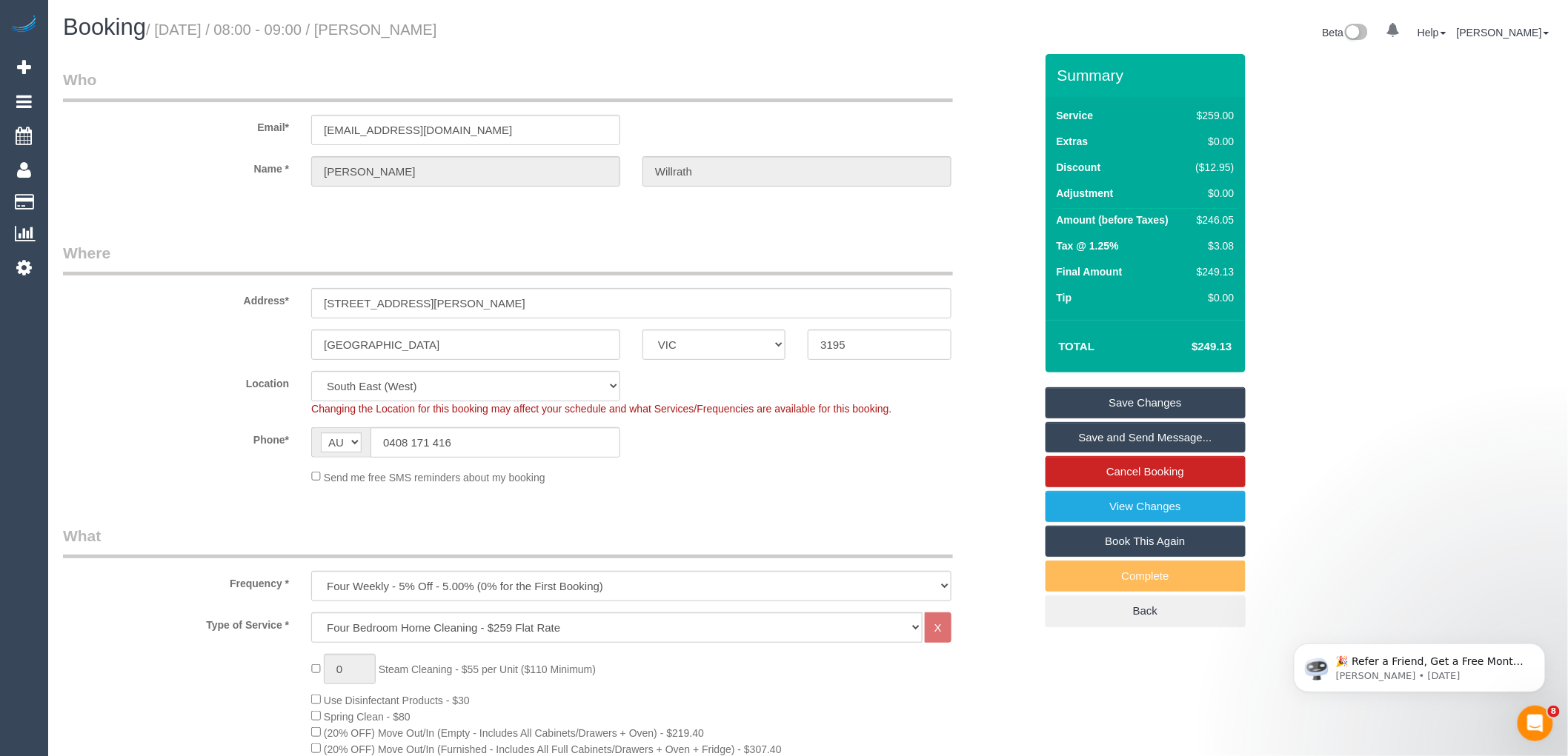
drag, startPoint x: 389, startPoint y: 26, endPoint x: 528, endPoint y: 25, distance: 139.0
click at [528, 25] on h1 "Booking / October 21, 2025 / 08:00 - 09:00 / Sheridan Willrath" at bounding box center [430, 28] width 734 height 25
copy small "Sheridan Willrath"
click at [1146, 433] on link "Save and Send Message..." at bounding box center [1146, 438] width 200 height 31
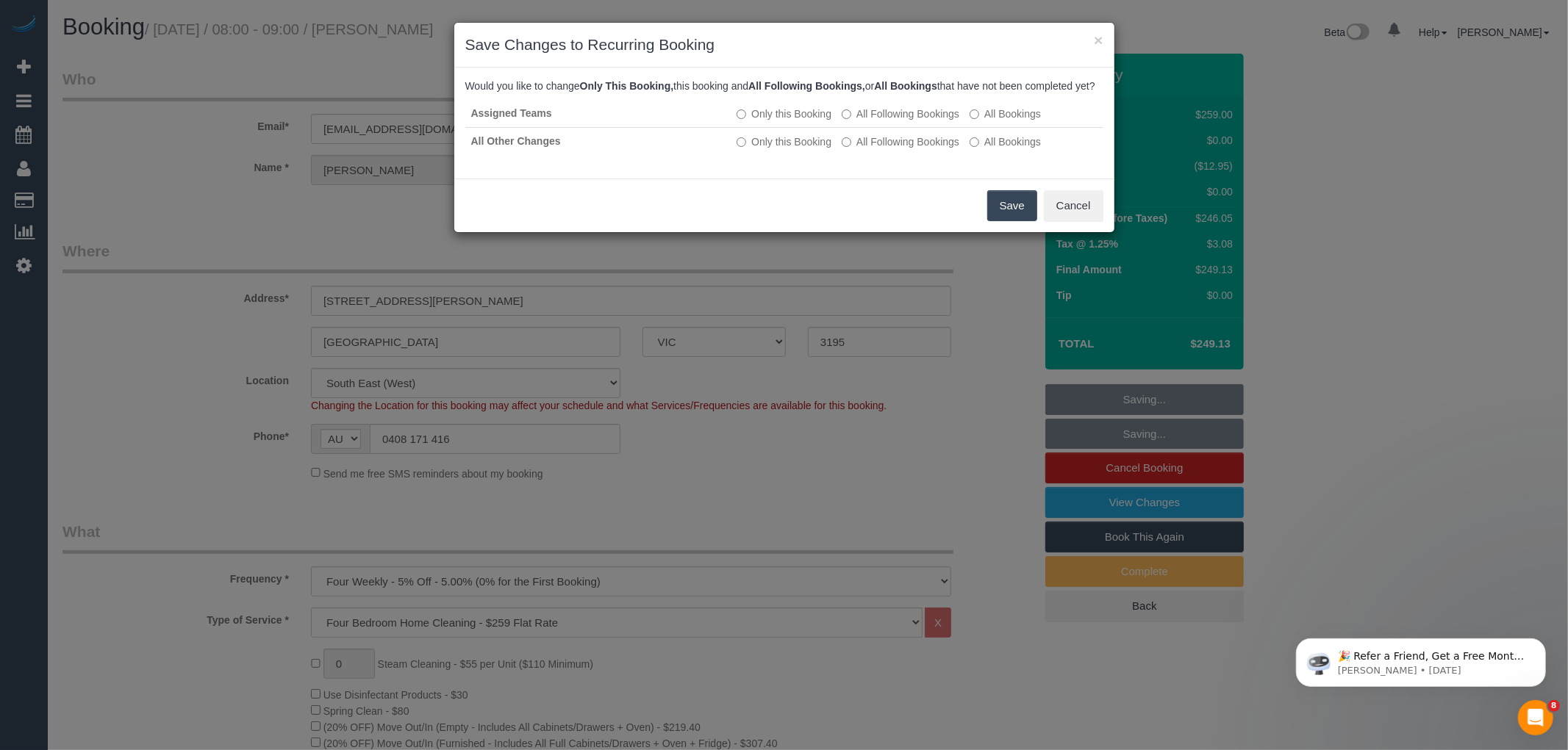
click at [1005, 207] on button "Save" at bounding box center [1012, 206] width 50 height 31
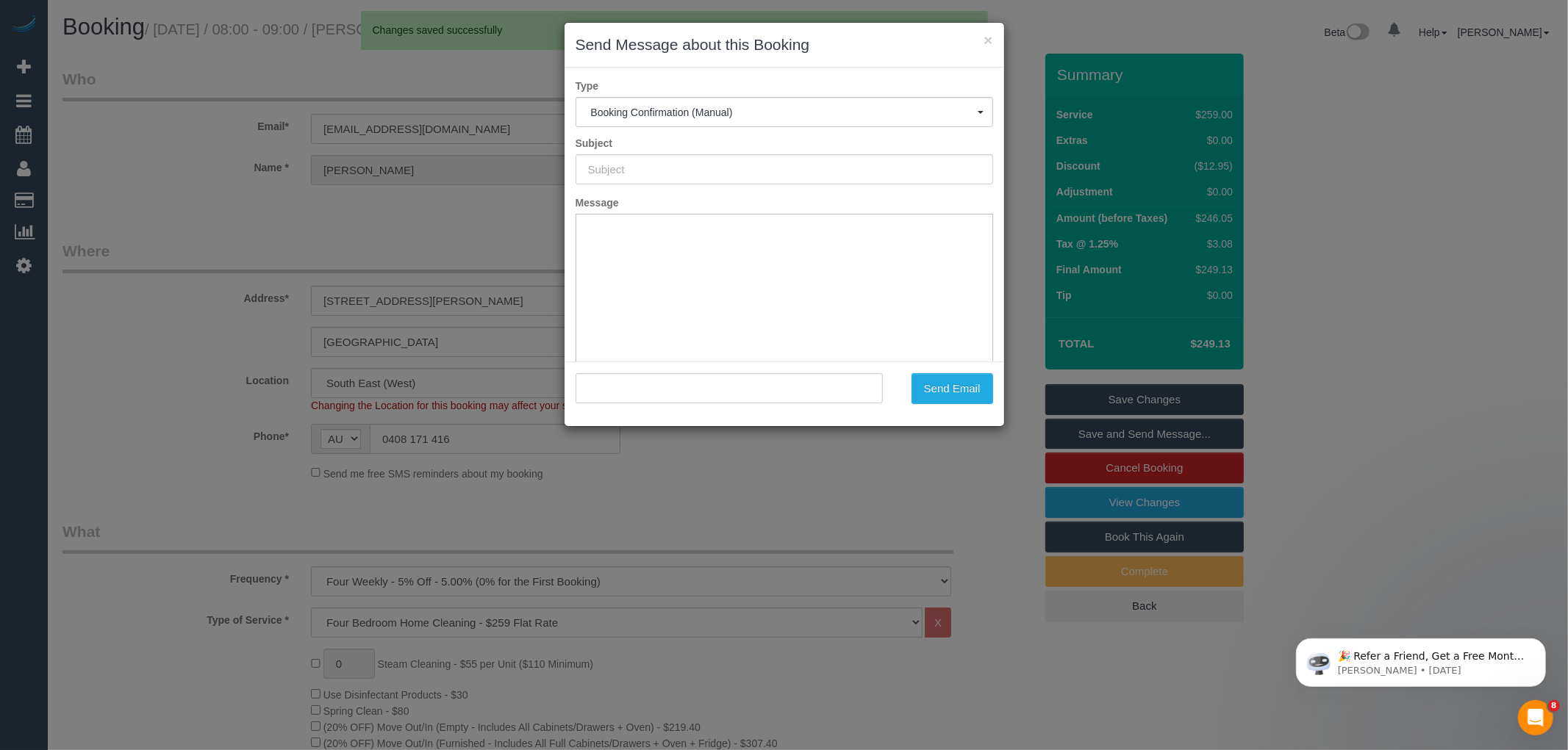
type input "Booking Confirmed"
type input ""Sheridan Willrath" <sheridanverwey@gmail.com>"
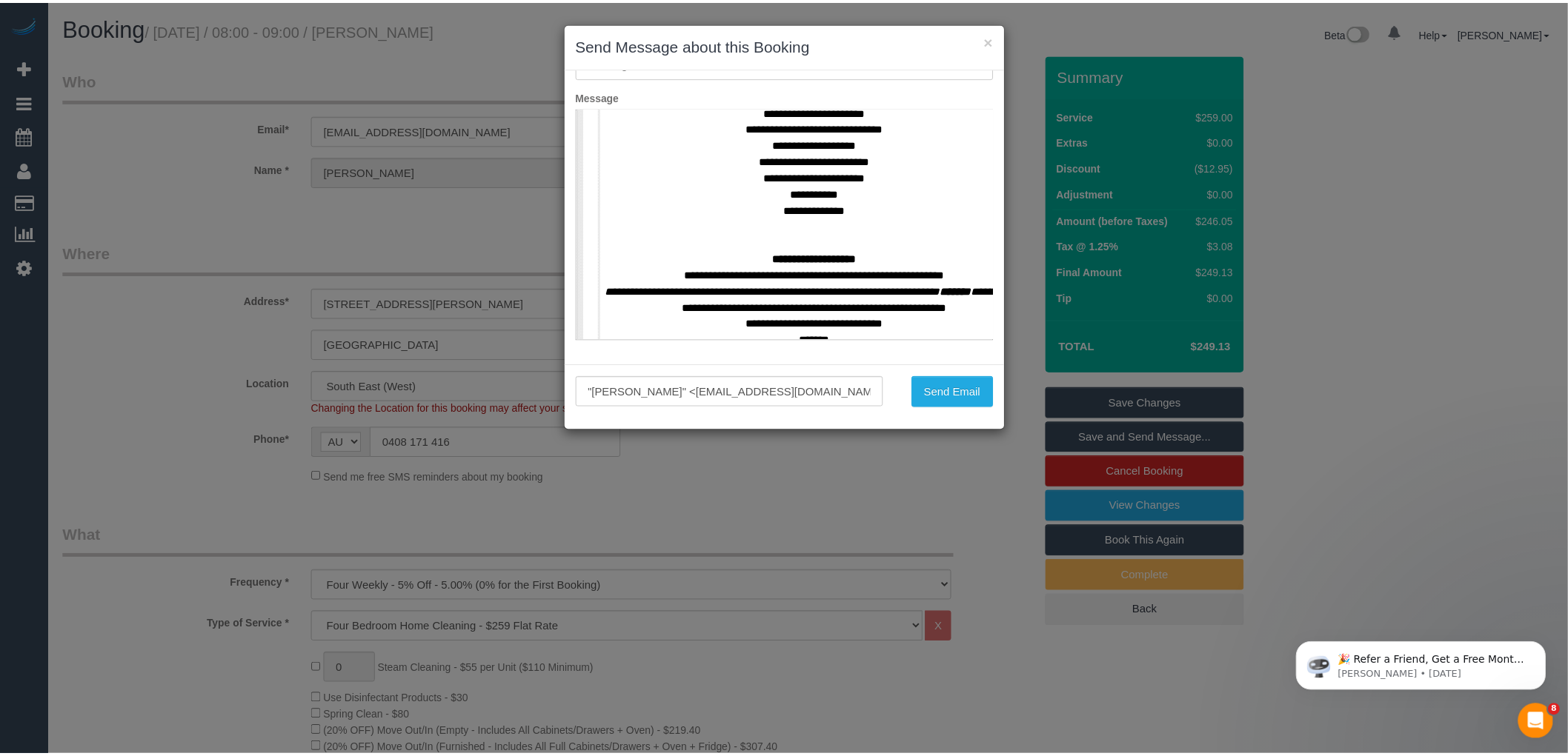
scroll to position [575, 0]
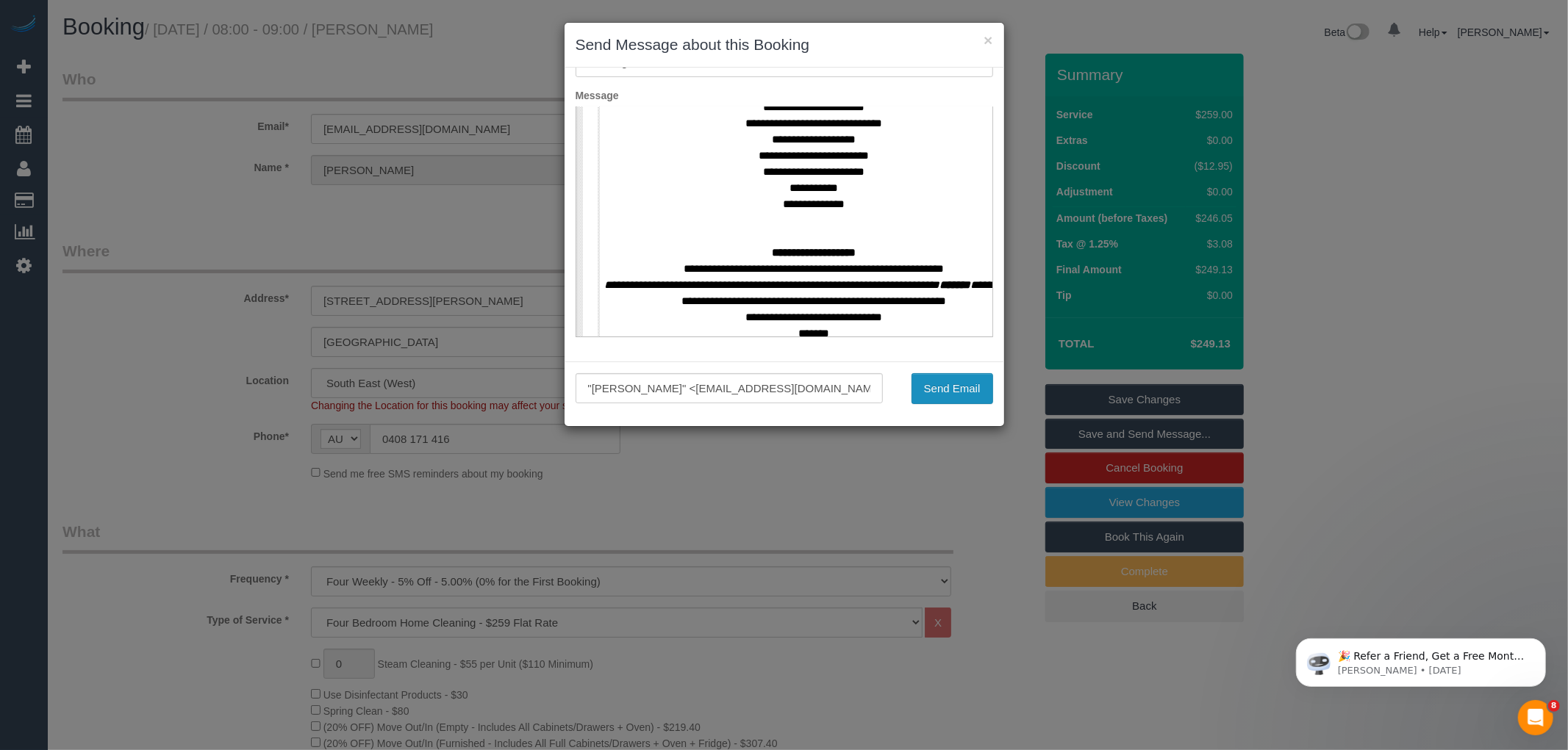
click at [949, 394] on button "Send Email" at bounding box center [952, 389] width 82 height 31
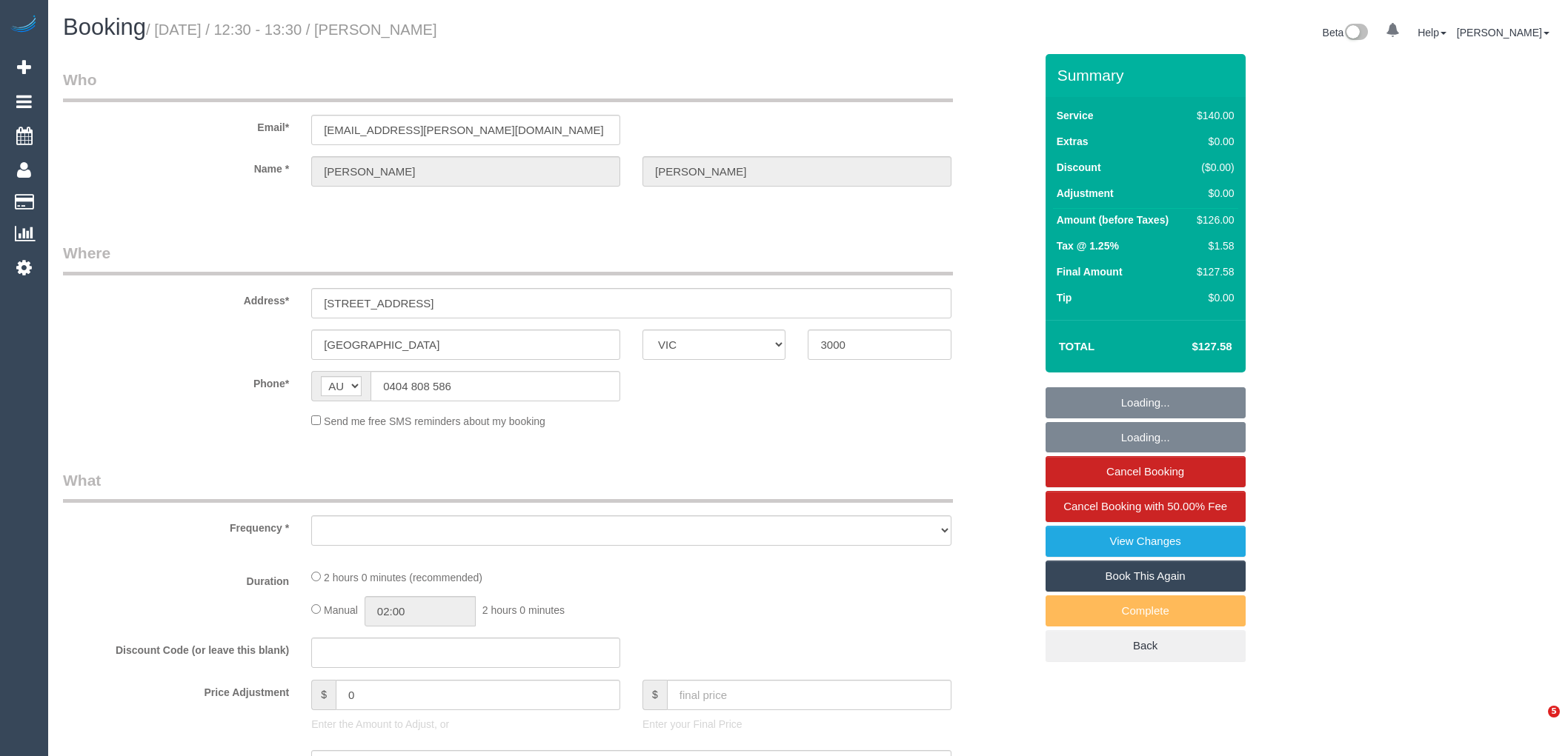
select select "VIC"
select select "string:stripe-pm_1O4Afb2GScqysDRVgqkikGsr"
select select "number:29"
select select "number:14"
select select "number:20"
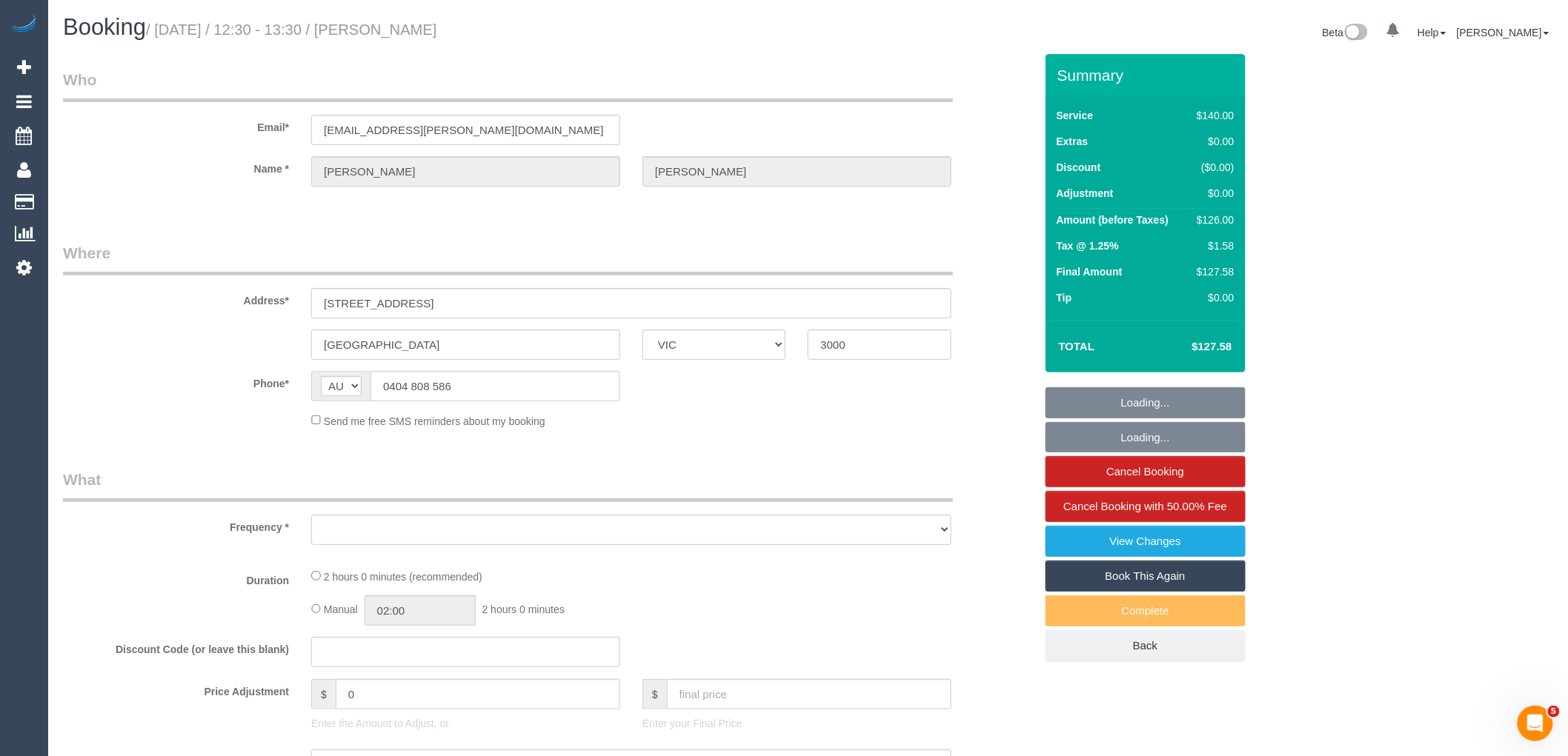
select select "number:24"
select select "number:34"
select select "number:26"
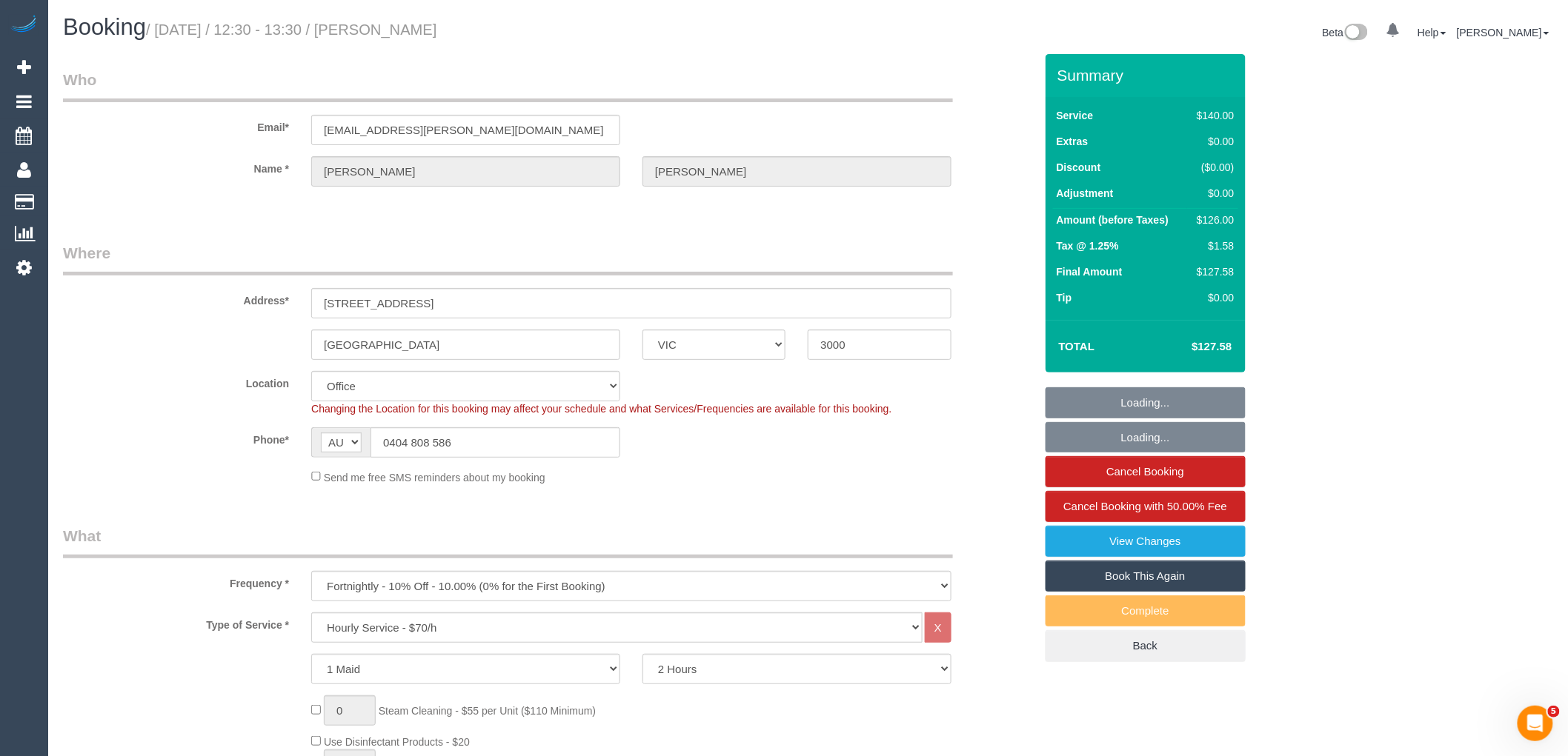
select select "object:2119"
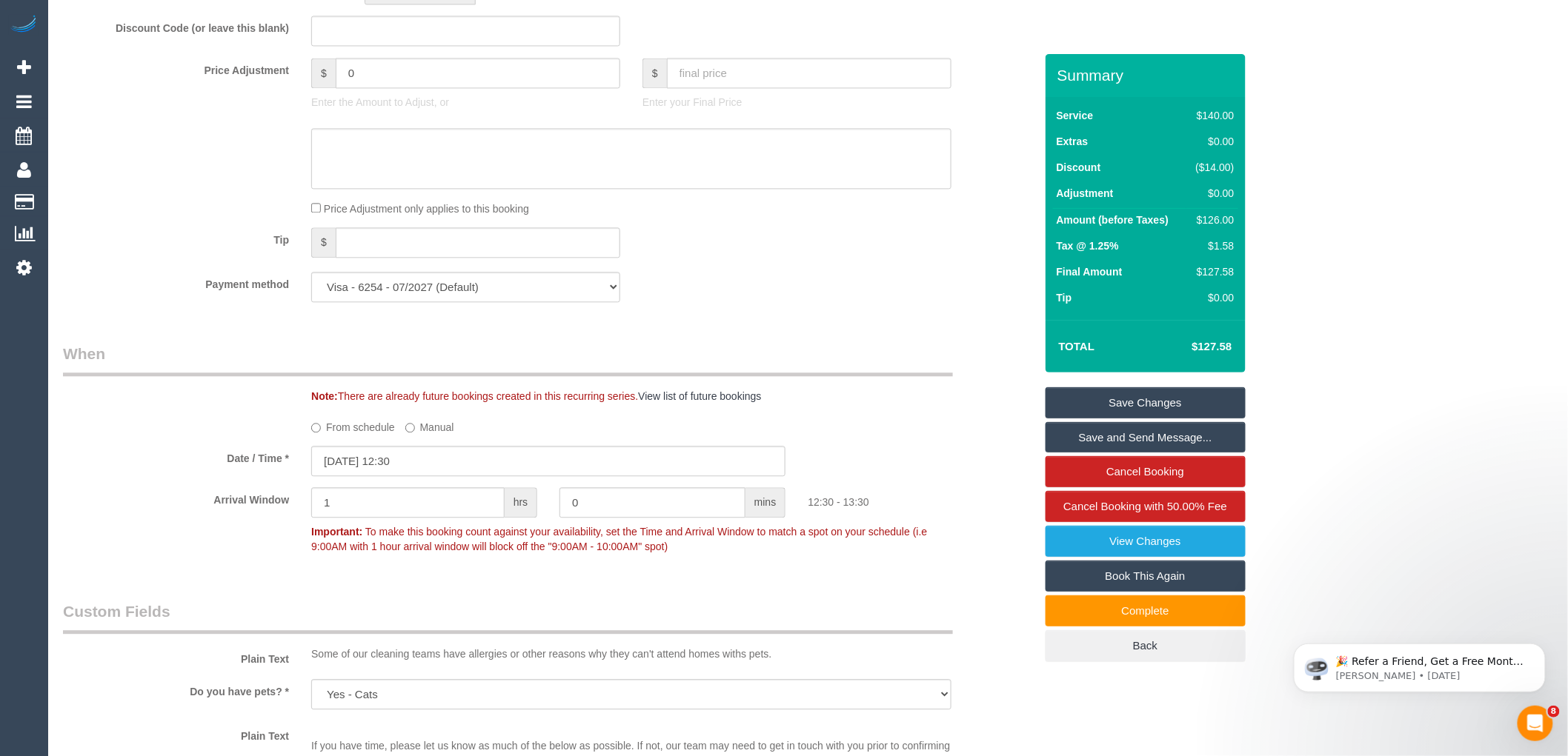
scroll to position [1316, 0]
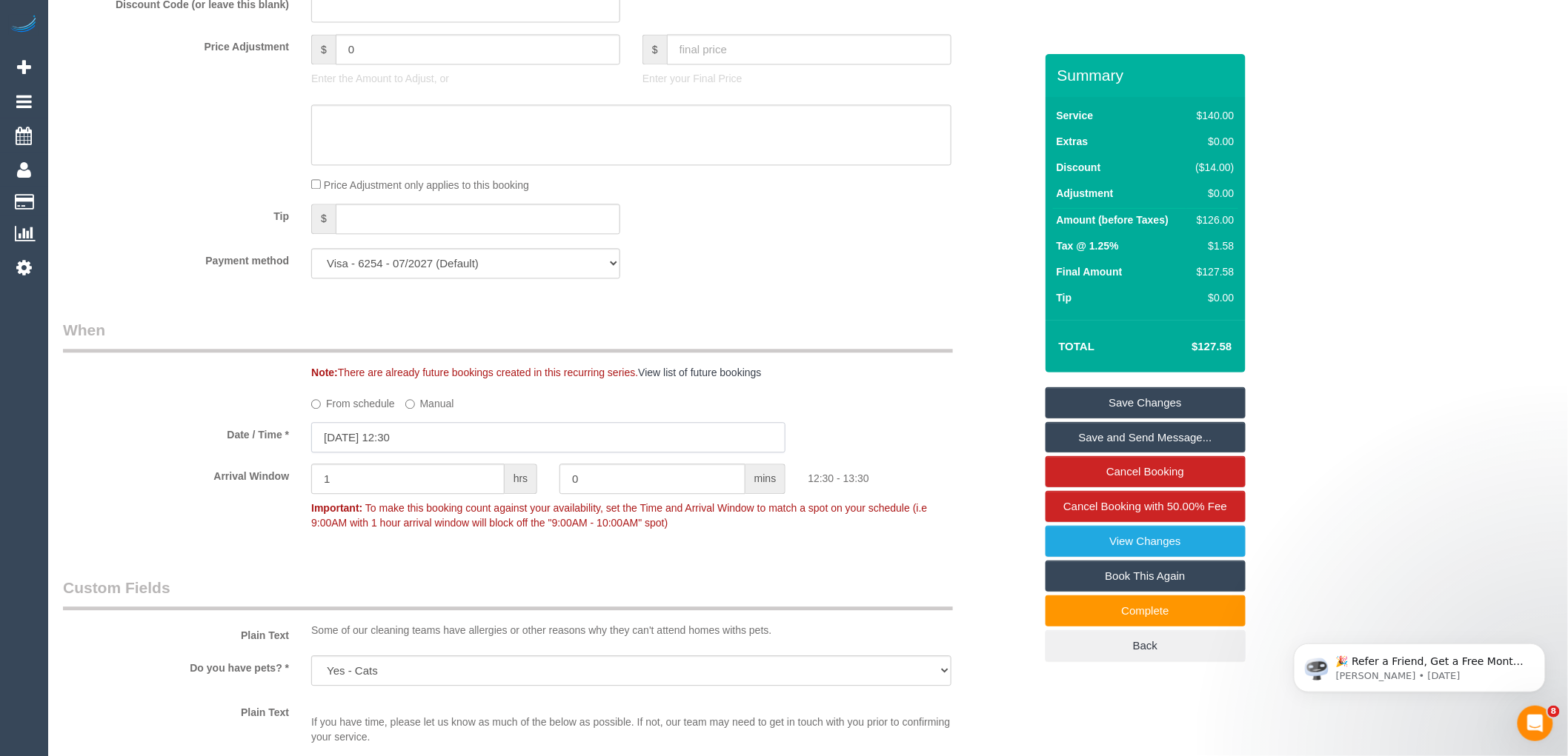
click at [370, 449] on input "[DATE] 12:30" at bounding box center [548, 437] width 475 height 30
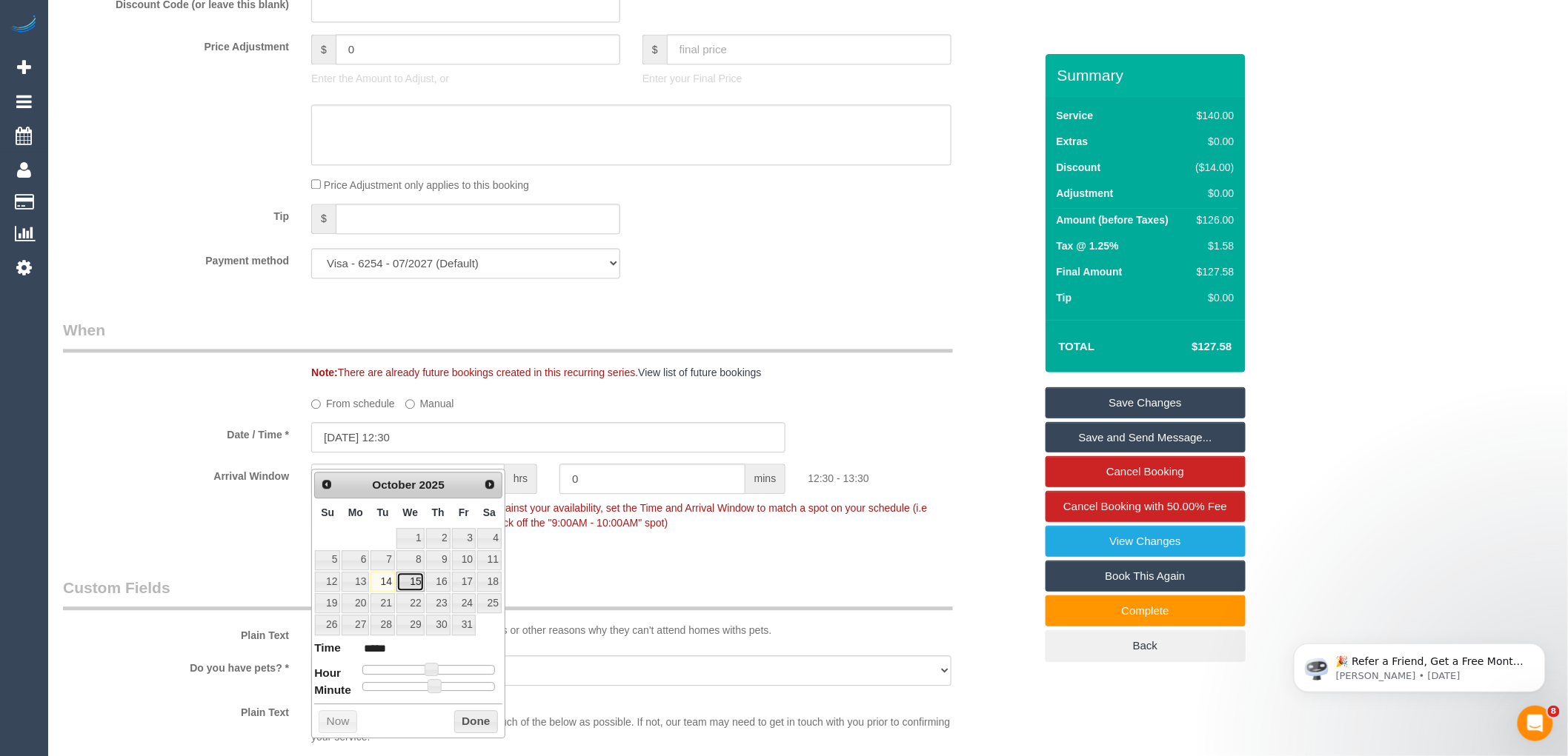
click at [405, 576] on link "15" at bounding box center [411, 581] width 28 height 20
type input "[DATE] 11:30"
type input "*****"
type input "[DATE] 10:30"
type input "*****"
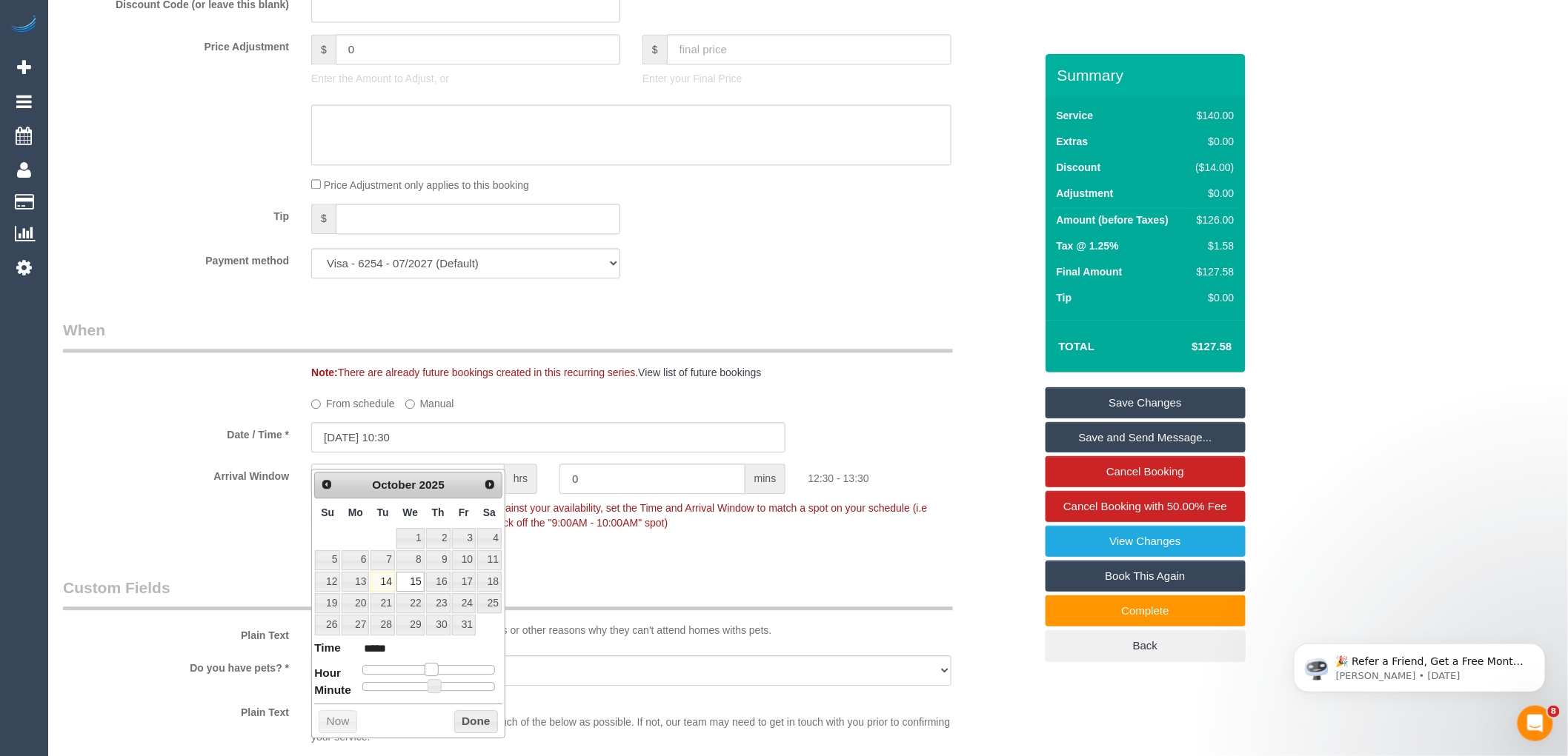
drag, startPoint x: 434, startPoint y: 668, endPoint x: 414, endPoint y: 665, distance: 20.2
click at [396, 676] on dl "Time ***** Hour Minute Second Millisecond Microsecond Time Zone ***** ***** ***…" at bounding box center [408, 665] width 188 height 51
type input "[DATE] 09:30"
type input "*****"
type input "[DATE] 08:30"
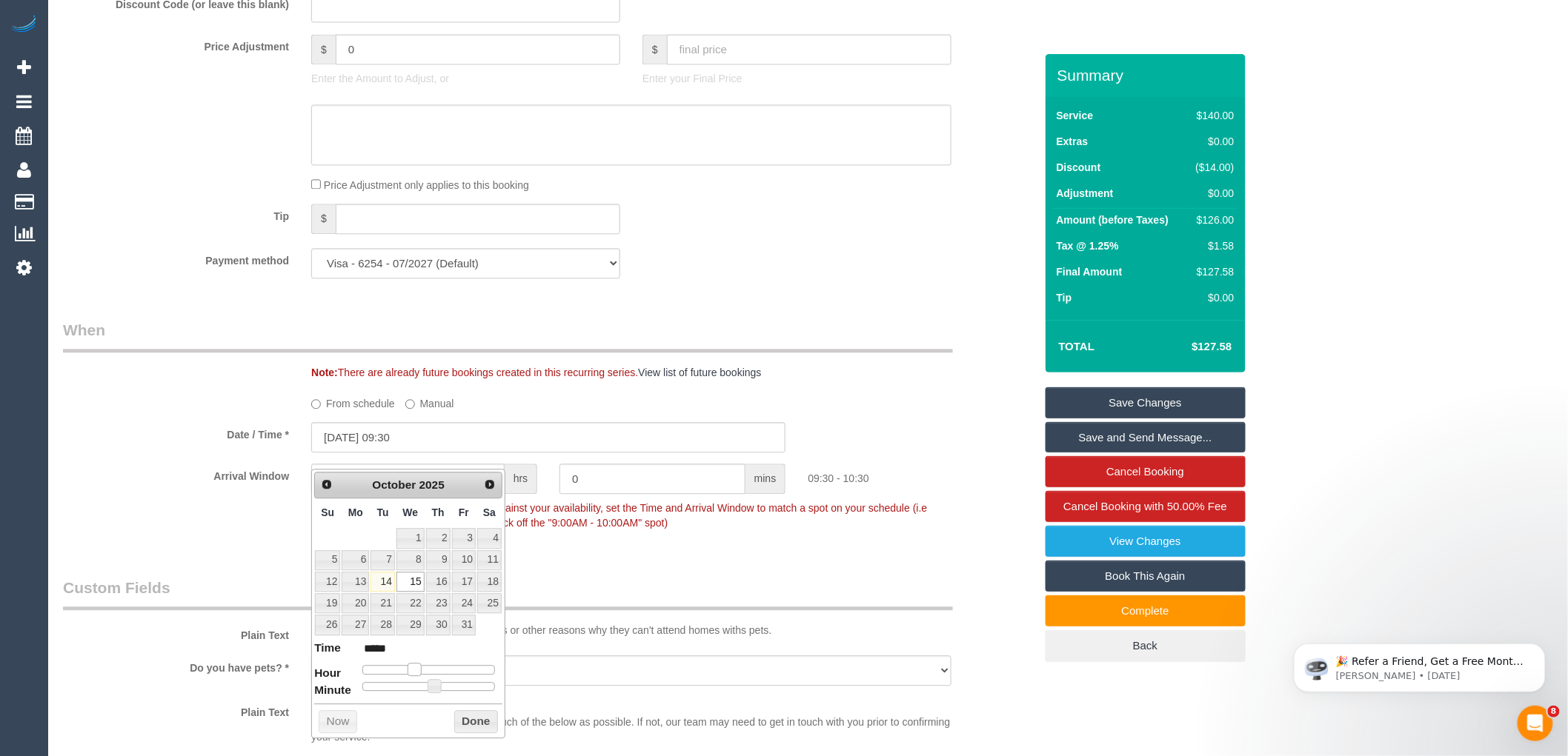
type input "*****"
type input "[DATE] 07:30"
type input "*****"
type input "[DATE] 06:30"
type input "*****"
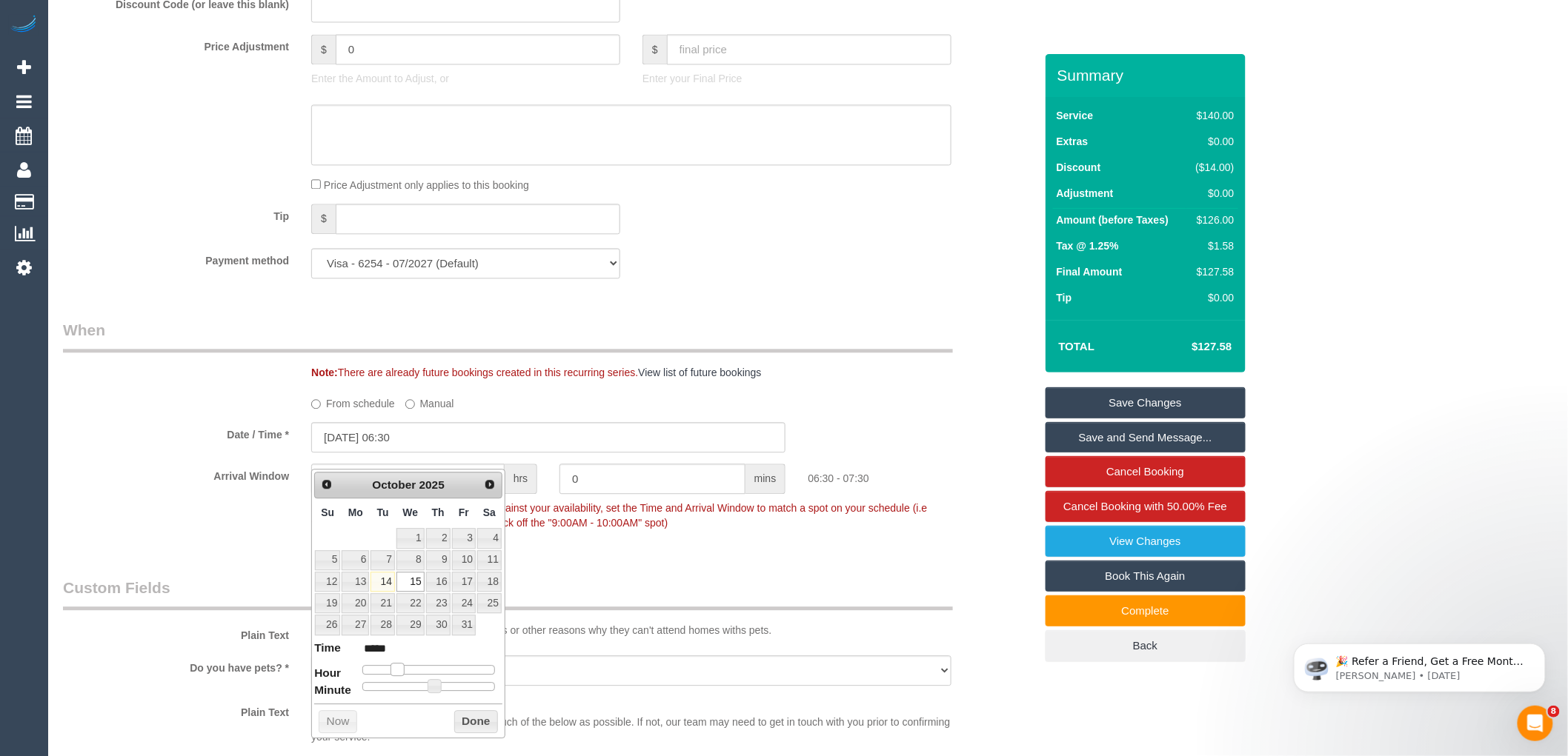
type input "[DATE] 05:30"
type input "*****"
type input "[DATE] 06:30"
type input "*****"
type input "[DATE] 07:30"
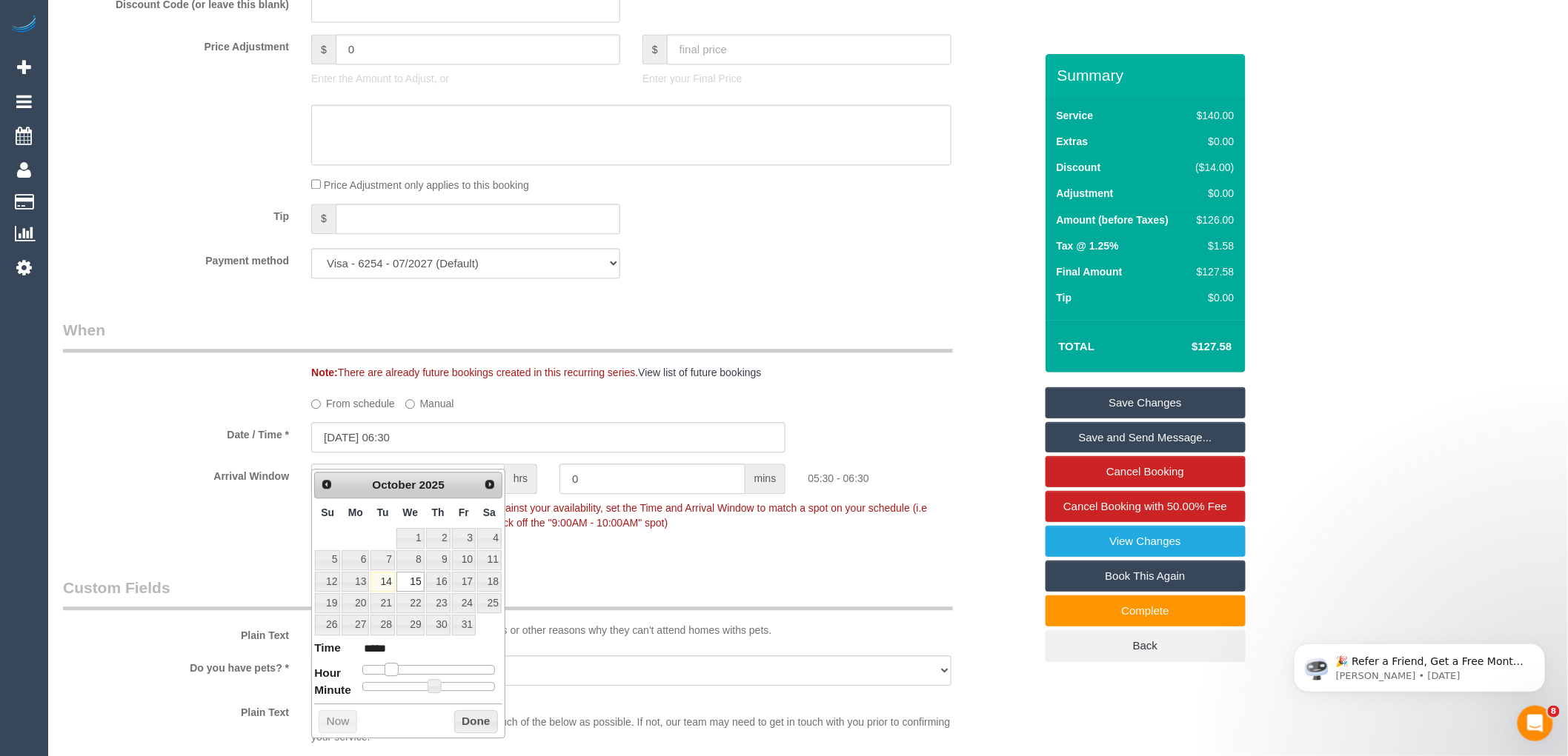
type input "*****"
type input "[DATE] 08:30"
type input "*****"
drag, startPoint x: 414, startPoint y: 665, endPoint x: 406, endPoint y: 669, distance: 8.9
click at [406, 669] on div at bounding box center [428, 670] width 132 height 9
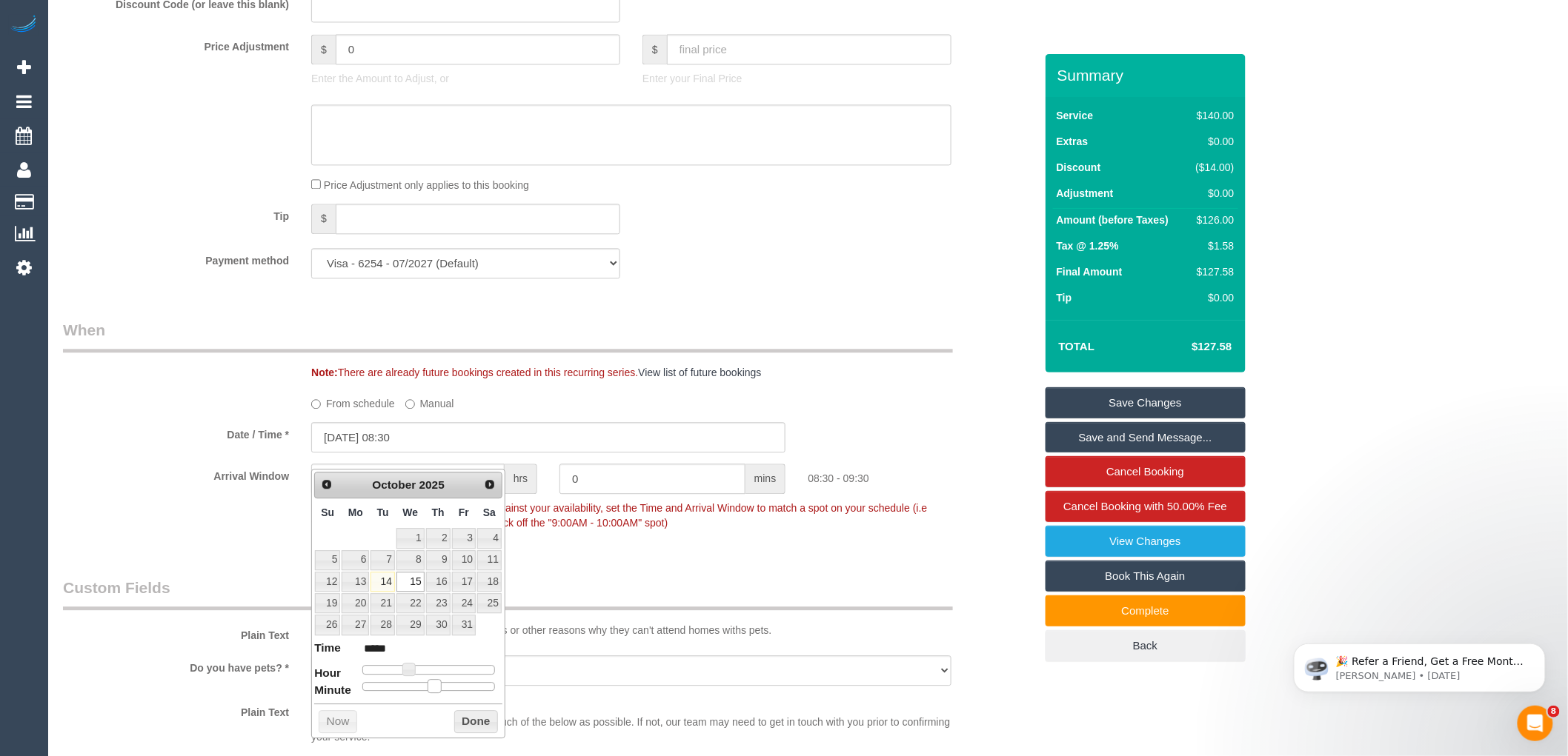
type input "[DATE] 08:25"
type input "*****"
type input "[DATE] 08:20"
type input "*****"
type input "[DATE] 08:15"
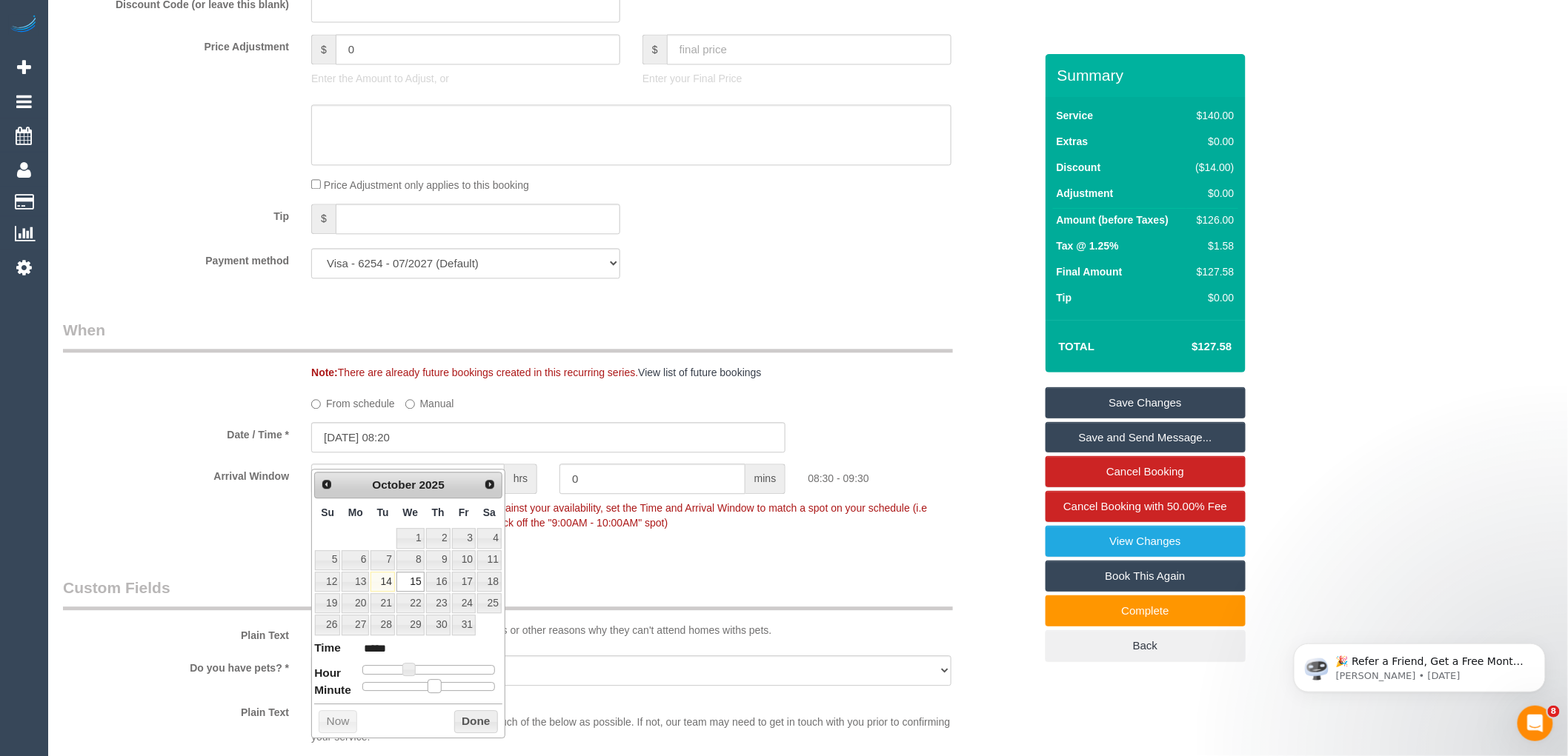
type input "*****"
type input "[DATE] 08:10"
type input "*****"
type input "[DATE] 08:05"
type input "*****"
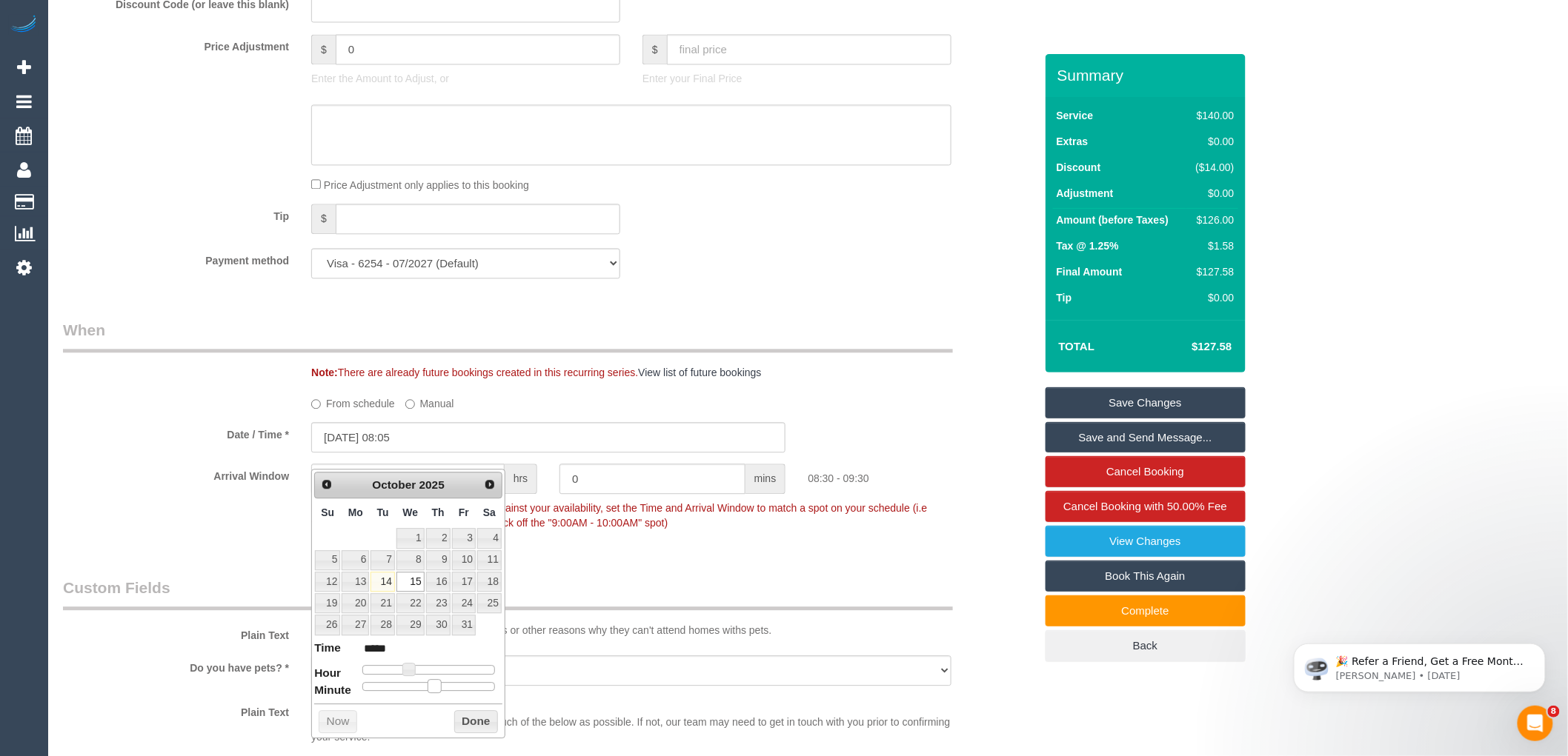
type input "[DATE] 08:00"
type input "*****"
drag, startPoint x: 431, startPoint y: 687, endPoint x: 352, endPoint y: 682, distance: 79.2
click at [352, 682] on dl "Time ***** Hour Minute Second Millisecond Microsecond Time Zone ***** ***** ***…" at bounding box center [408, 665] width 188 height 51
click at [469, 719] on button "Done" at bounding box center [476, 722] width 44 height 24
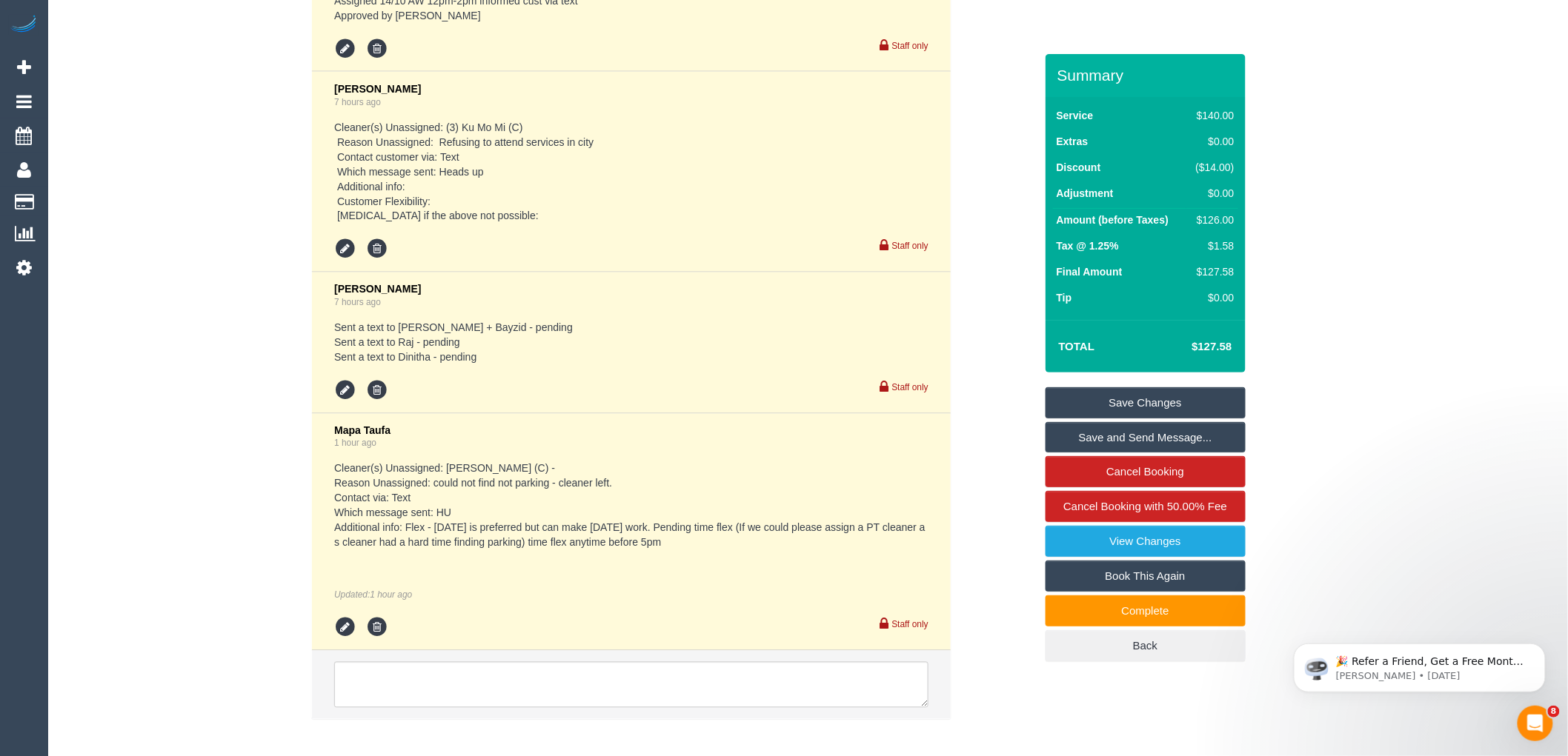
scroll to position [3409, 0]
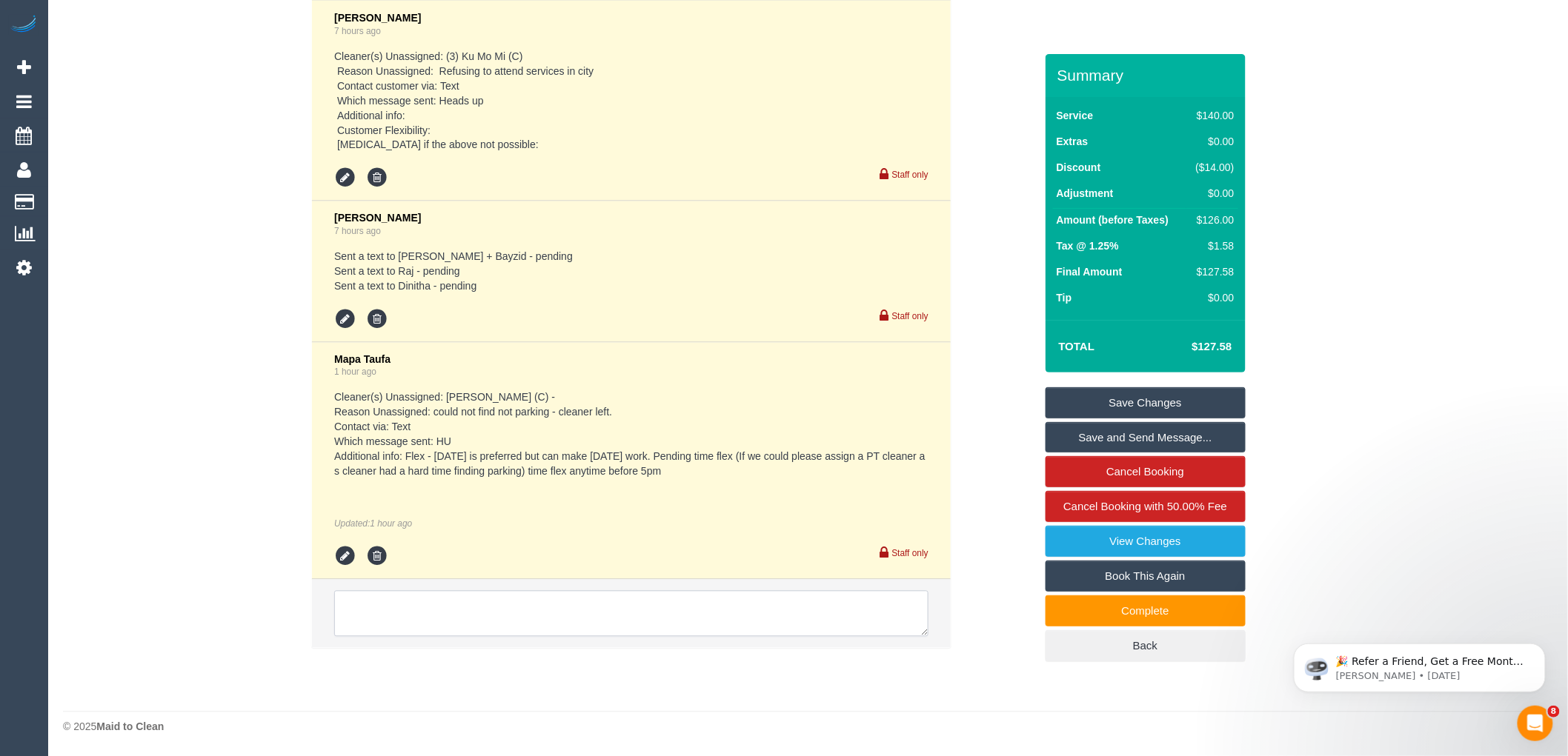
click at [611, 604] on textarea at bounding box center [631, 614] width 594 height 46
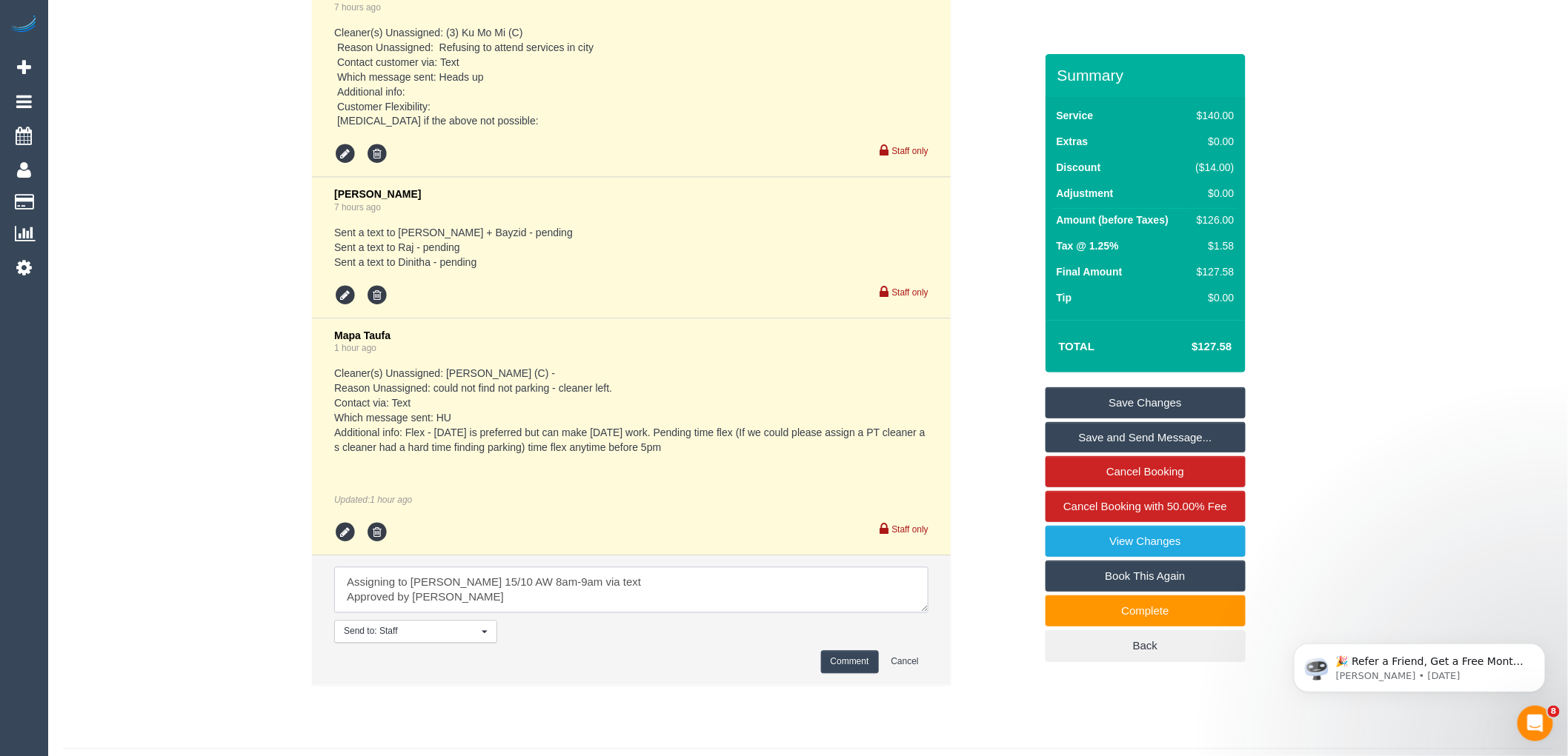
type textarea "Assigning to [PERSON_NAME] 15/10 AW 8am-9am via text Approved by [PERSON_NAME]"
click at [845, 674] on button "Comment" at bounding box center [850, 662] width 58 height 23
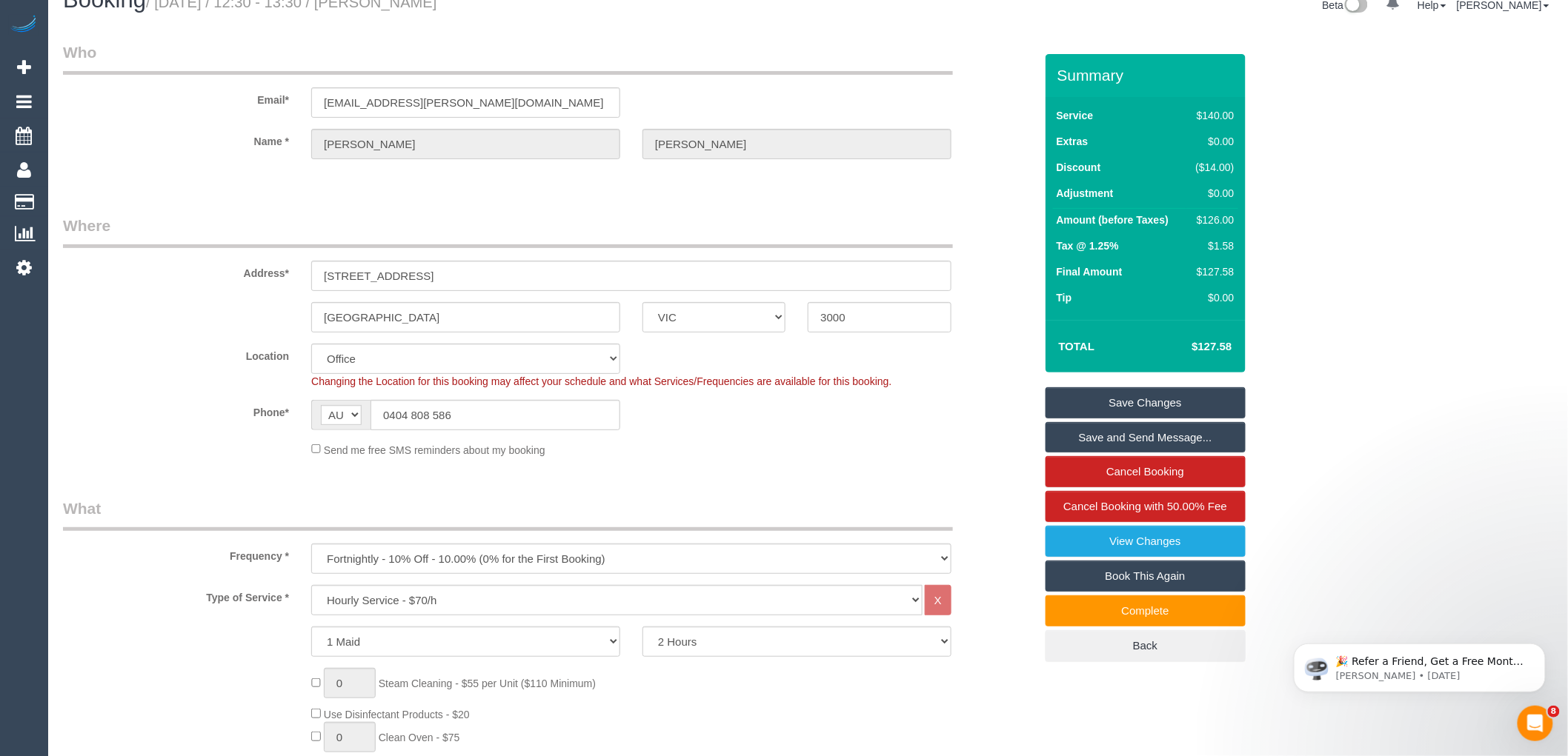
scroll to position [0, 0]
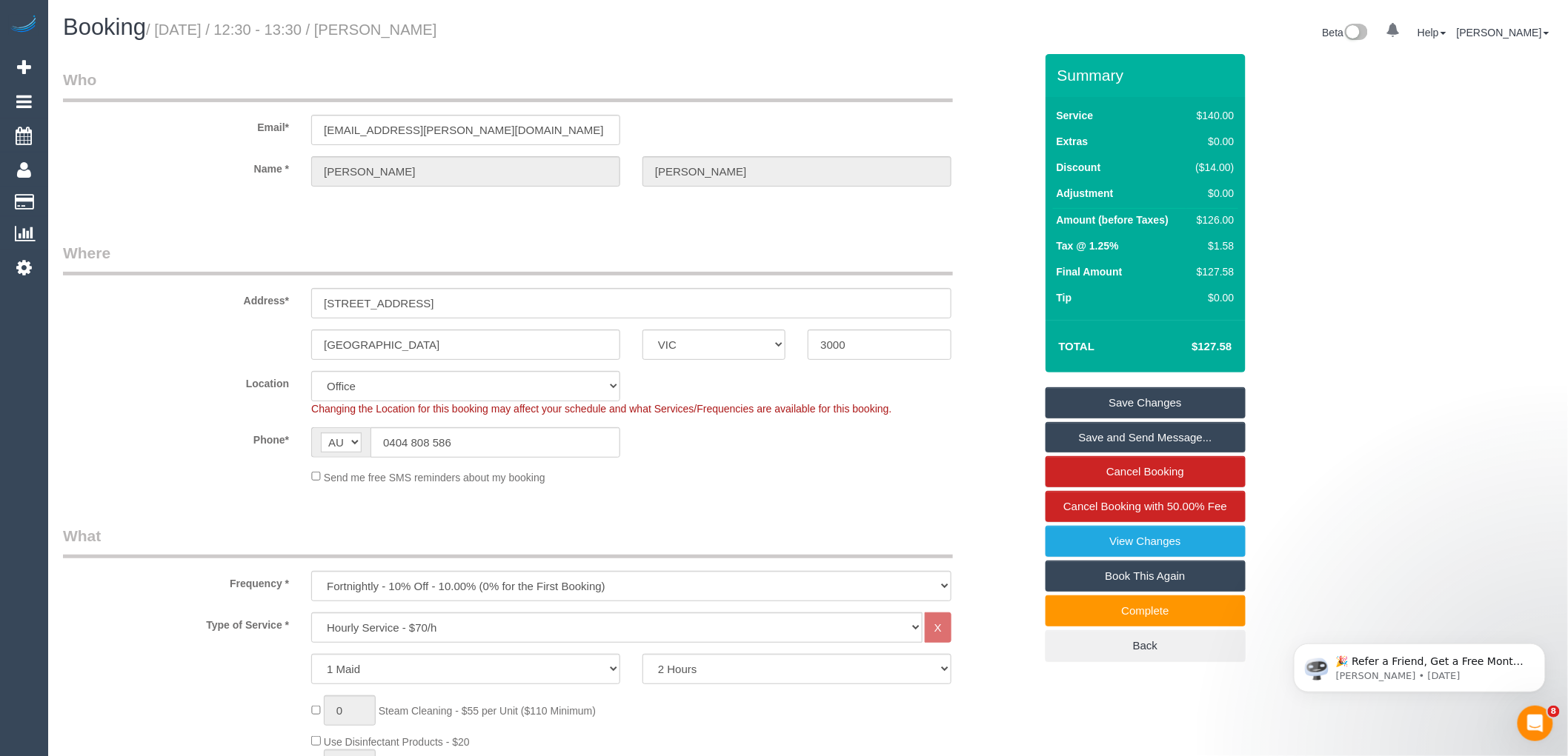
drag, startPoint x: 390, startPoint y: 28, endPoint x: 483, endPoint y: 19, distance: 93.4
click at [483, 19] on h1 "Booking / [DATE] / 12:30 - 13:30 / [PERSON_NAME]" at bounding box center [430, 28] width 734 height 25
copy small "[PERSON_NAME]"
click at [1116, 403] on link "Save Changes" at bounding box center [1146, 403] width 200 height 31
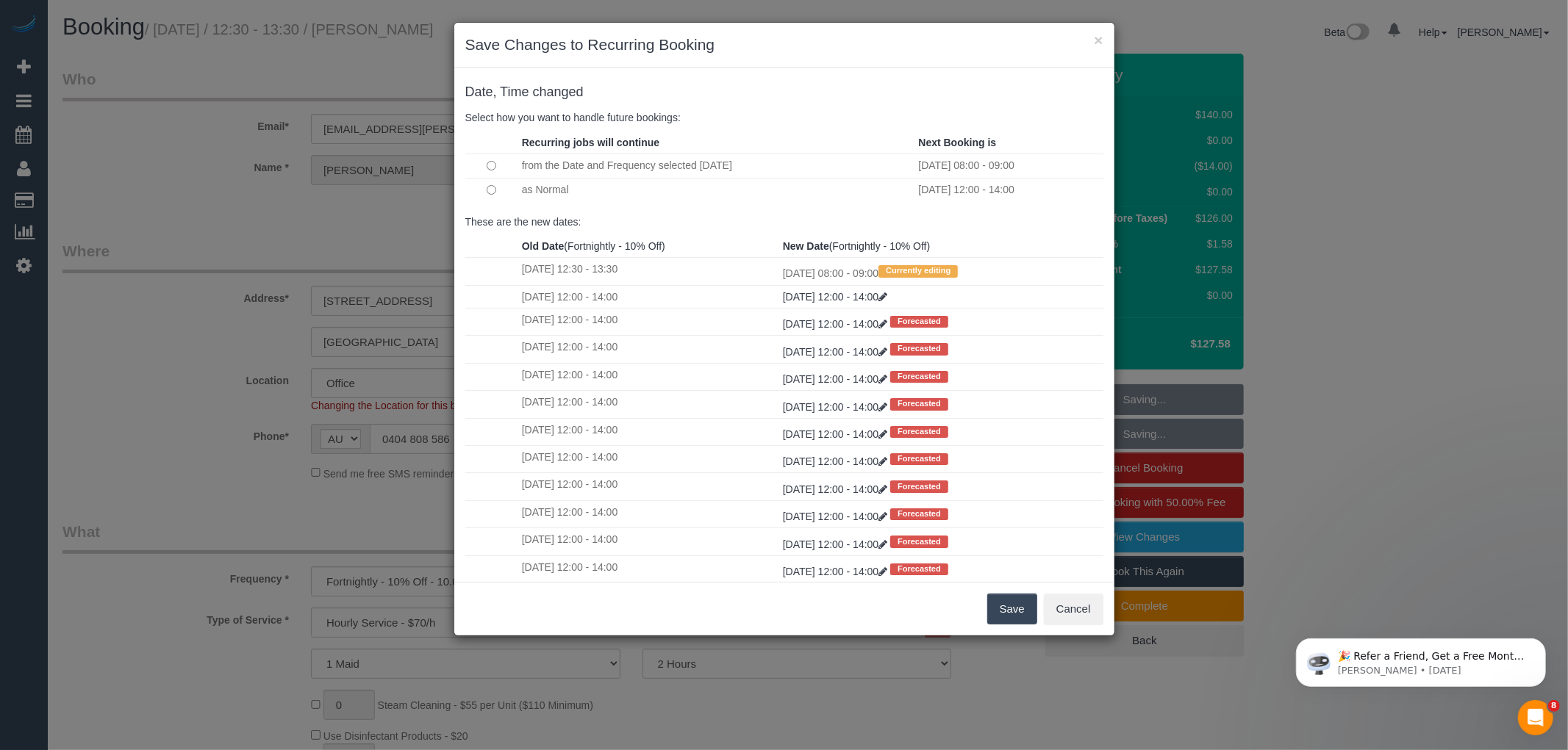
click at [1004, 610] on button "Save" at bounding box center [1012, 609] width 50 height 31
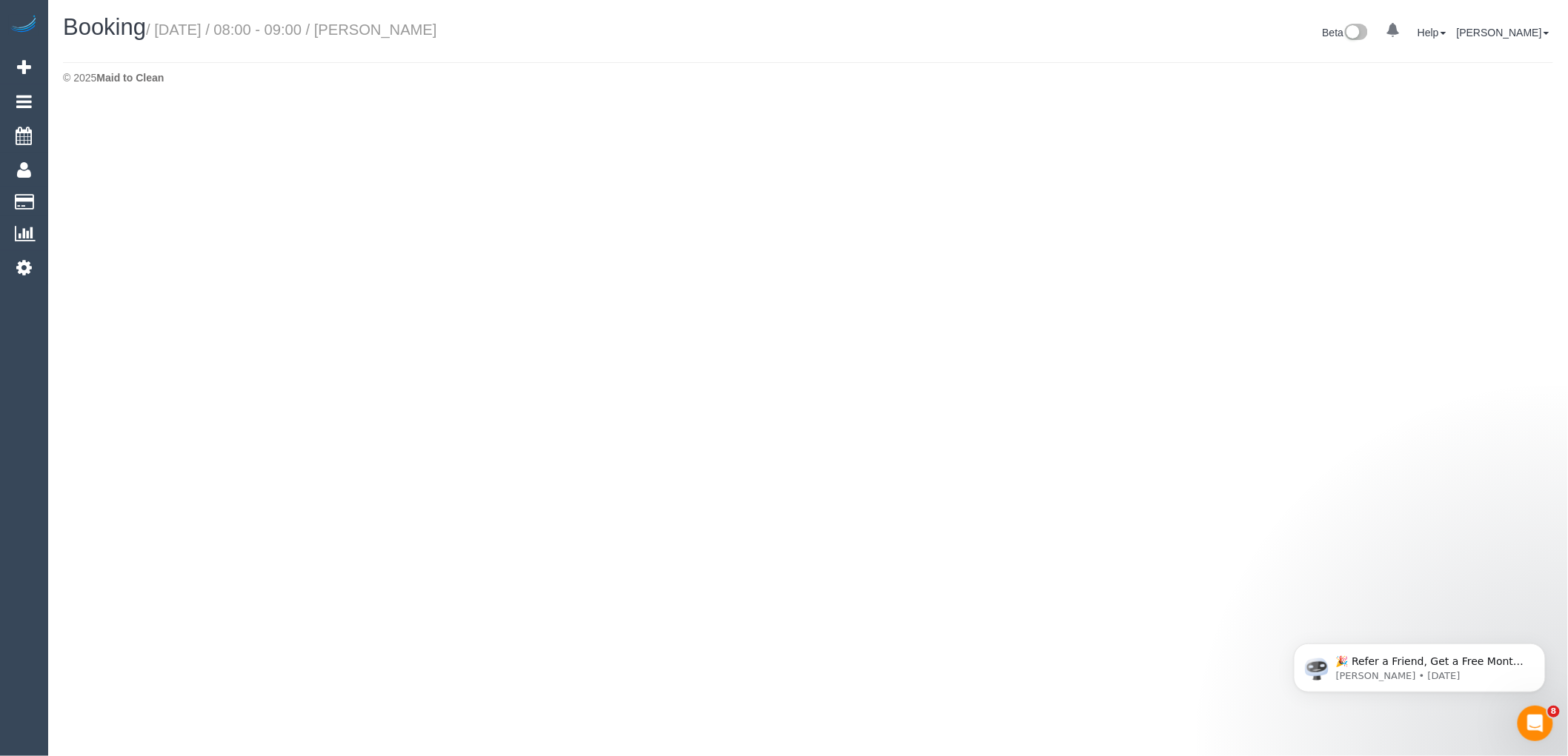
select select "VIC"
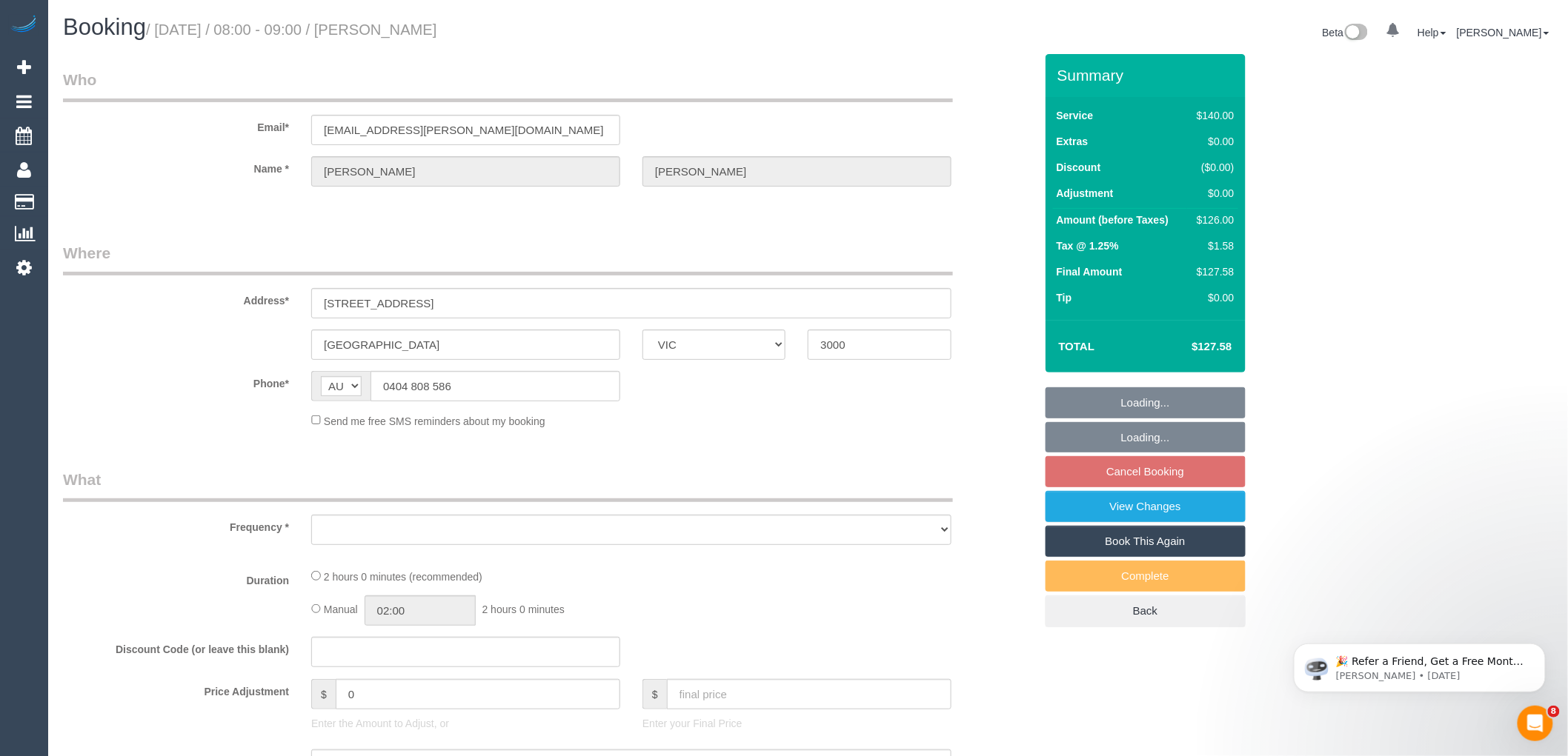
select select "string:stripe-pm_1O4Afb2GScqysDRVgqkikGsr"
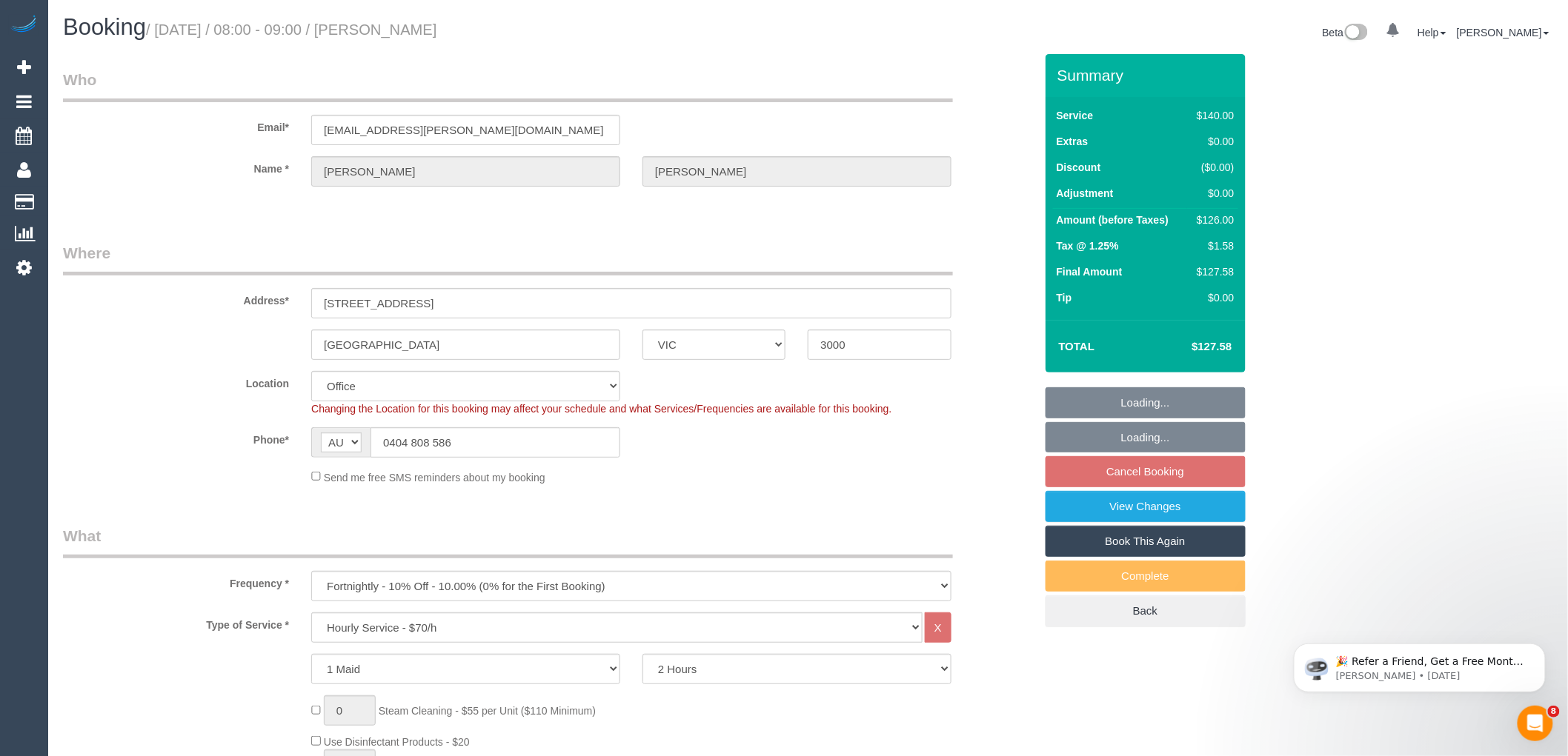
select select "object:7776"
select select "number:29"
select select "number:14"
select select "number:20"
select select "number:24"
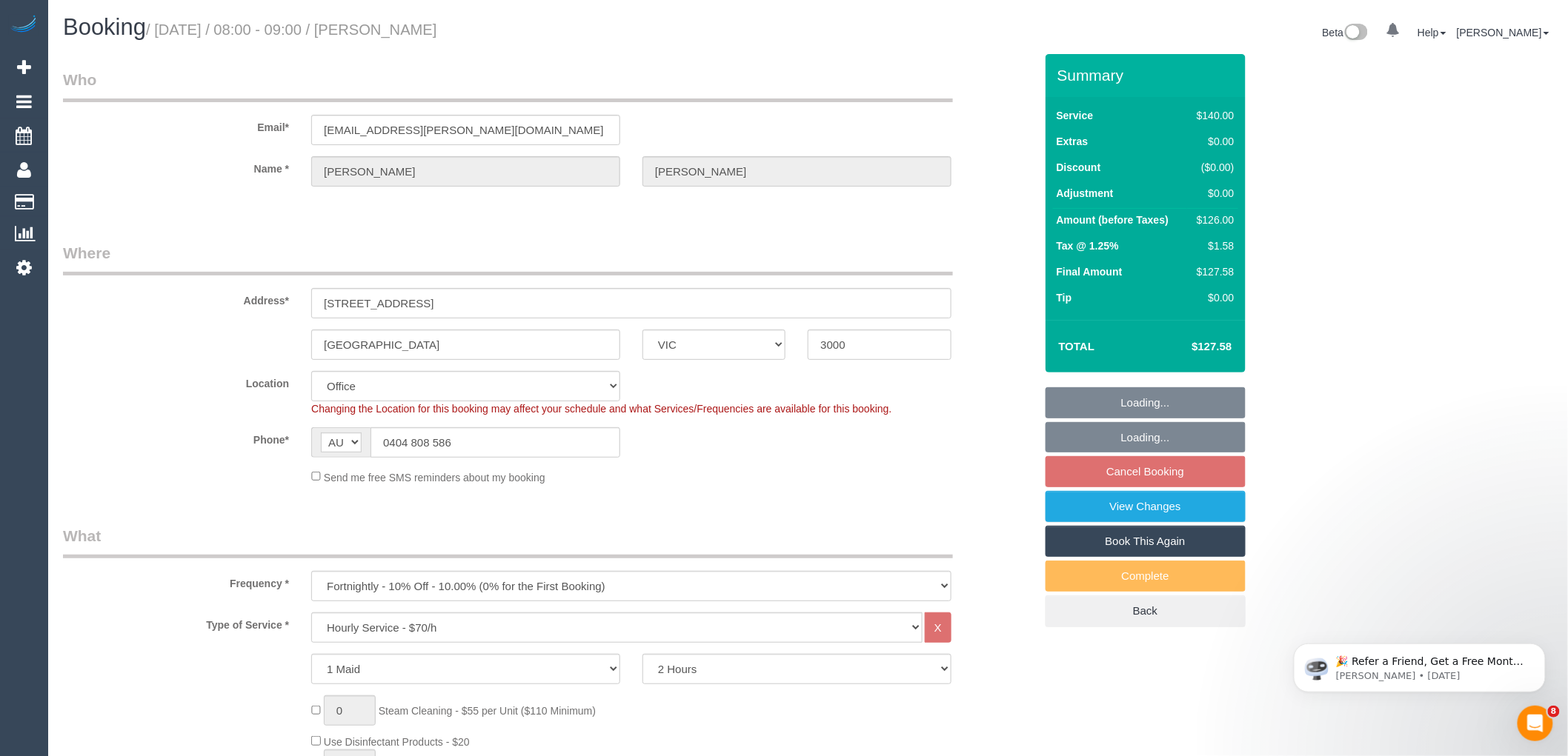
select select "number:34"
select select "number:26"
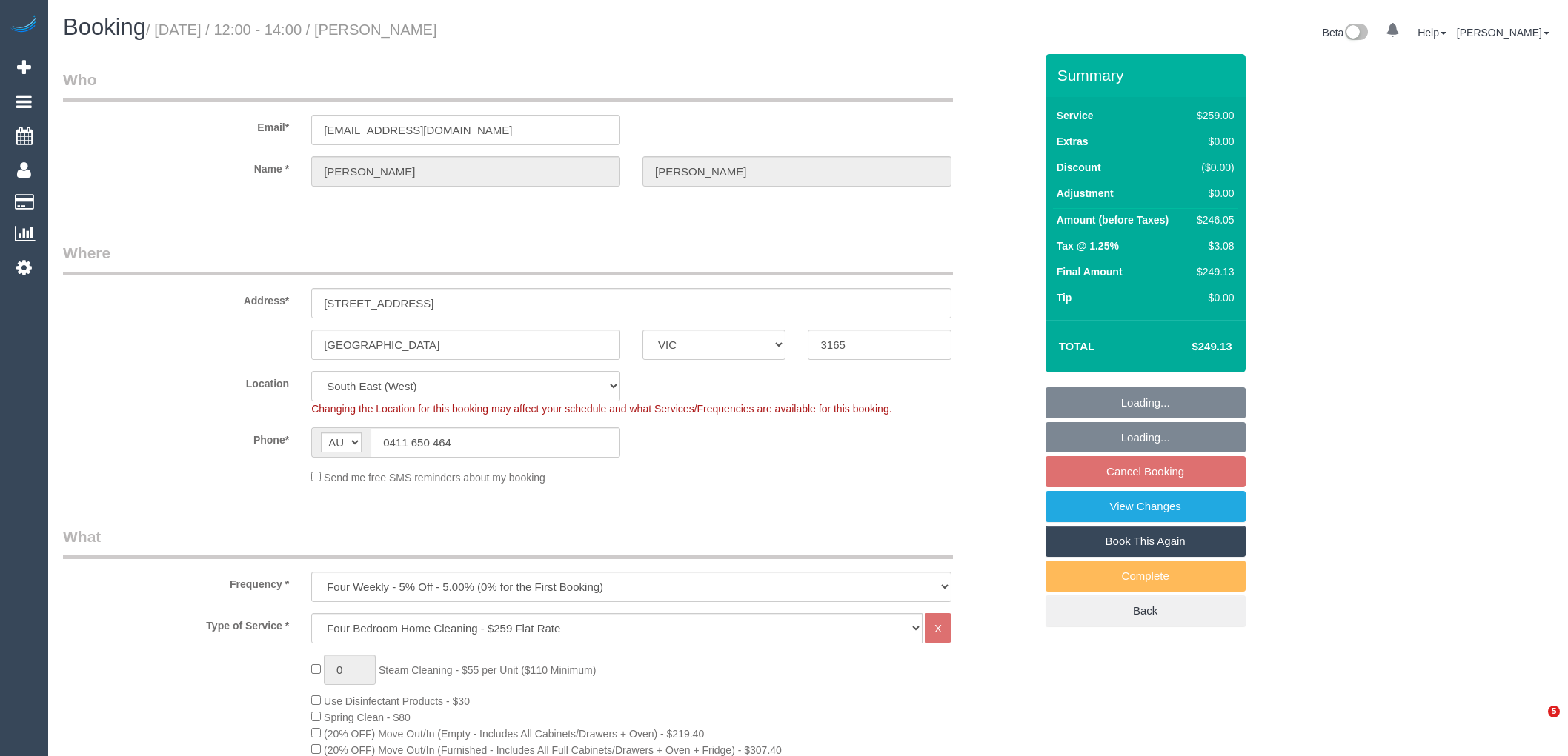
select select "VIC"
select select "number:27"
select select "number:14"
select select "number:19"
select select "number:25"
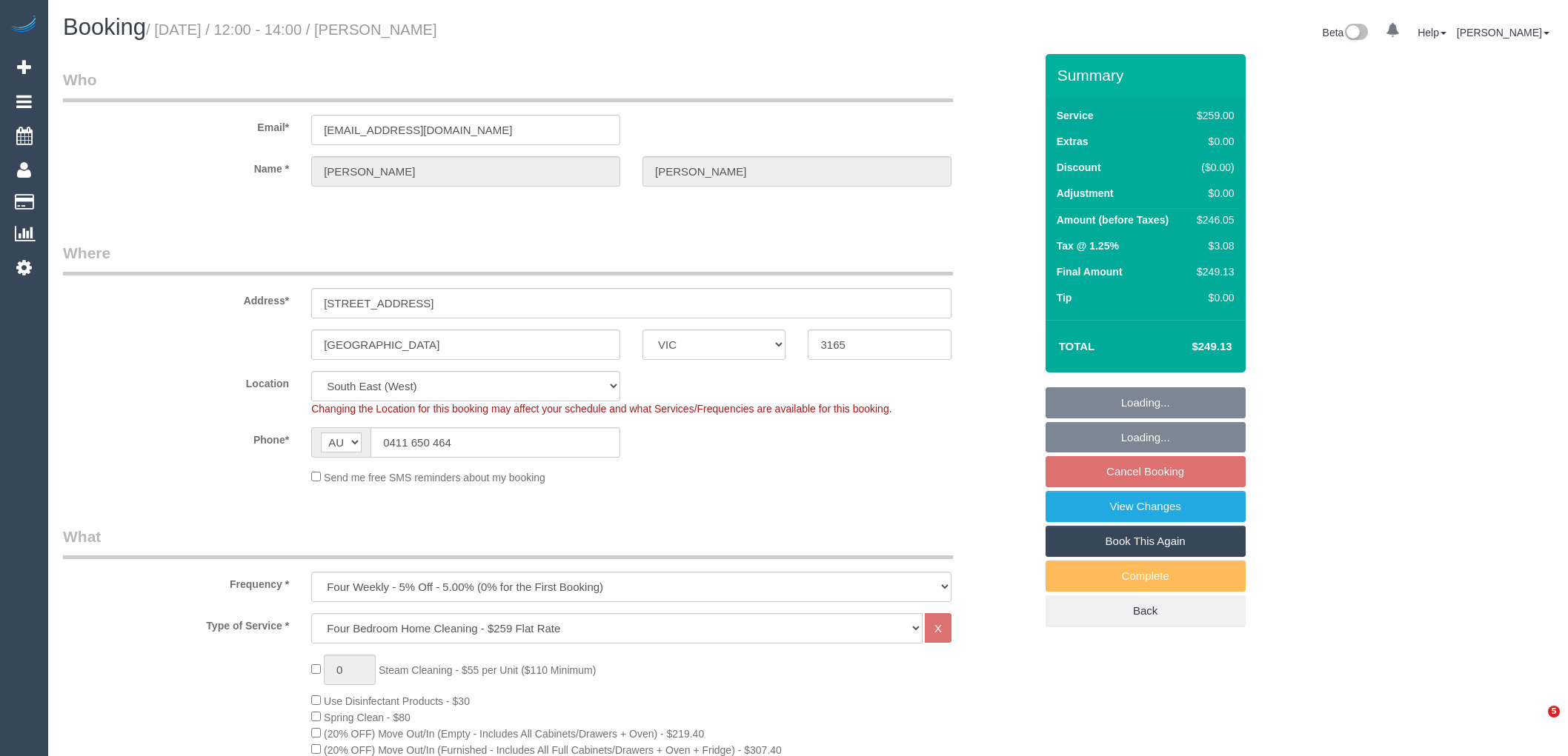
select select "number:35"
select select "number:13"
select select "spot4"
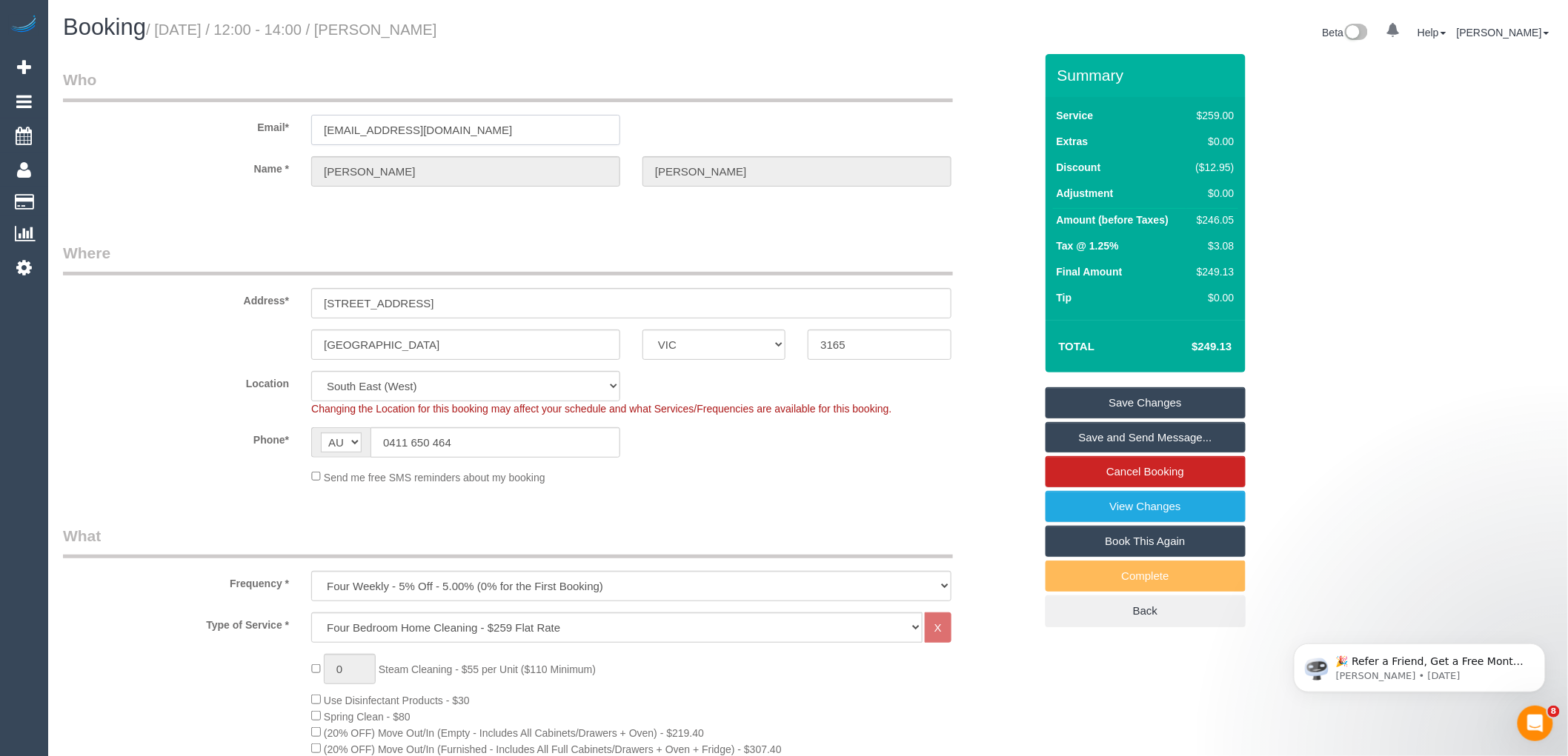
drag, startPoint x: 464, startPoint y: 126, endPoint x: 295, endPoint y: 106, distance: 170.2
click at [295, 106] on div "Email* [EMAIL_ADDRESS][DOMAIN_NAME]" at bounding box center [549, 107] width 994 height 77
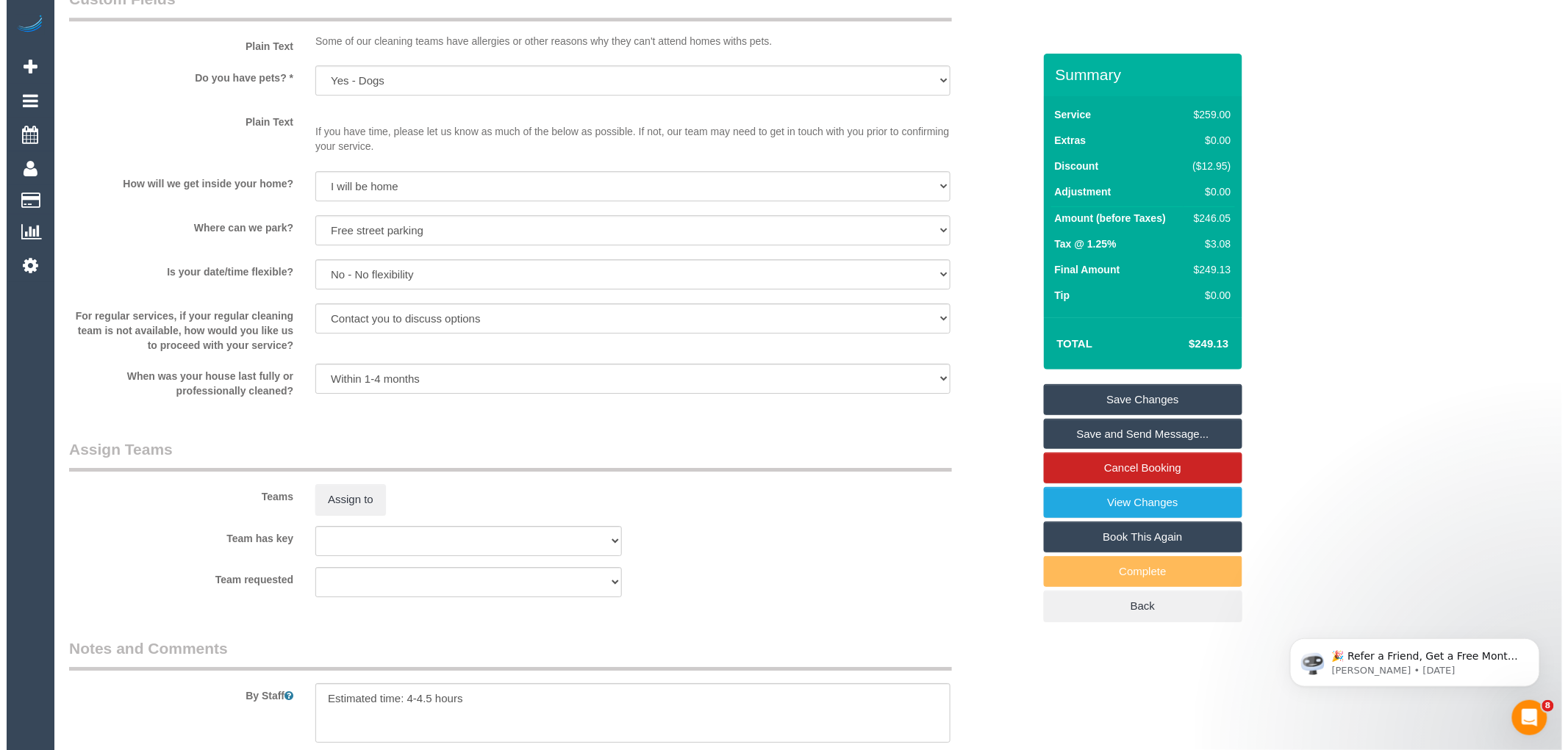
scroll to position [1877, 0]
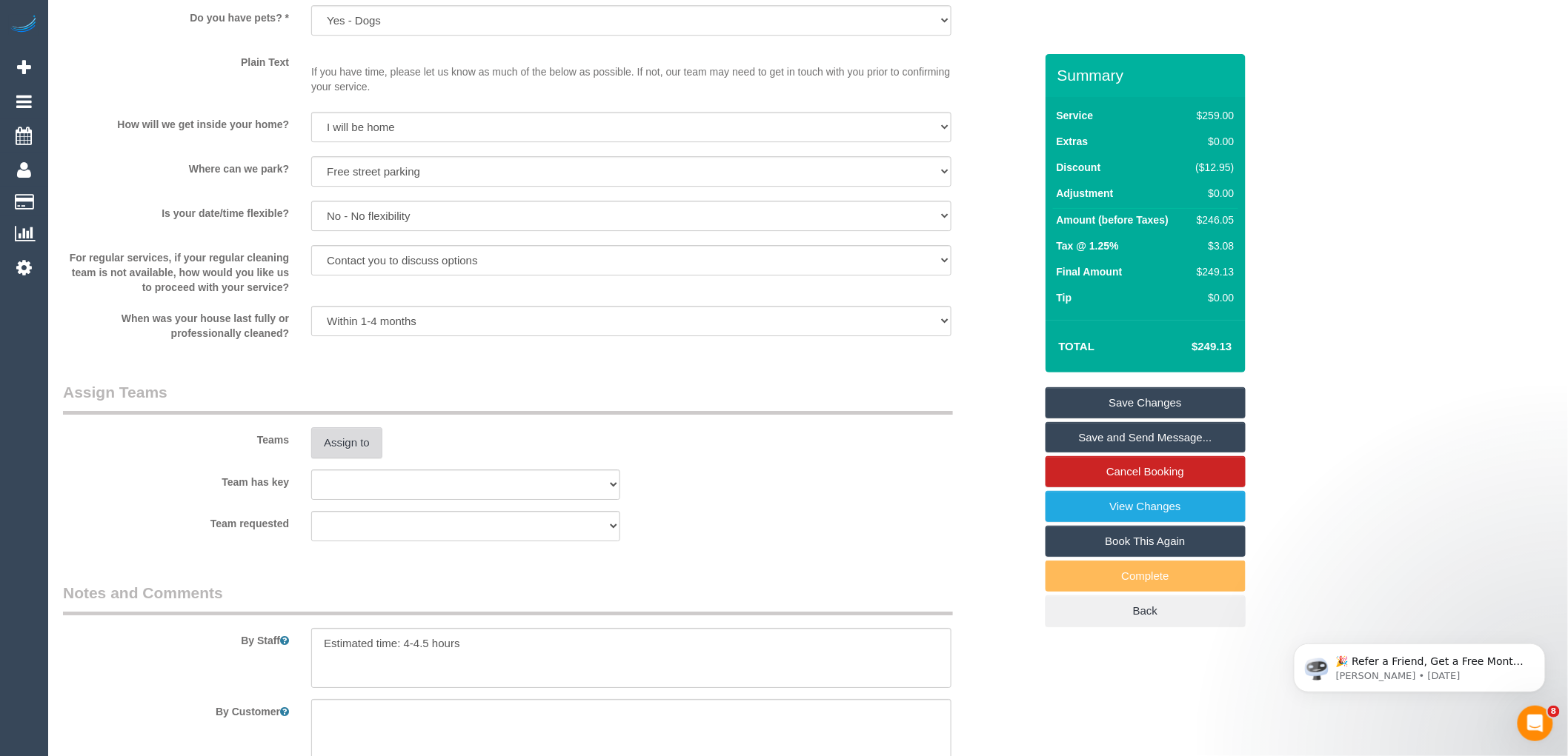
click at [336, 459] on button "Assign to" at bounding box center [347, 443] width 71 height 31
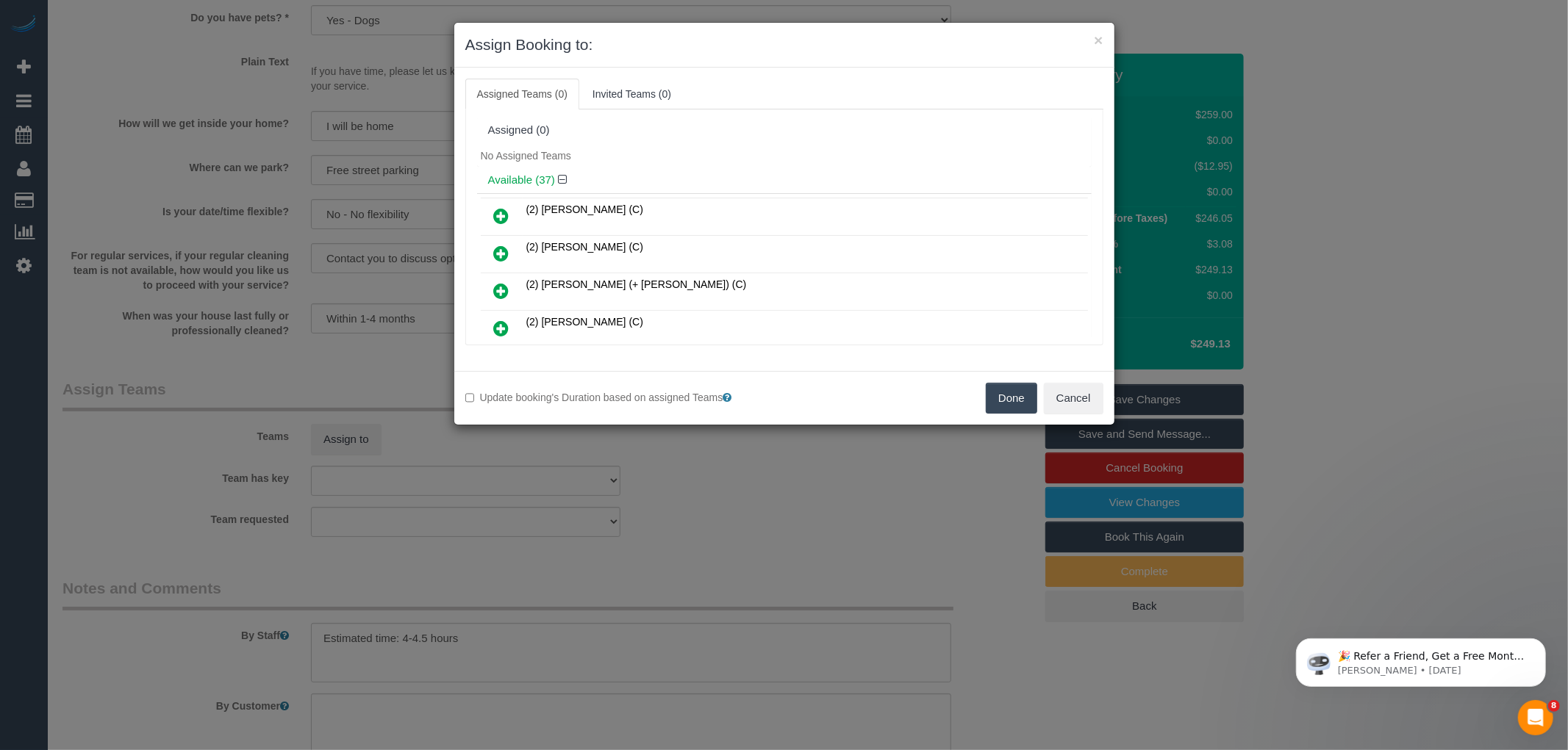
scroll to position [424, 0]
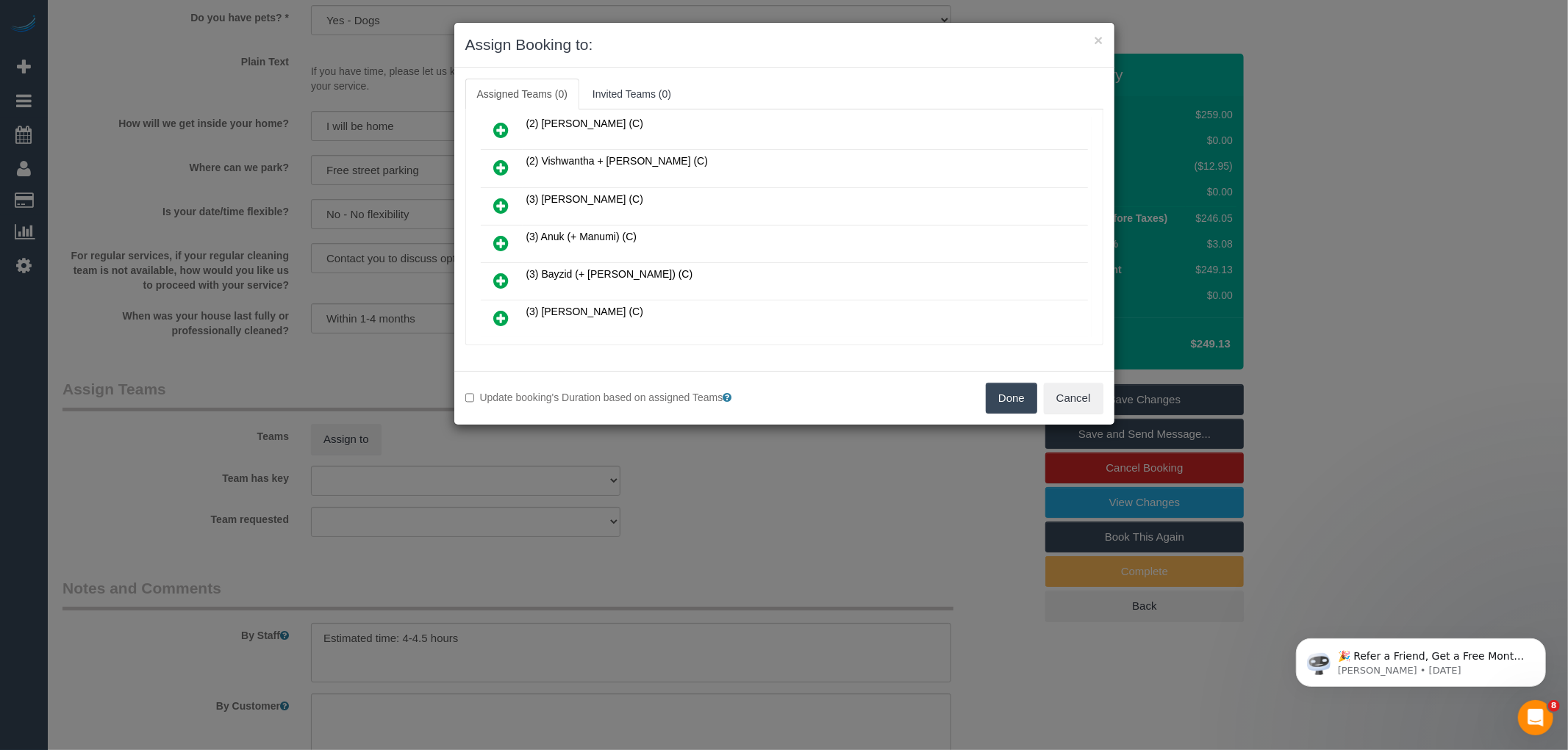
click at [505, 235] on icon at bounding box center [501, 243] width 15 height 18
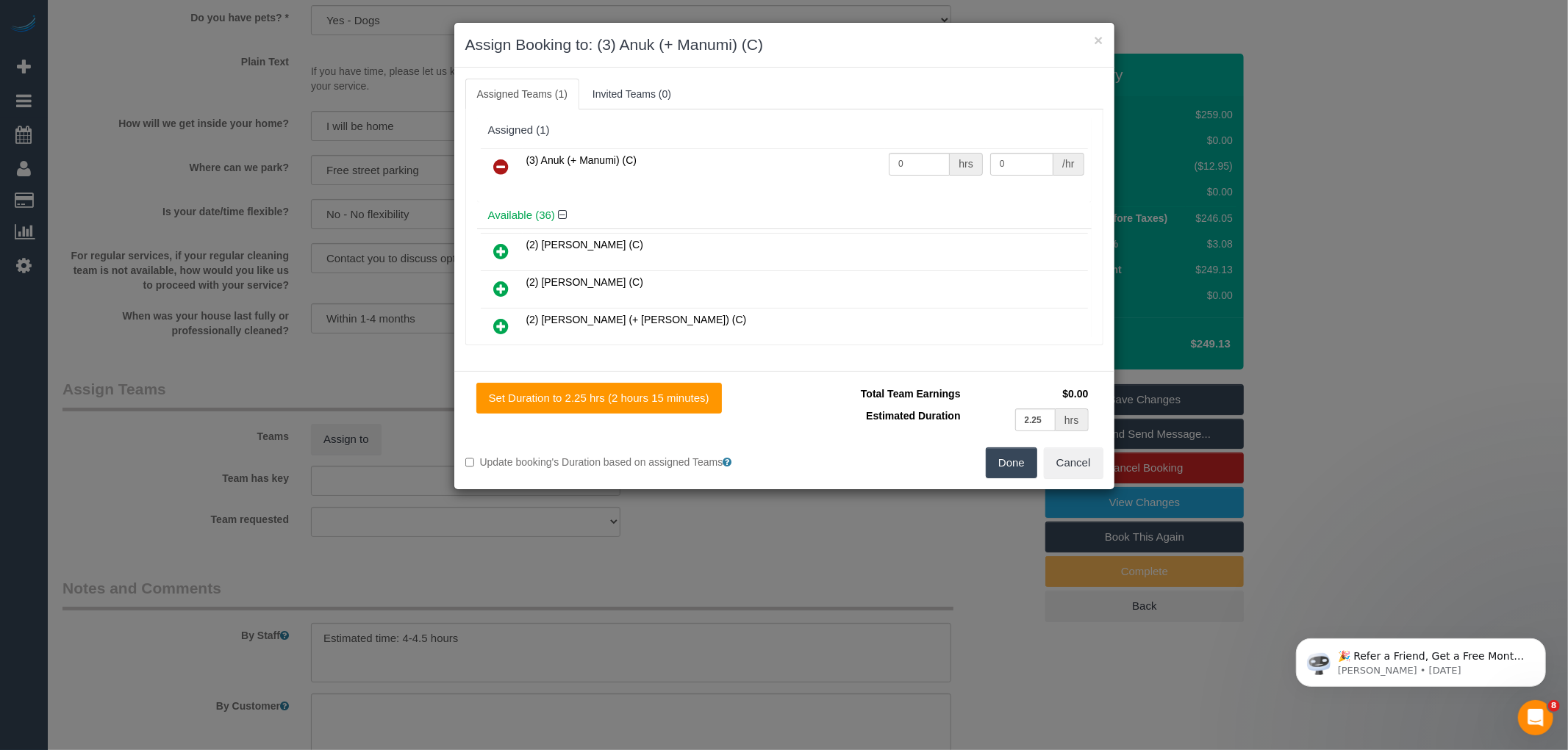
scroll to position [976, 0]
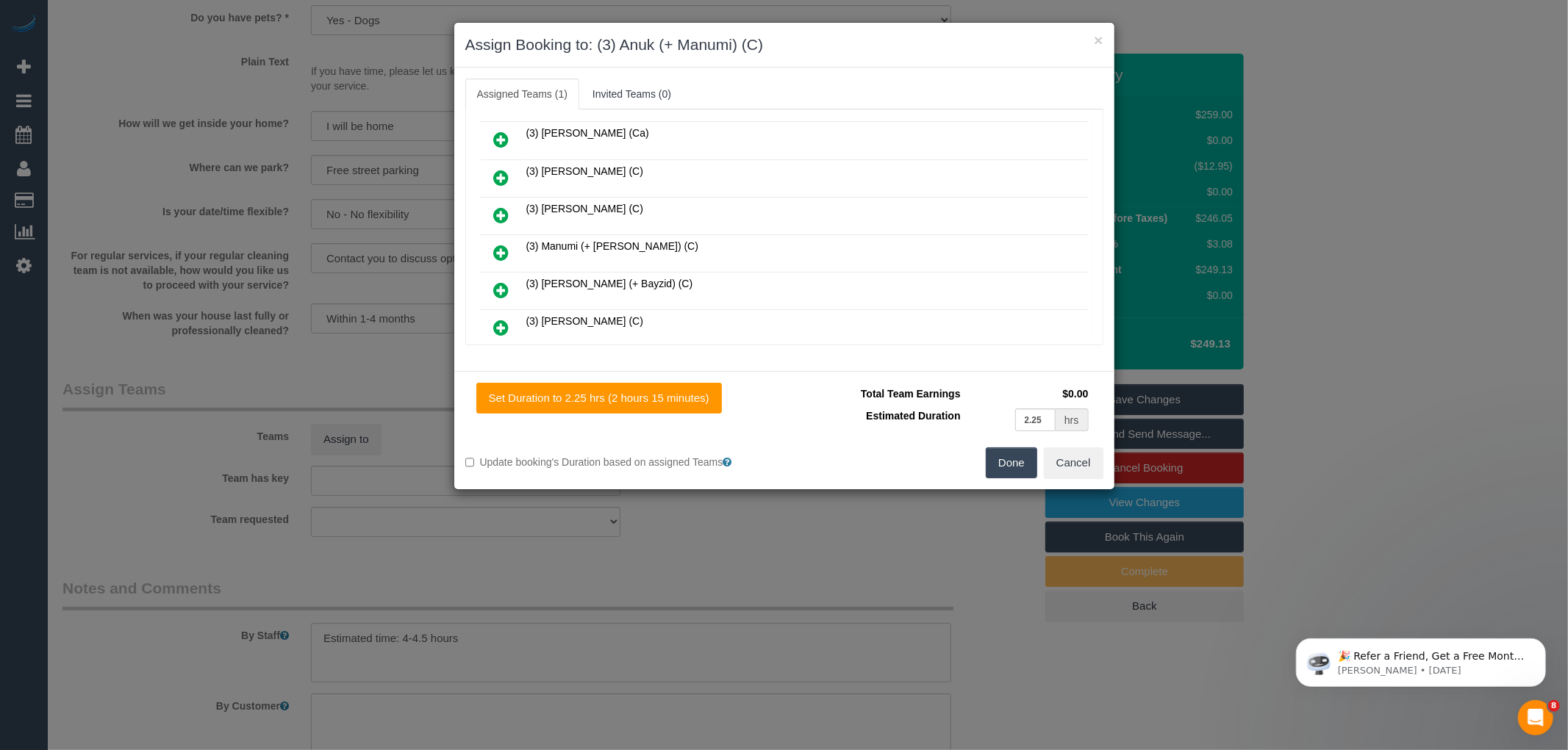
click at [498, 244] on icon at bounding box center [501, 253] width 15 height 18
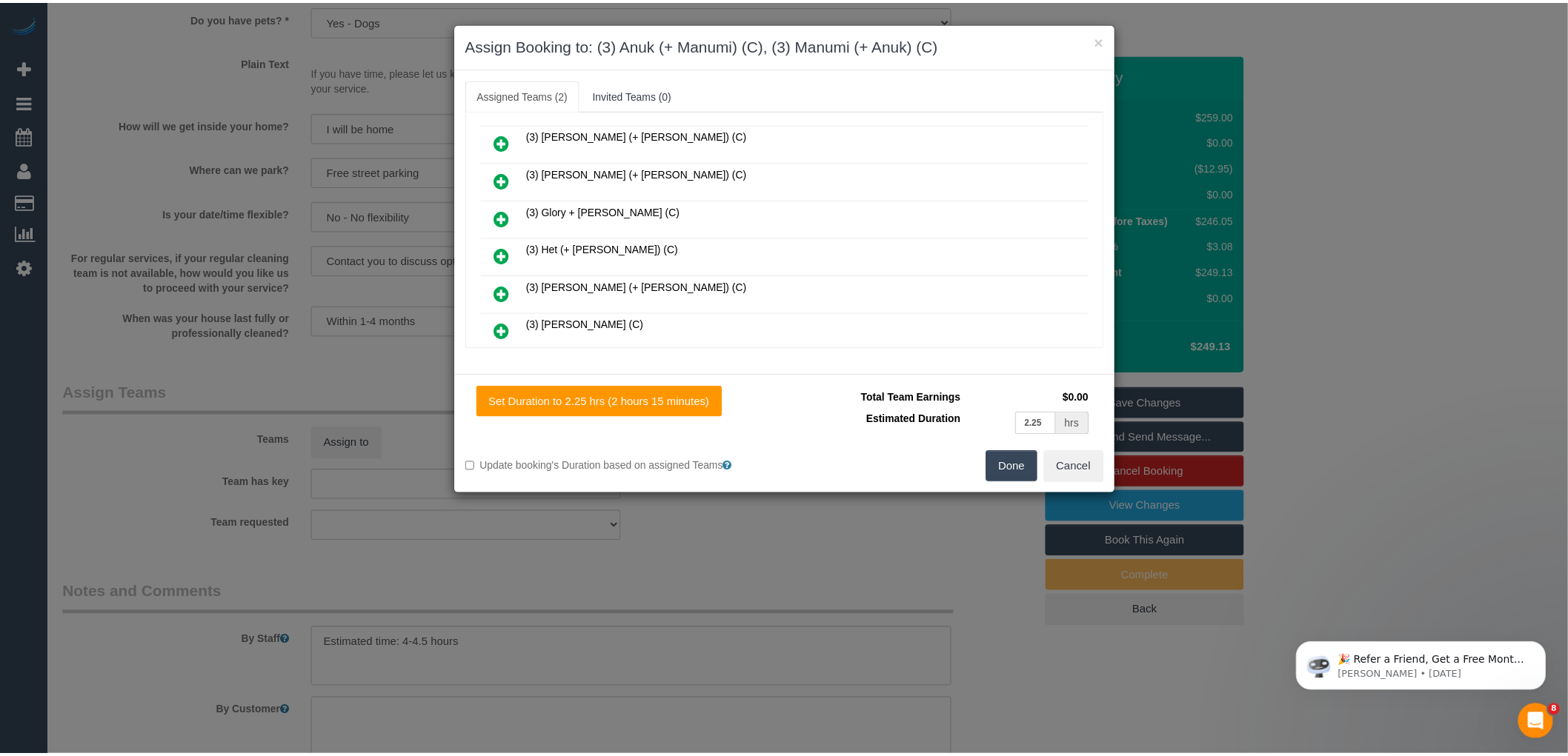
scroll to position [775, 0]
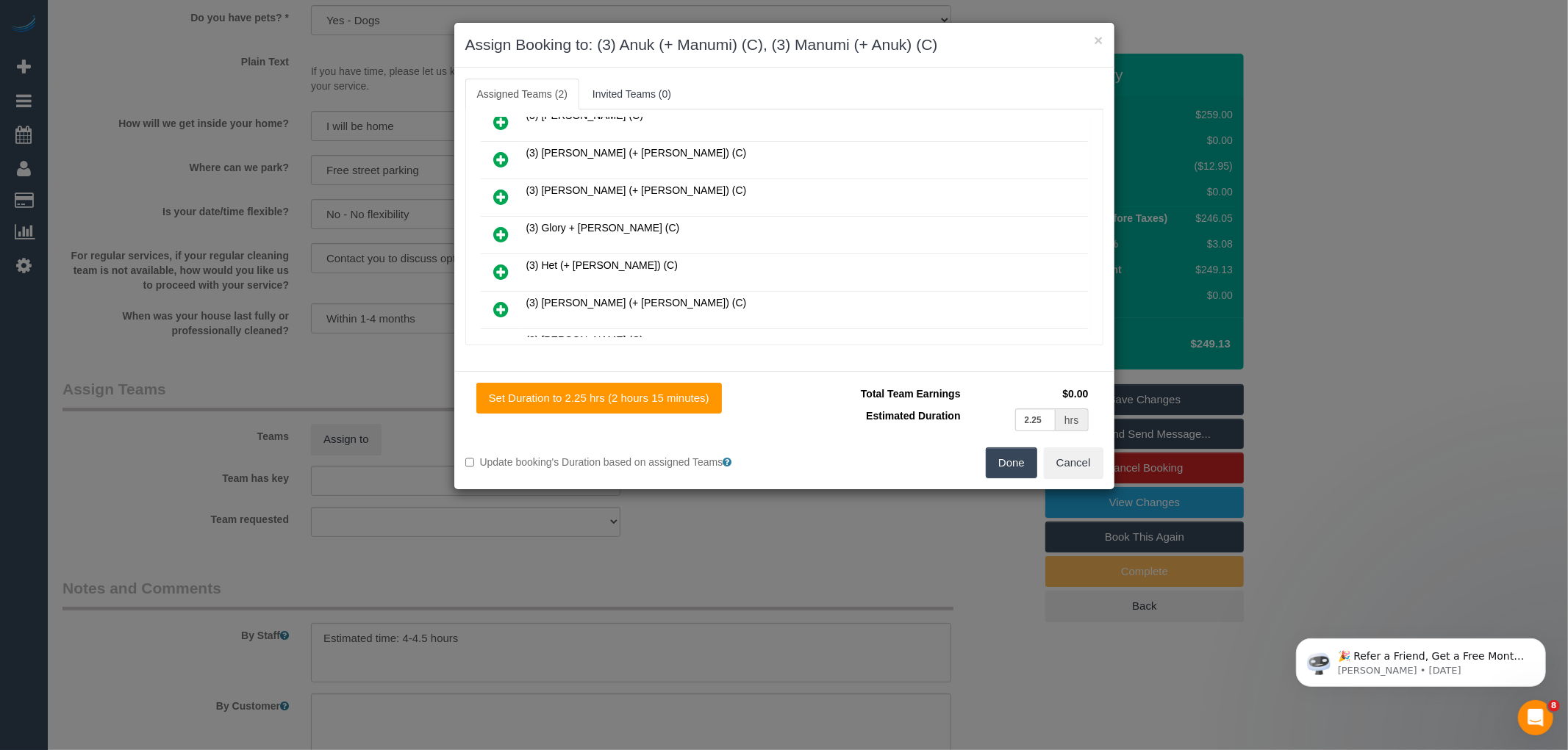
click at [998, 459] on button "Done" at bounding box center [1012, 463] width 52 height 31
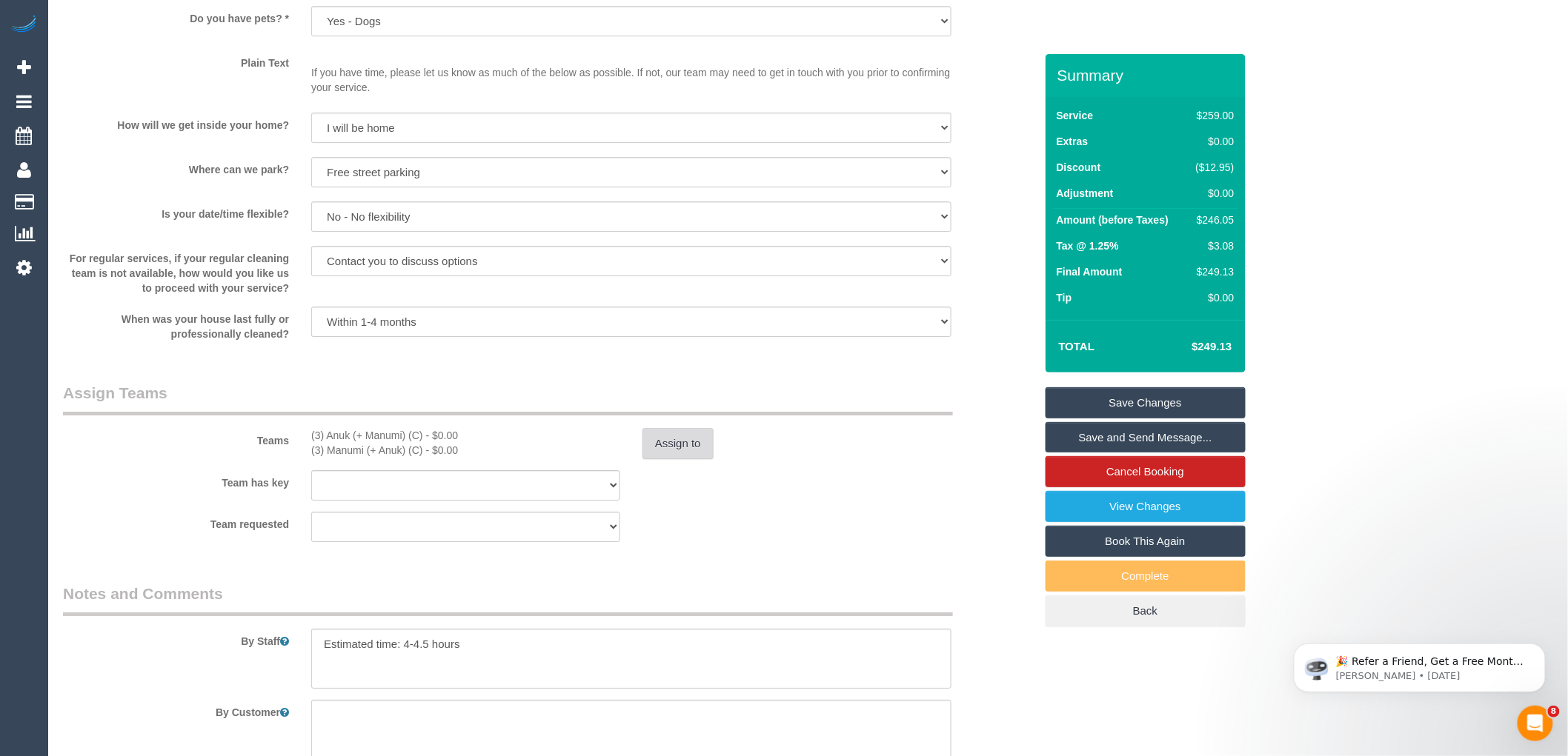
scroll to position [1892, 0]
click at [664, 450] on button "Assign to" at bounding box center [678, 443] width 71 height 31
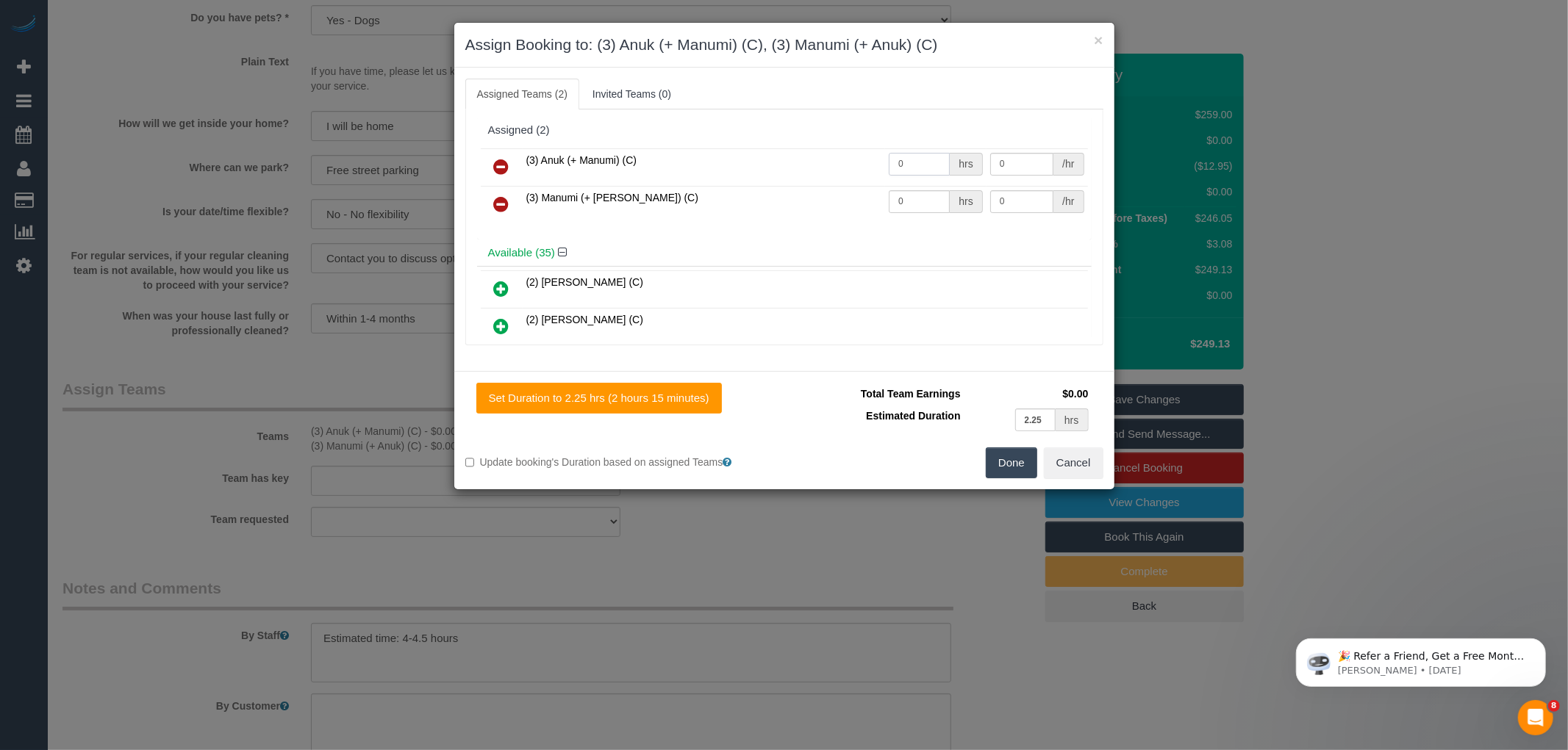
click at [913, 156] on input "0" at bounding box center [919, 164] width 61 height 23
type input "1"
type input "80"
click at [916, 211] on input "0" at bounding box center [919, 201] width 61 height 23
type input "1"
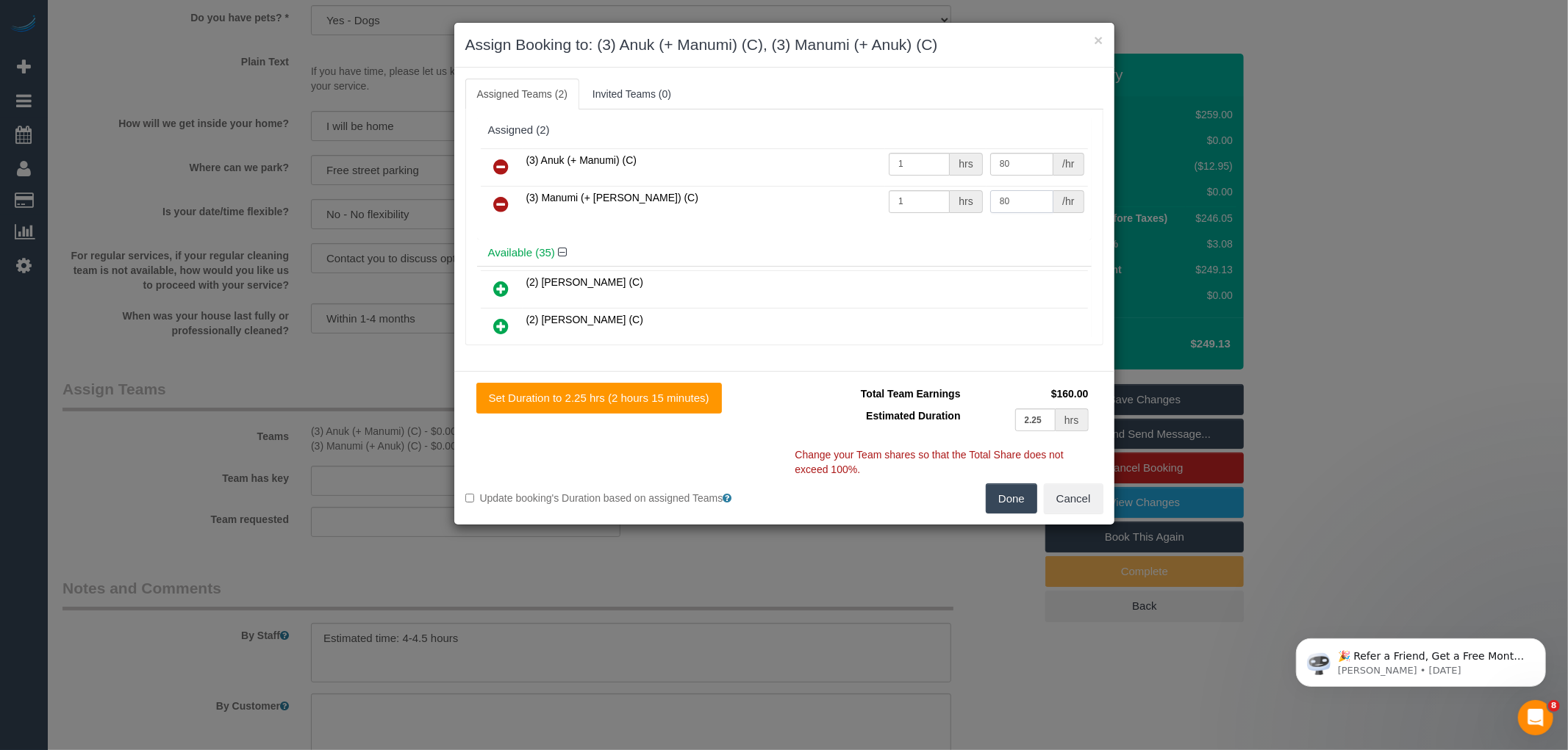
type input "80"
click at [1002, 497] on button "Done" at bounding box center [1012, 499] width 52 height 31
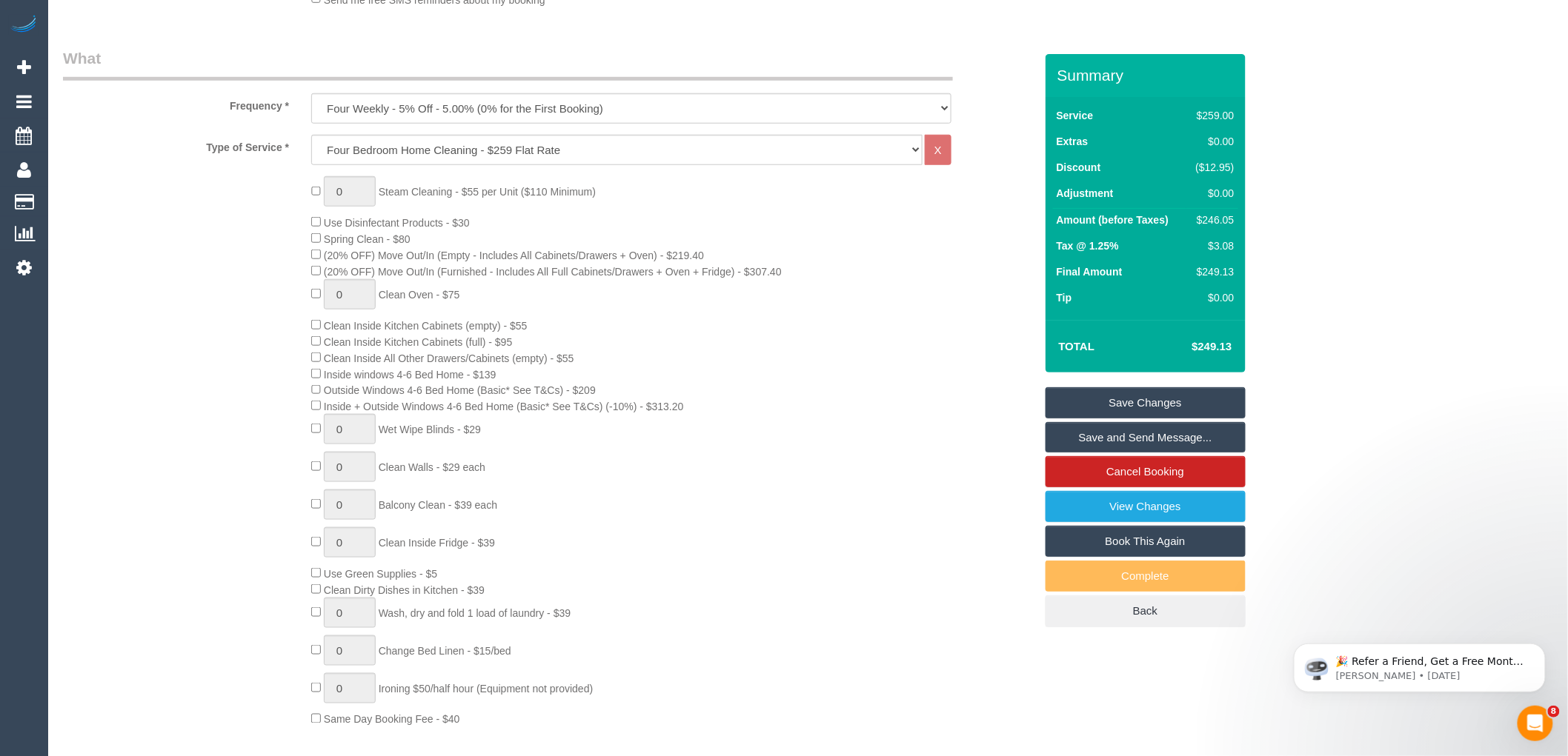
scroll to position [0, 0]
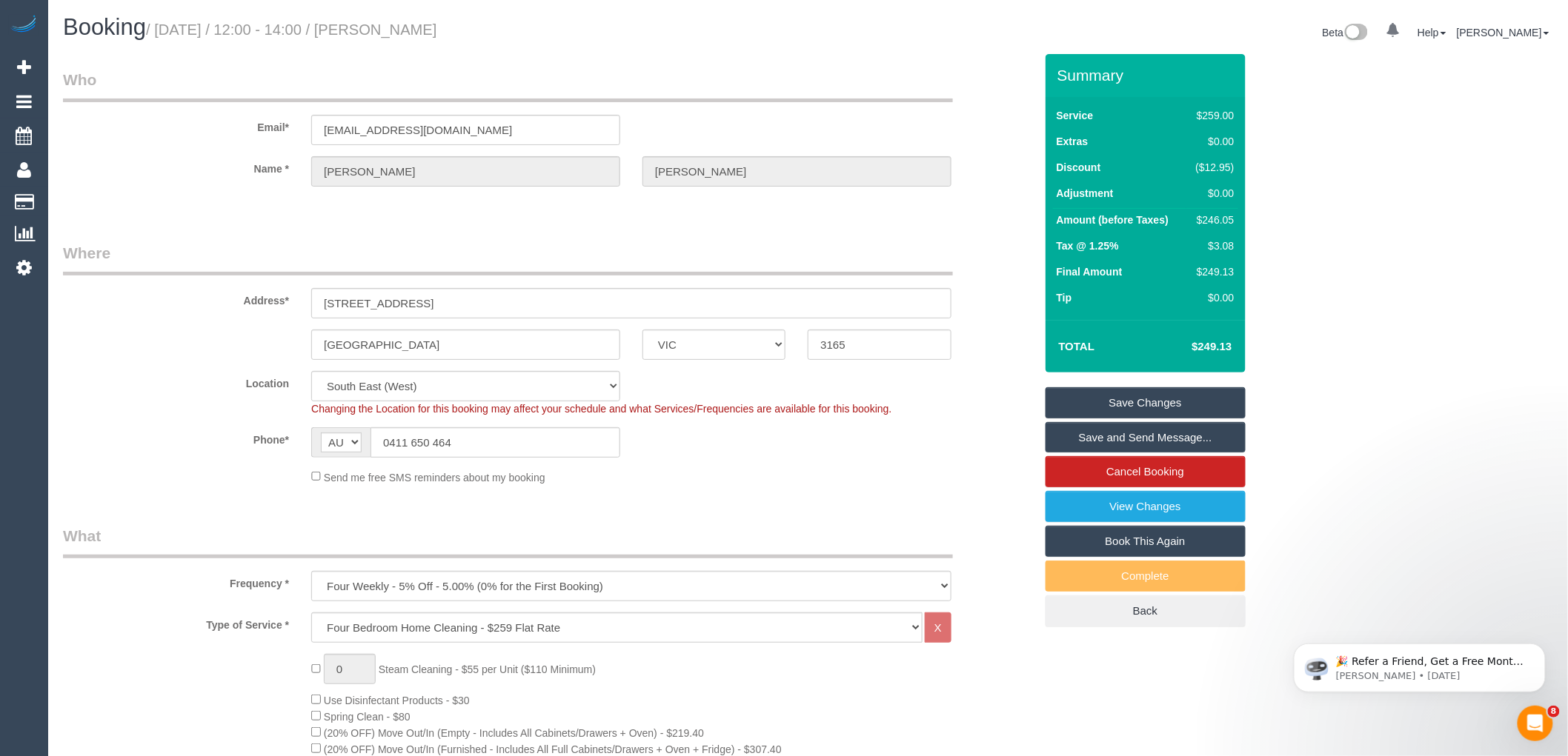
drag, startPoint x: 390, startPoint y: 28, endPoint x: 522, endPoint y: 23, distance: 132.1
click at [522, 23] on h1 "Booking / October 21, 2025 / 12:00 - 14:00 / Jodi Sanders" at bounding box center [430, 28] width 734 height 25
copy small "Jodi Sanders"
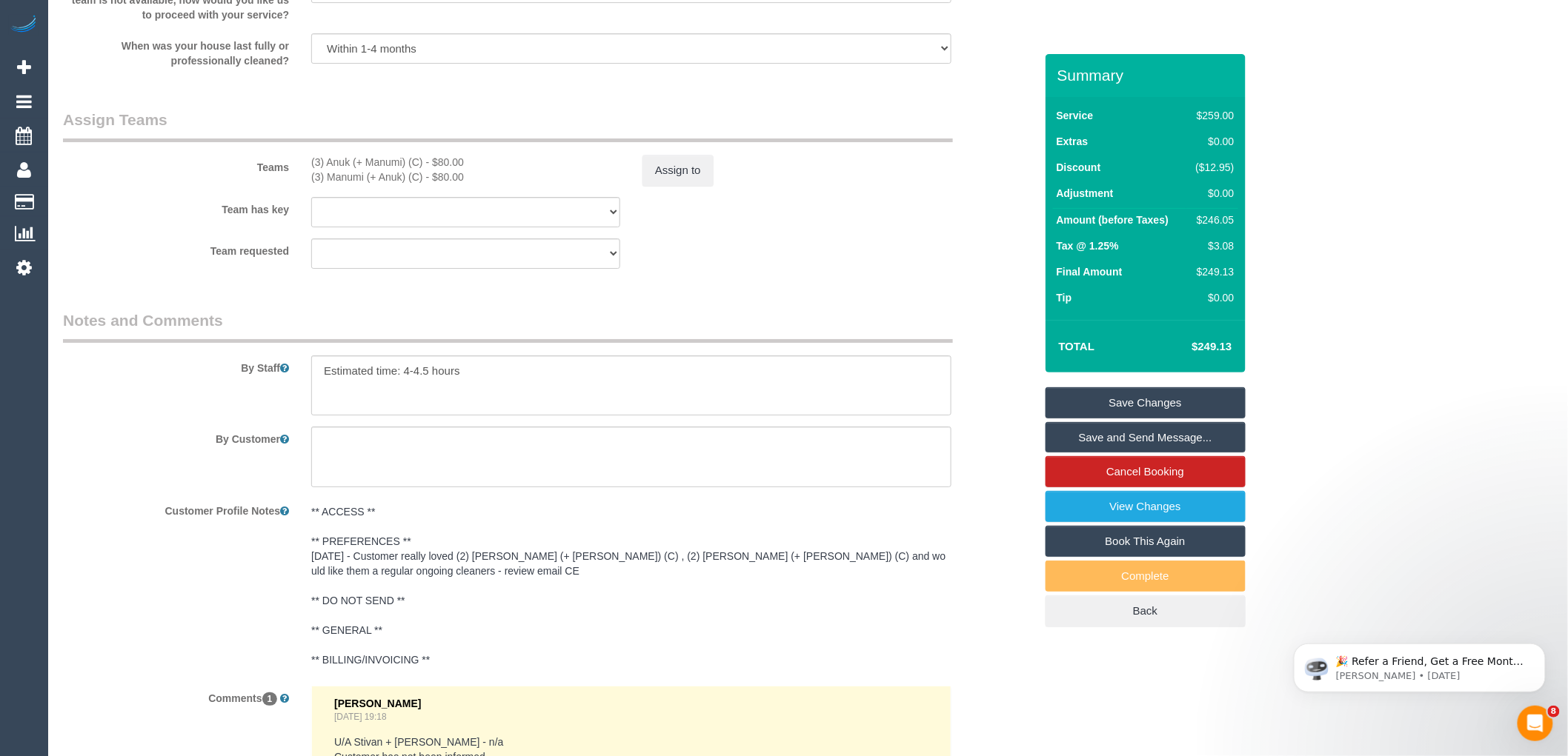
scroll to position [2432, 0]
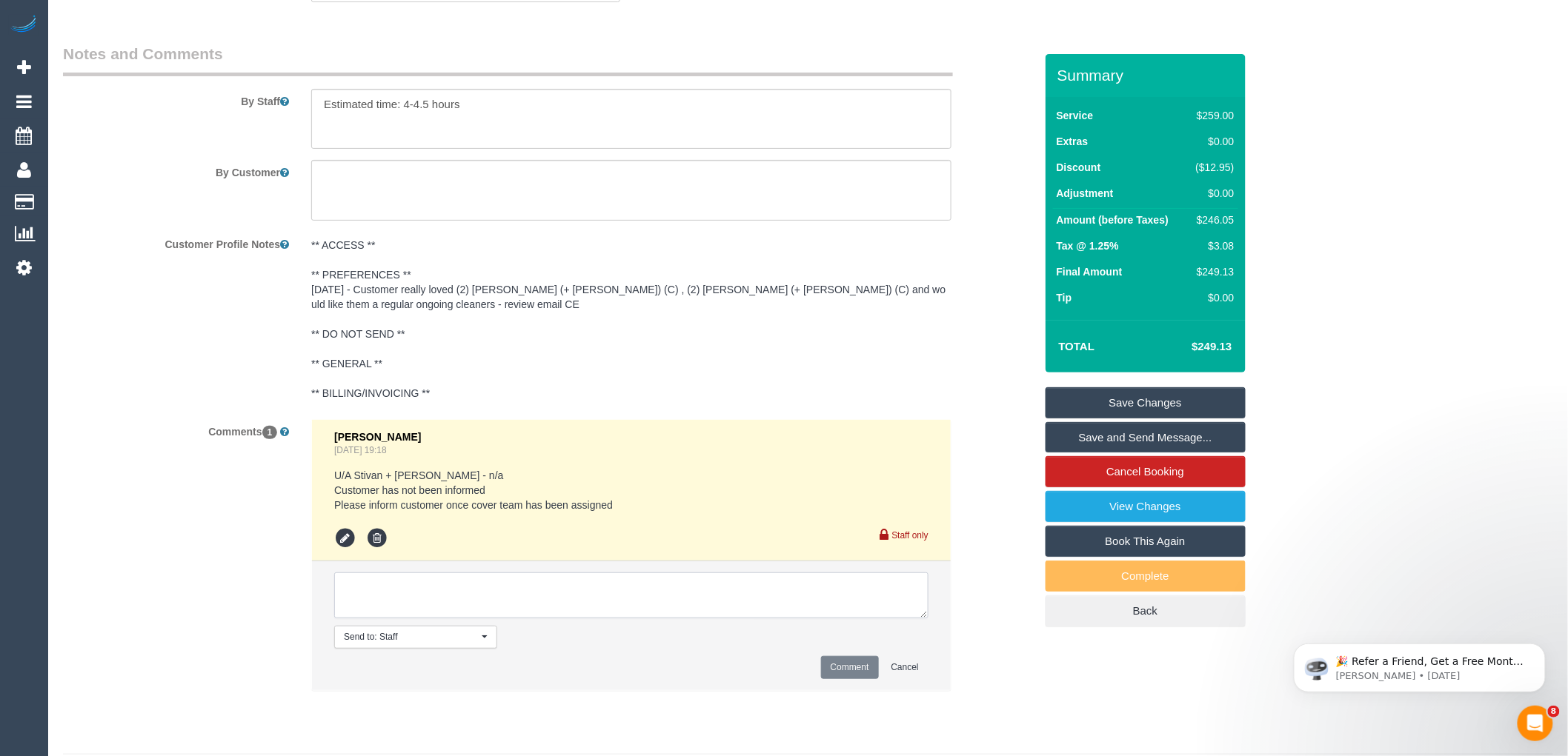
click at [613, 616] on textarea at bounding box center [631, 595] width 594 height 46
type textarea "Cust has been informed via email"
click at [855, 679] on button "Comment" at bounding box center [850, 668] width 58 height 23
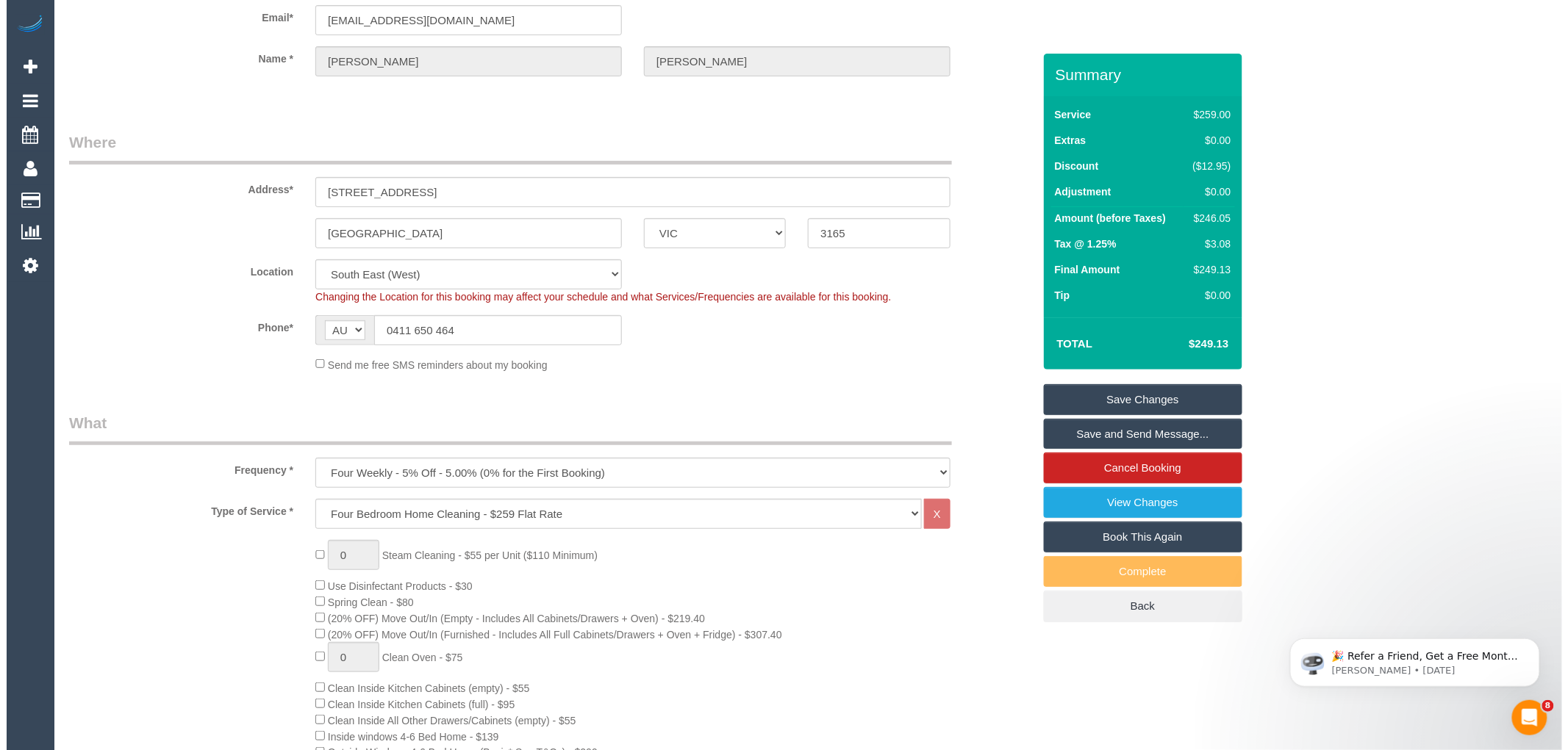
scroll to position [0, 0]
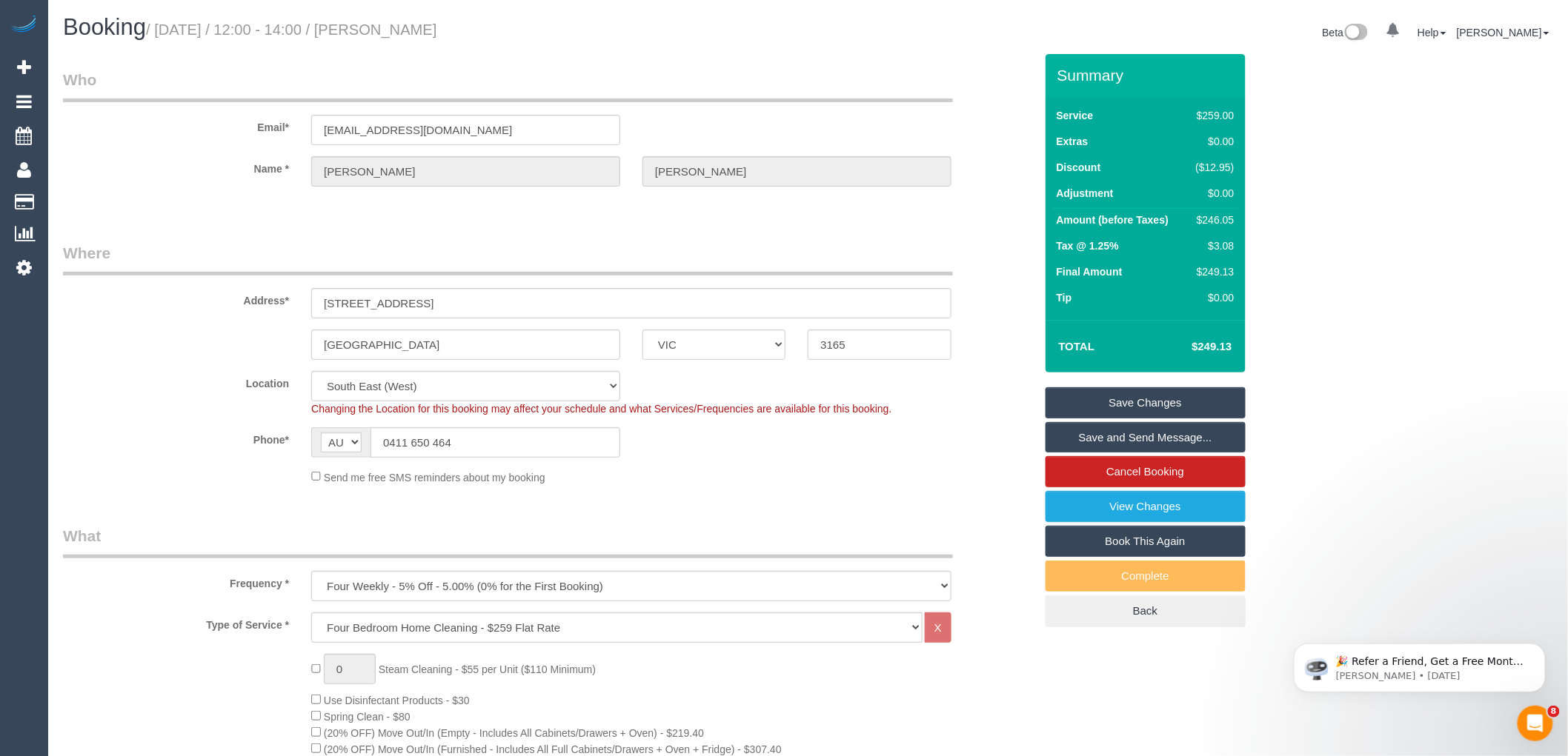
drag, startPoint x: 390, startPoint y: 25, endPoint x: 486, endPoint y: 33, distance: 96.3
click at [486, 33] on h1 "Booking / October 21, 2025 / 12:00 - 14:00 / Jodi Sanders" at bounding box center [430, 28] width 734 height 25
copy small "Jodi Sanders"
click at [1111, 433] on link "Save and Send Message..." at bounding box center [1146, 438] width 200 height 31
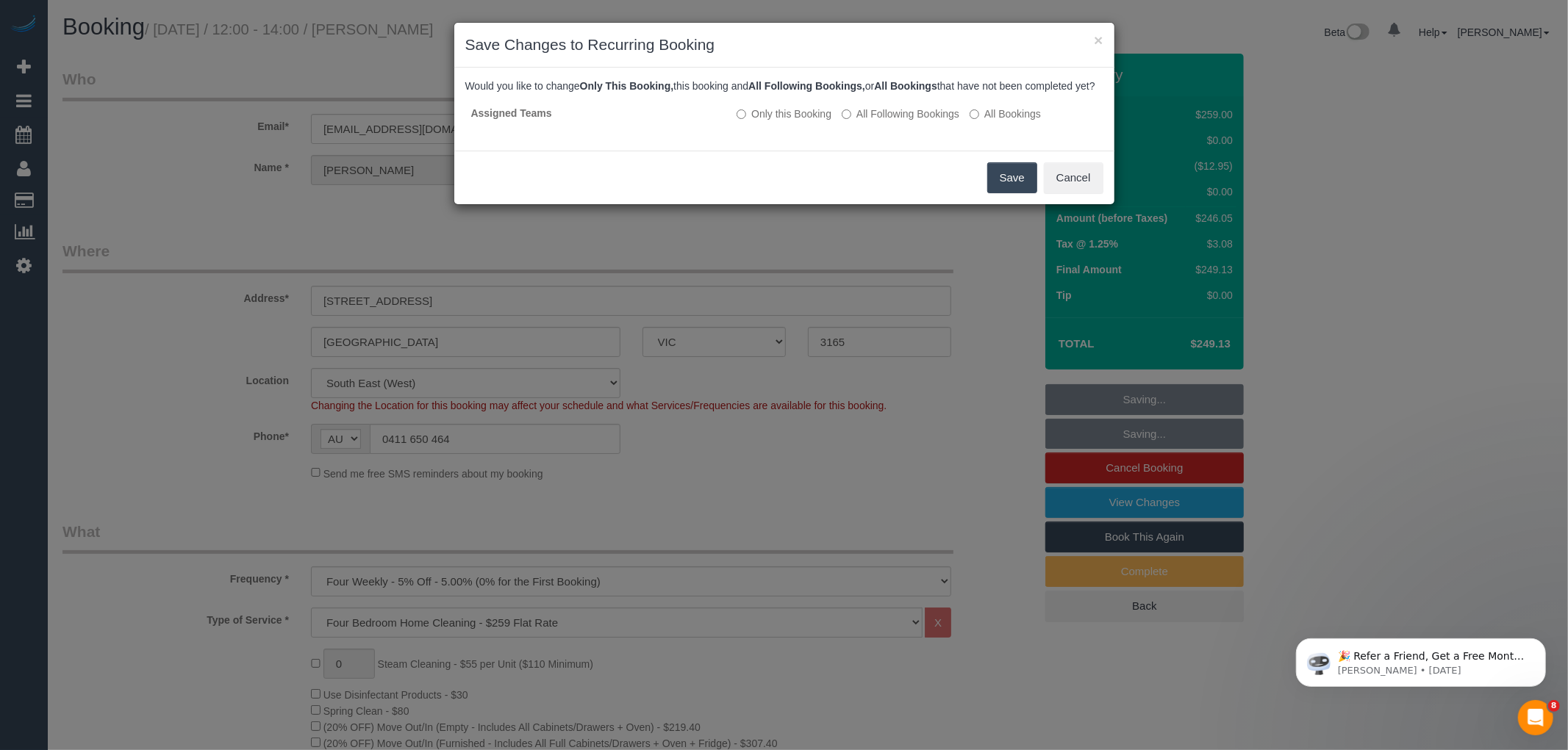
click at [1001, 192] on button "Save" at bounding box center [1012, 178] width 50 height 31
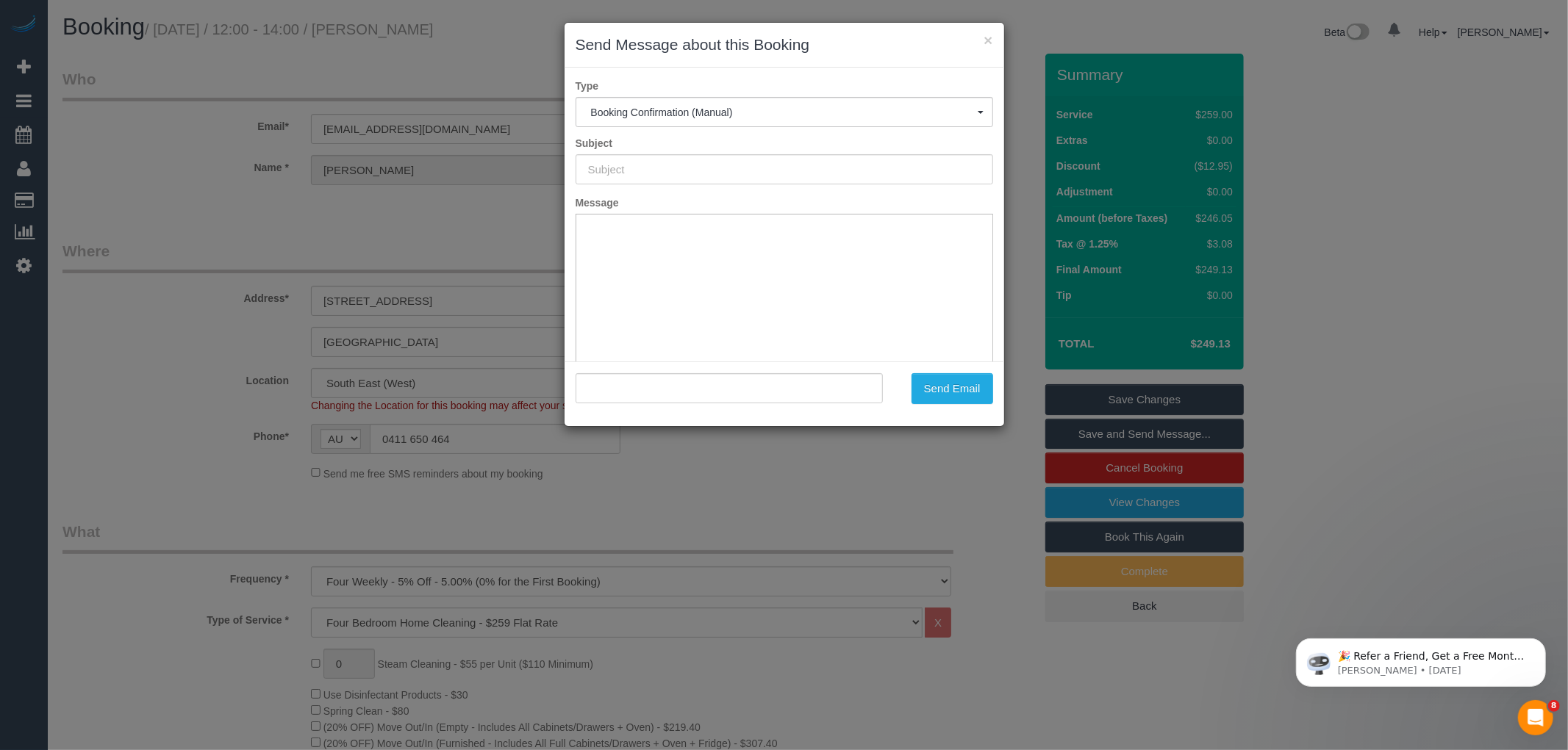
type input "Booking Confirmed"
type input ""Jodi Sanders" <jodigsanders@gmail.com>"
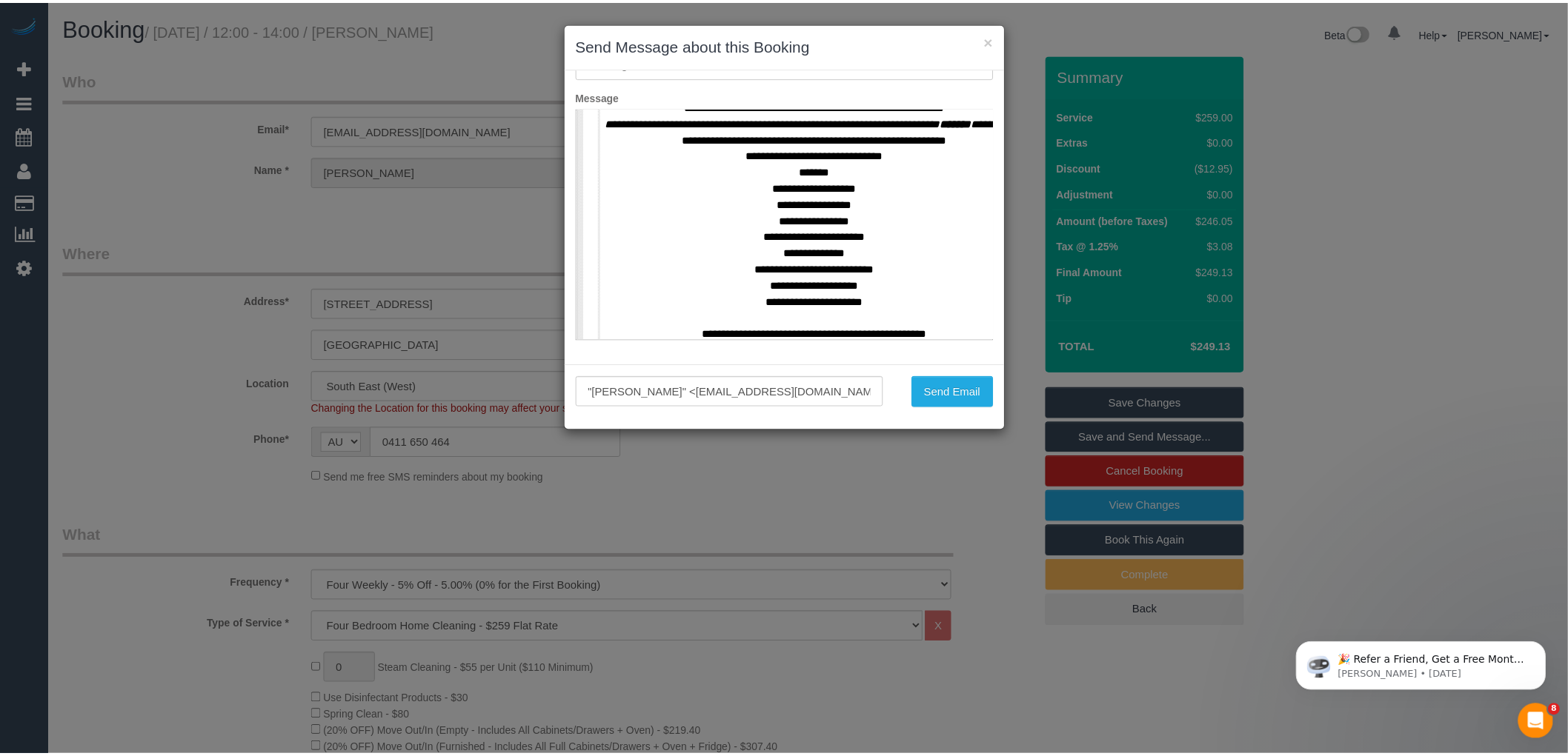
scroll to position [658, 0]
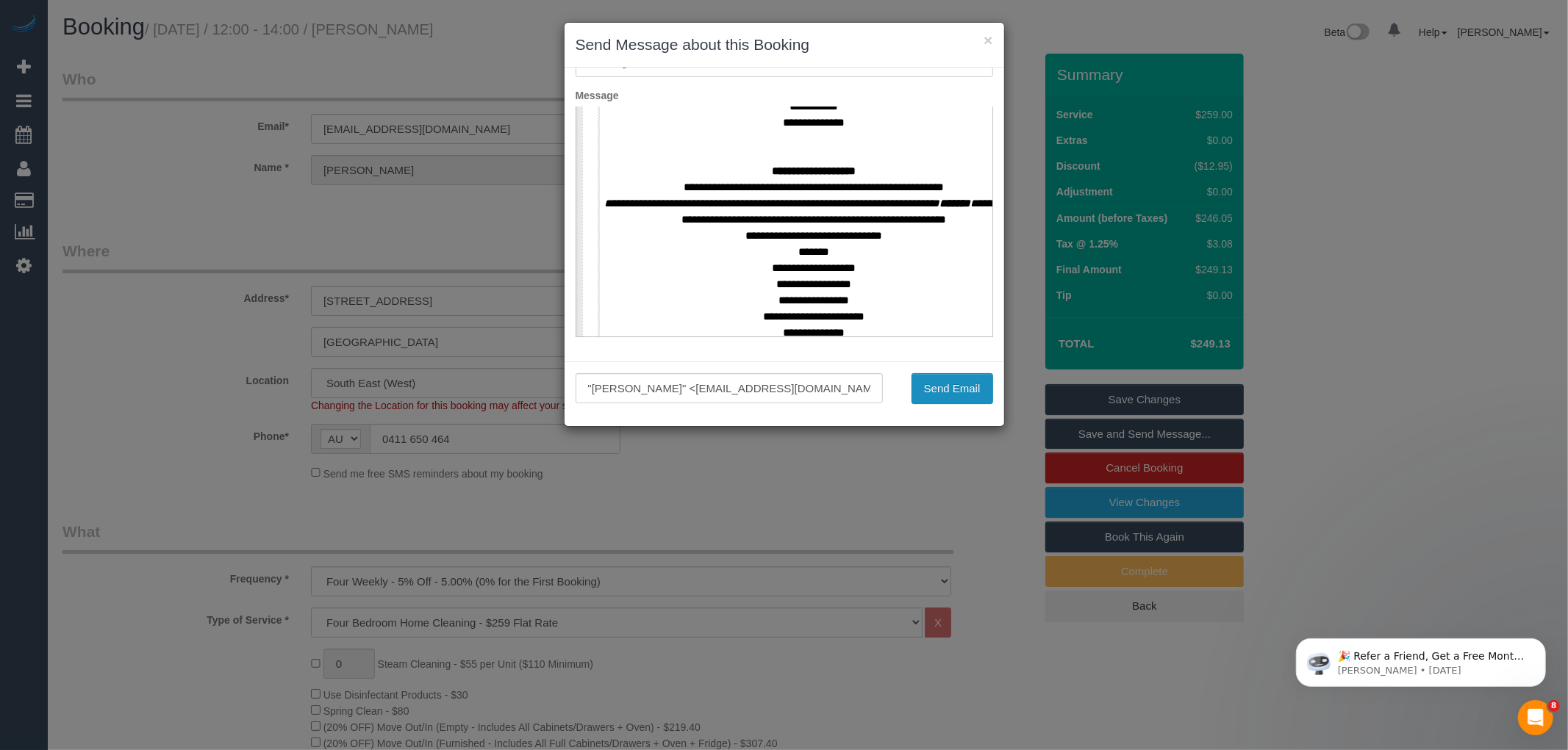
click at [926, 392] on button "Send Email" at bounding box center [952, 389] width 82 height 31
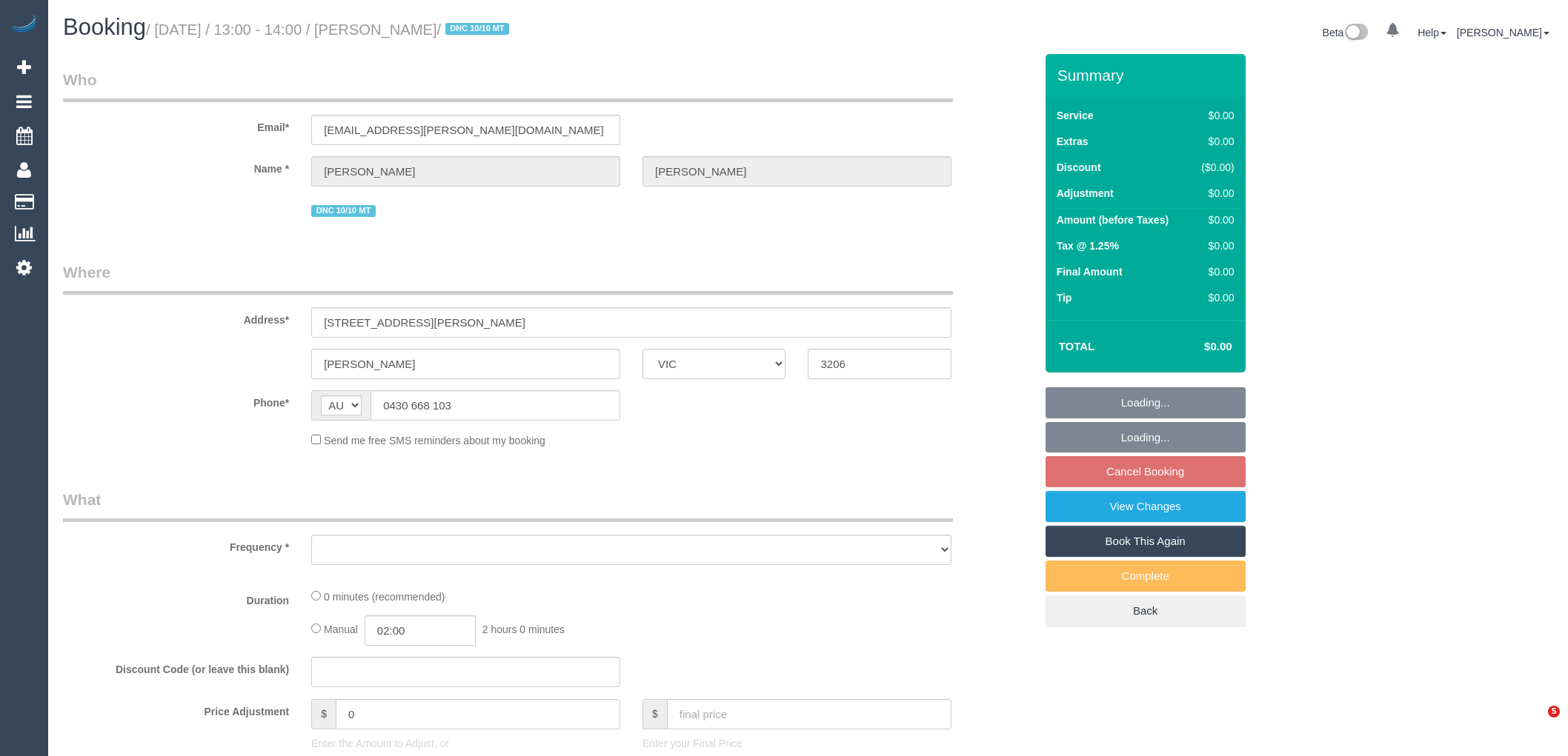
select select "VIC"
select select "object:597"
select select "string:stripe-pm_1S4rt52GScqysDRVnhxRJnn7"
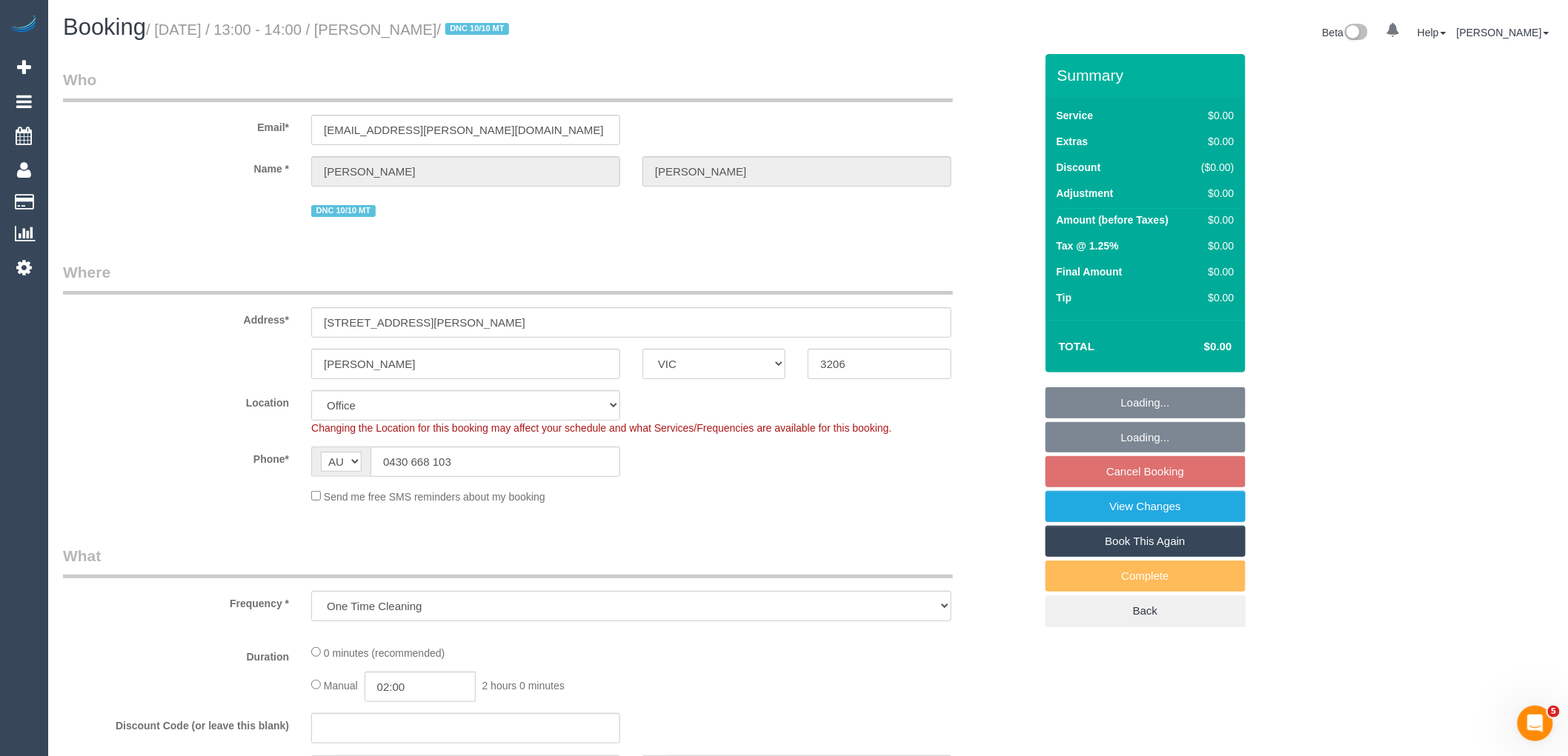
select select "object:750"
select select "number:28"
select select "number:14"
select select "number:19"
select select "number:36"
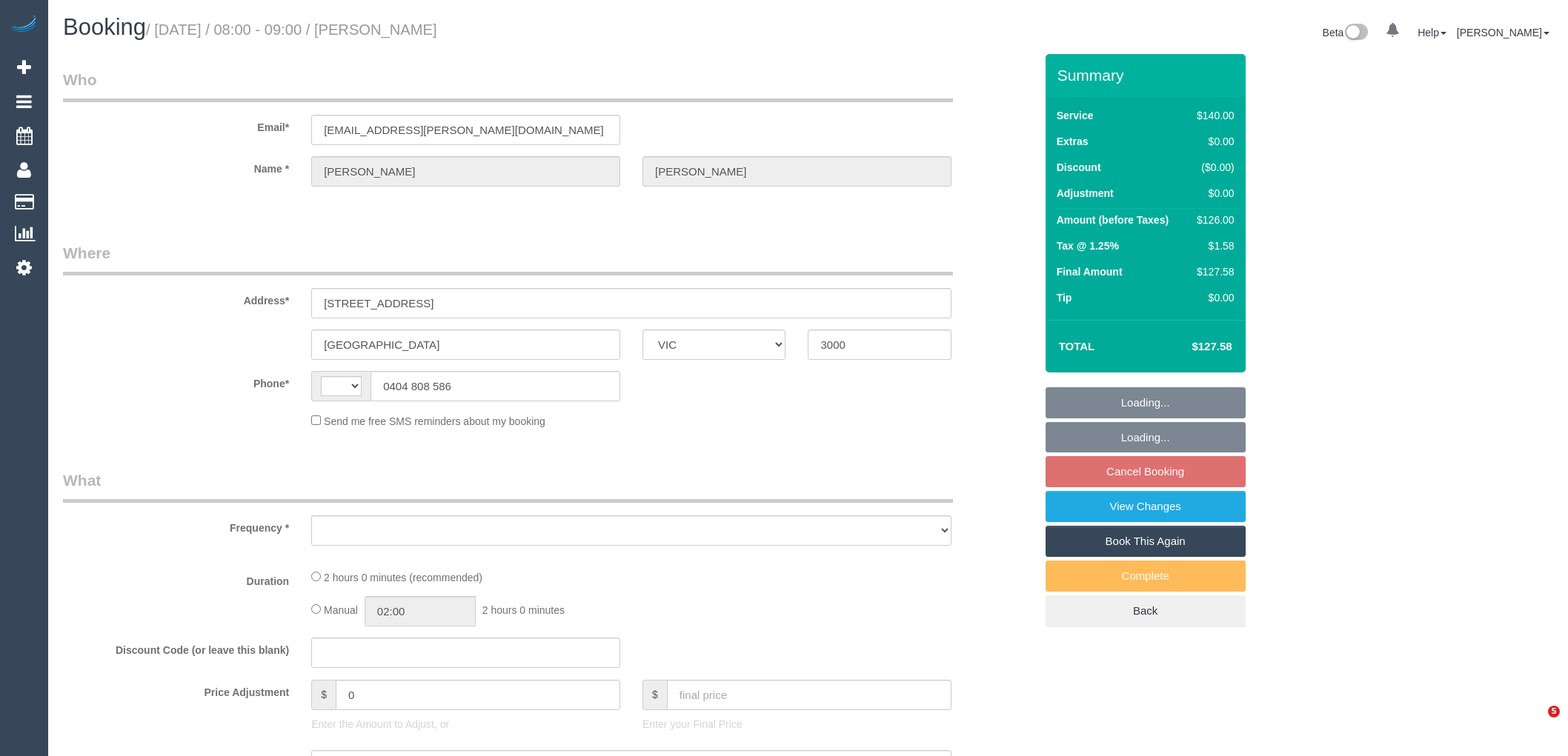
select select "VIC"
select select "string:stripe-pm_1O4Afb2GScqysDRVgqkikGsr"
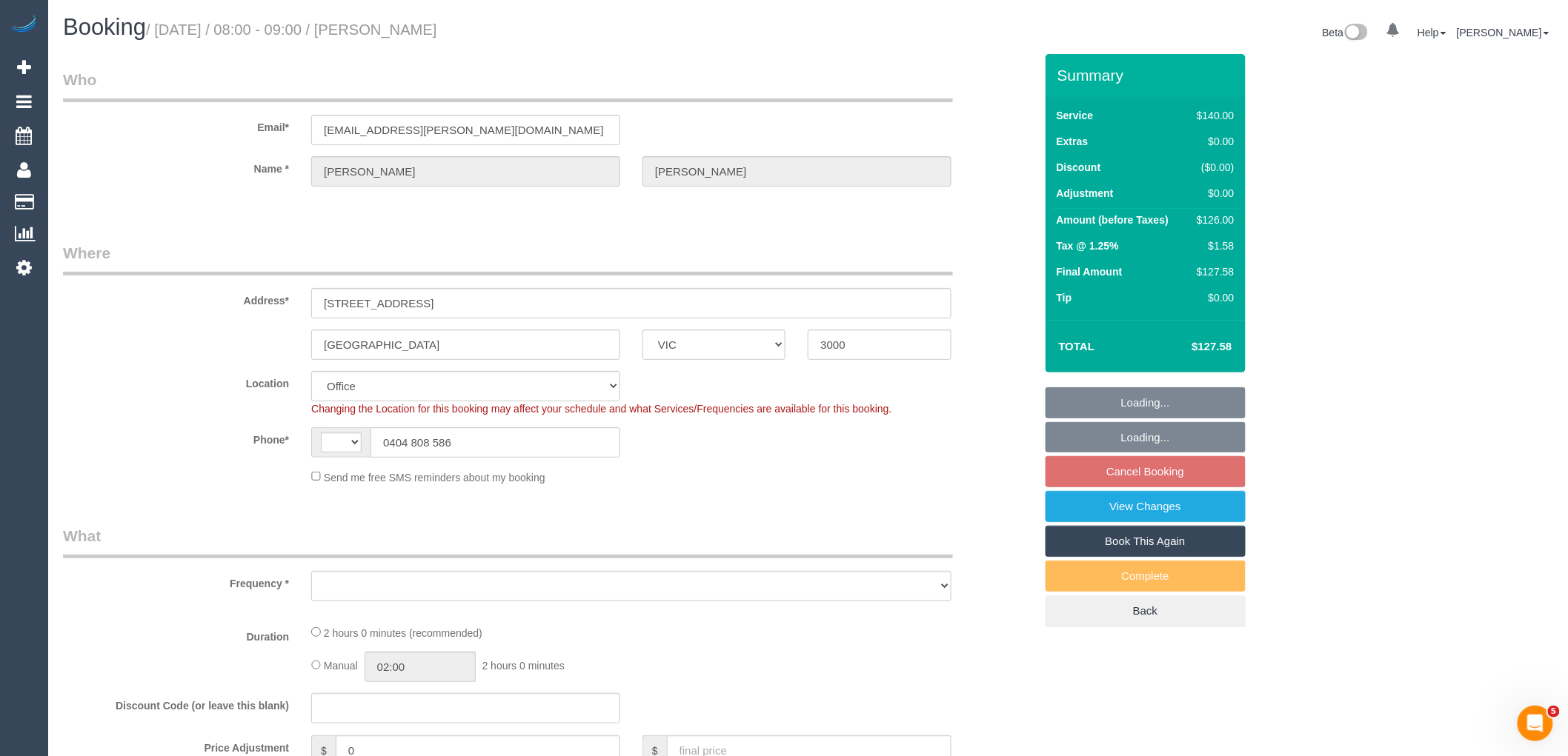
select select "string:AU"
select select "number:29"
select select "number:14"
select select "number:20"
select select "number:24"
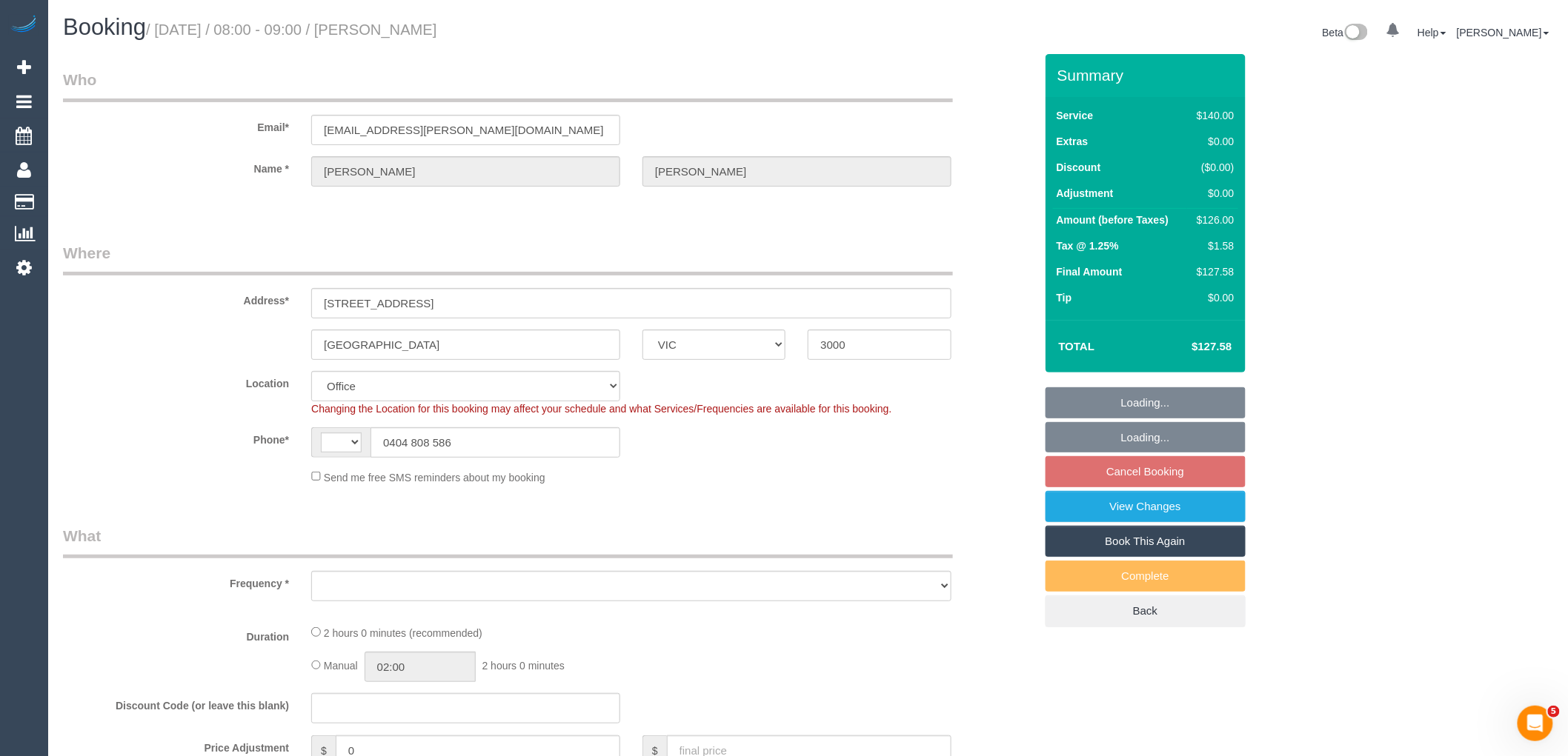
select select "number:34"
select select "number:26"
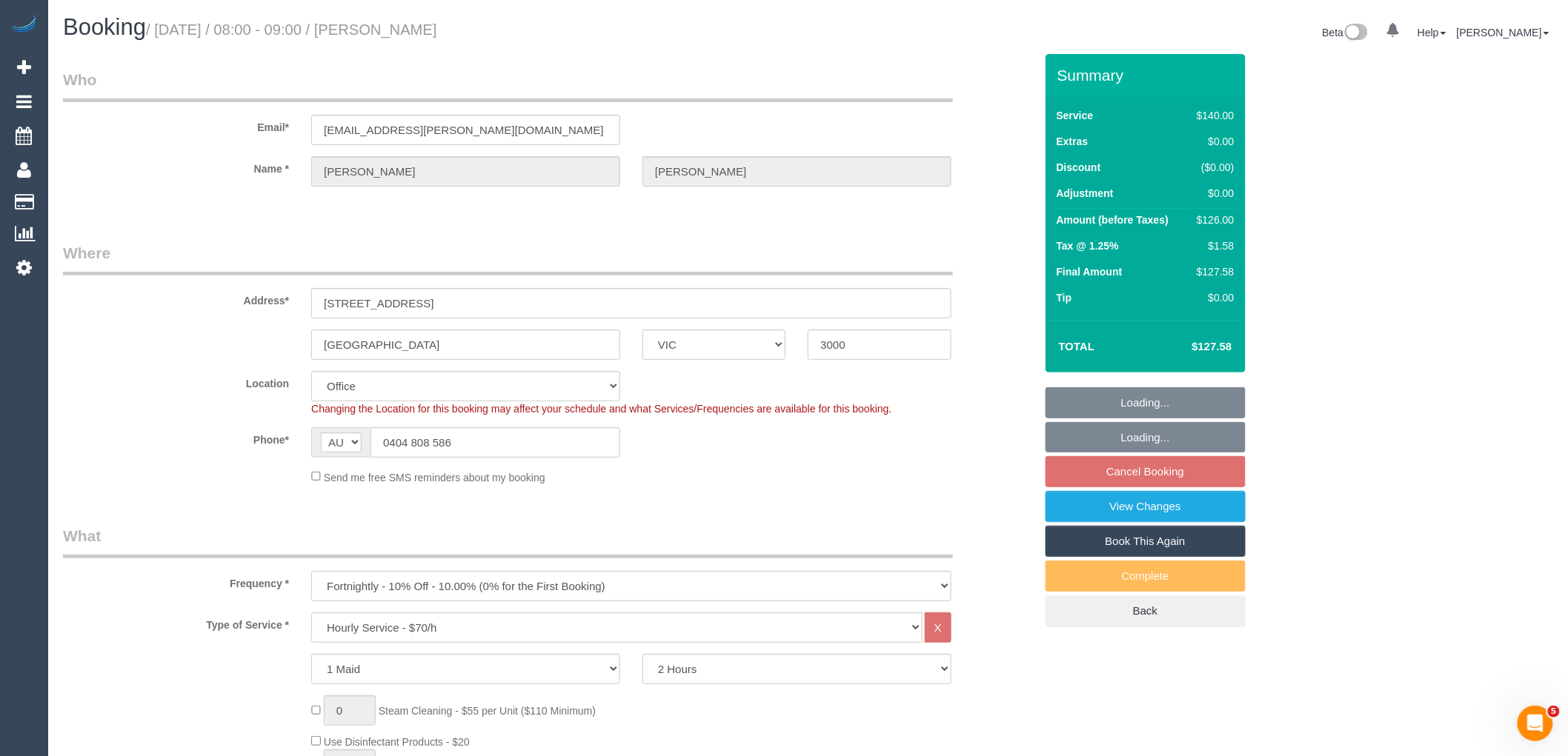
select select "object:1005"
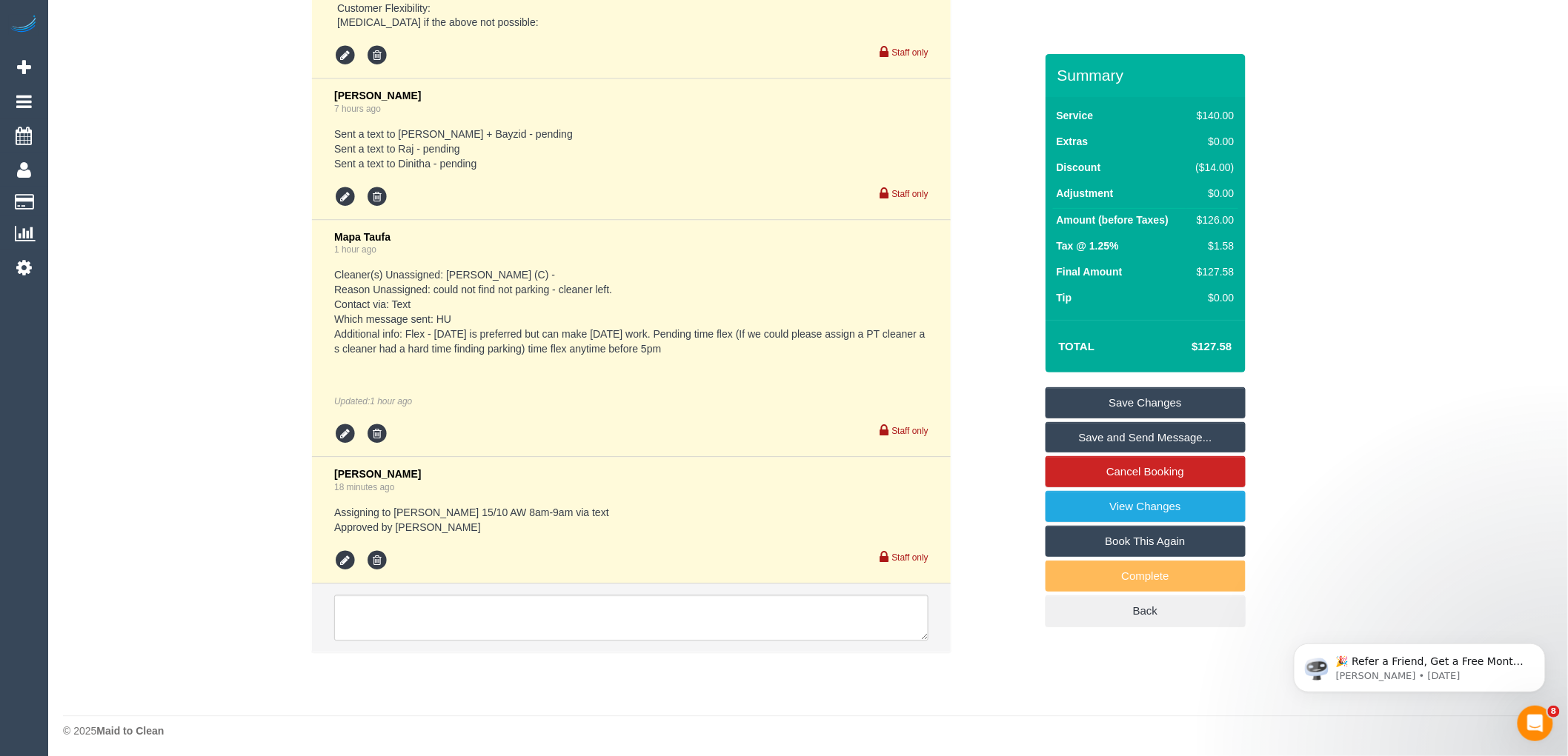
scroll to position [3512, 0]
click at [344, 568] on icon at bounding box center [345, 557] width 22 height 22
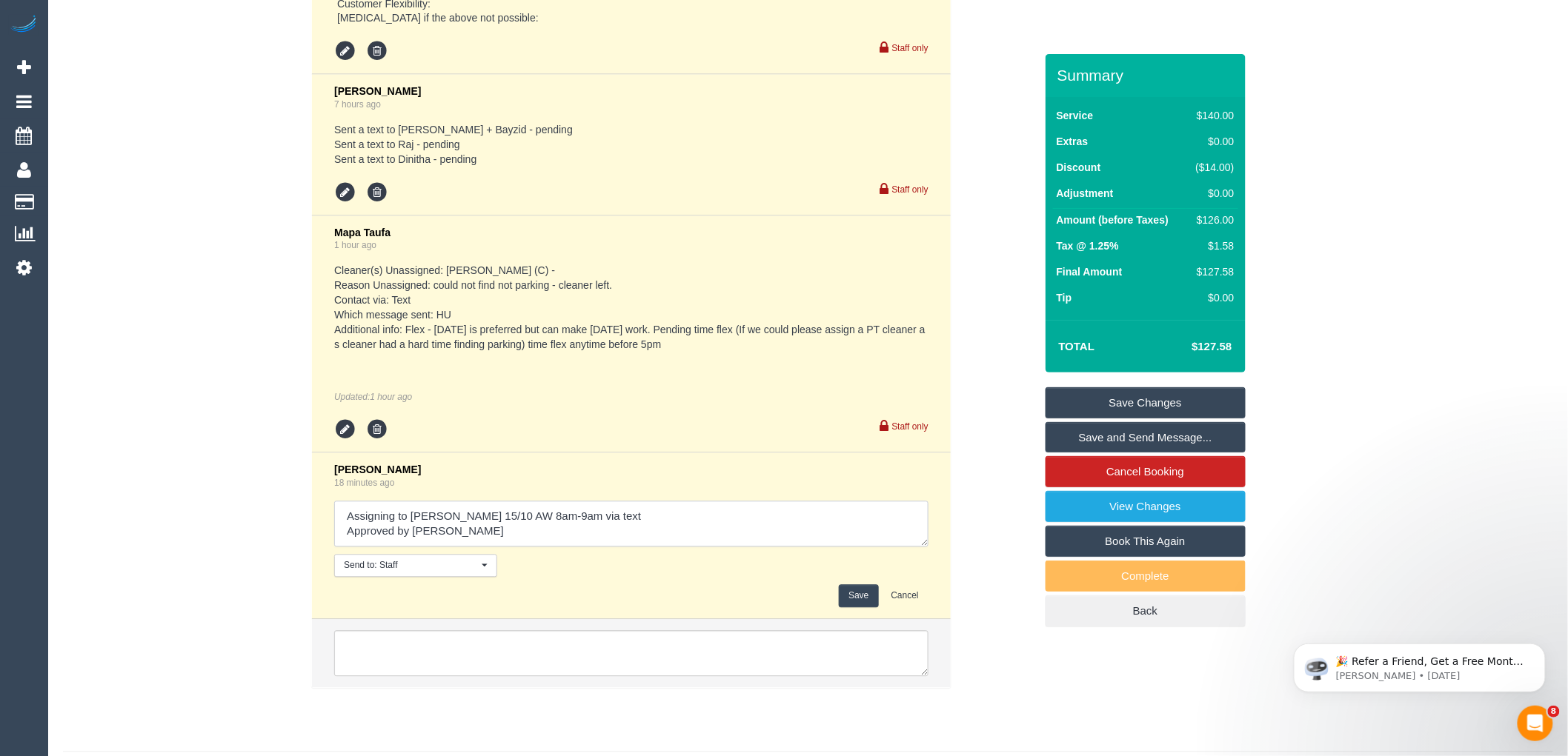
click at [617, 544] on textarea at bounding box center [631, 524] width 594 height 46
type textarea "Assigning to Reggy 15/10 AW 8am-9am via text - cust confimed via text Approved …"
click at [853, 608] on button "Save" at bounding box center [858, 596] width 39 height 23
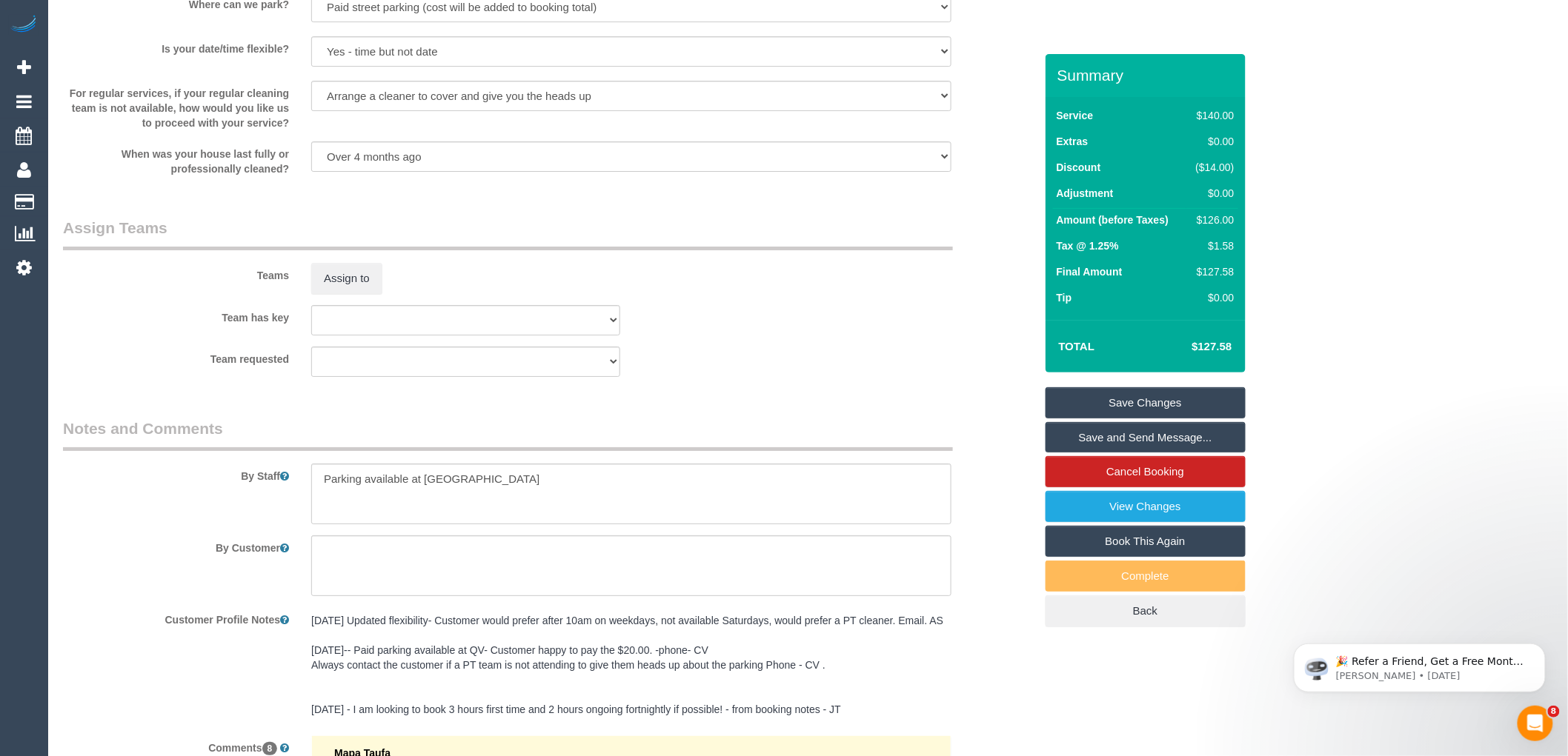
scroll to position [2113, 0]
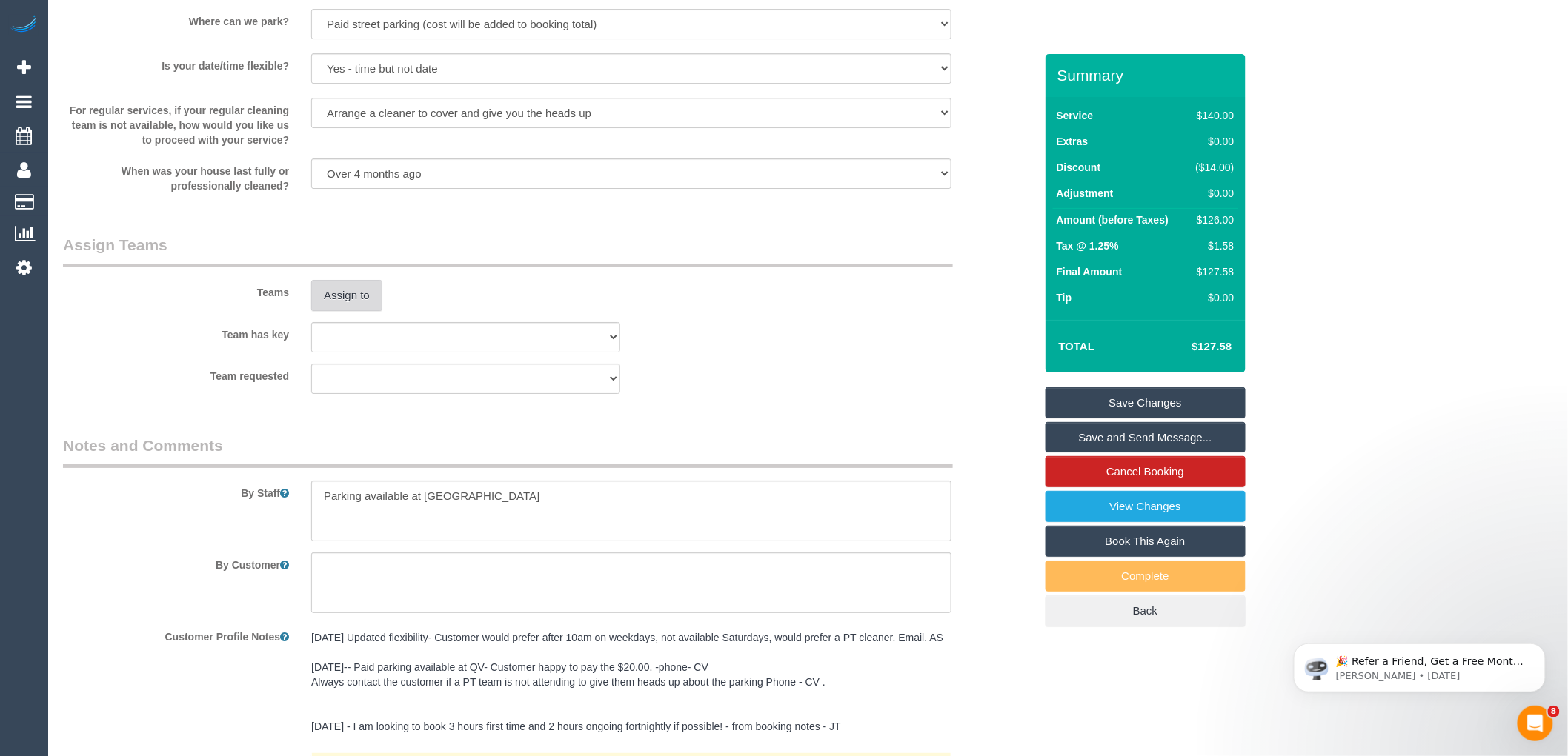
click at [345, 311] on button "Assign to" at bounding box center [347, 296] width 71 height 31
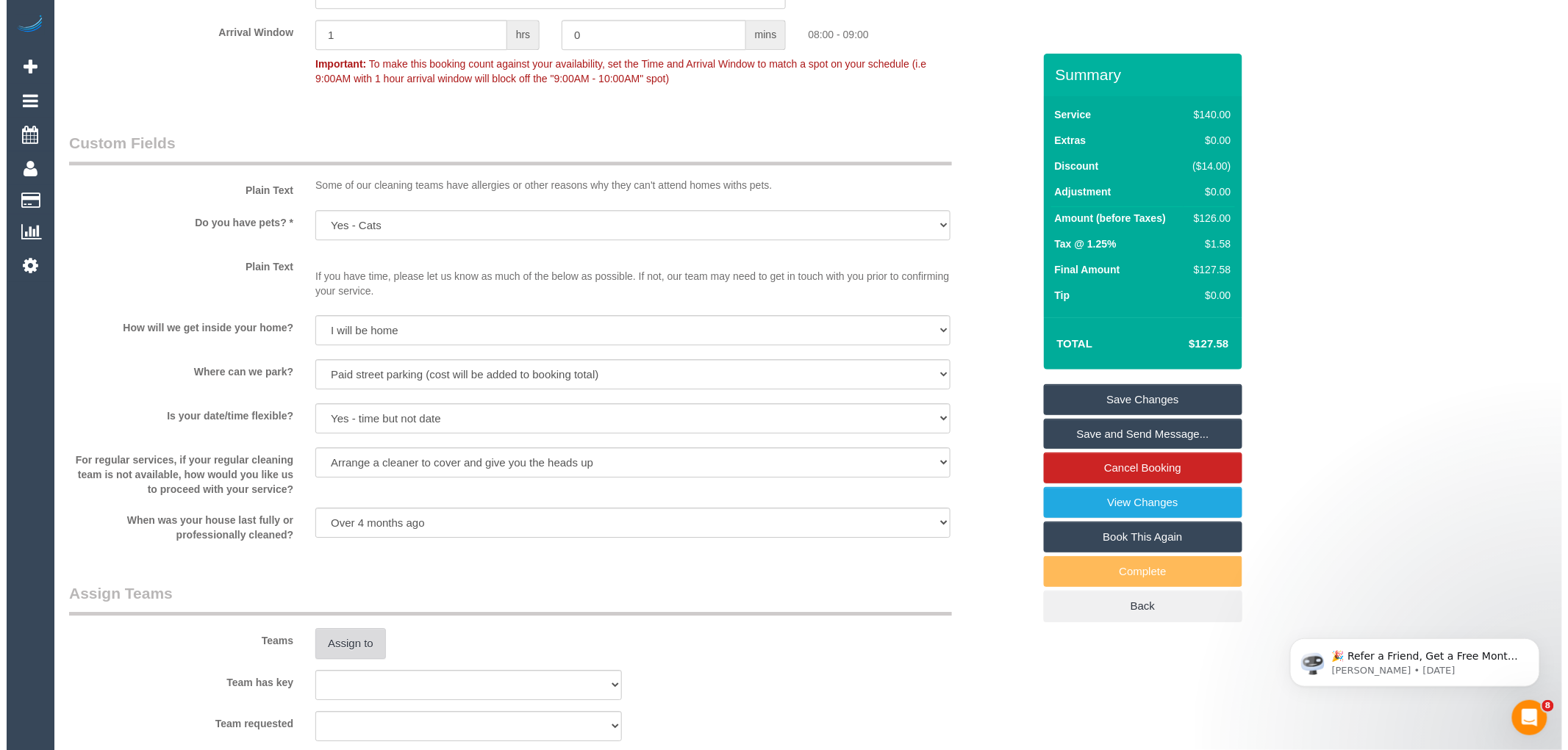
scroll to position [1769, 0]
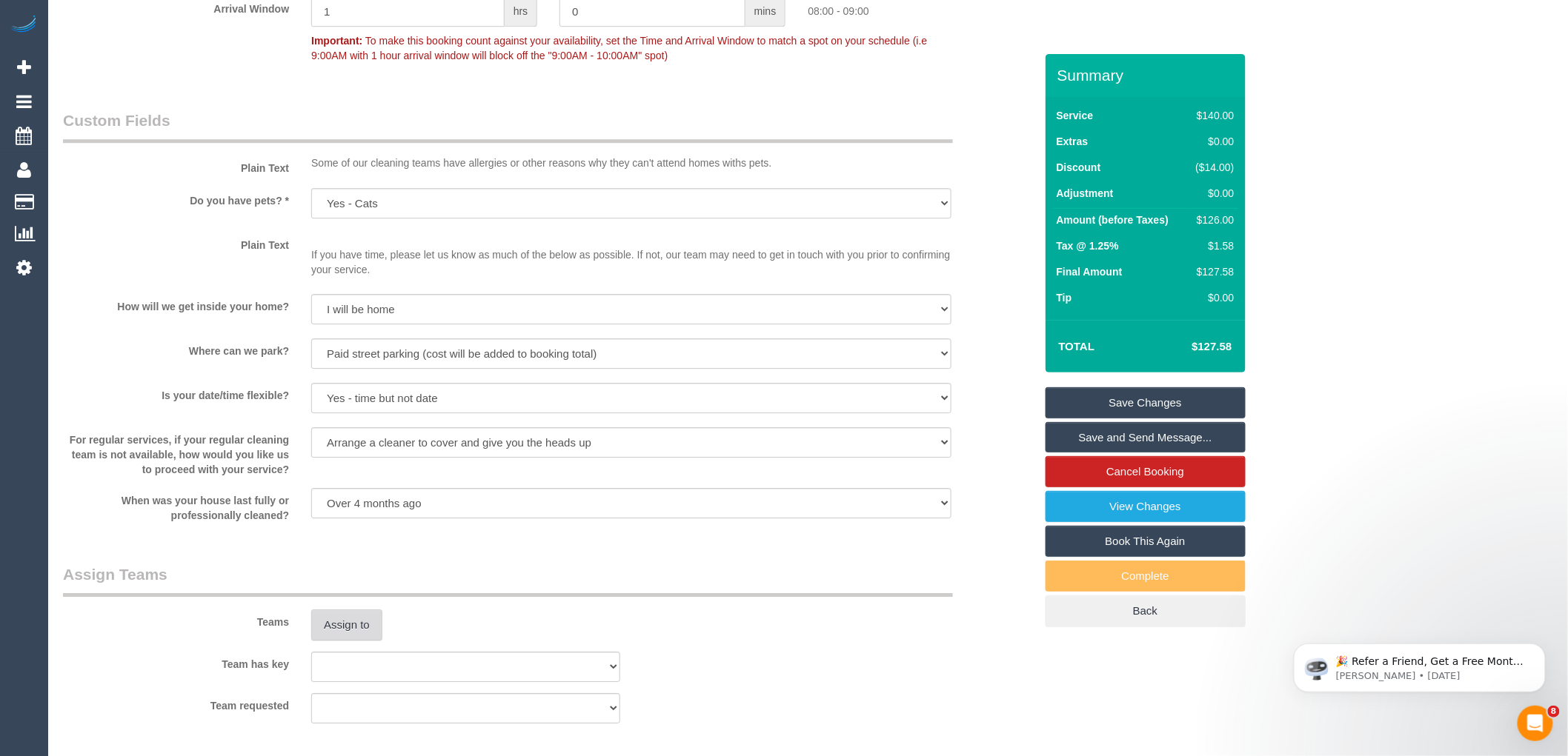
click at [342, 641] on button "Assign to" at bounding box center [347, 625] width 71 height 31
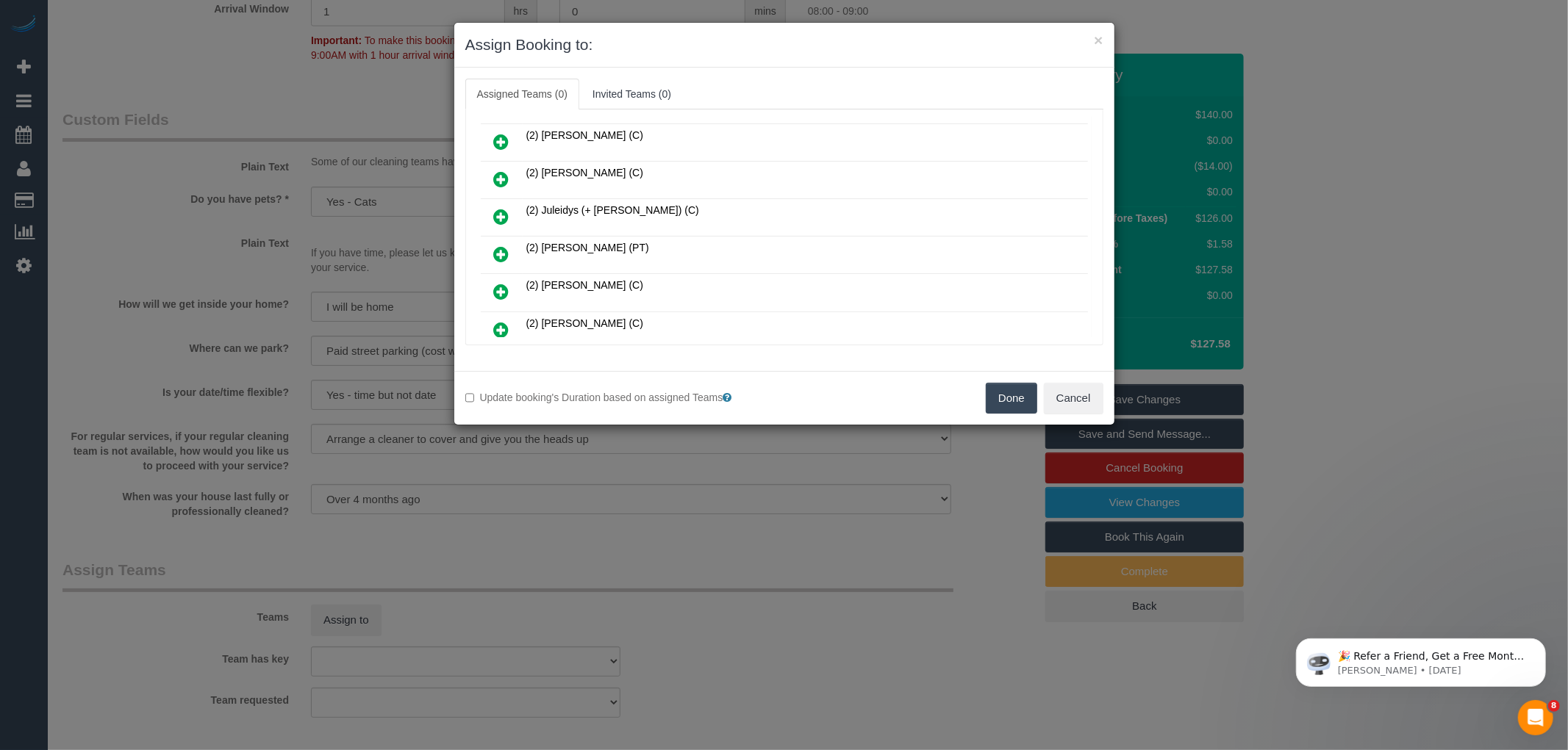
scroll to position [326, 0]
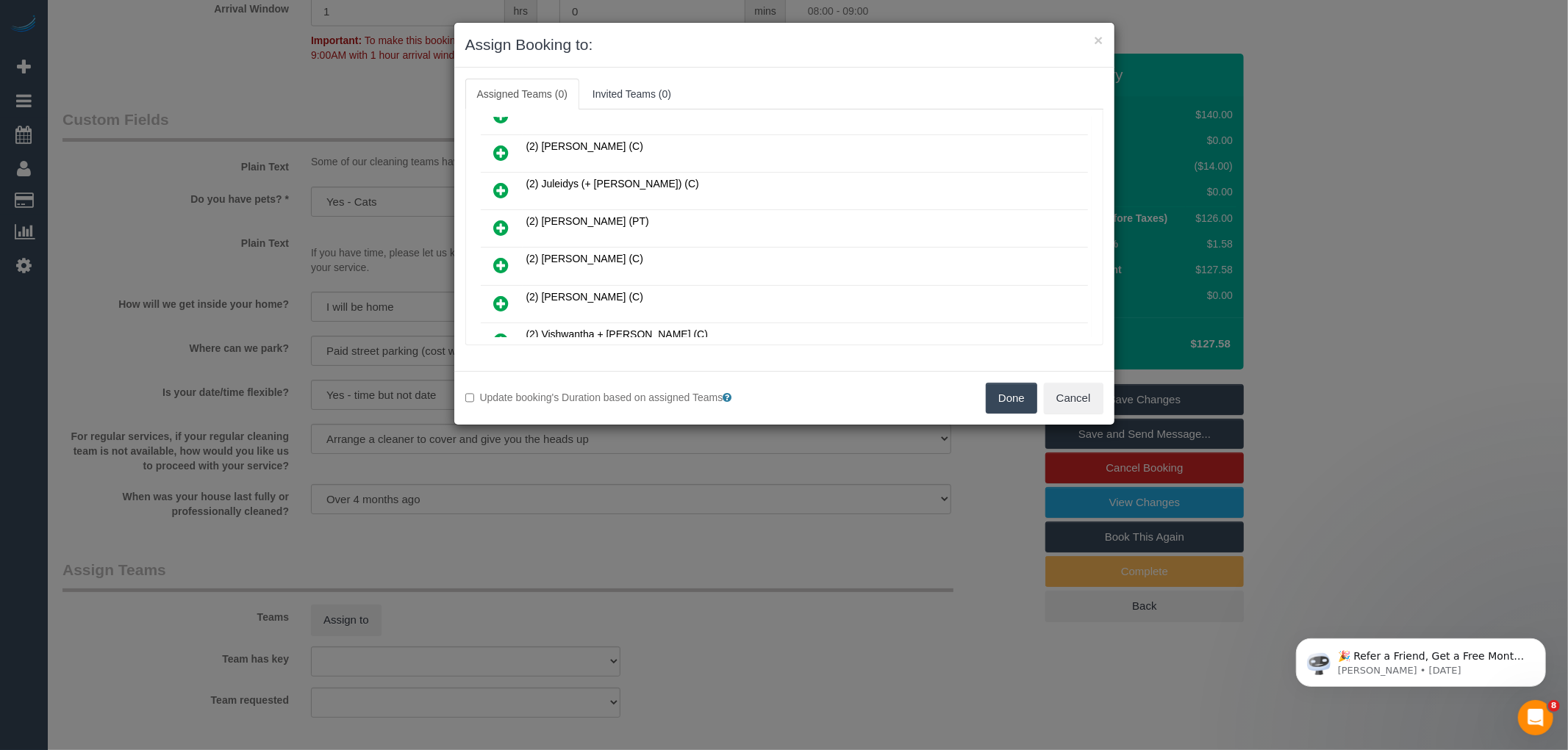
click at [505, 219] on icon at bounding box center [501, 228] width 15 height 18
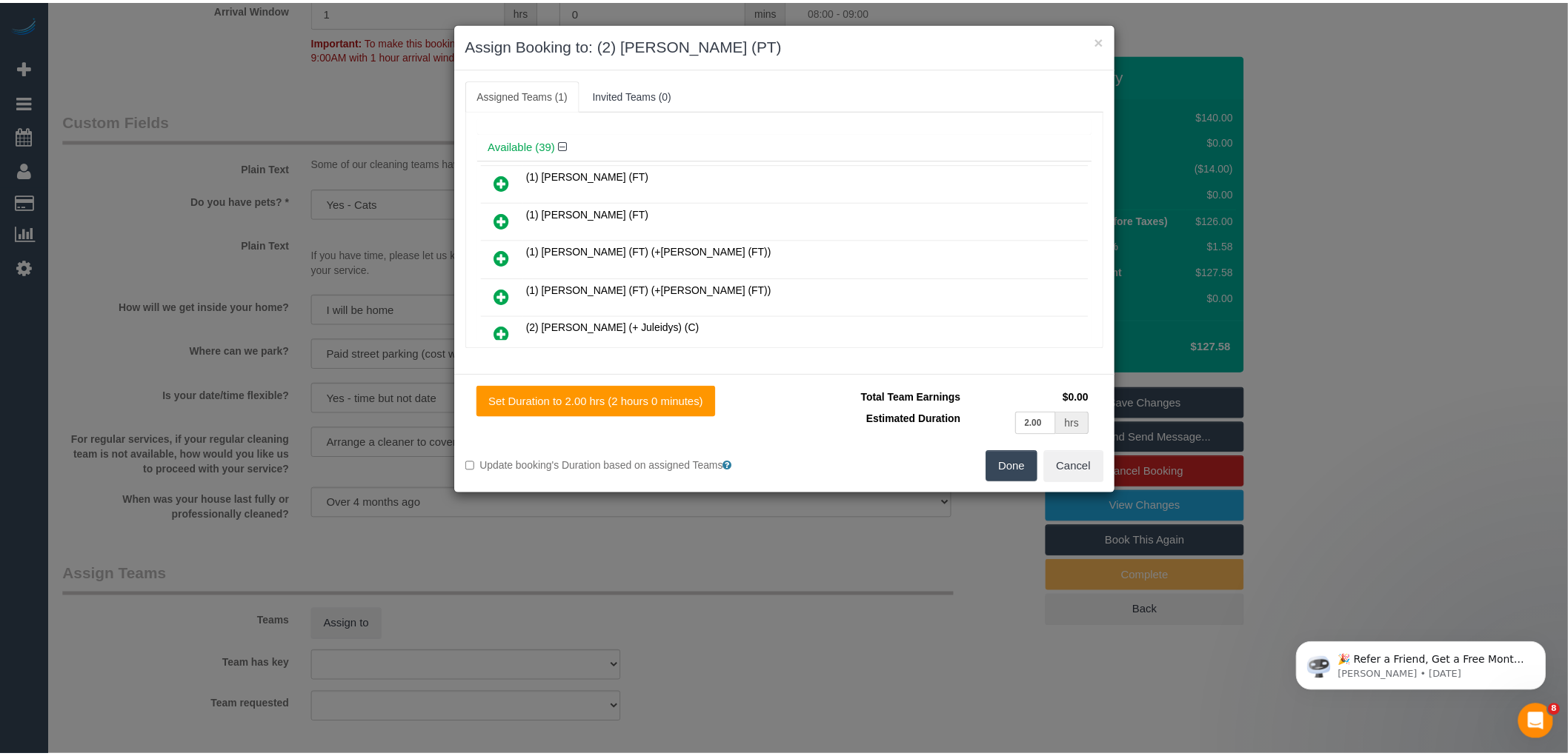
scroll to position [0, 0]
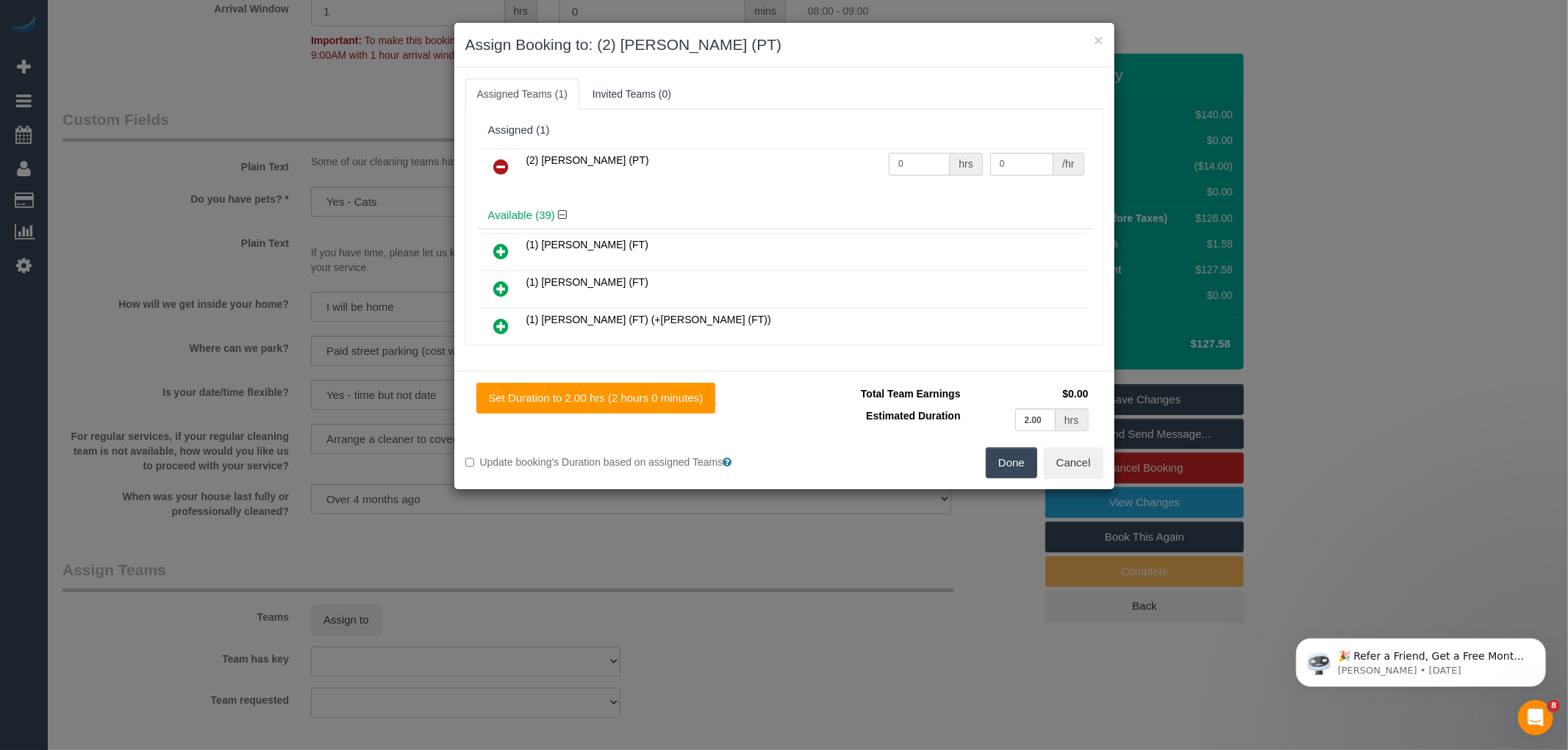
click at [911, 158] on input "0" at bounding box center [919, 164] width 61 height 23
type input "2"
click at [1002, 164] on input "0" at bounding box center [1022, 164] width 63 height 23
drag, startPoint x: 1004, startPoint y: 160, endPoint x: 980, endPoint y: 156, distance: 24.3
click at [990, 156] on input "0" at bounding box center [1022, 164] width 63 height 23
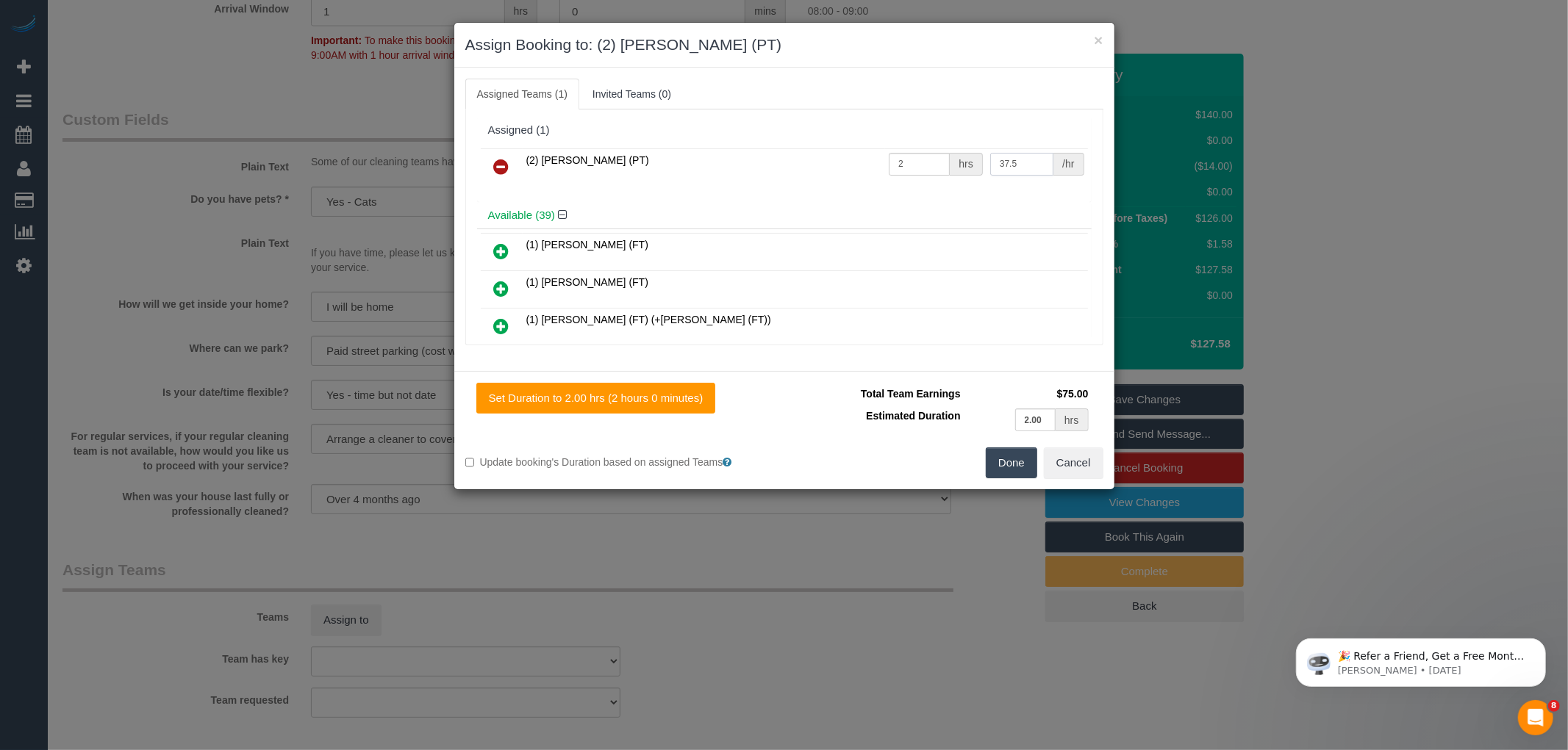
type input "37.5"
click at [1004, 458] on button "Done" at bounding box center [1012, 463] width 52 height 31
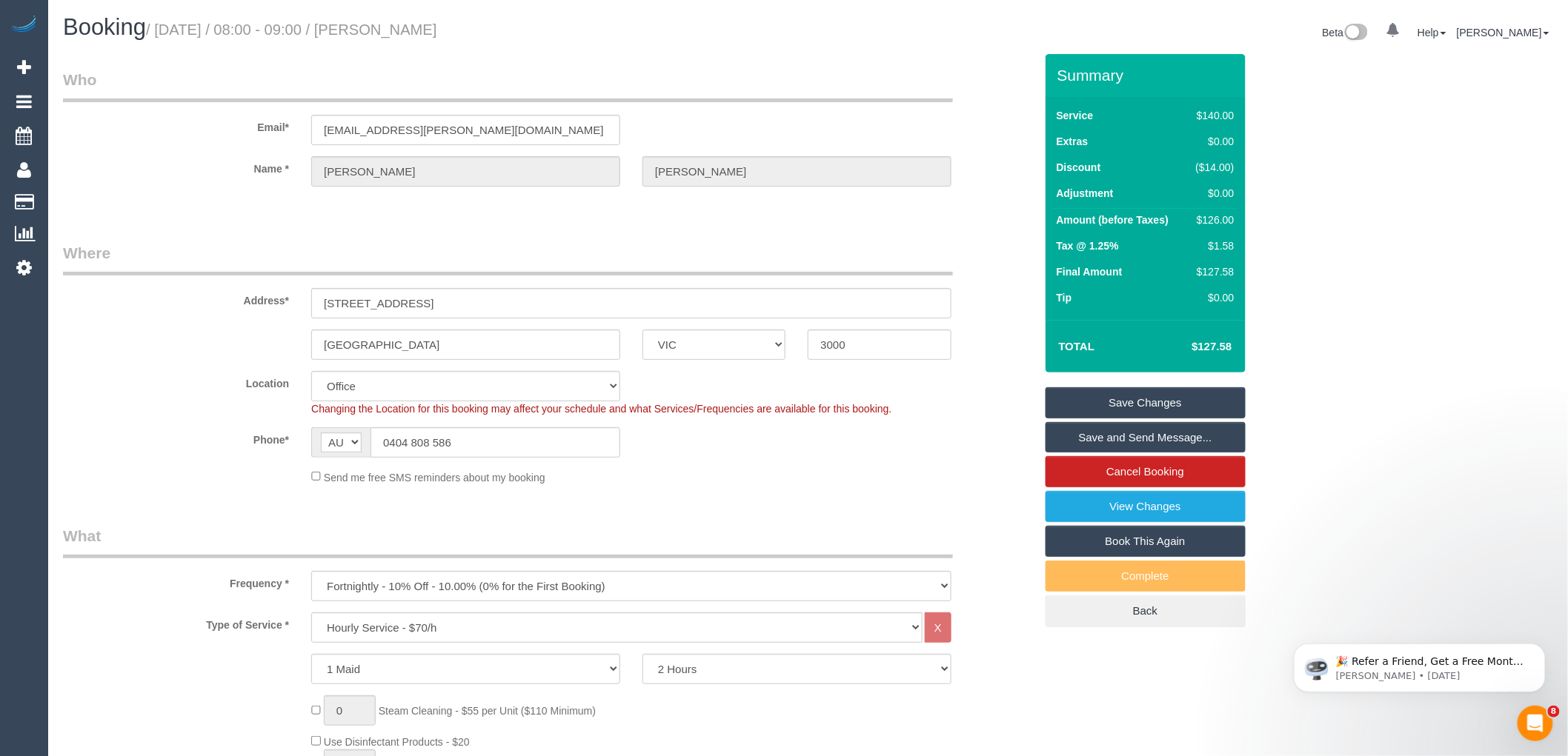
click at [1120, 437] on link "Save and Send Message..." at bounding box center [1146, 438] width 200 height 31
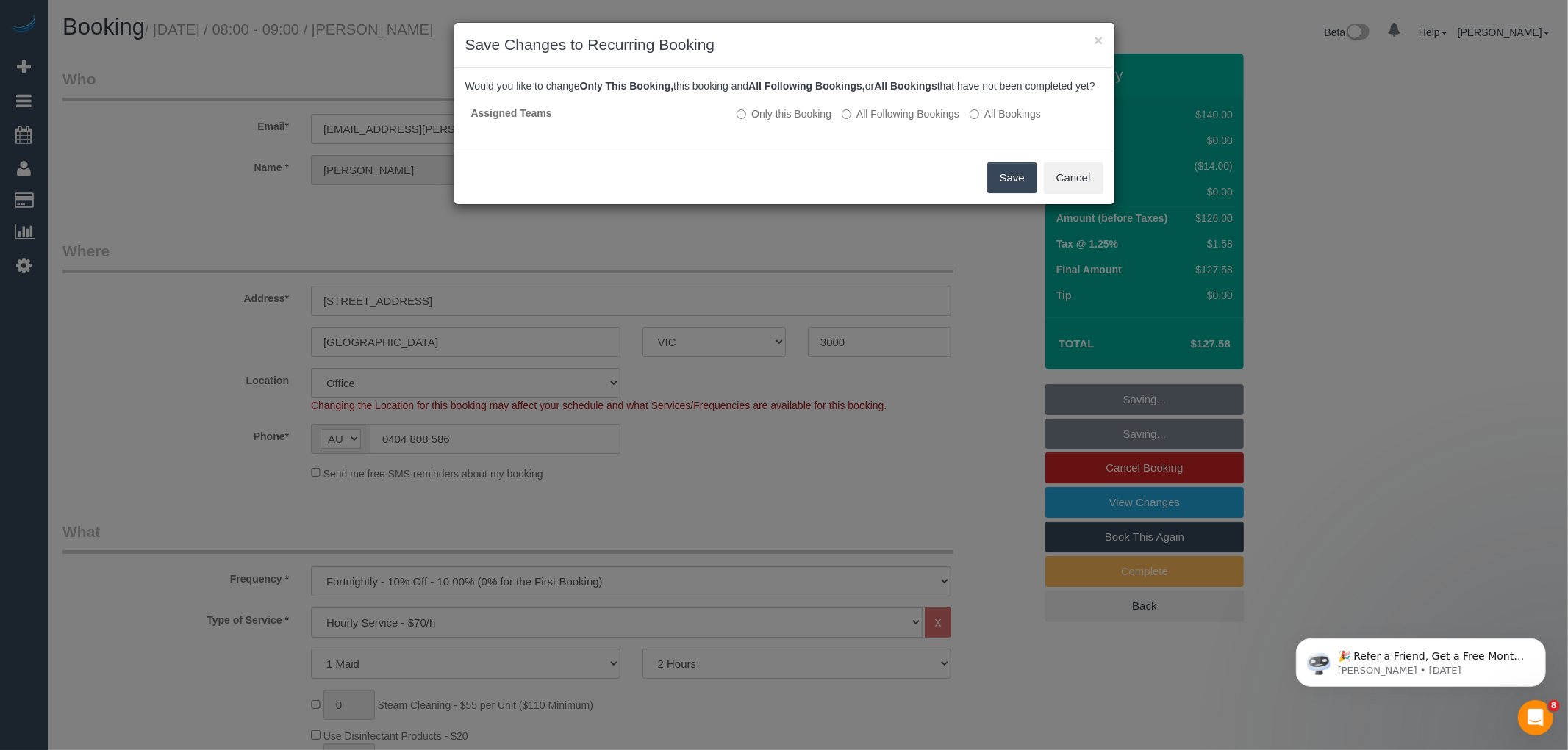
click at [1015, 193] on button "Save" at bounding box center [1012, 178] width 50 height 31
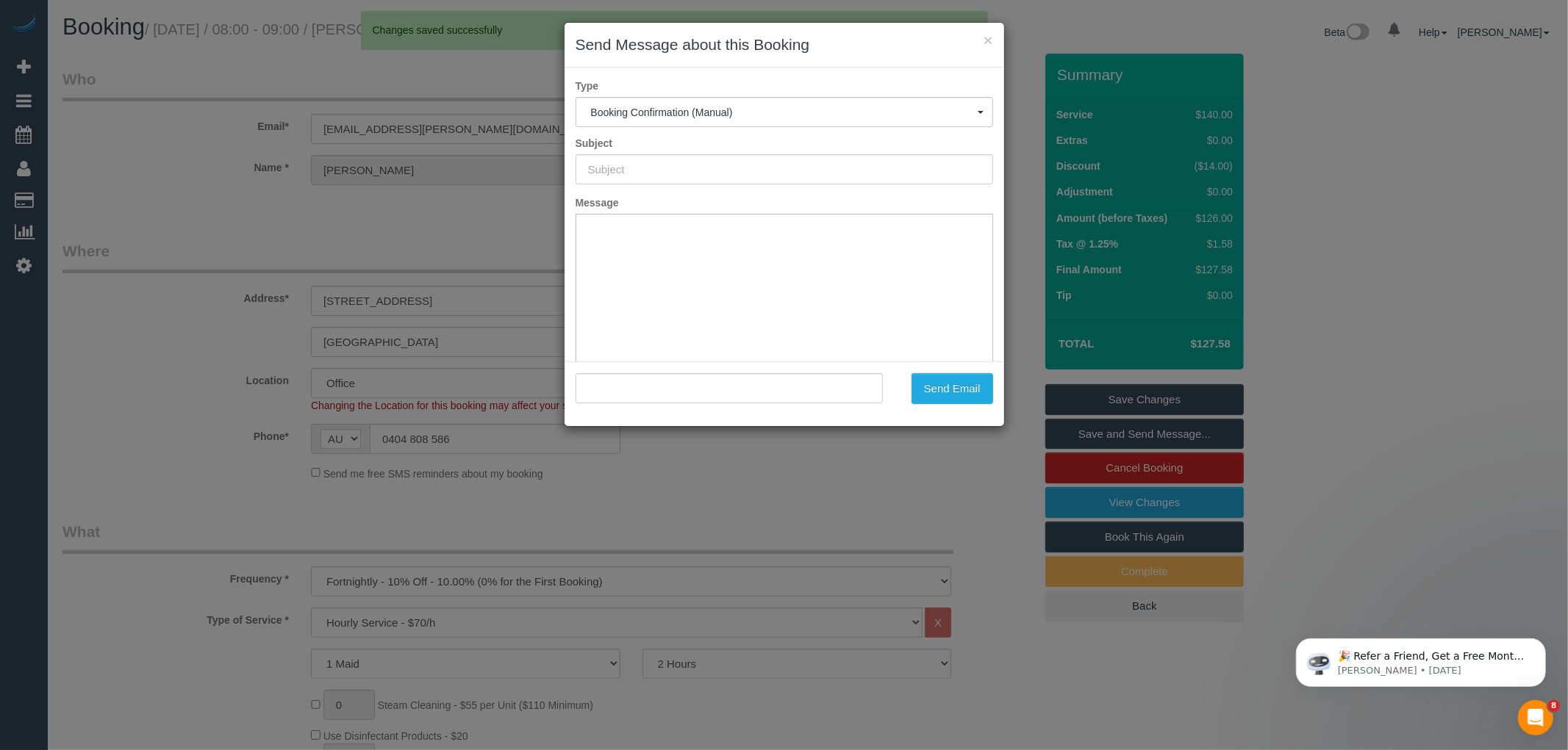
type input "Booking Confirmed"
type input ""Alannah Pye" <ellie.gale.9001@gmail.com>"
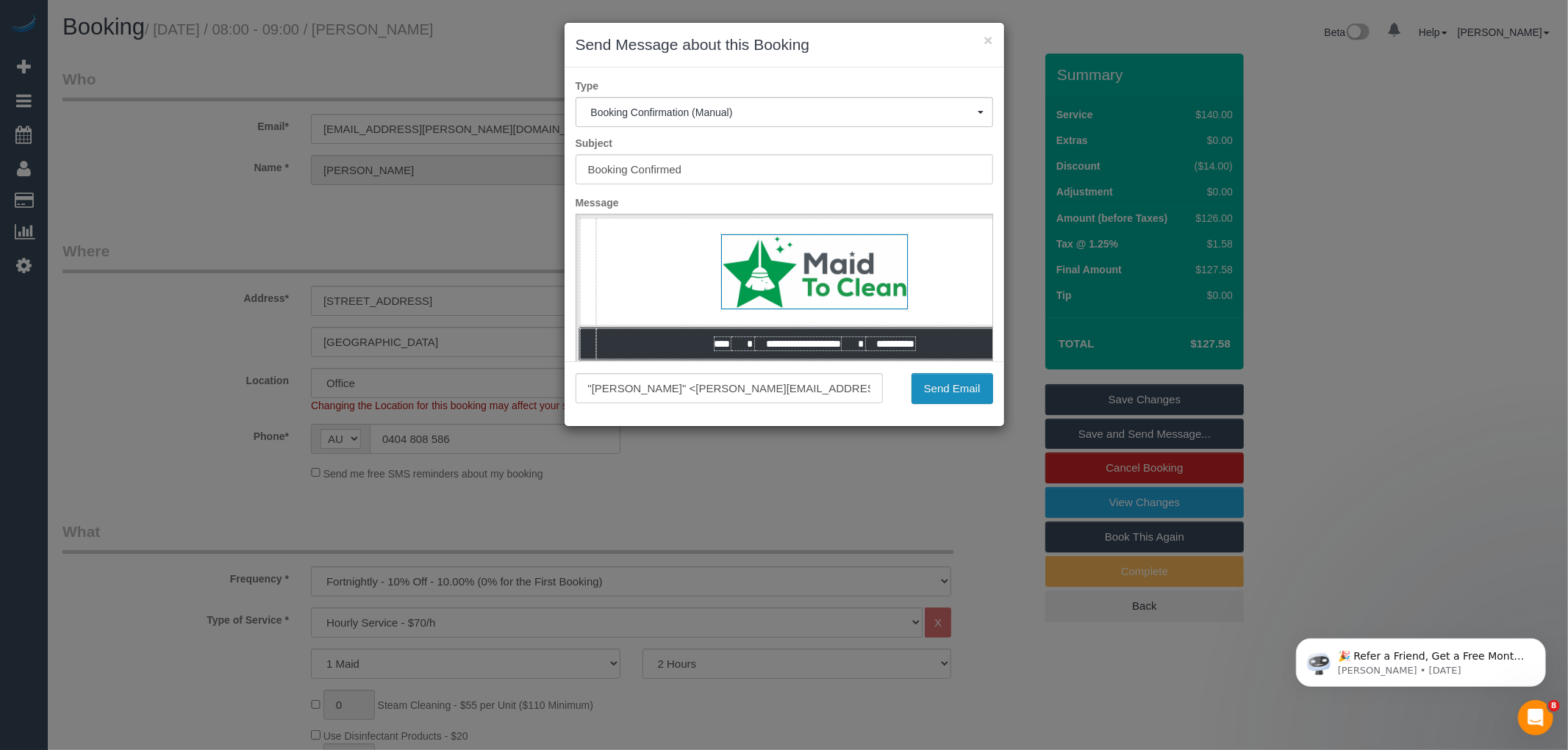
drag, startPoint x: 936, startPoint y: 380, endPoint x: 917, endPoint y: 366, distance: 23.6
click at [937, 381] on button "Send Email" at bounding box center [952, 389] width 82 height 31
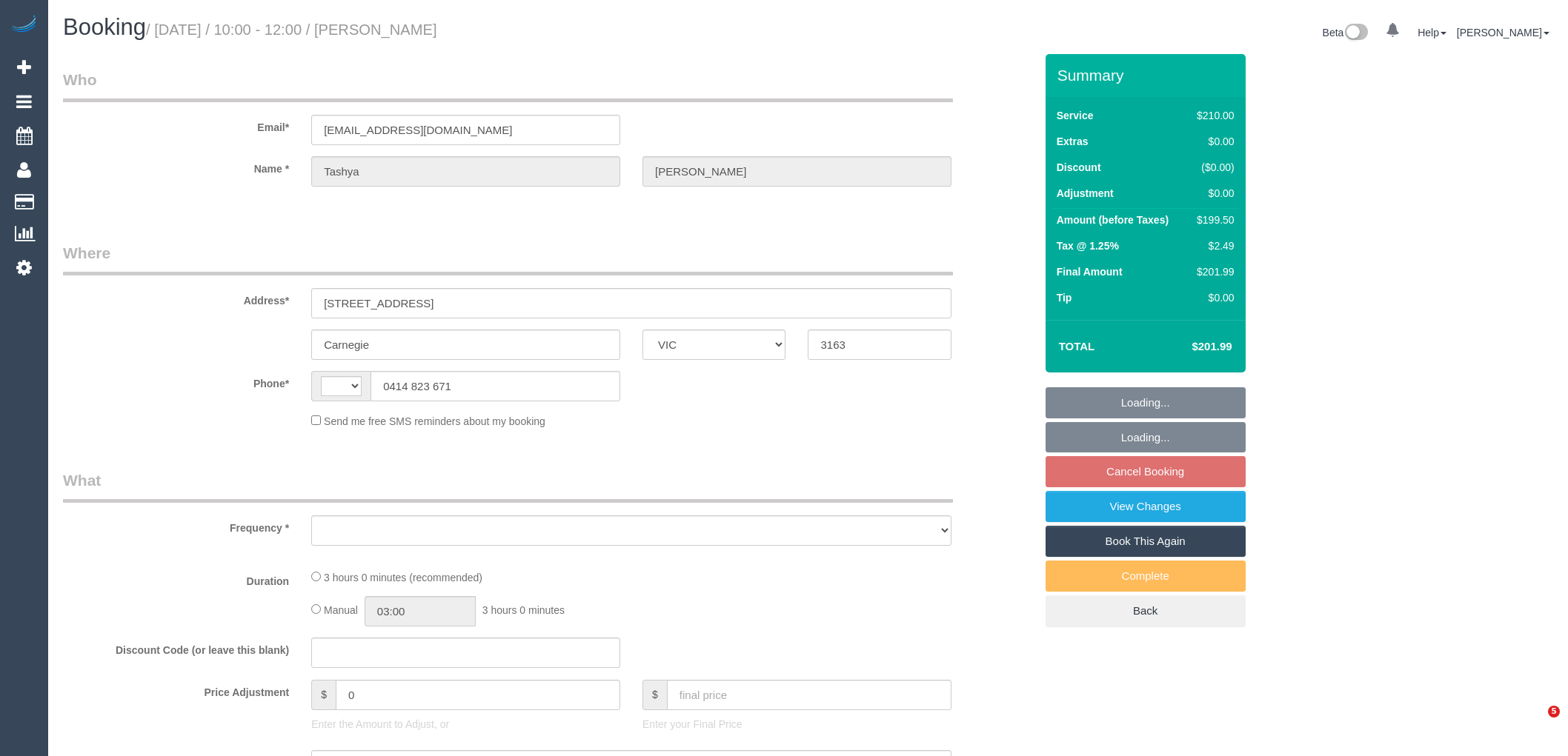
select select "VIC"
select select "object:275"
select select "string:AU"
select select "180"
select select "number:28"
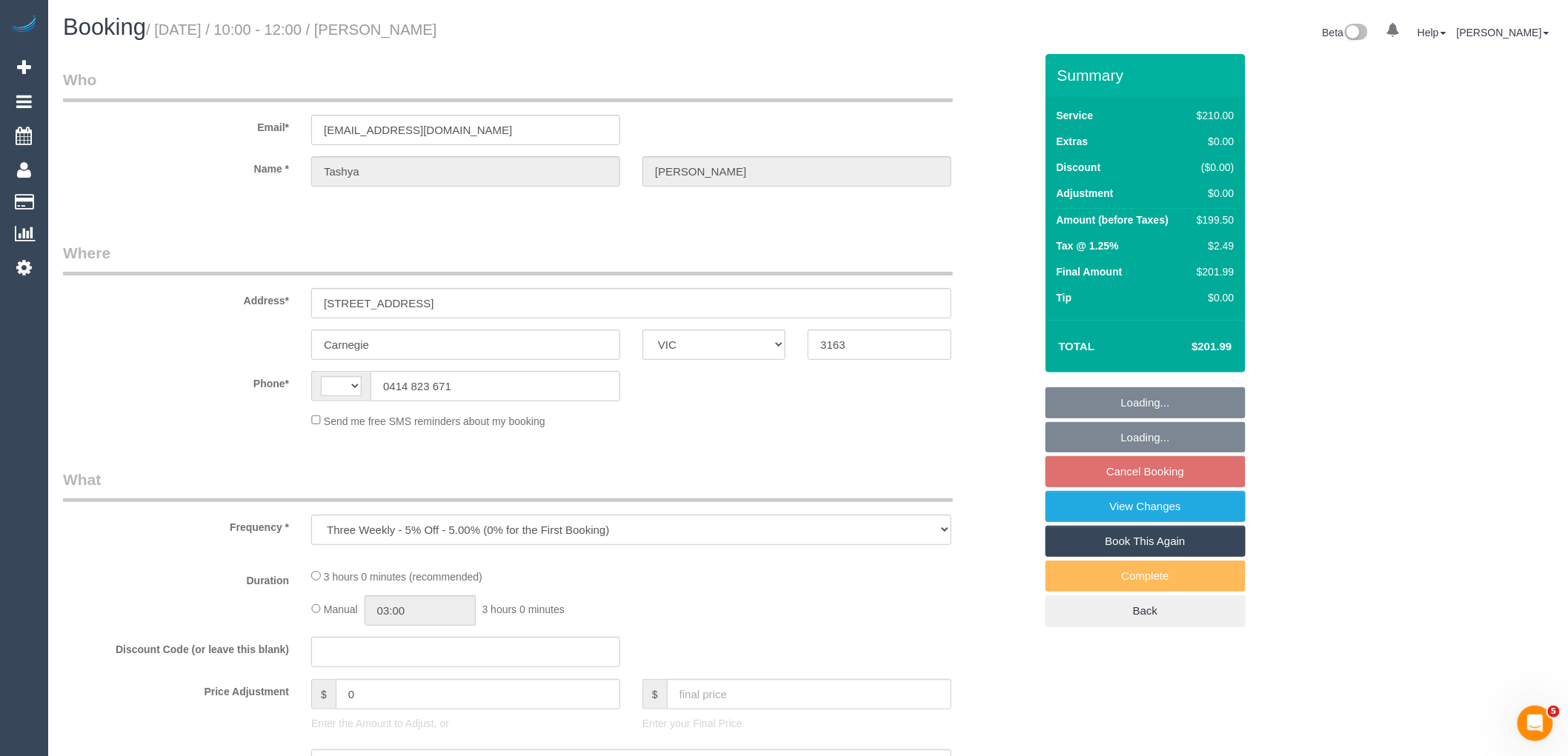
select select "number:14"
select select "number:19"
select select "number:22"
select select "number:34"
select select "number:13"
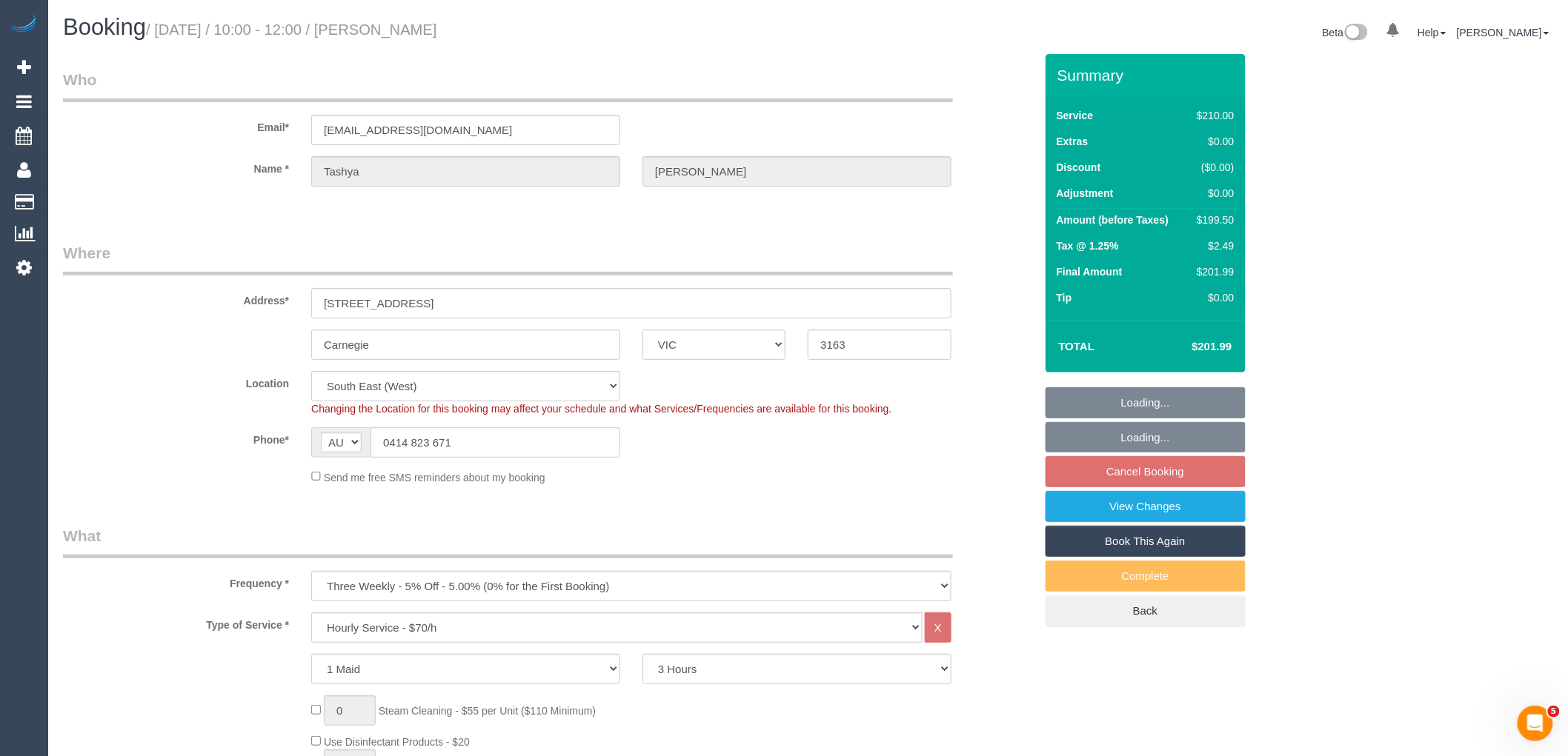
select select "string:stripe-pm_1SAg952GScqysDRVgRIolzgb"
select select "object:851"
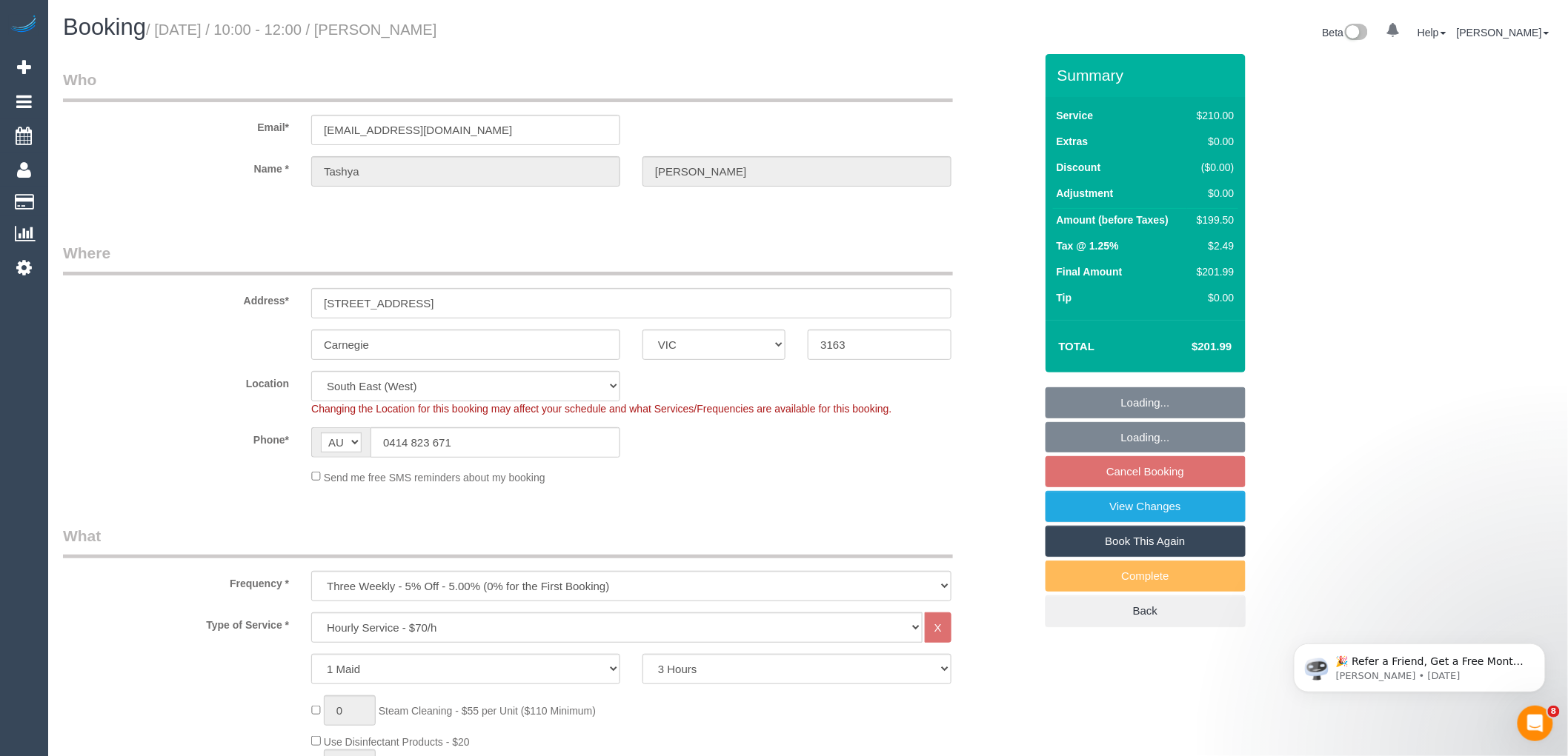
select select "spot3"
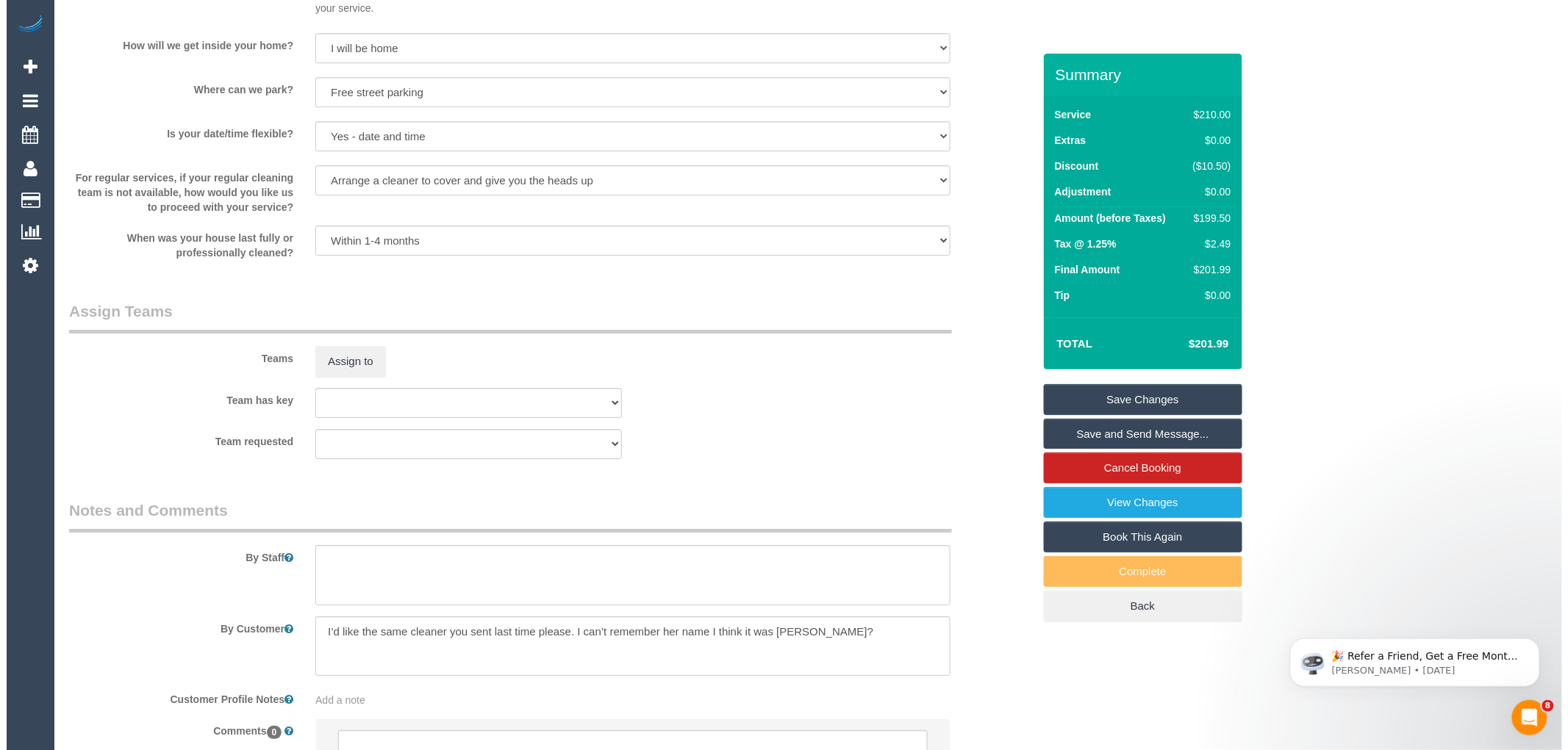
scroll to position [1918, 0]
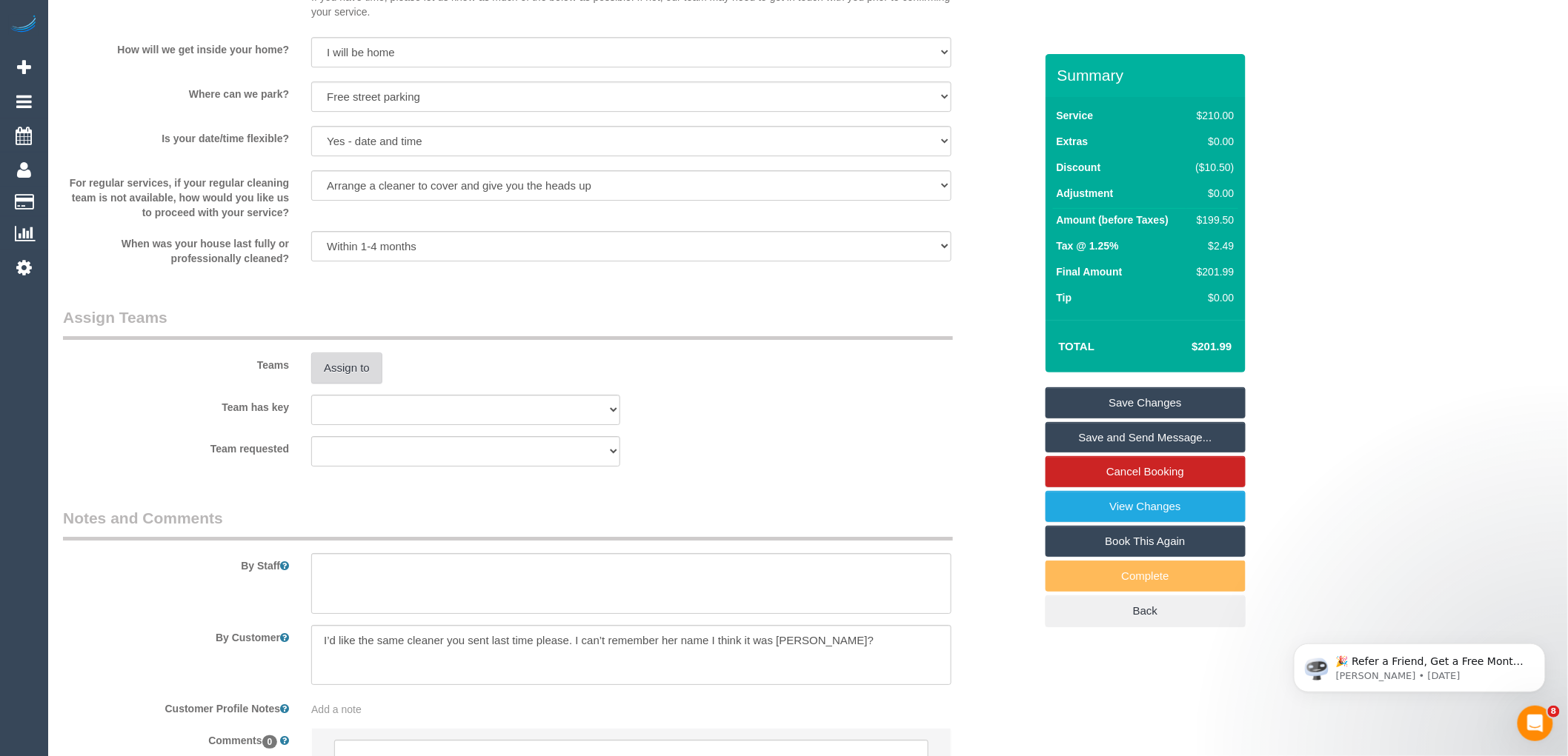
click at [349, 384] on button "Assign to" at bounding box center [347, 368] width 71 height 31
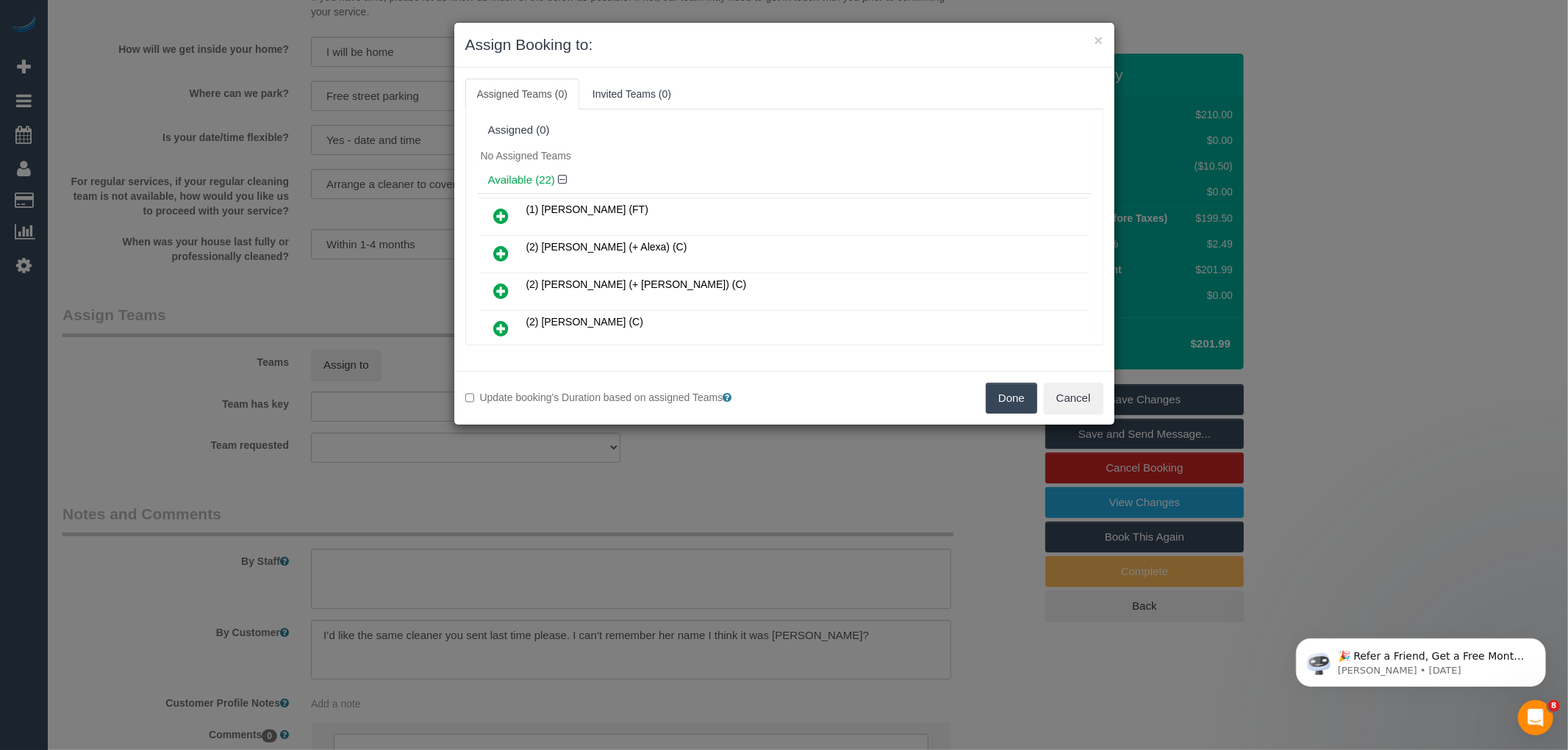
scroll to position [684, 0]
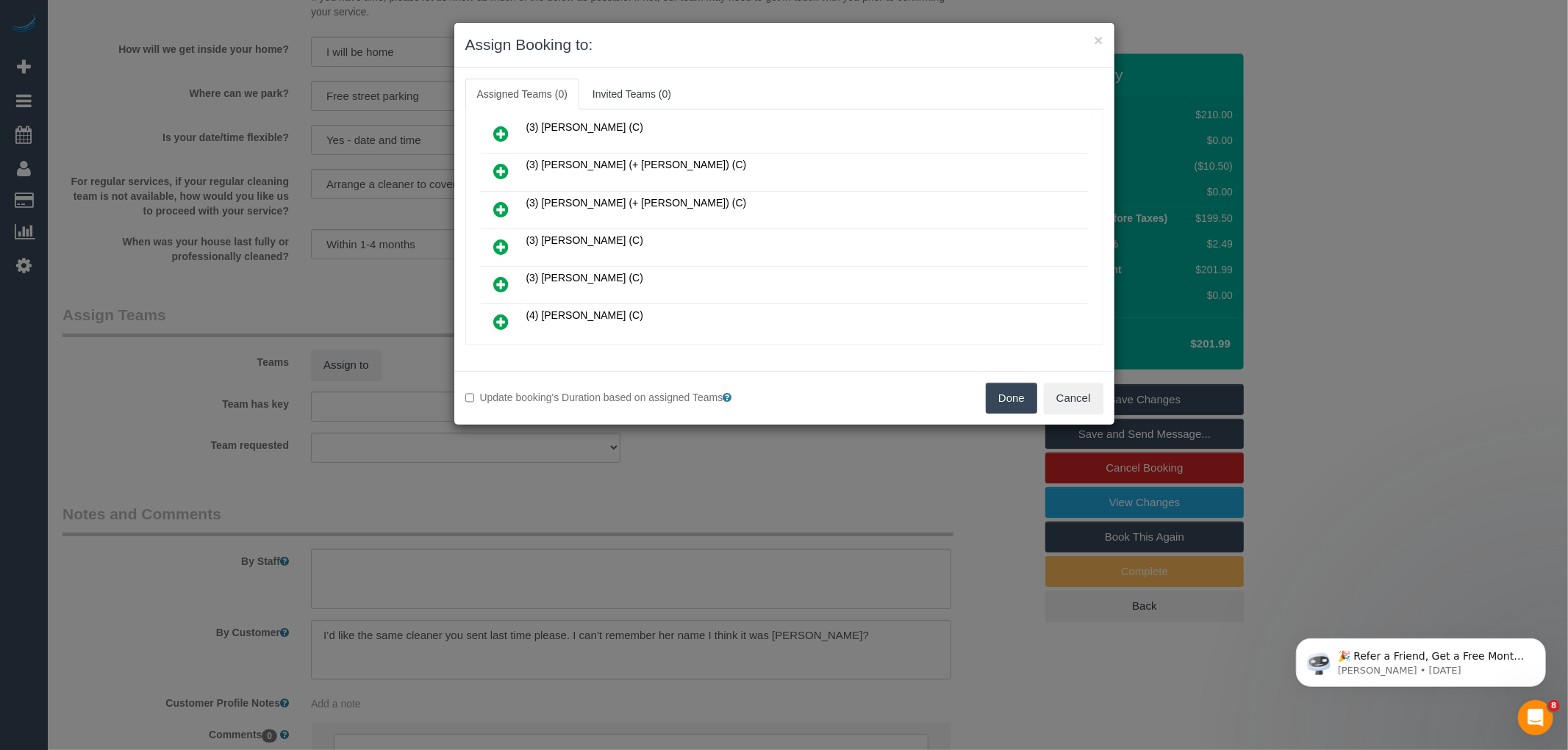
click at [495, 238] on icon at bounding box center [501, 247] width 15 height 18
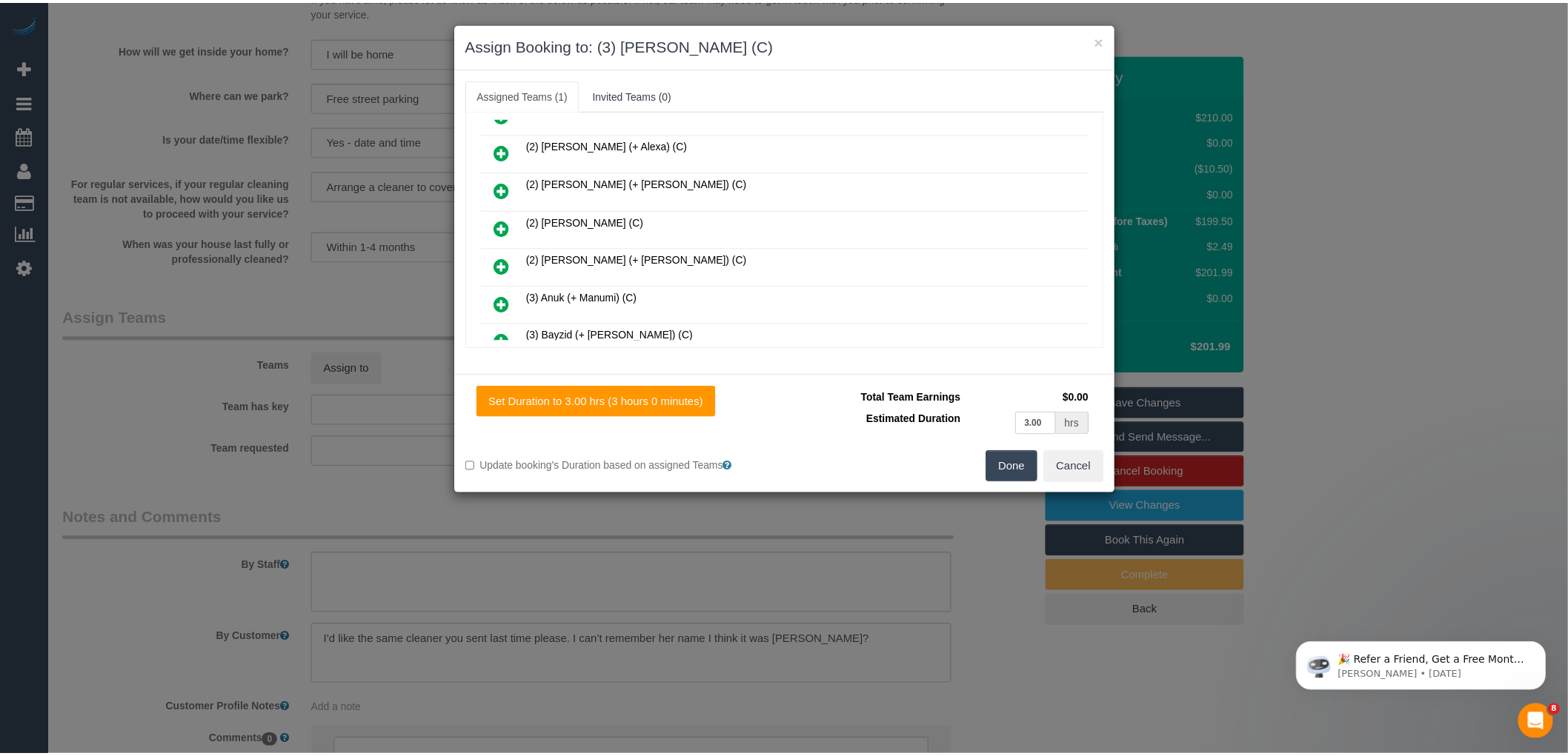
scroll to position [0, 0]
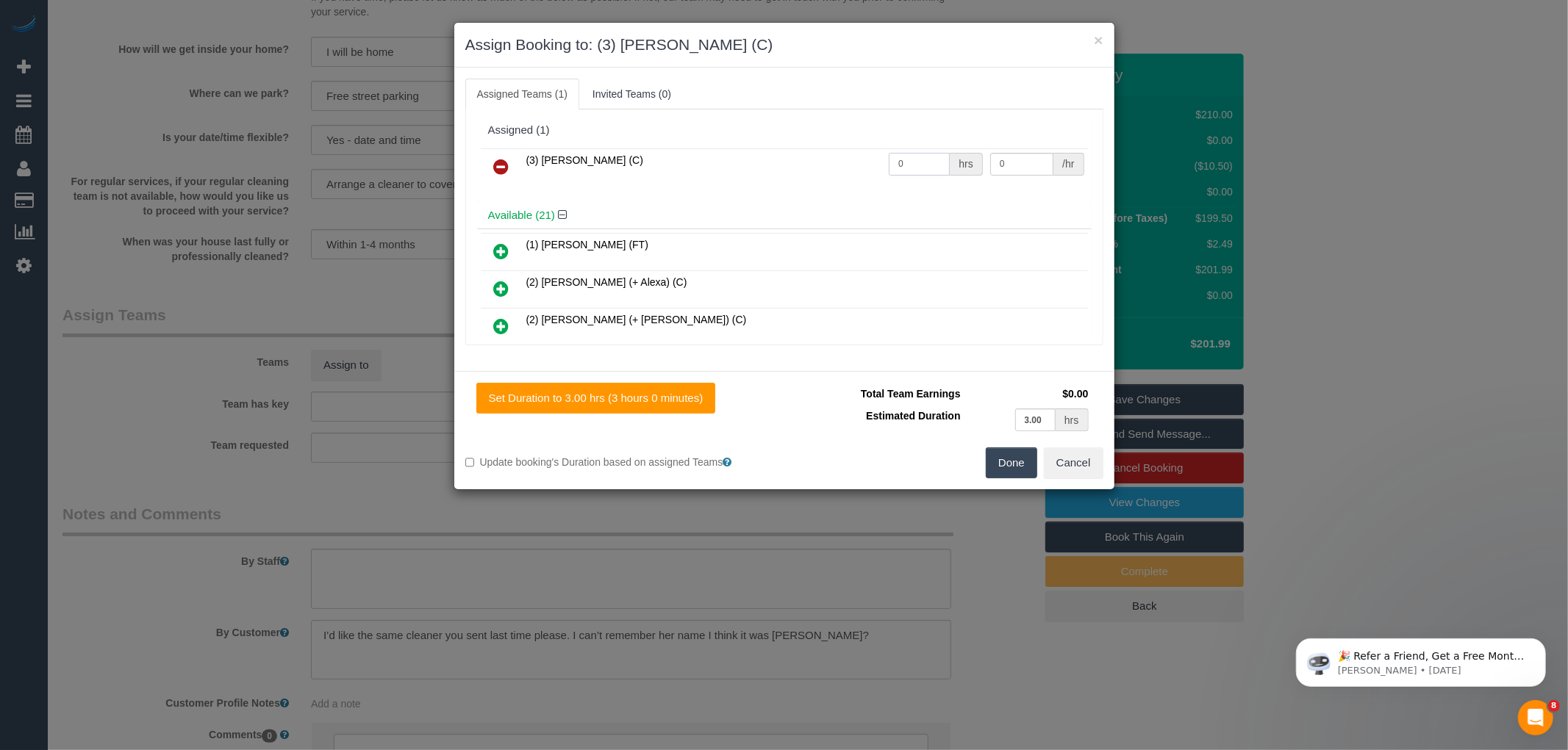
click at [915, 159] on input "0" at bounding box center [919, 164] width 61 height 23
type input "0"
type input "3"
click at [914, 164] on input "0" at bounding box center [919, 164] width 61 height 23
type input "0"
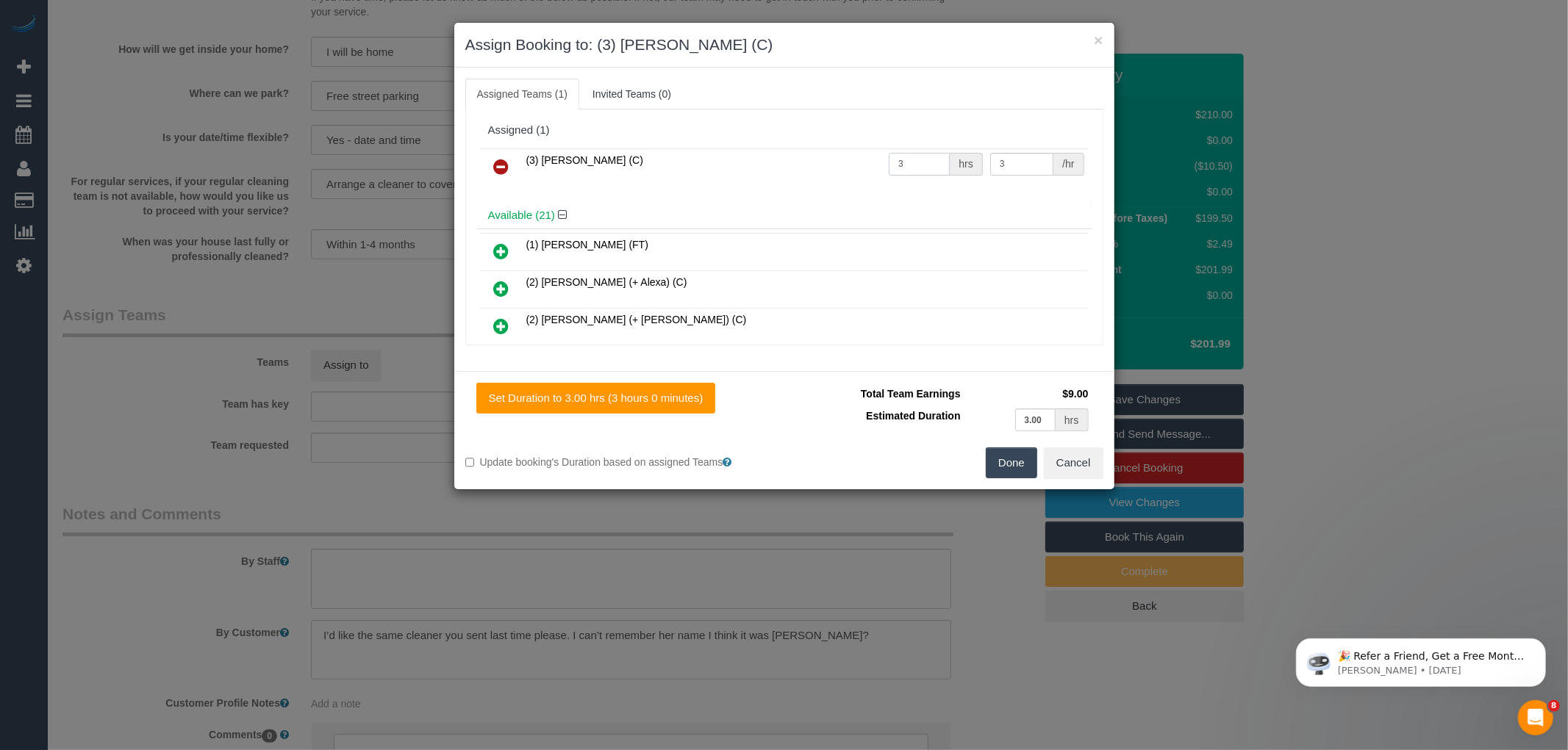
type input "3"
type input "35"
click at [1003, 459] on button "Done" at bounding box center [1012, 463] width 52 height 31
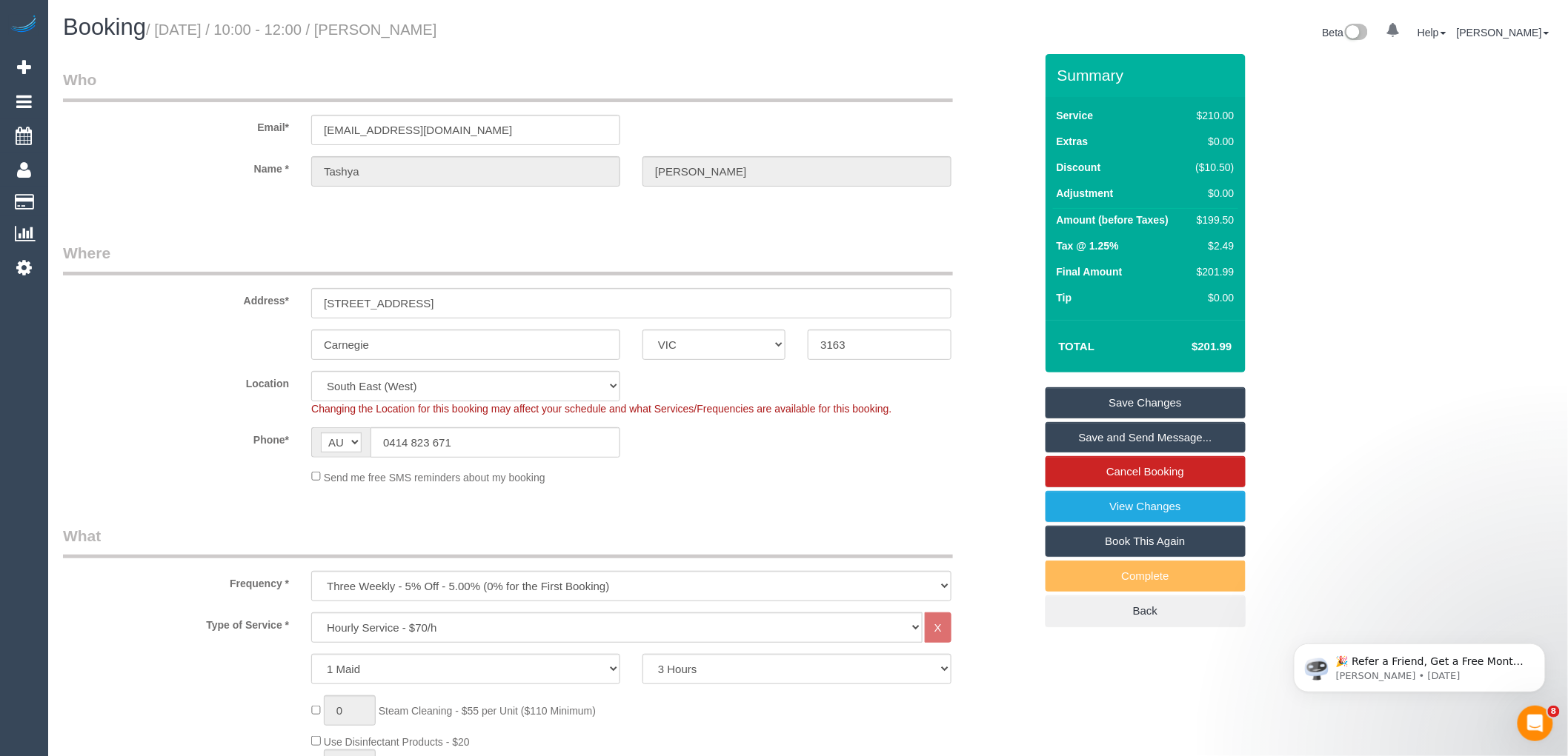
drag, startPoint x: 391, startPoint y: 28, endPoint x: 511, endPoint y: 28, distance: 120.0
click at [511, 28] on h1 "Booking / October 21, 2025 / 10:00 - 12:00 / Tashya De Silva" at bounding box center [430, 28] width 734 height 25
copy small "Tashya De Silva"
click at [1120, 431] on link "Save and Send Message..." at bounding box center [1146, 438] width 200 height 31
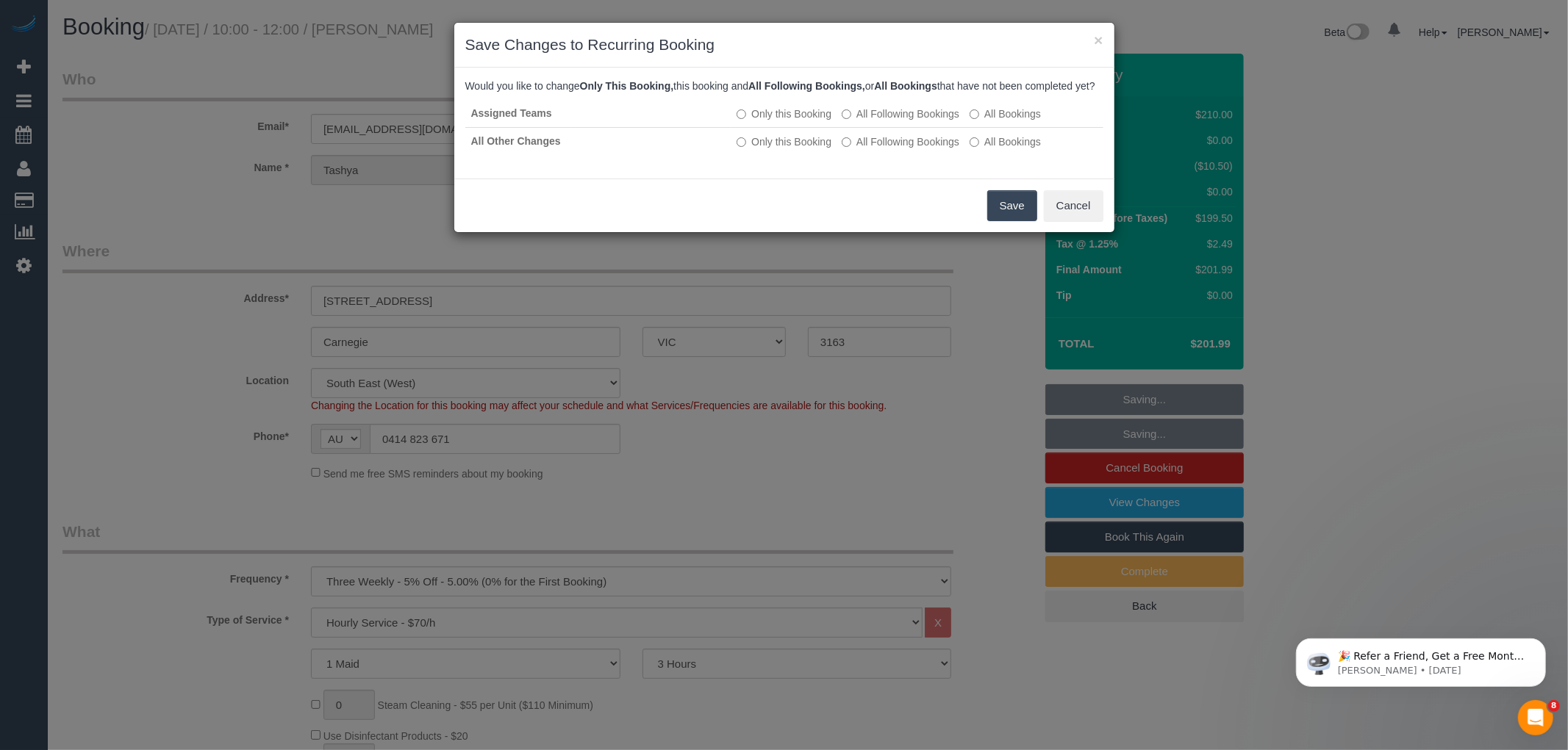
click at [1005, 215] on button "Save" at bounding box center [1012, 206] width 50 height 31
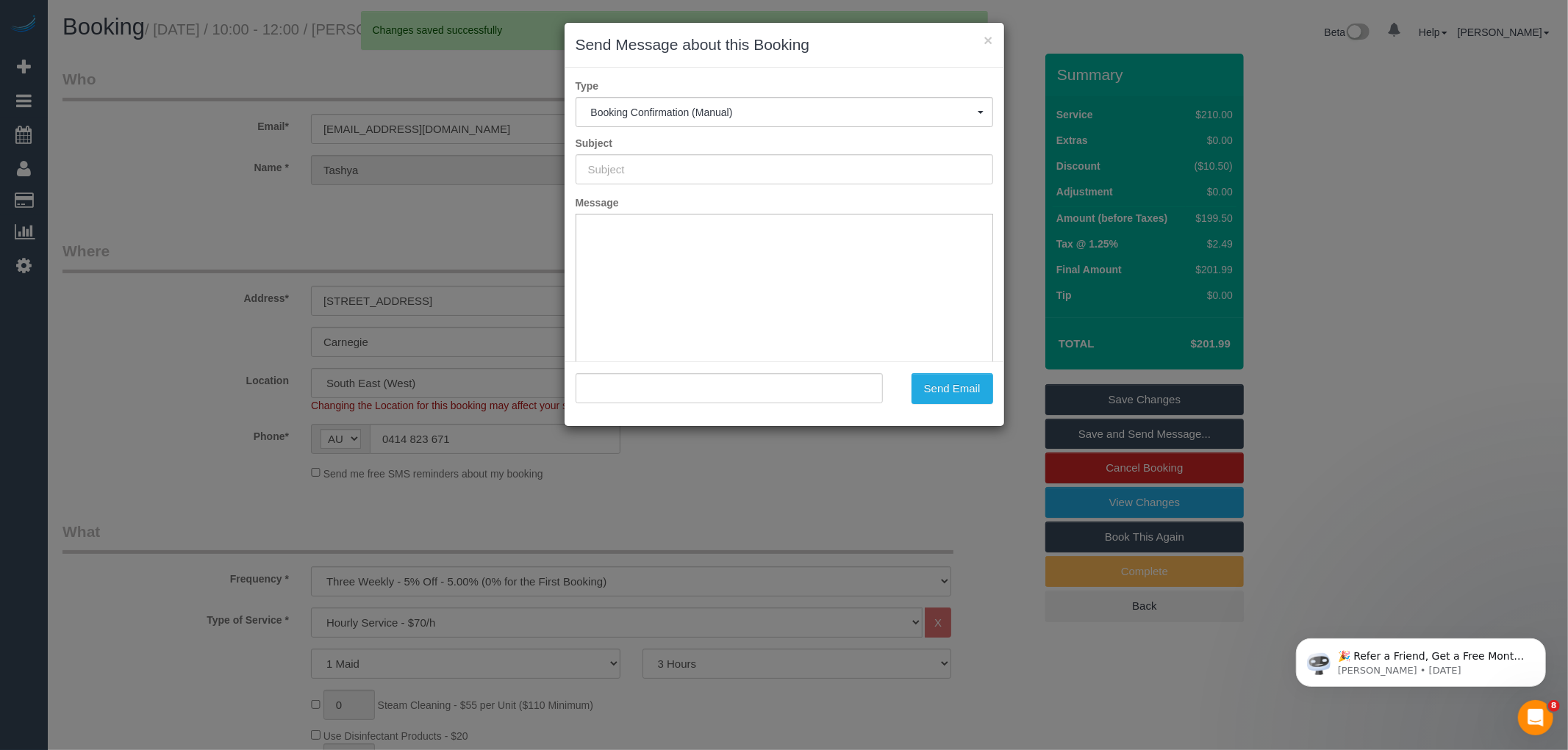
type input "Booking Confirmed"
type input ""Tashya De Silva" <tashya1@gmail.com>"
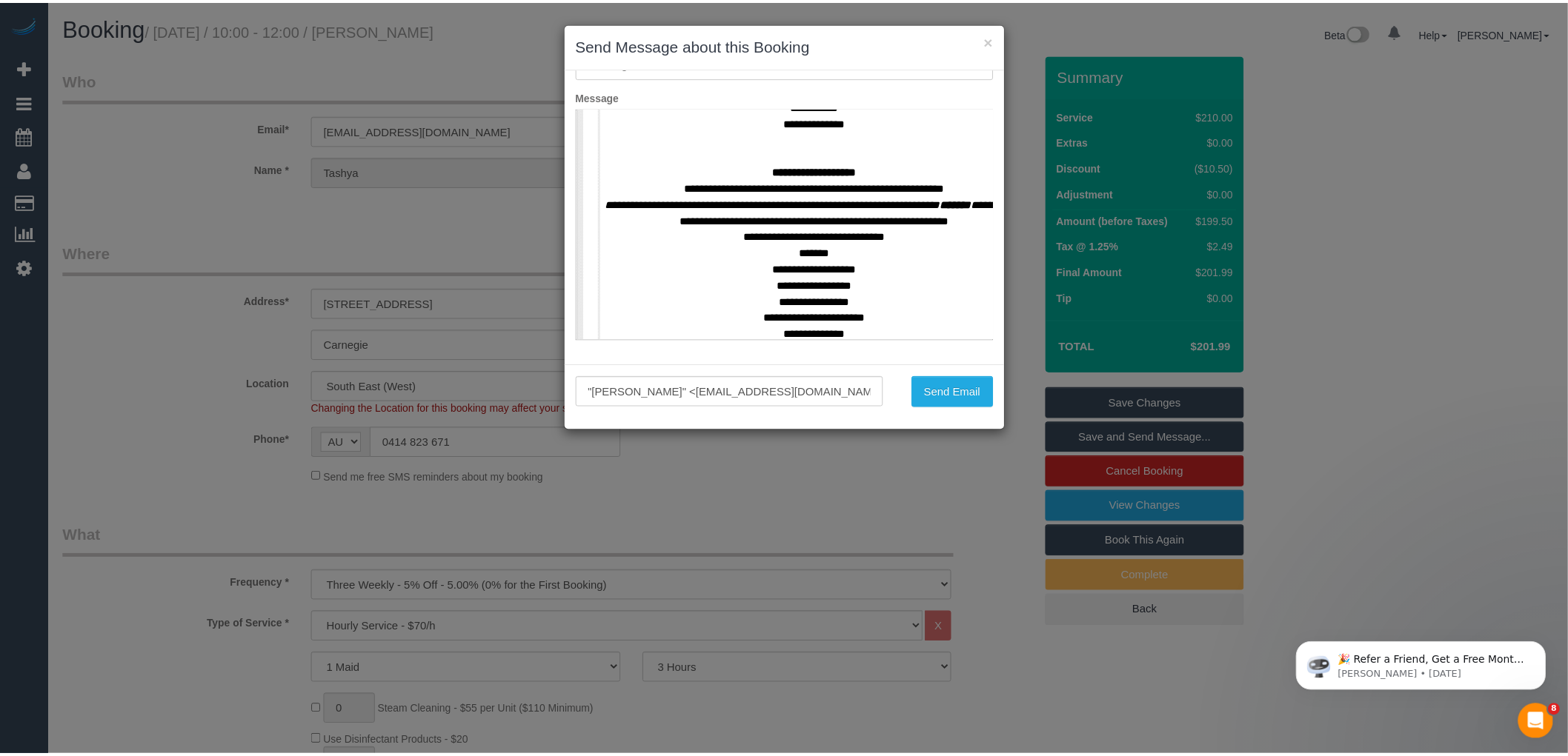
scroll to position [658, 0]
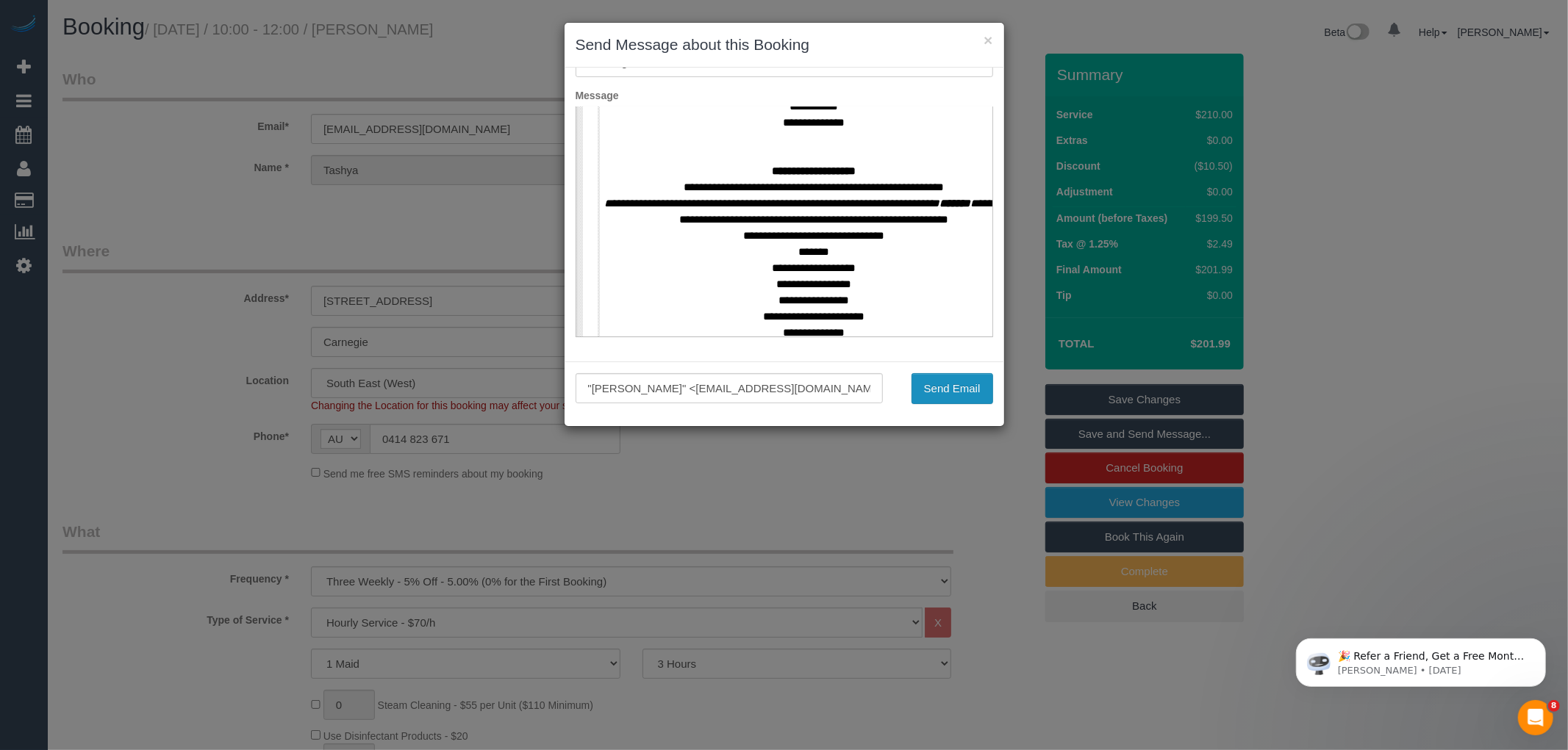
click at [926, 383] on button "Send Email" at bounding box center [952, 389] width 82 height 31
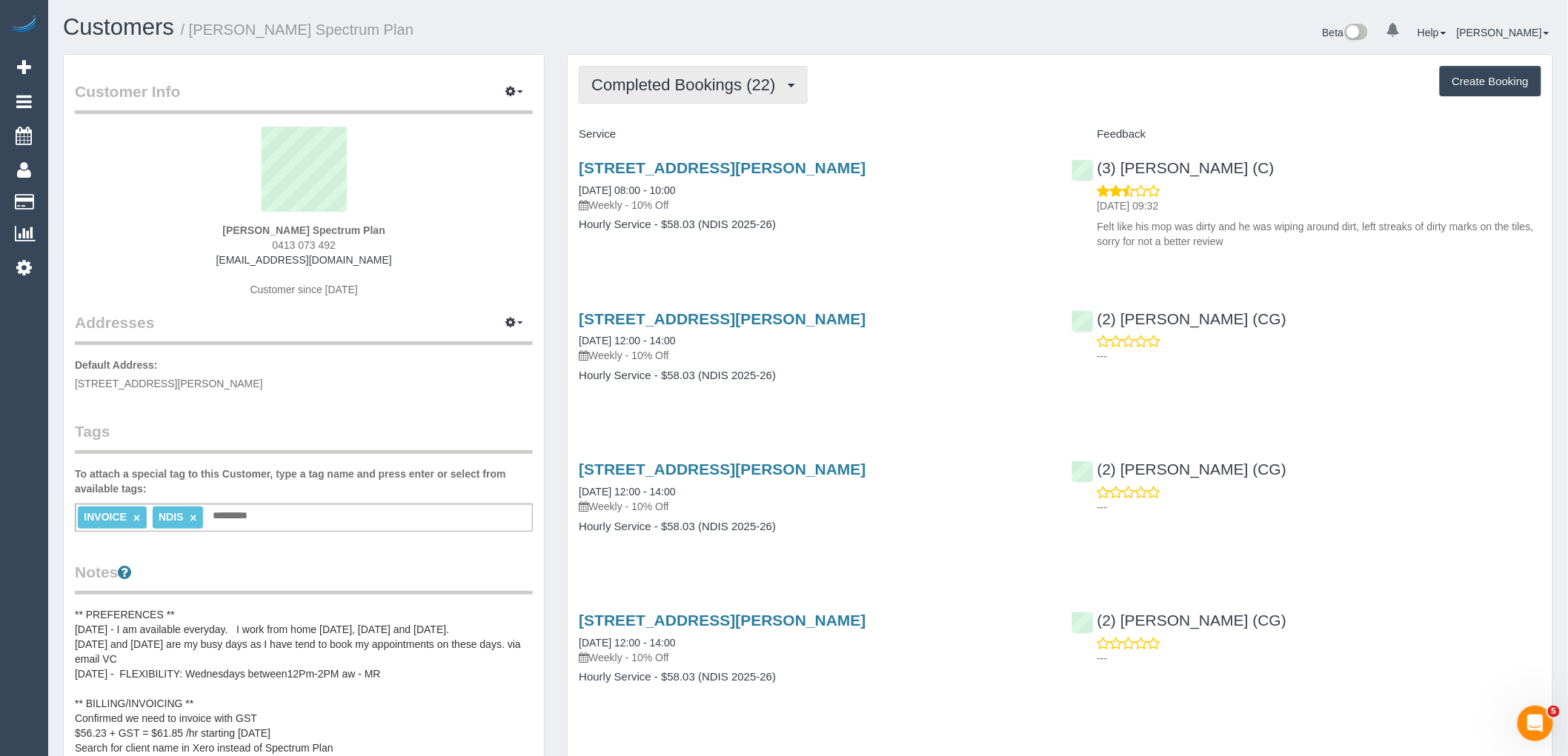
click at [632, 94] on button "Completed Bookings (22)" at bounding box center [693, 85] width 228 height 38
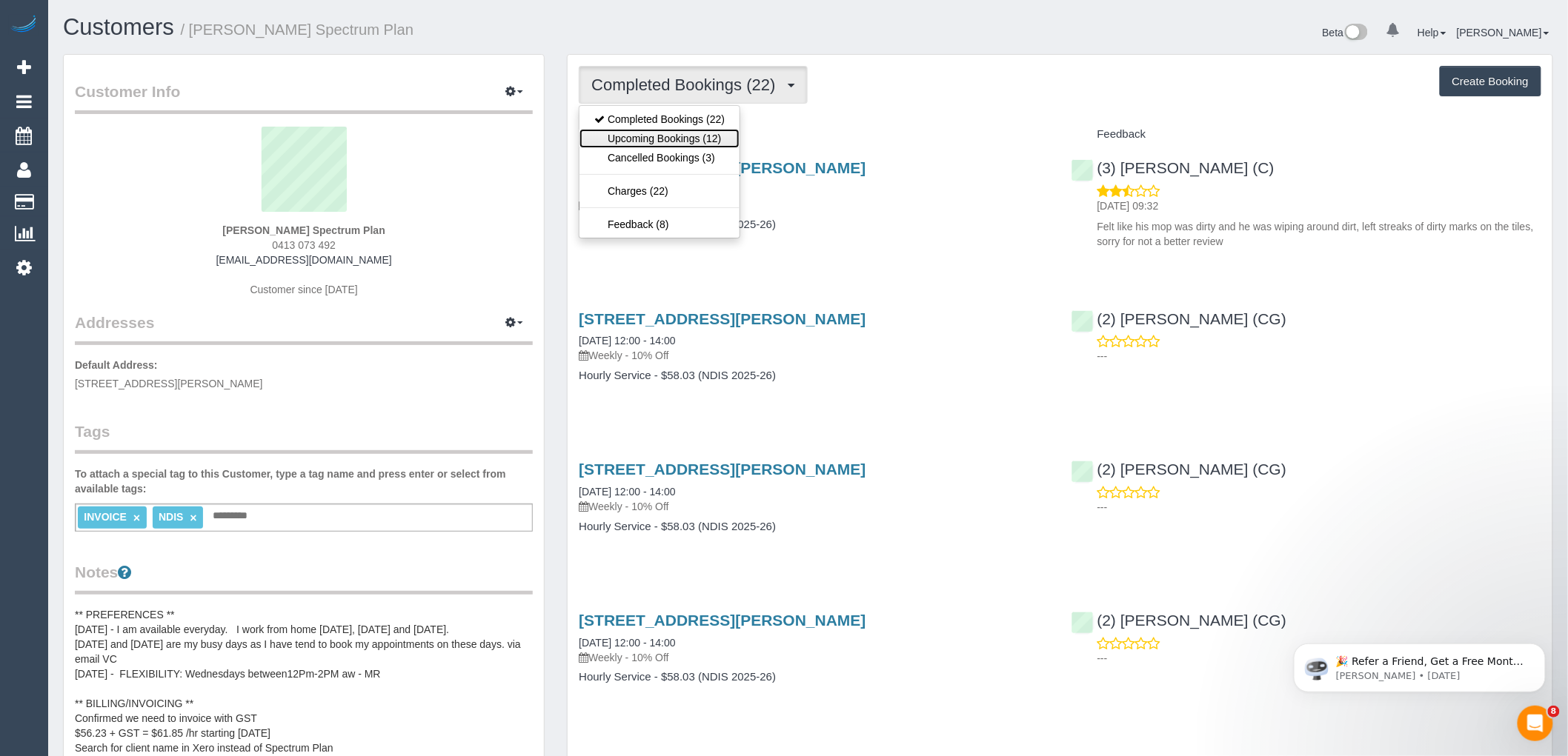
click at [627, 138] on link "Upcoming Bookings (12)" at bounding box center [659, 138] width 160 height 19
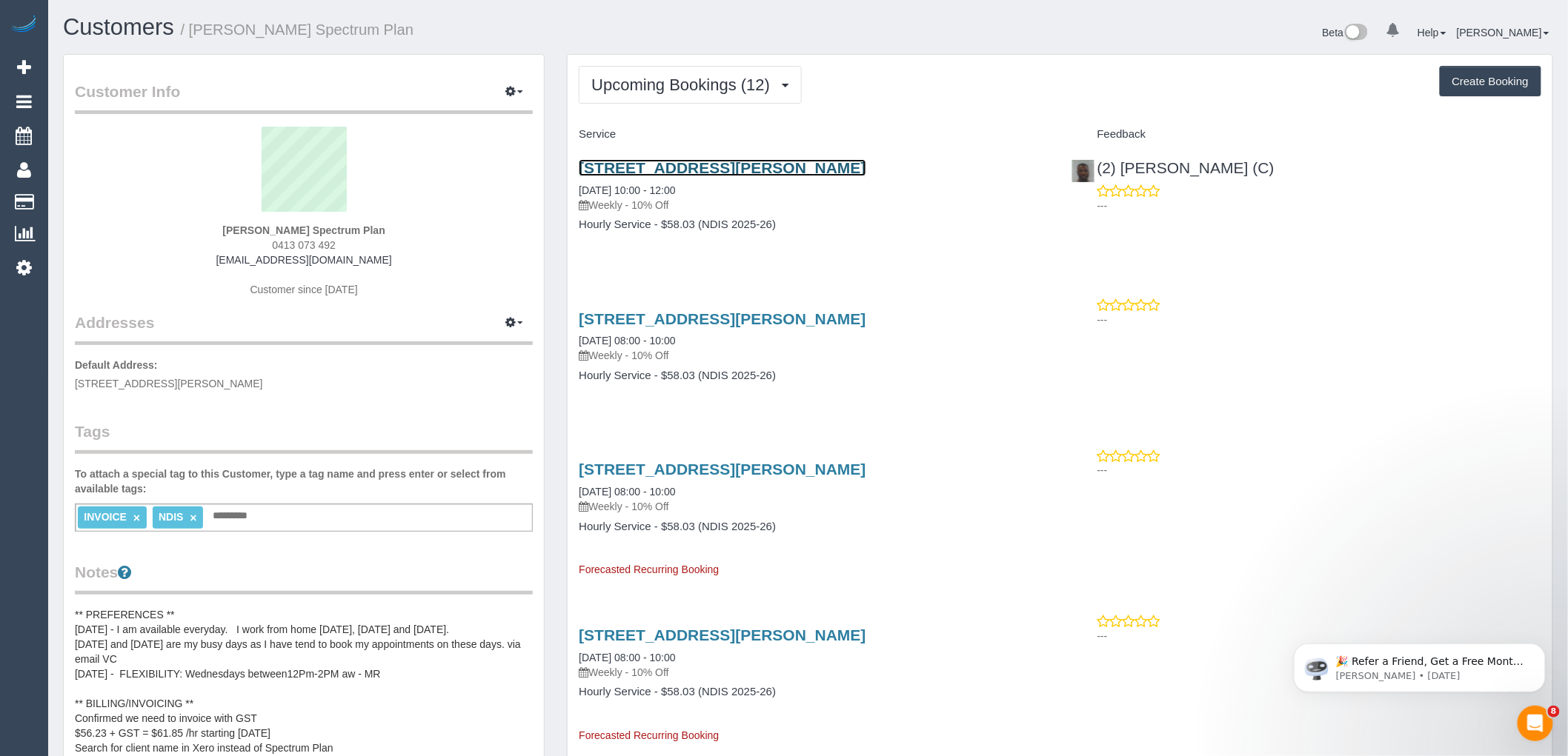
click at [800, 164] on link "[STREET_ADDRESS][PERSON_NAME]" at bounding box center [722, 167] width 287 height 17
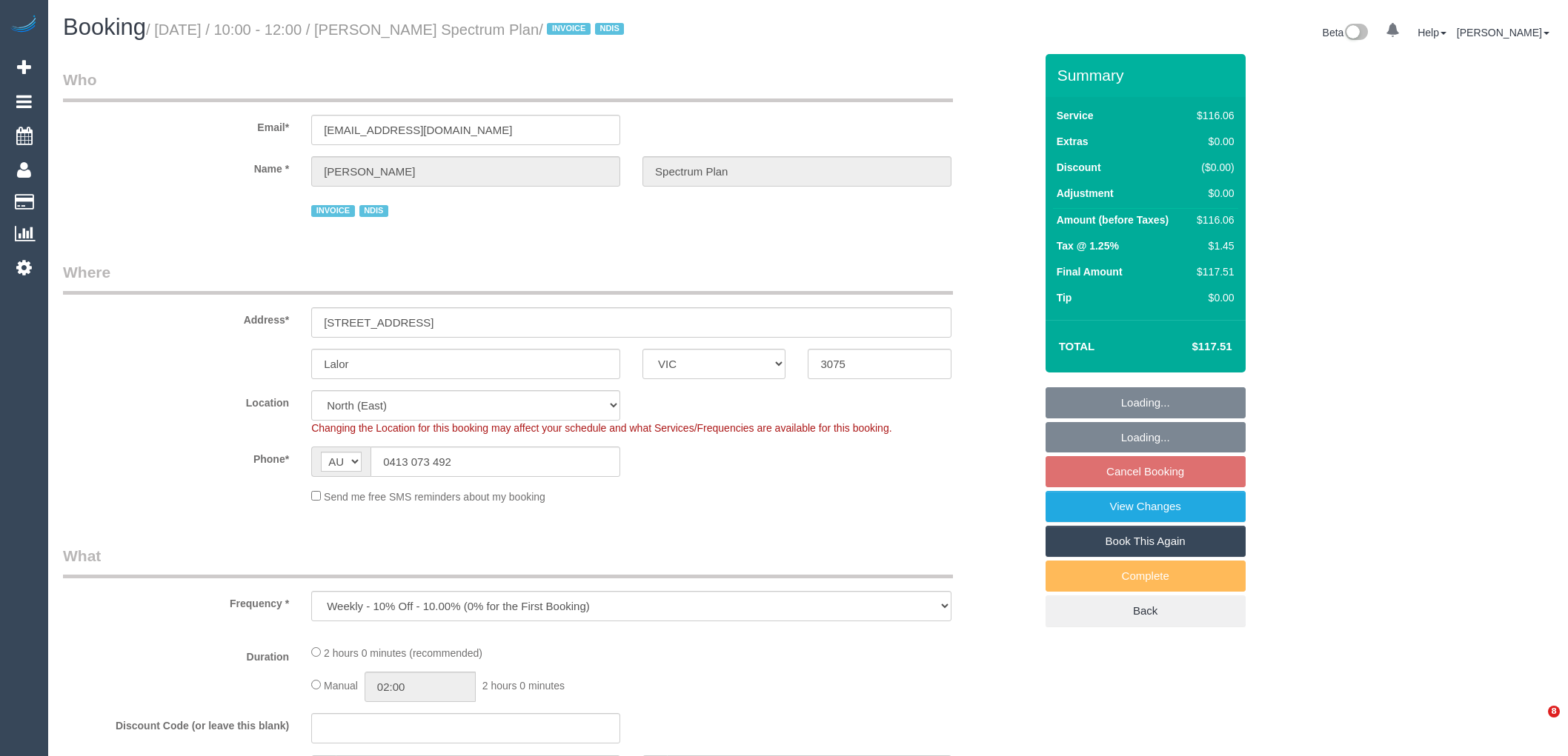
select select "VIC"
select select "number:28"
select select "number:14"
select select "number:19"
select select "number:22"
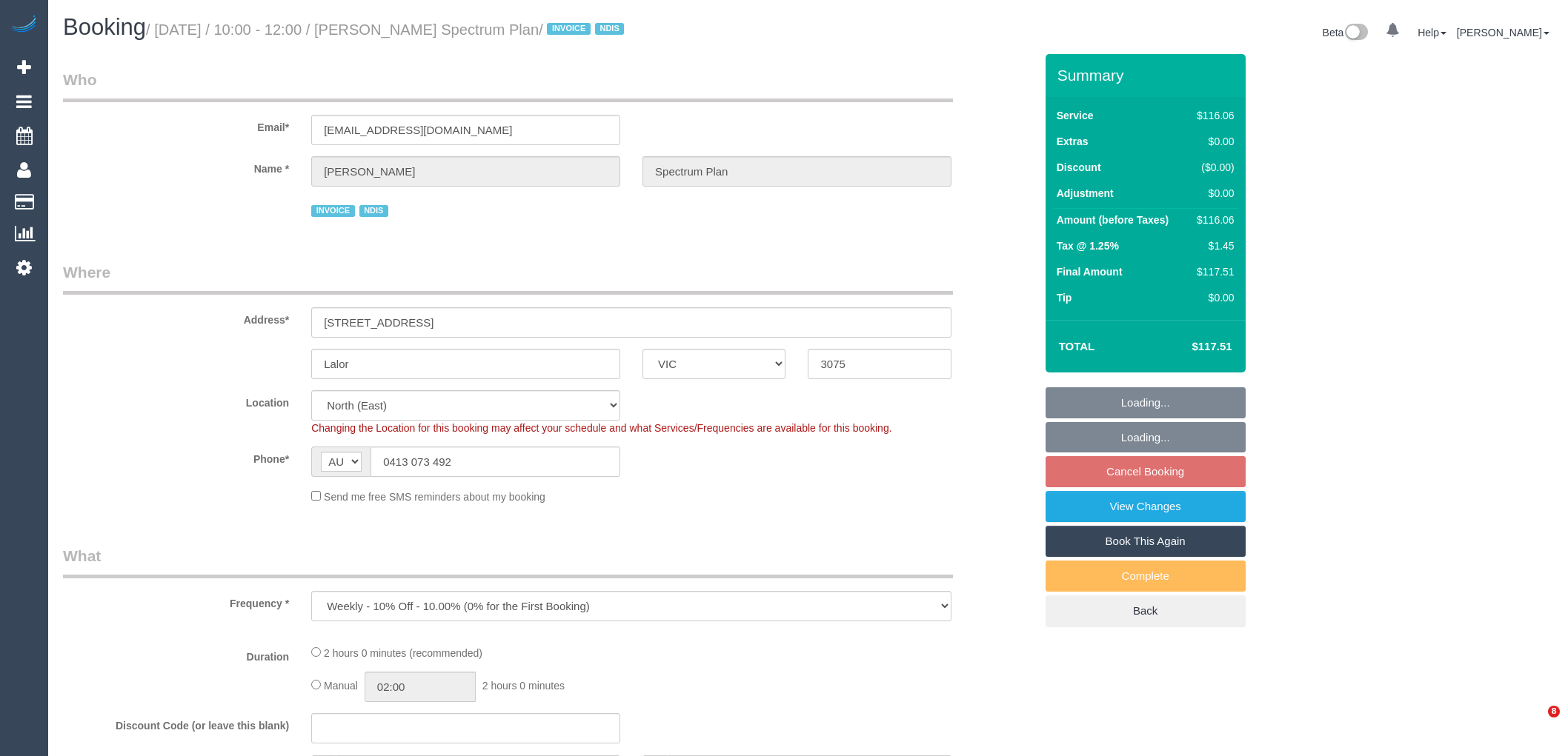
select select "number:34"
